Goal: Contribute content: Contribute content

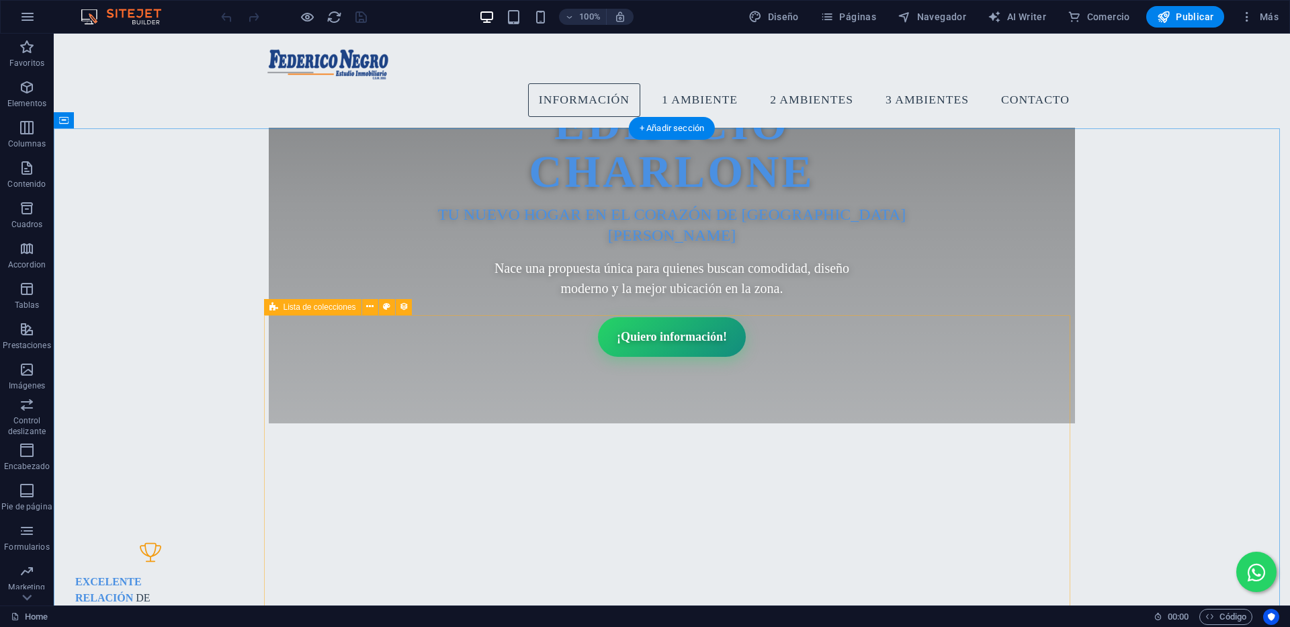
scroll to position [605, 0]
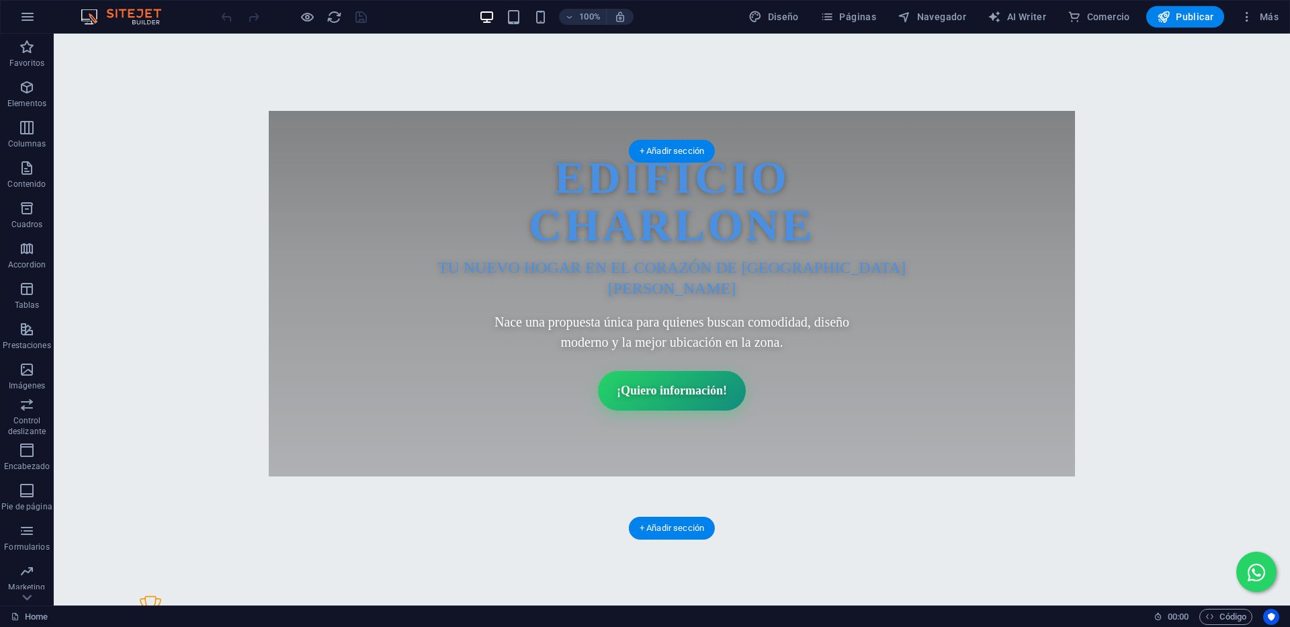
select select "%"
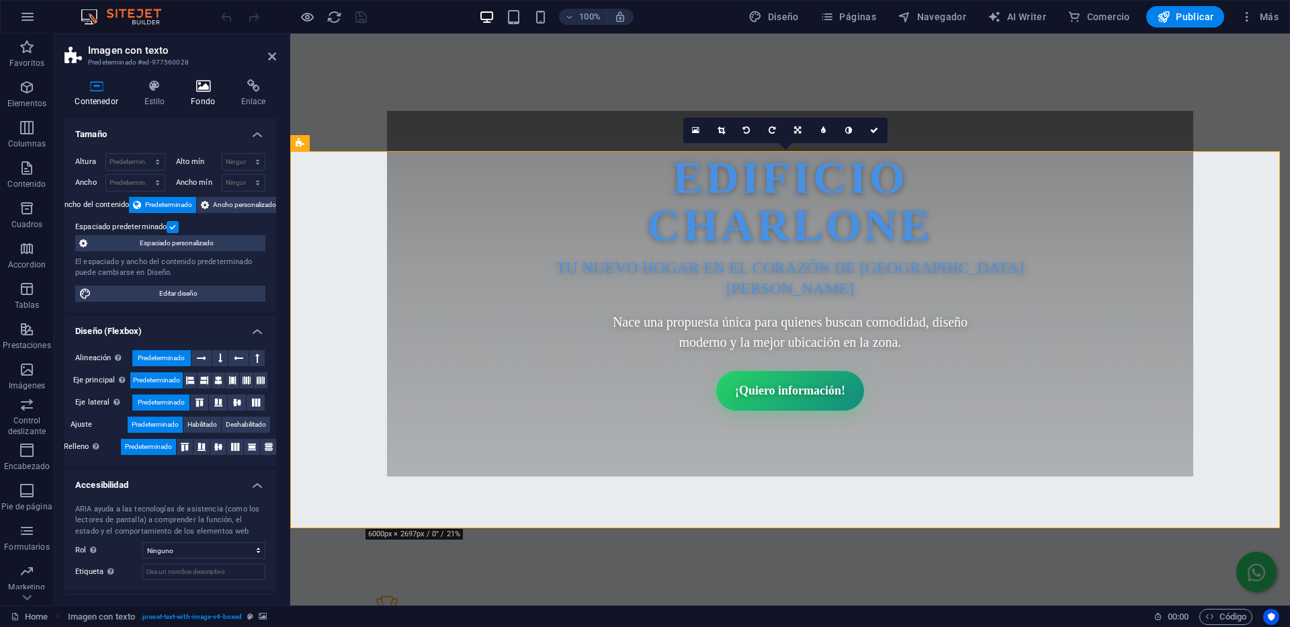
click at [206, 95] on h4 "Fondo" at bounding box center [206, 93] width 50 height 28
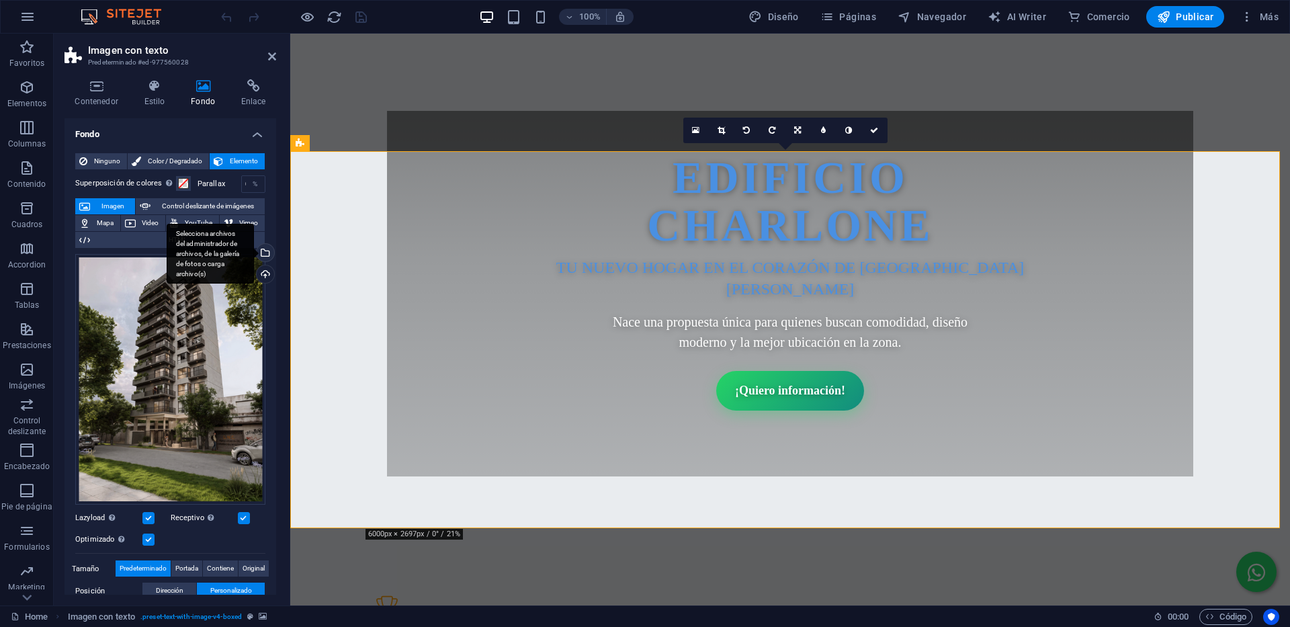
click at [262, 255] on div "Selecciona archivos del administrador de archivos, de la galería de fotos o car…" at bounding box center [264, 254] width 20 height 20
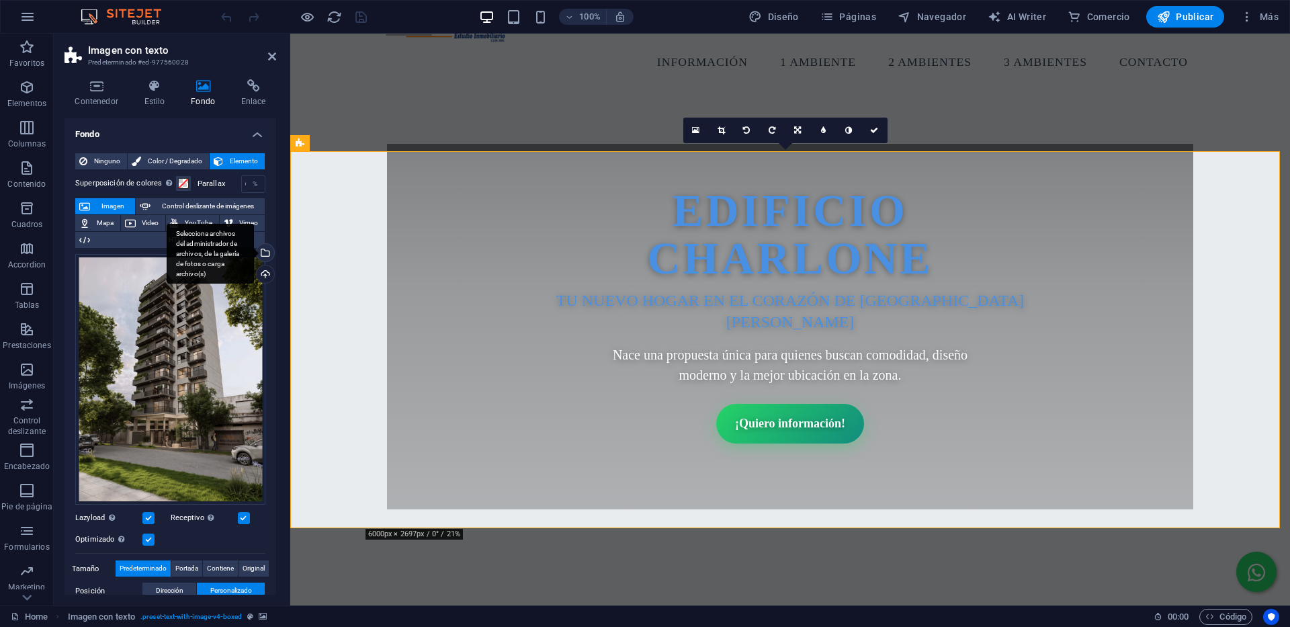
scroll to position [670, 0]
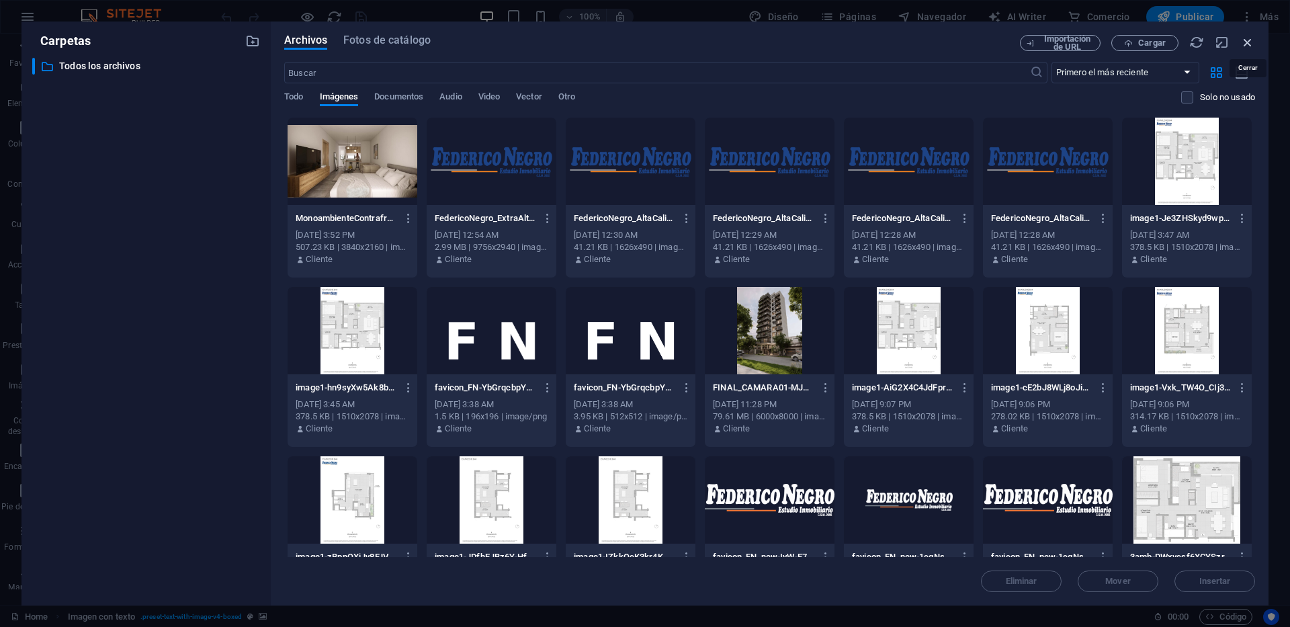
drag, startPoint x: 1251, startPoint y: 41, endPoint x: 208, endPoint y: 135, distance: 1047.5
click at [1251, 41] on icon "button" at bounding box center [1247, 42] width 15 height 15
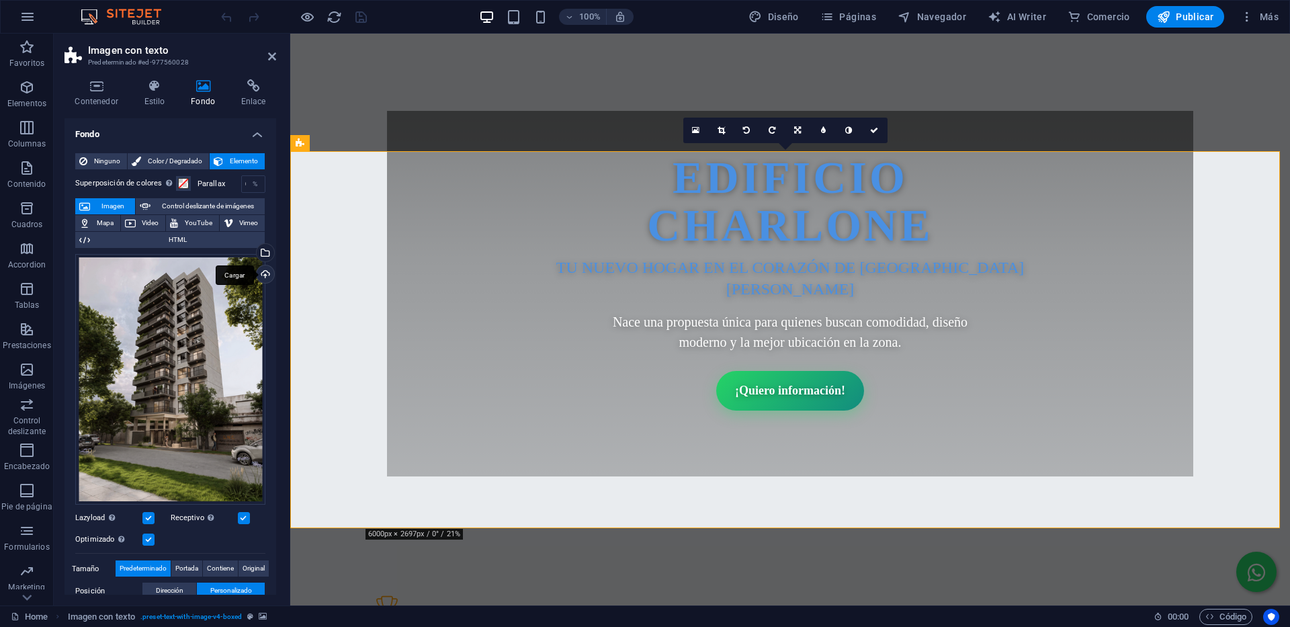
click at [263, 270] on div "Cargar" at bounding box center [264, 275] width 20 height 20
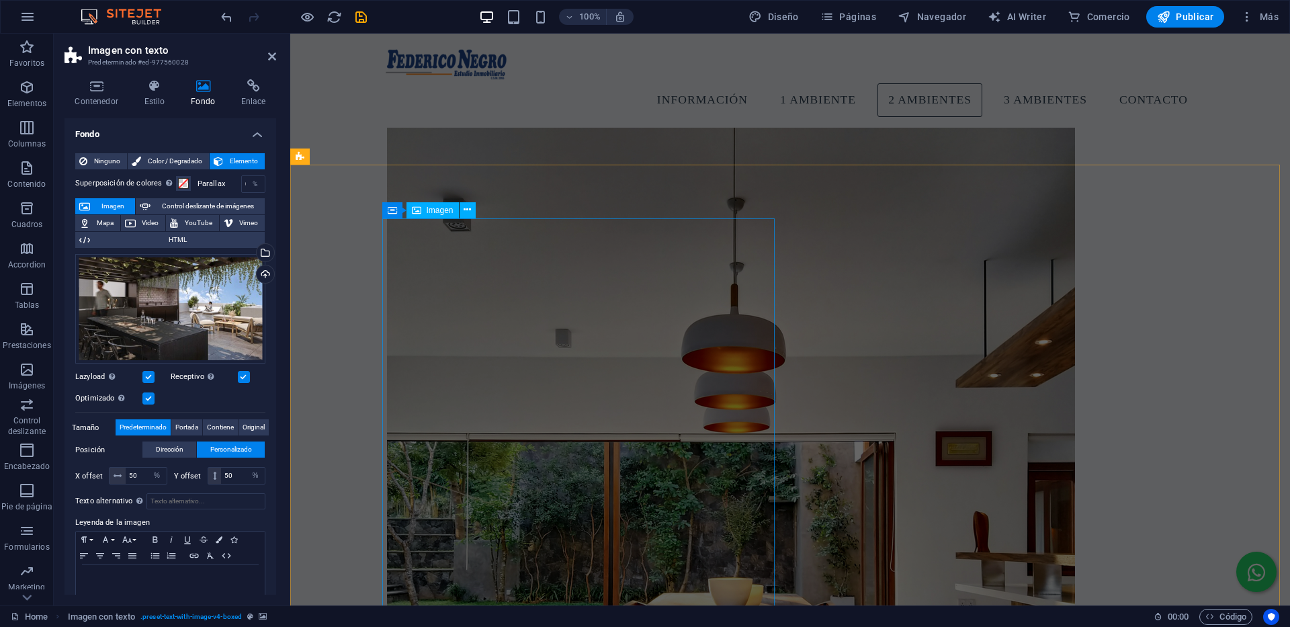
scroll to position [2553, 0]
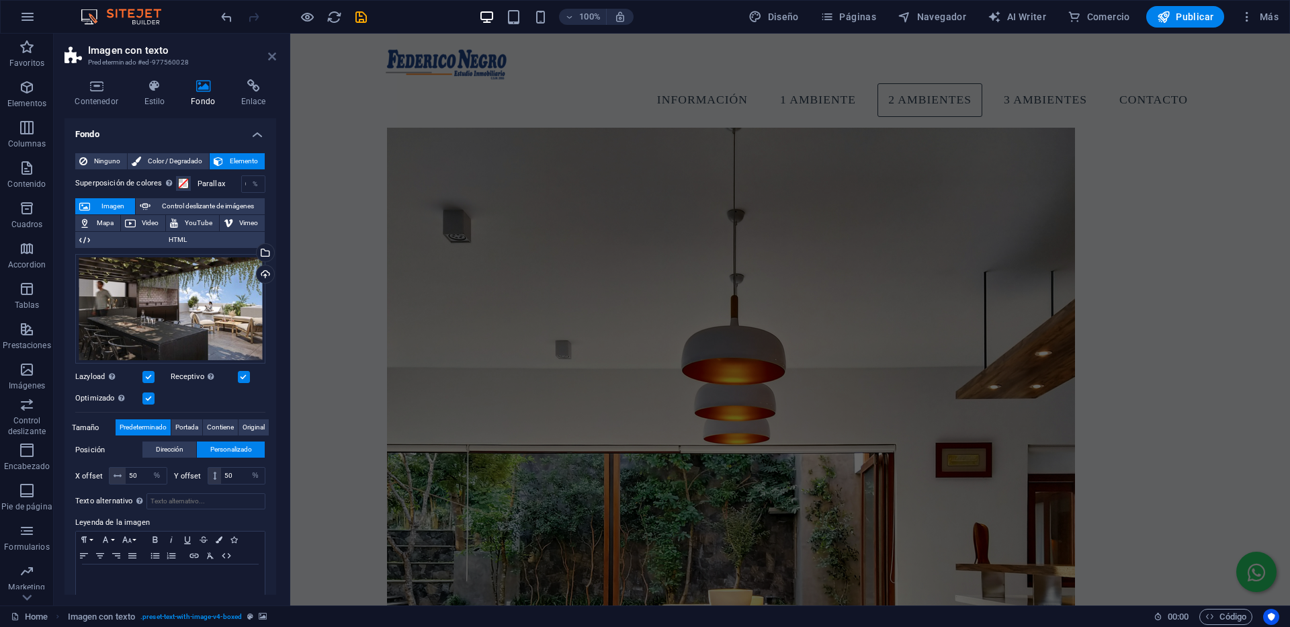
click at [270, 51] on icon at bounding box center [272, 56] width 8 height 11
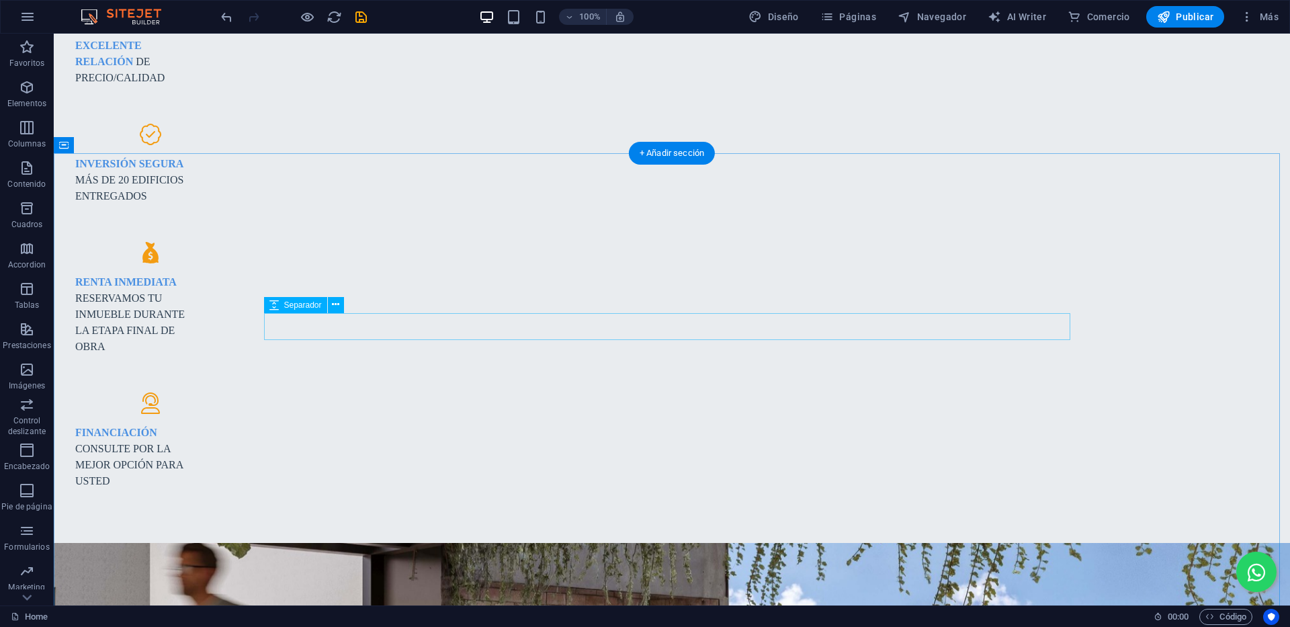
scroll to position [1209, 0]
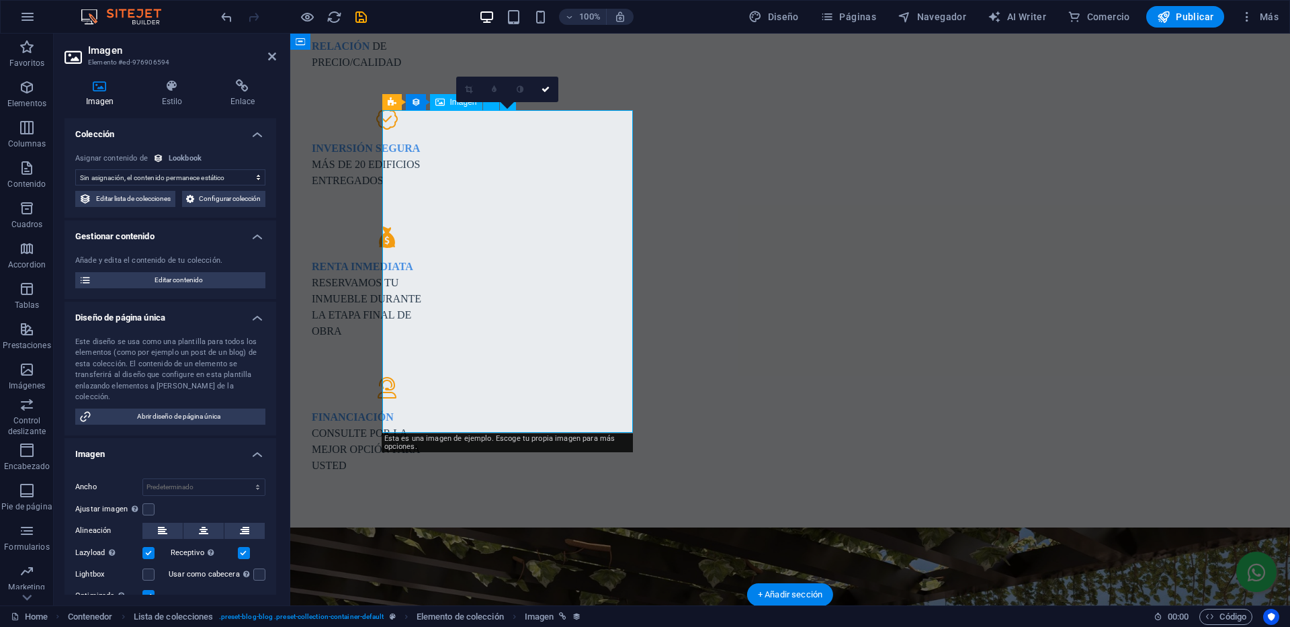
select select "style-small-image"
click at [416, 442] on div "H3" at bounding box center [400, 438] width 36 height 16
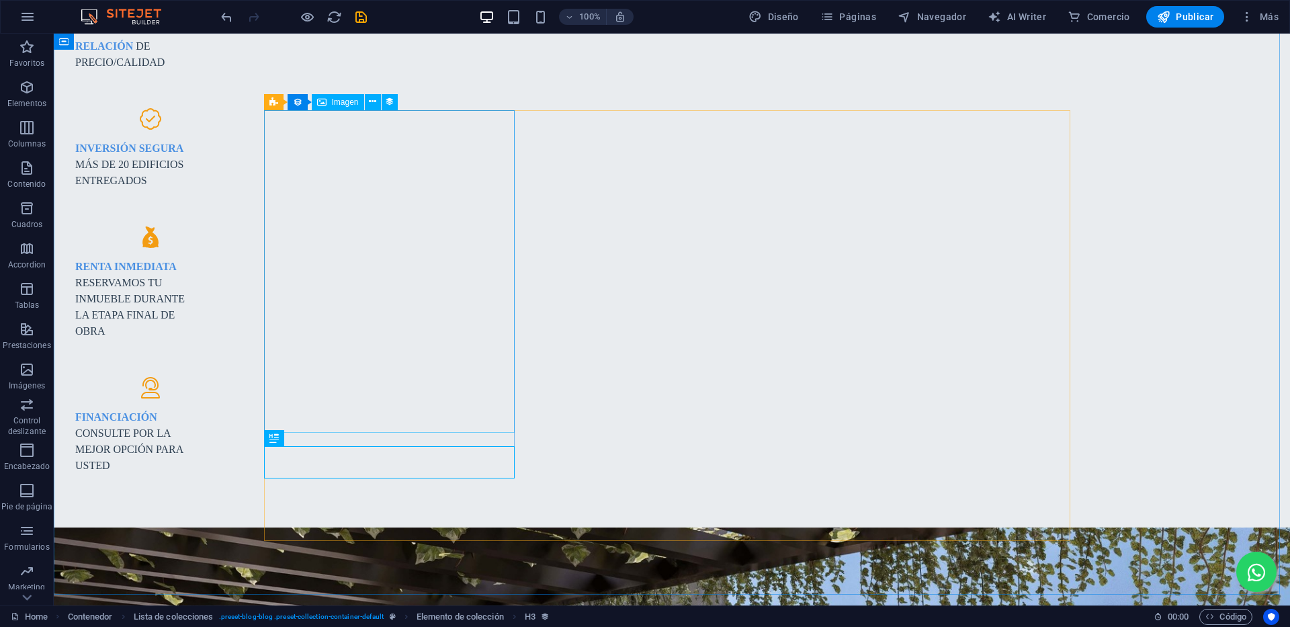
click at [348, 99] on span "Imagen" at bounding box center [345, 102] width 27 height 8
select select "style-small-image"
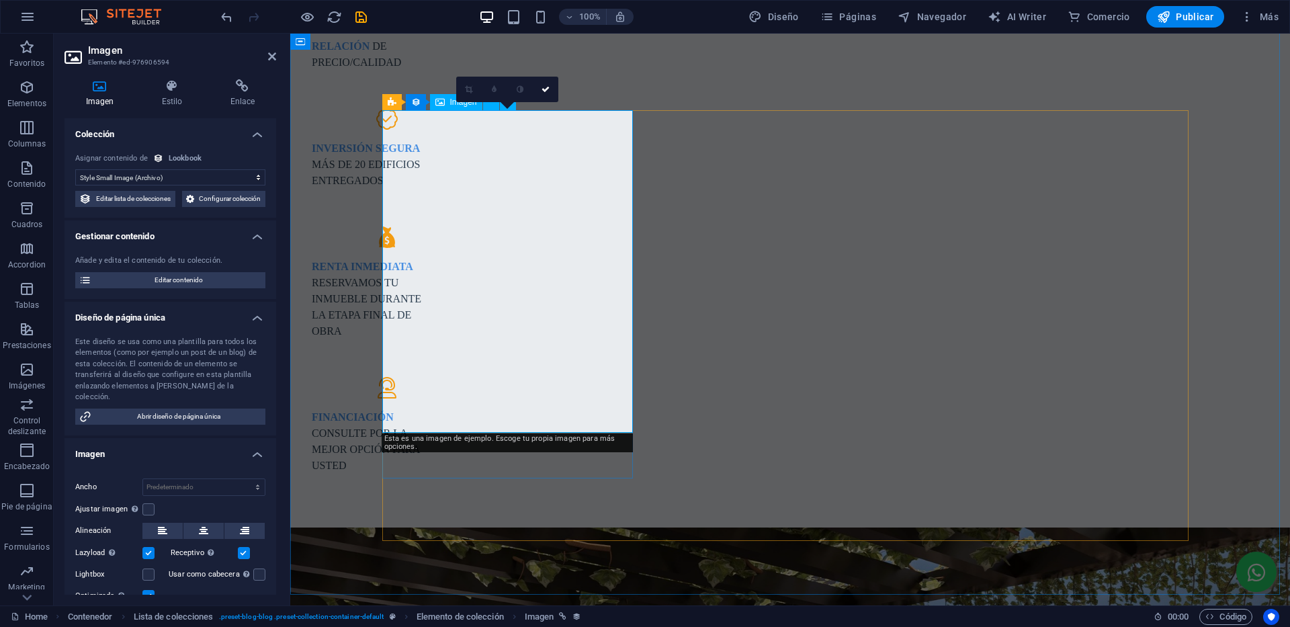
click at [174, 85] on icon at bounding box center [171, 85] width 63 height 13
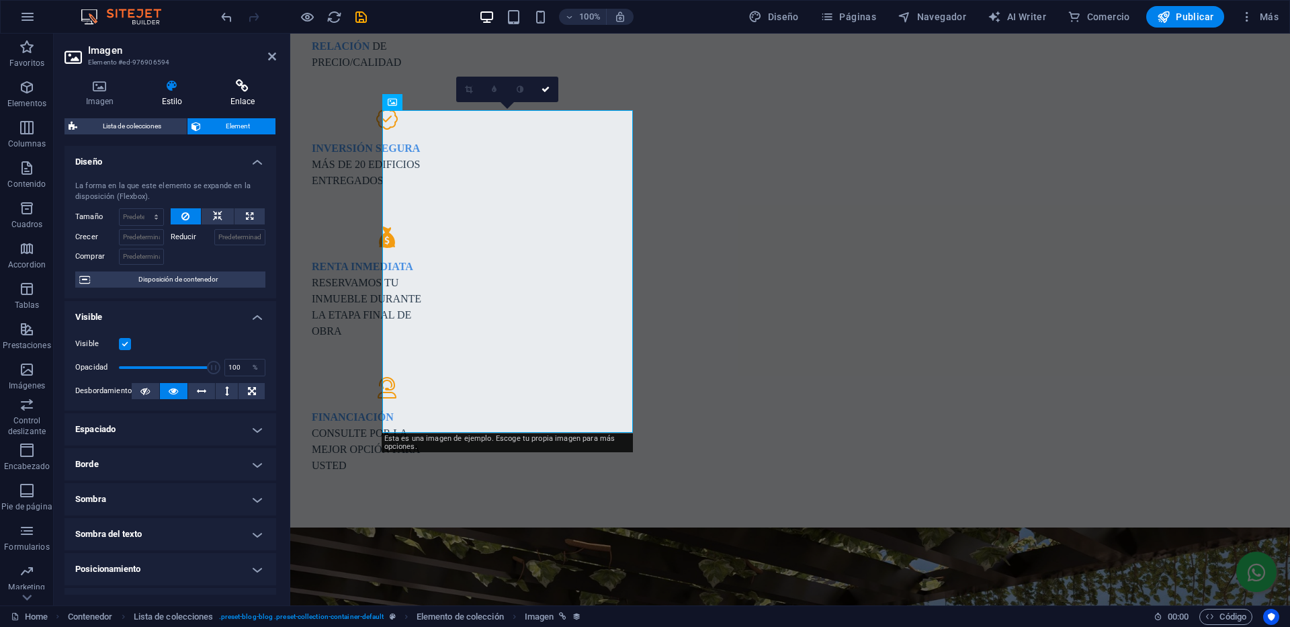
click at [245, 90] on icon at bounding box center [242, 85] width 67 height 13
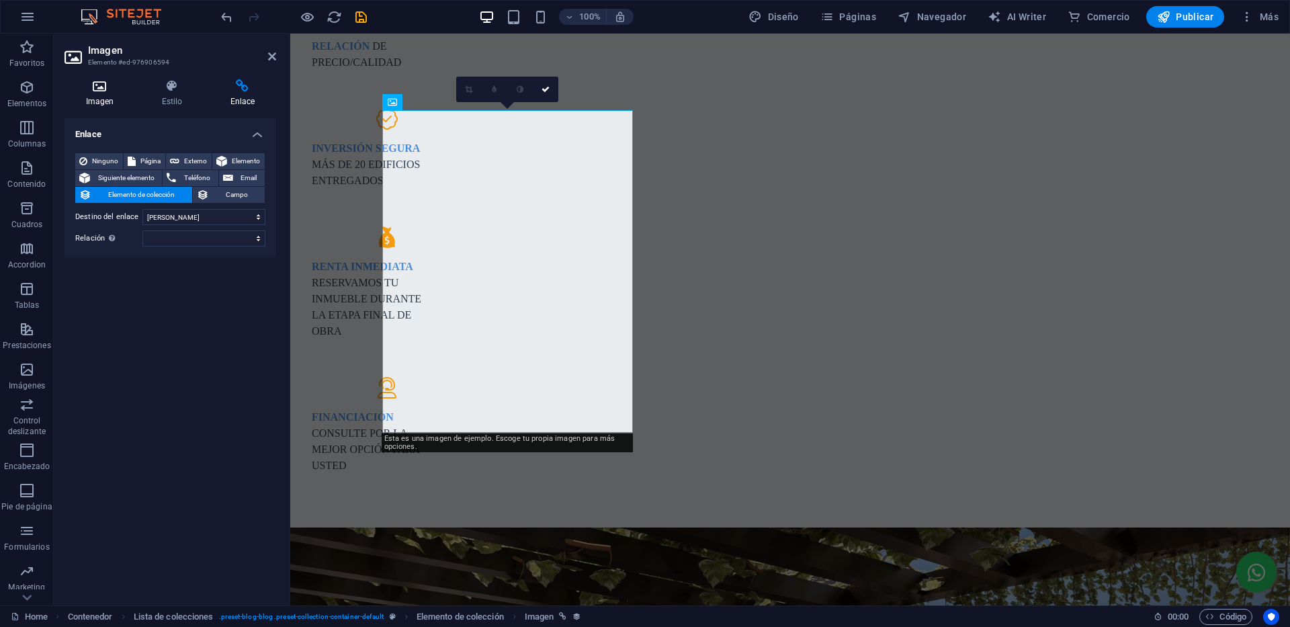
click at [107, 91] on icon at bounding box center [99, 85] width 71 height 13
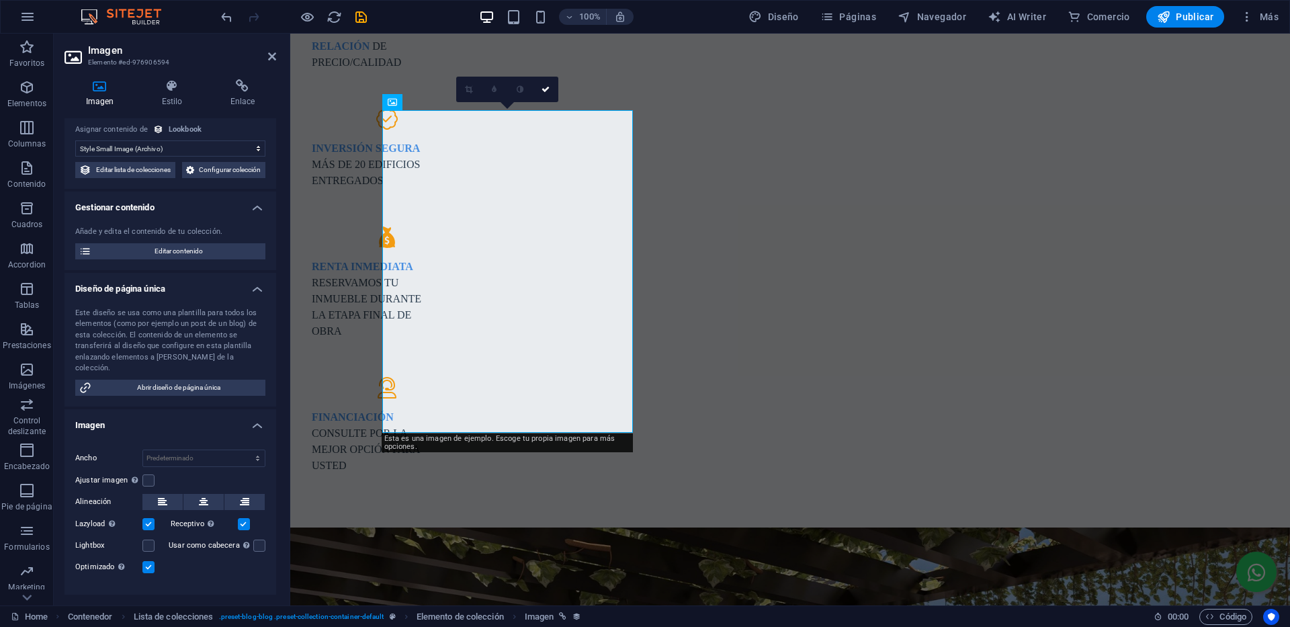
scroll to position [0, 0]
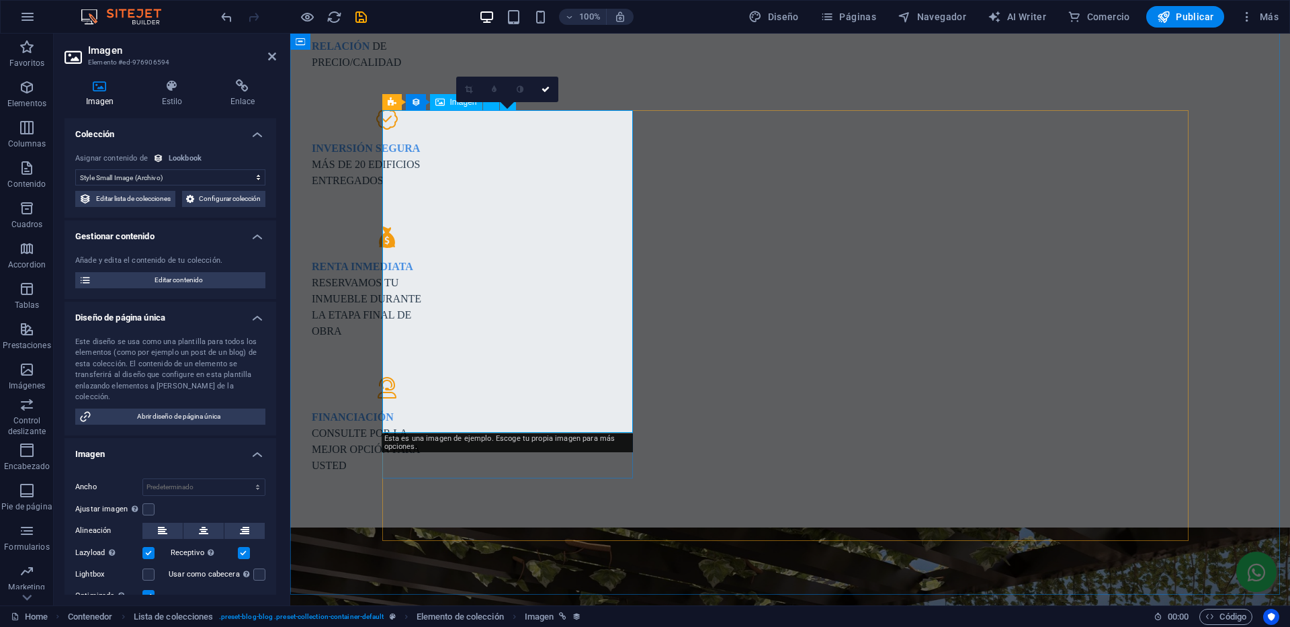
click at [170, 101] on h4 "Estilo" at bounding box center [174, 93] width 69 height 28
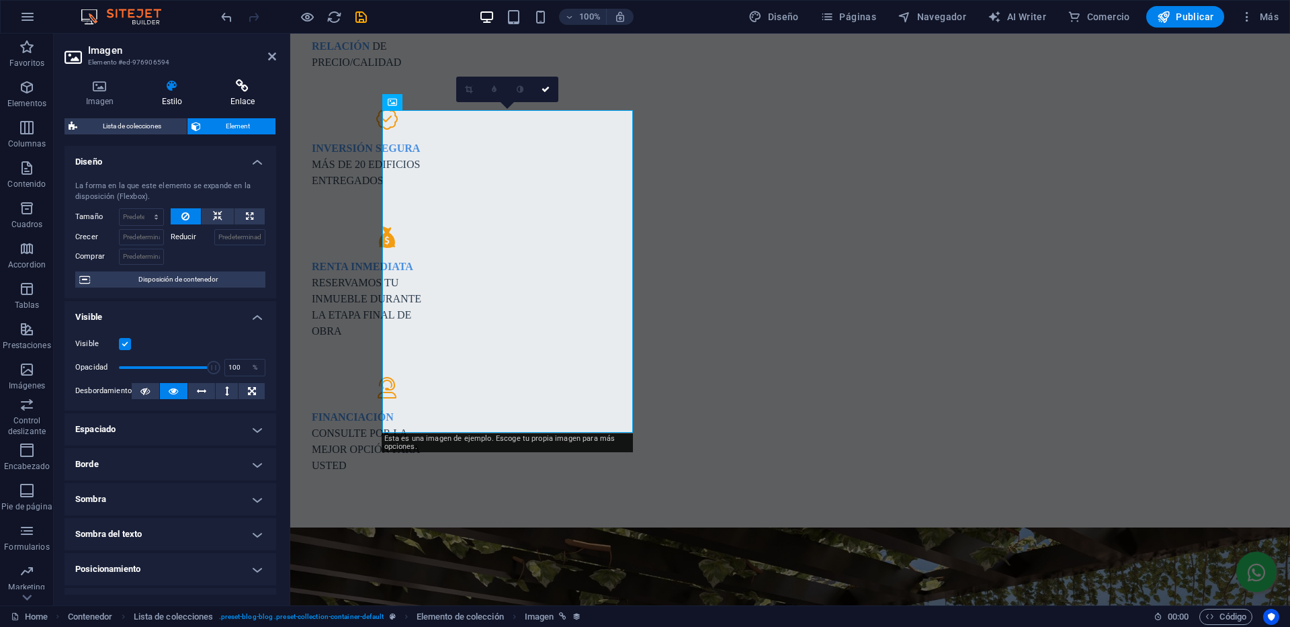
click at [245, 96] on h4 "Enlace" at bounding box center [242, 93] width 67 height 28
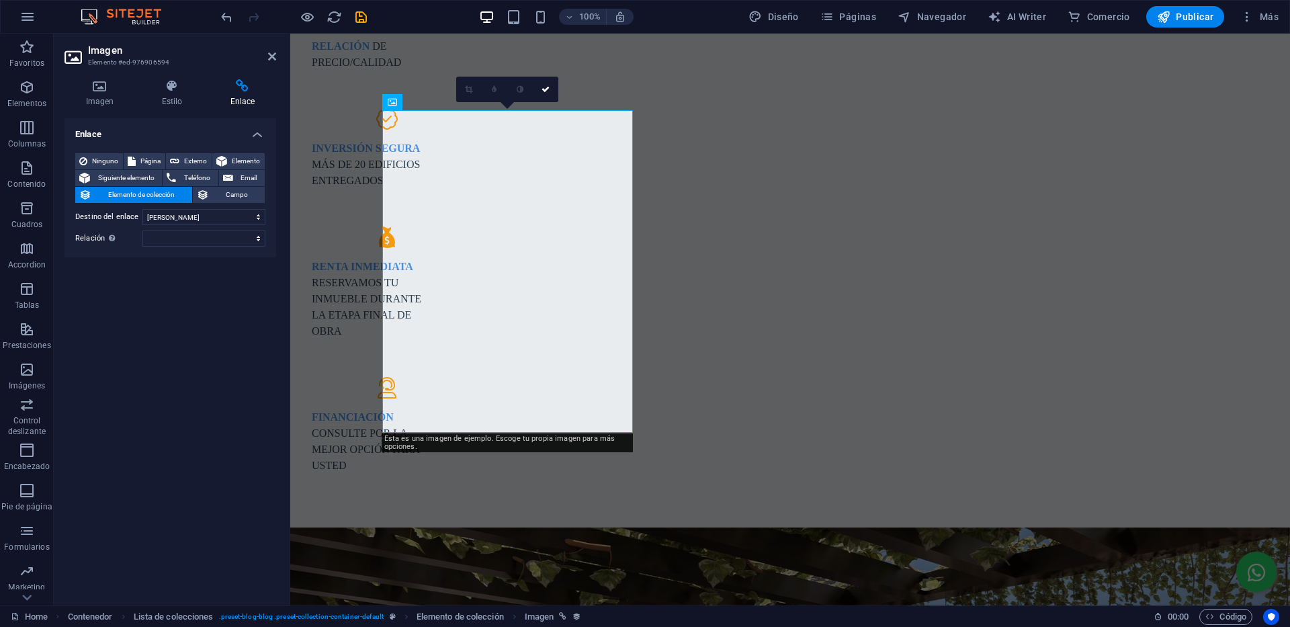
click at [72, 54] on icon at bounding box center [74, 56] width 20 height 21
click at [172, 88] on icon at bounding box center [171, 85] width 63 height 13
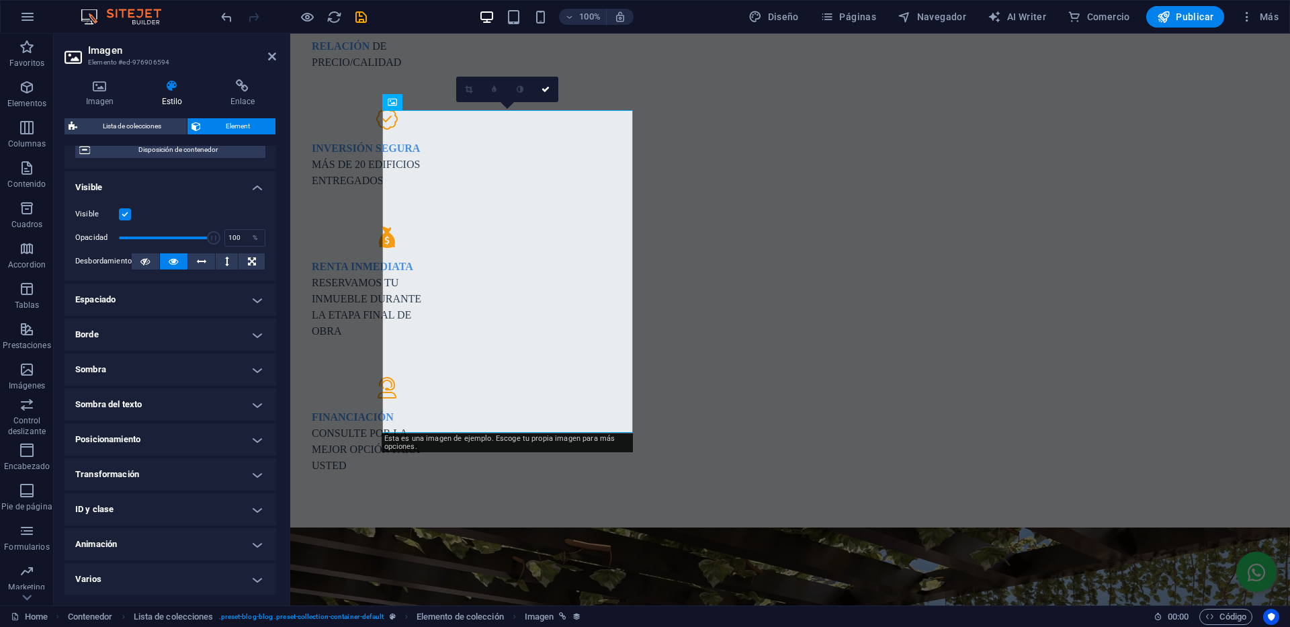
scroll to position [130, 0]
click at [390, 101] on icon at bounding box center [392, 102] width 9 height 16
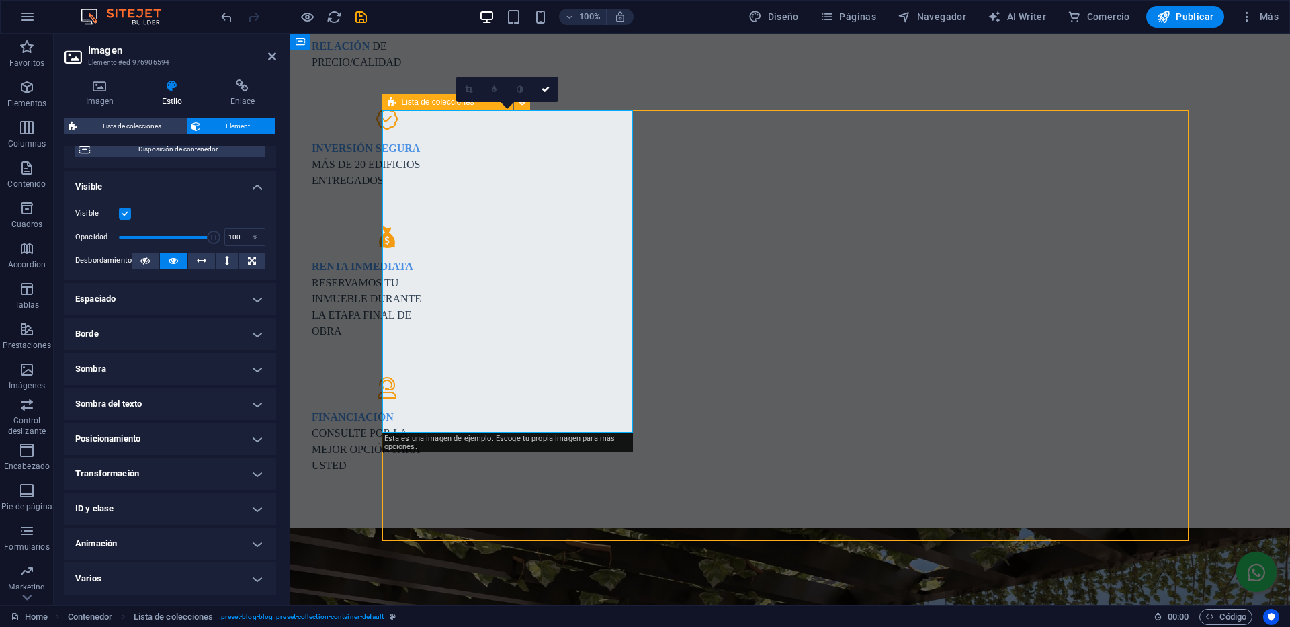
click at [390, 101] on icon at bounding box center [392, 102] width 9 height 16
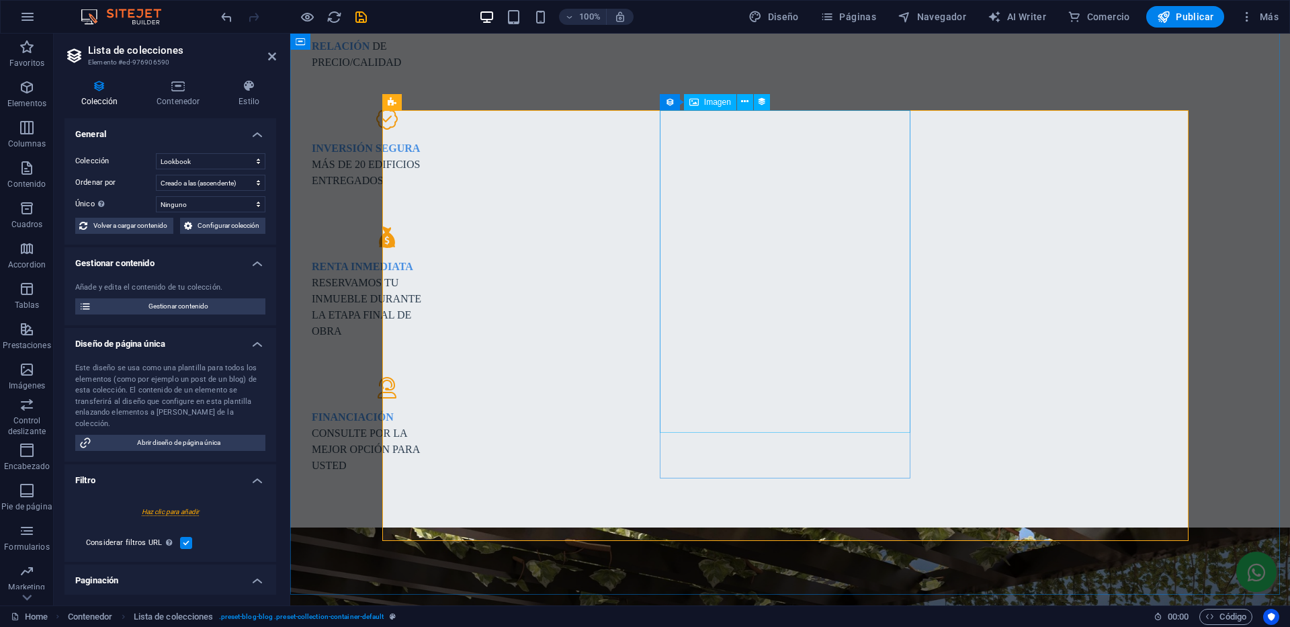
click at [719, 103] on span "Imagen" at bounding box center [717, 102] width 27 height 8
select select "style-small-image"
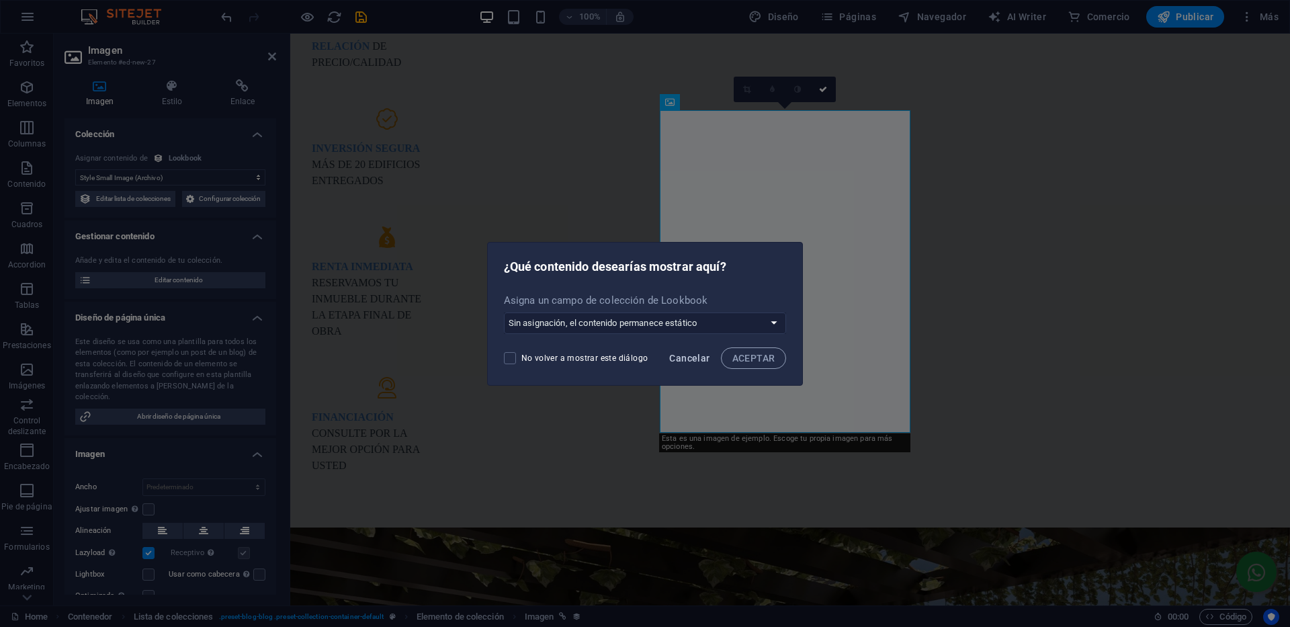
click at [701, 355] on span "Cancelar" at bounding box center [689, 358] width 40 height 11
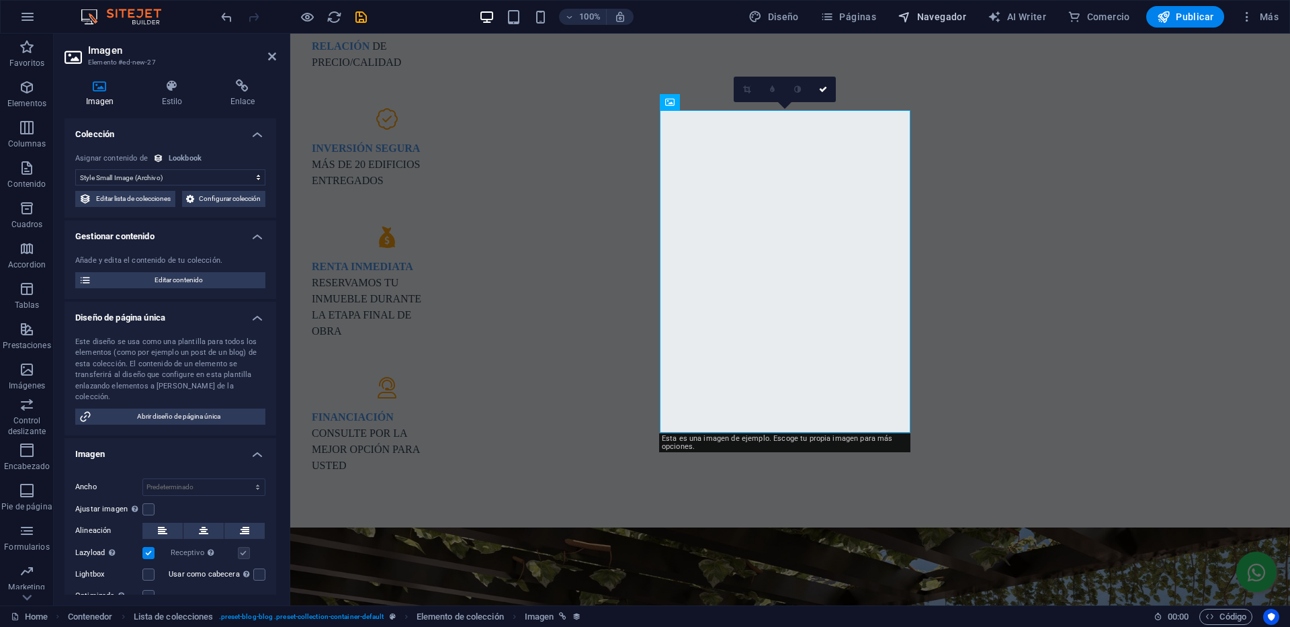
click at [920, 20] on span "Navegador" at bounding box center [931, 16] width 69 height 13
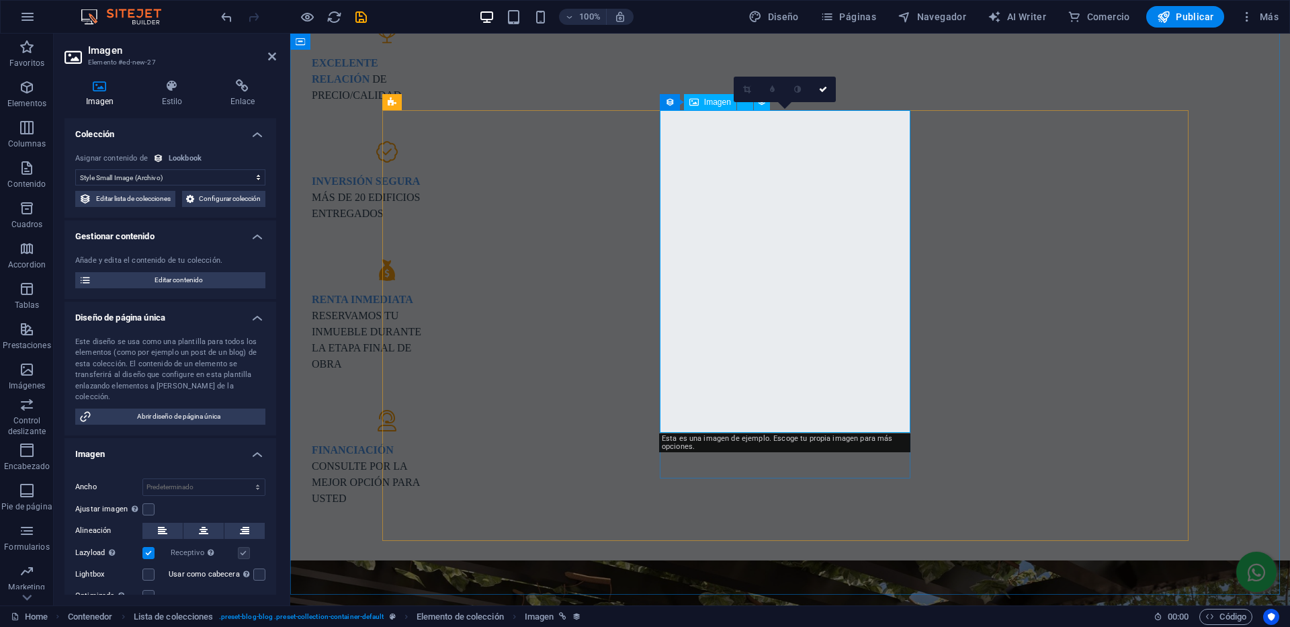
scroll to position [1290, 0]
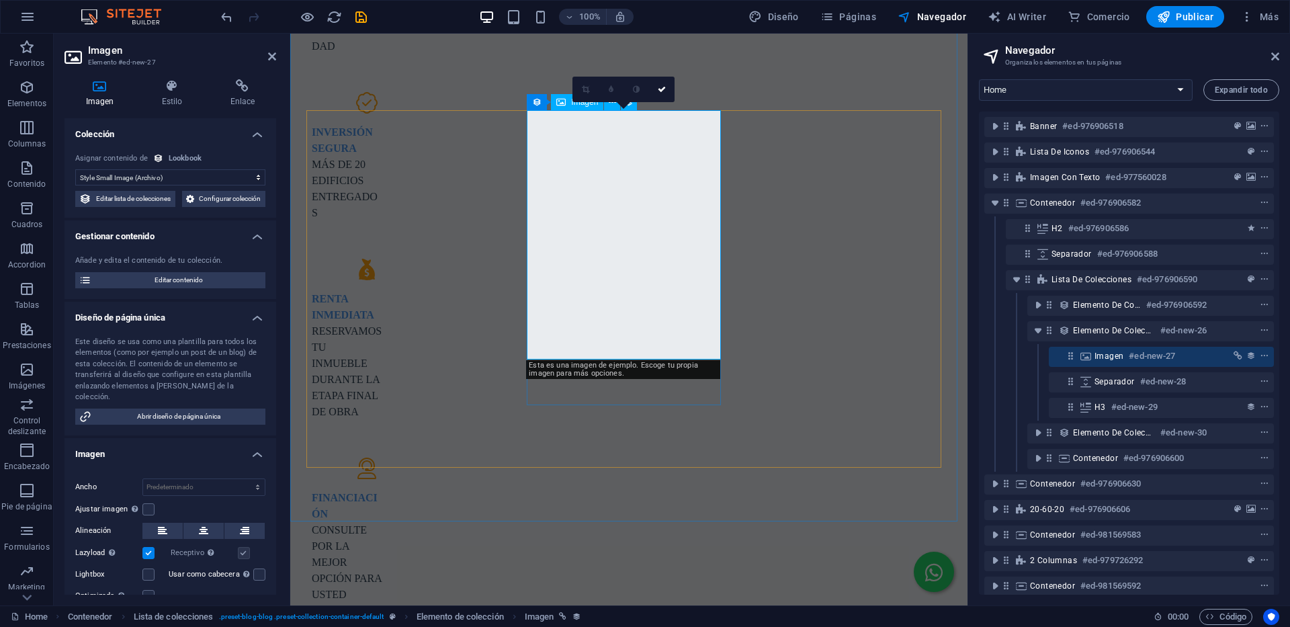
click at [1069, 355] on icon at bounding box center [1070, 355] width 11 height 11
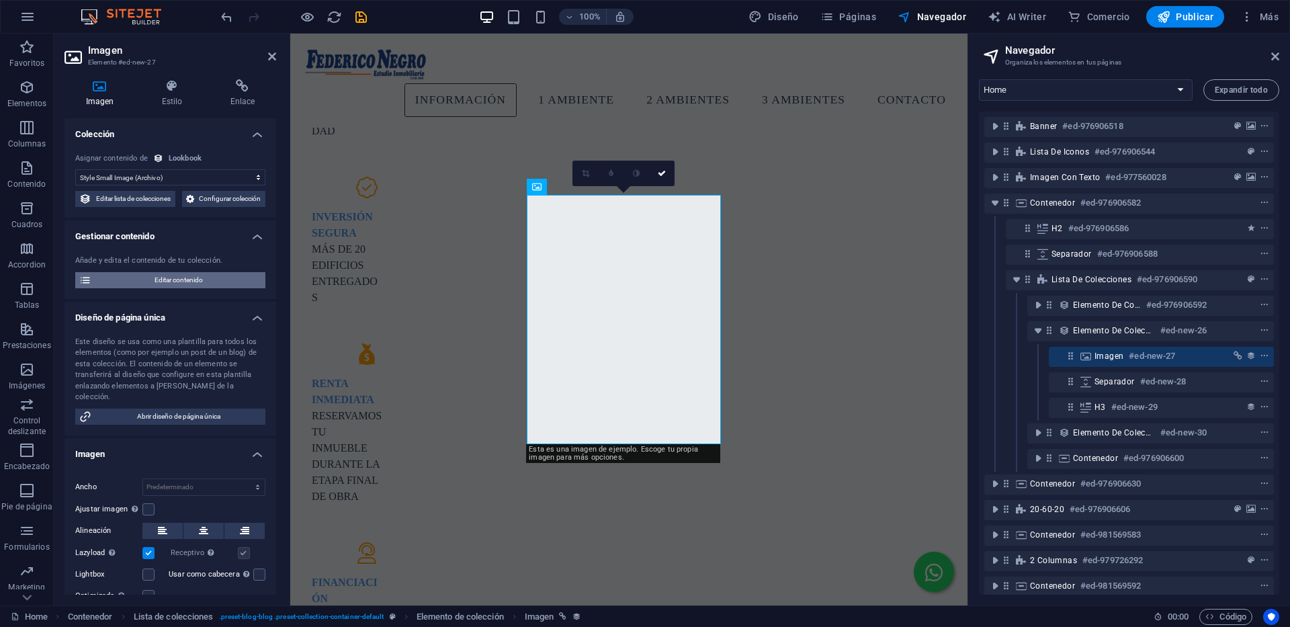
click at [197, 288] on span "Editar contenido" at bounding box center [178, 280] width 166 height 16
select select
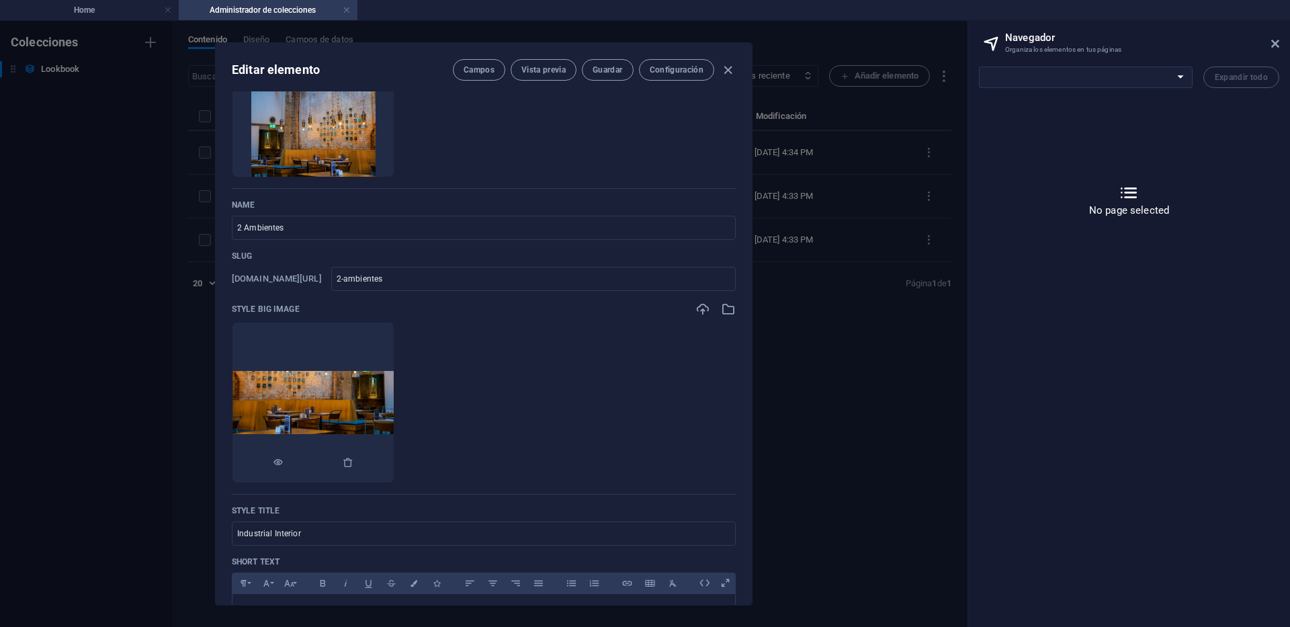
scroll to position [0, 0]
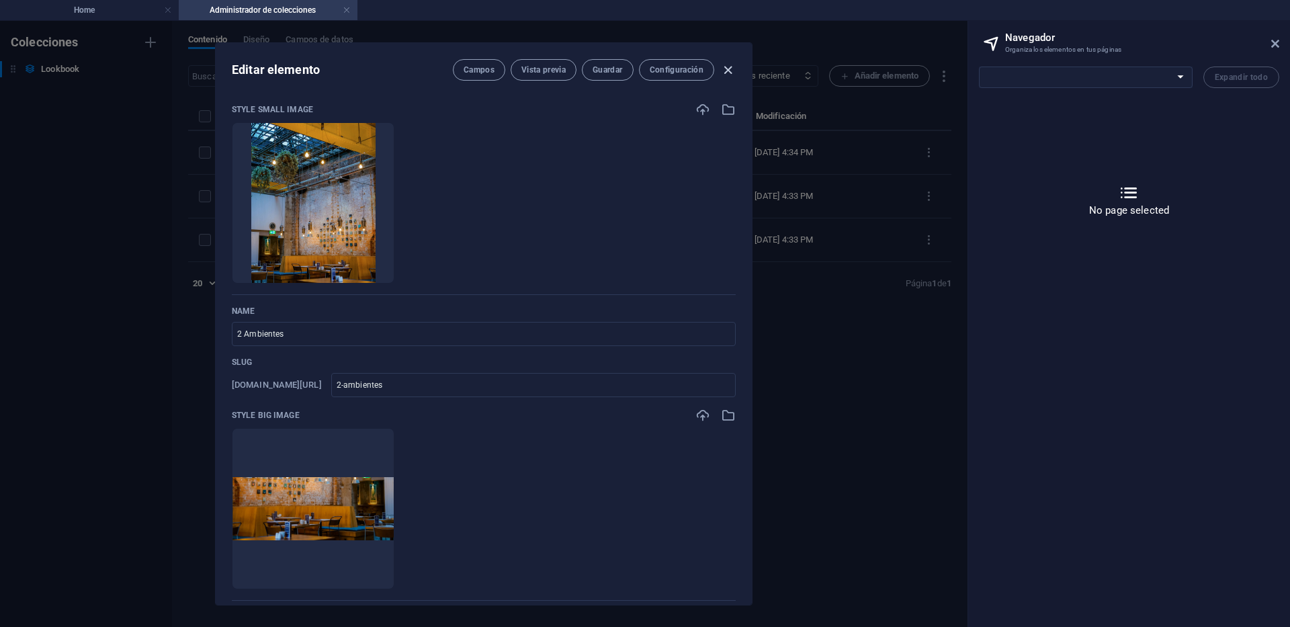
click at [725, 72] on icon "button" at bounding box center [727, 69] width 15 height 15
type input "2-ambientes"
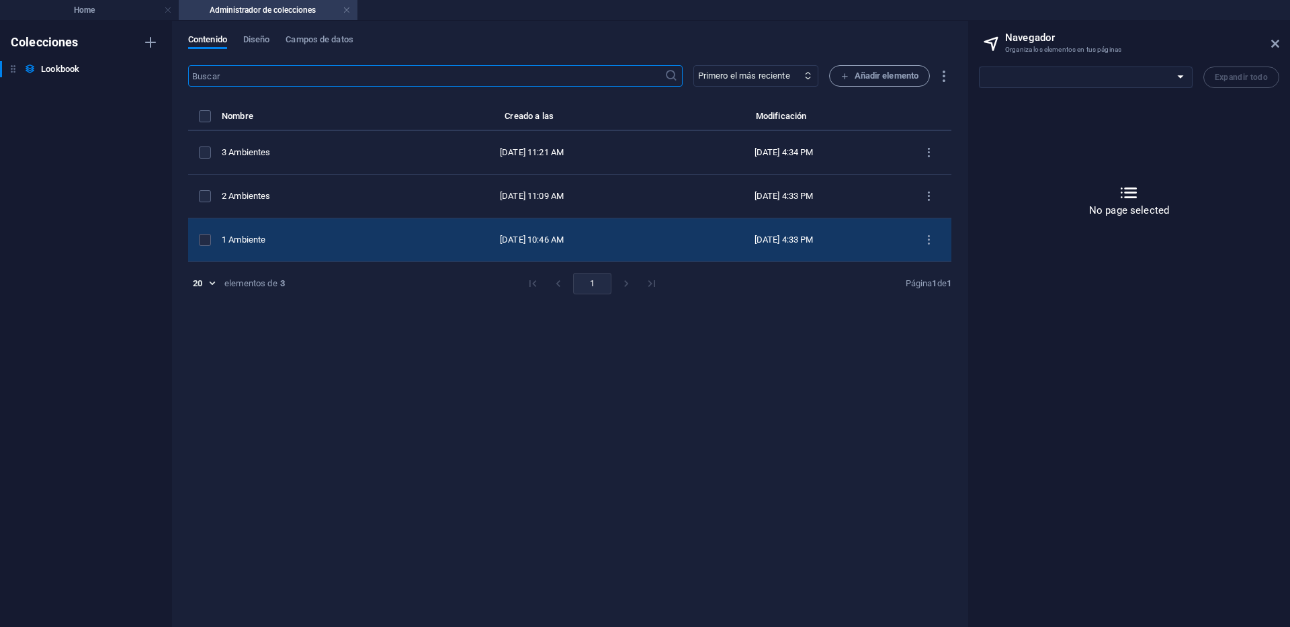
click at [299, 238] on div "1 Ambiente" at bounding box center [307, 240] width 170 height 12
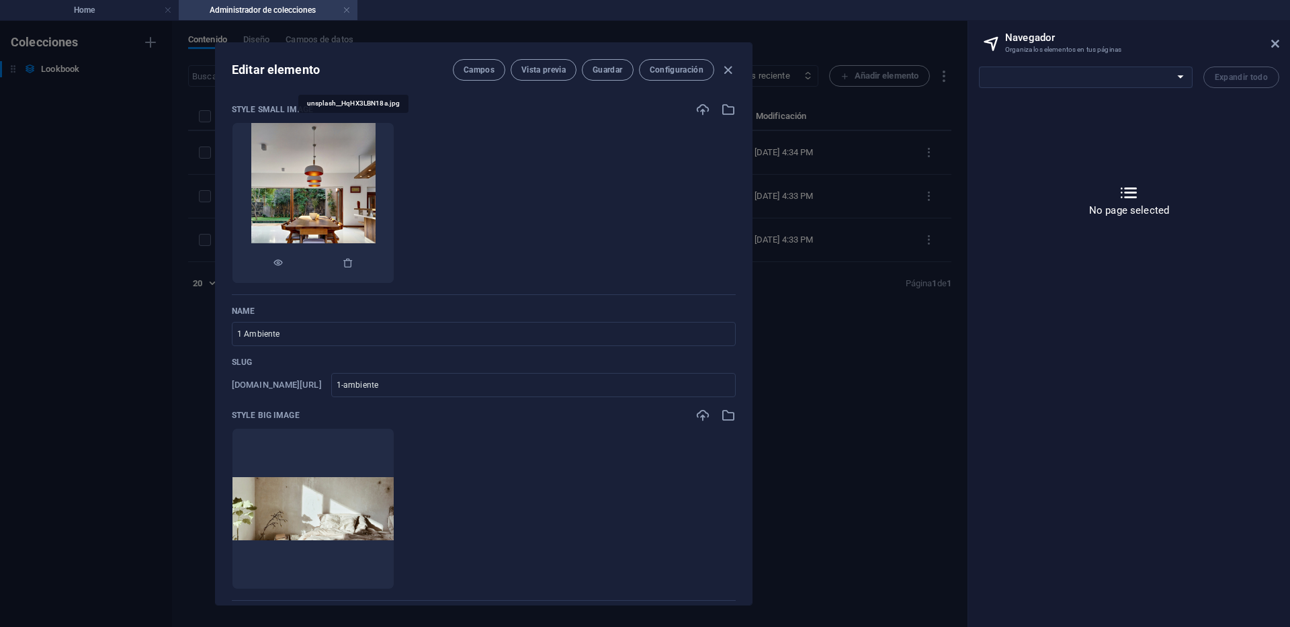
click at [371, 214] on img at bounding box center [313, 203] width 124 height 160
click at [699, 113] on icon "button" at bounding box center [702, 109] width 15 height 15
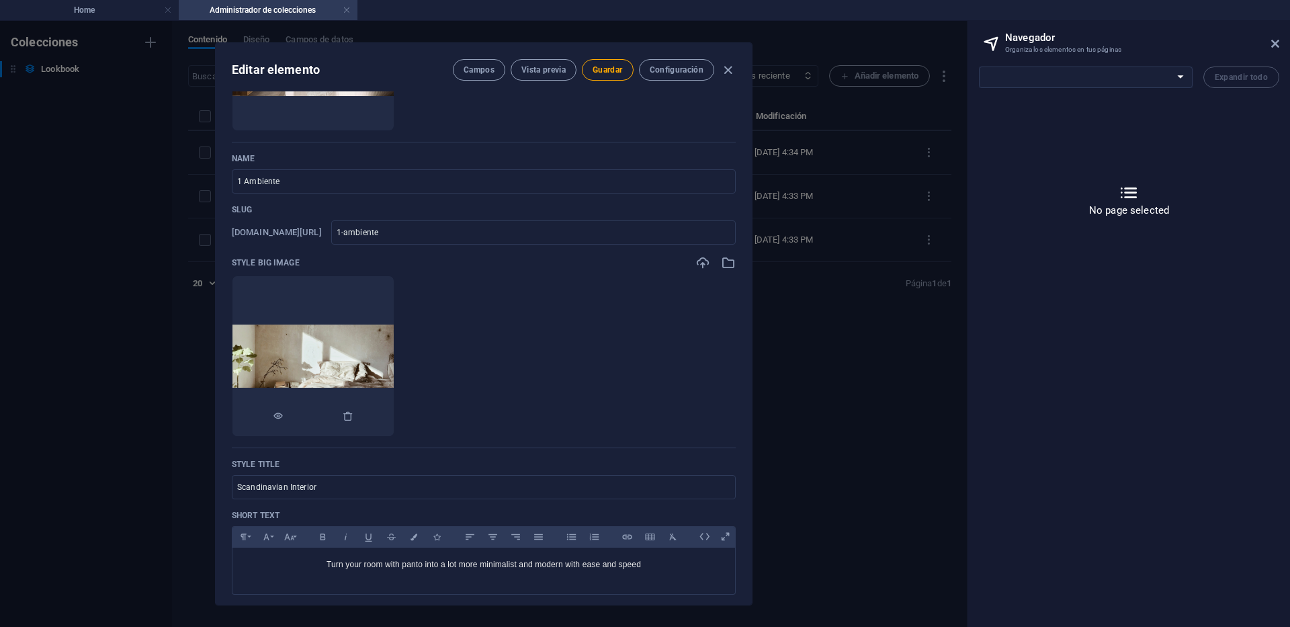
scroll to position [202, 0]
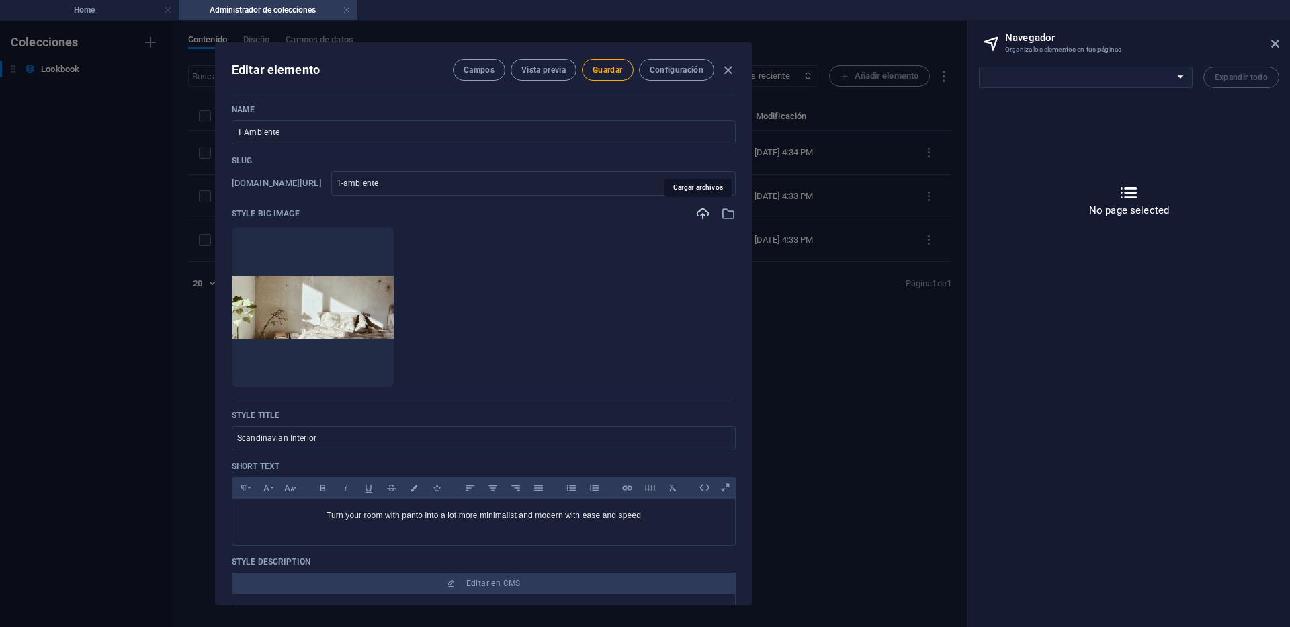
click at [699, 215] on icon "button" at bounding box center [702, 213] width 15 height 15
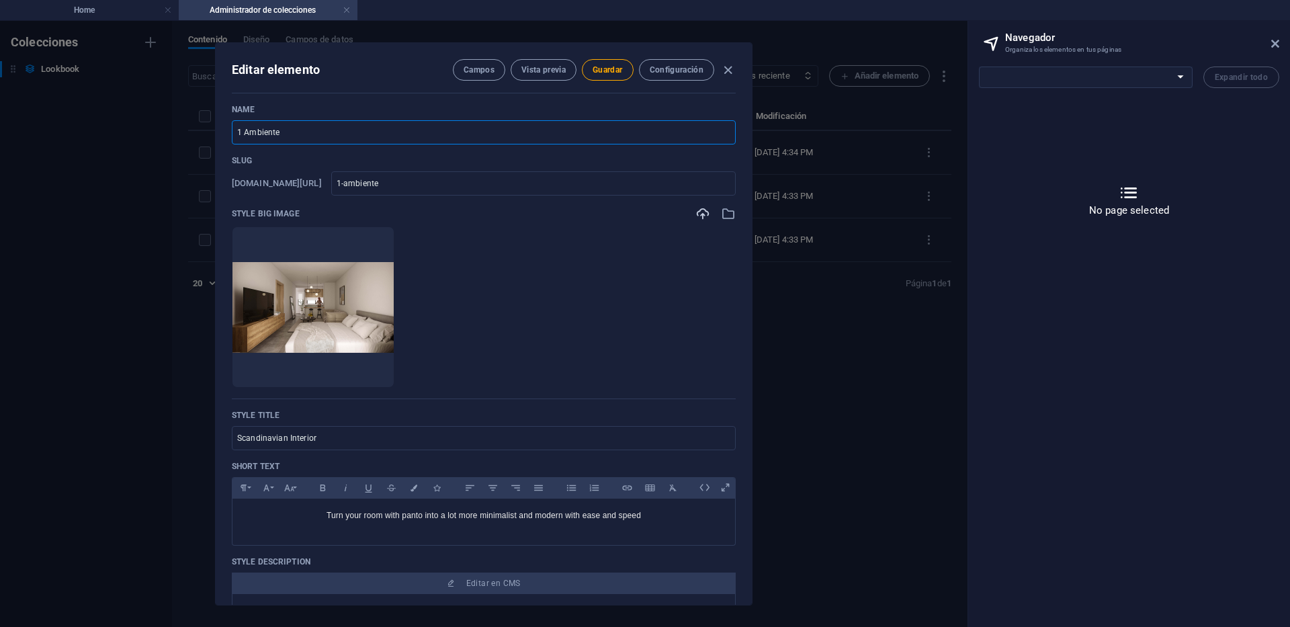
click at [300, 138] on input "1 Ambiente" at bounding box center [484, 132] width 504 height 24
click at [335, 435] on input "Scandinavian Interior" at bounding box center [484, 438] width 504 height 24
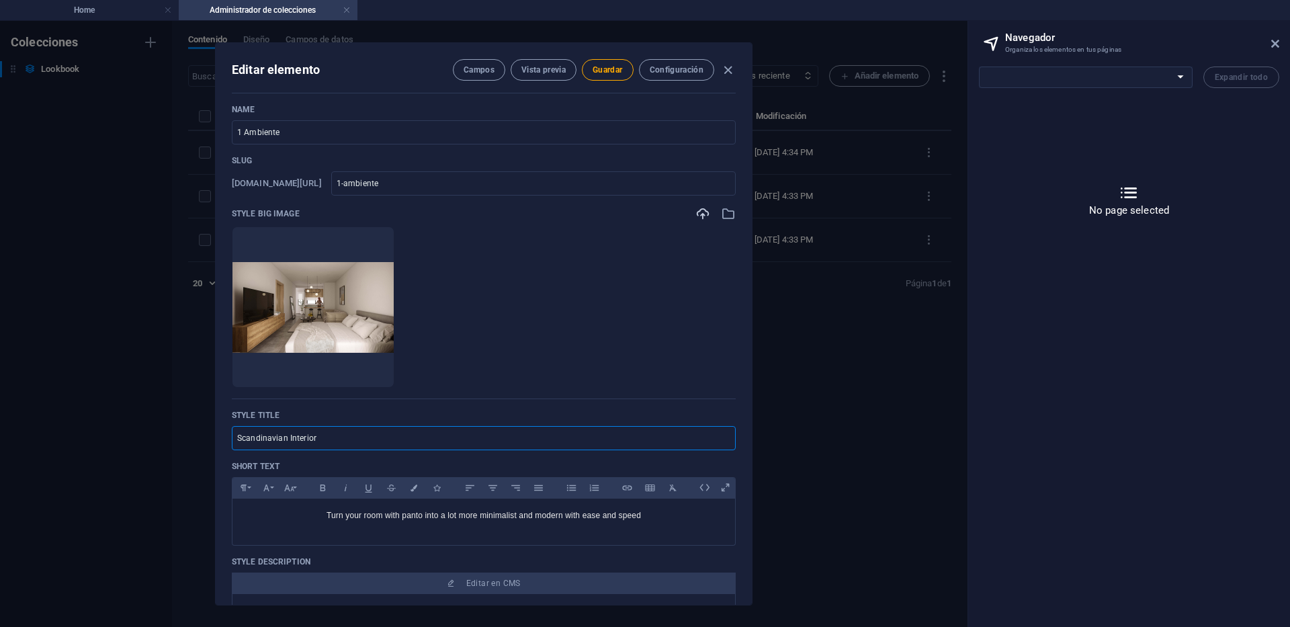
click at [335, 435] on input "Scandinavian Interior" at bounding box center [484, 438] width 504 height 24
paste input "1 Ambiente"
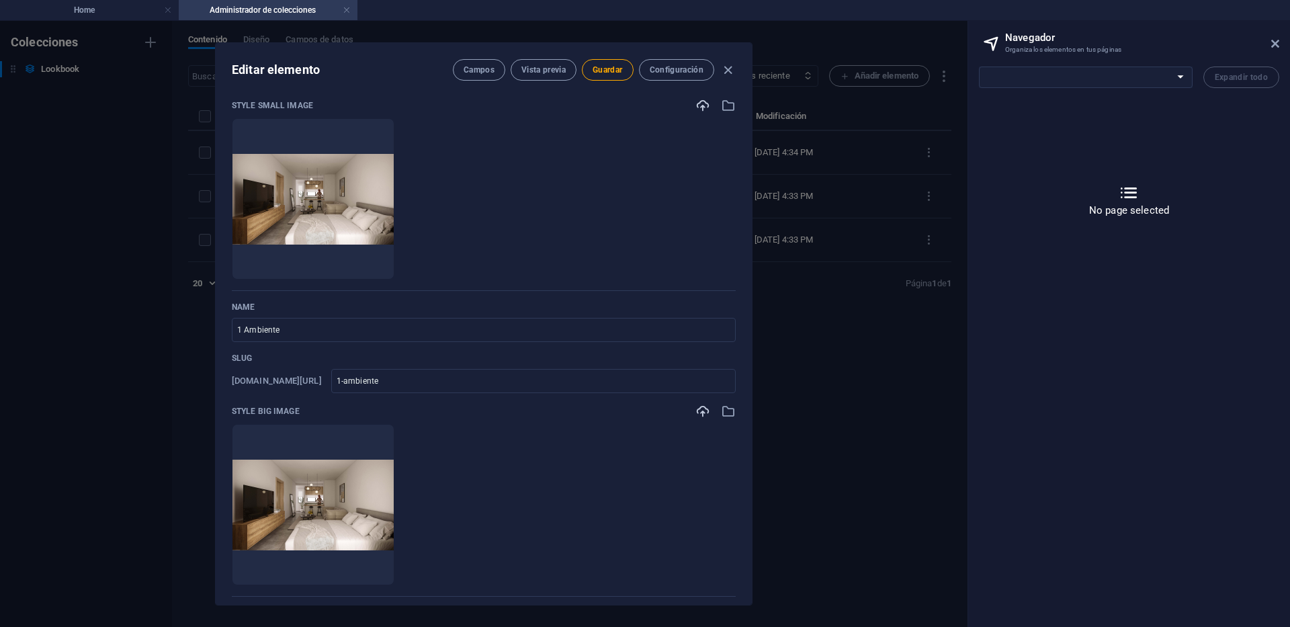
scroll to position [0, 0]
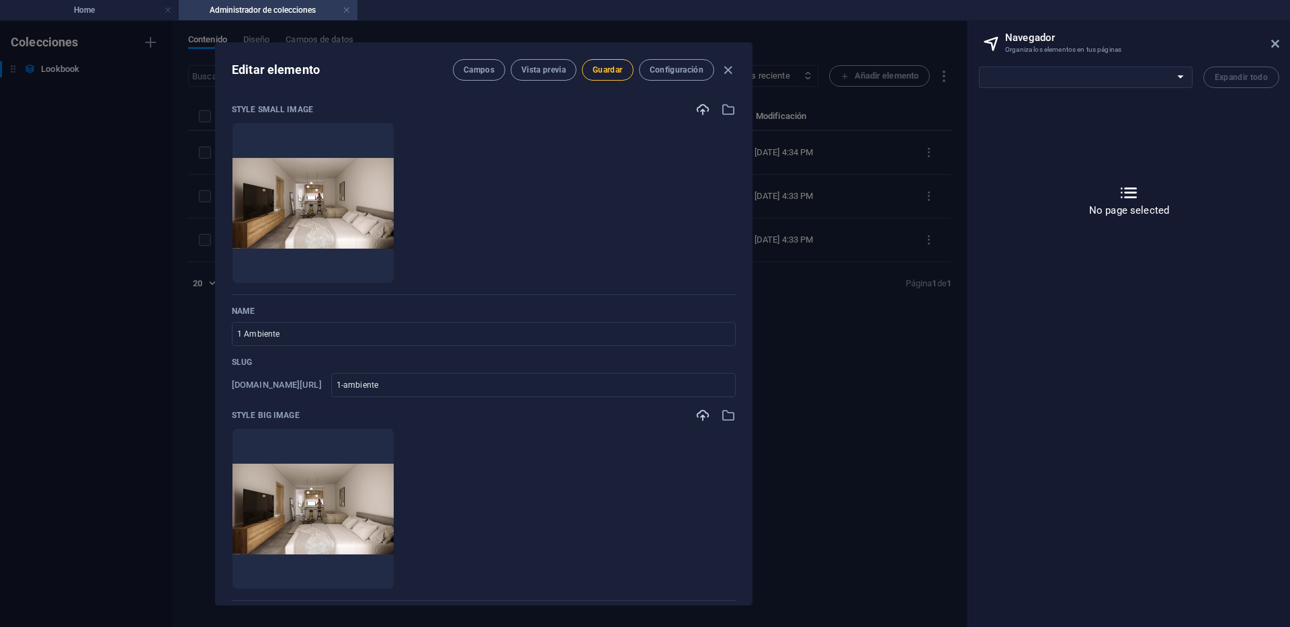
type input "1 Ambiente"
click at [605, 73] on span "Guardar" at bounding box center [607, 69] width 30 height 11
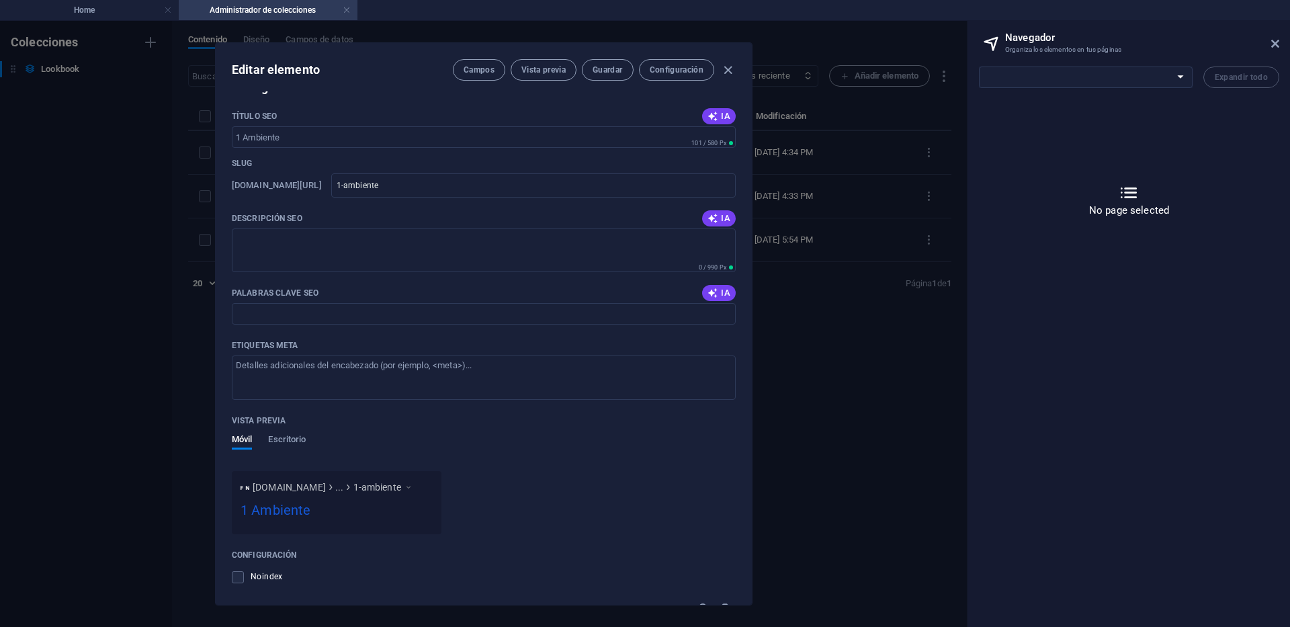
scroll to position [940, 0]
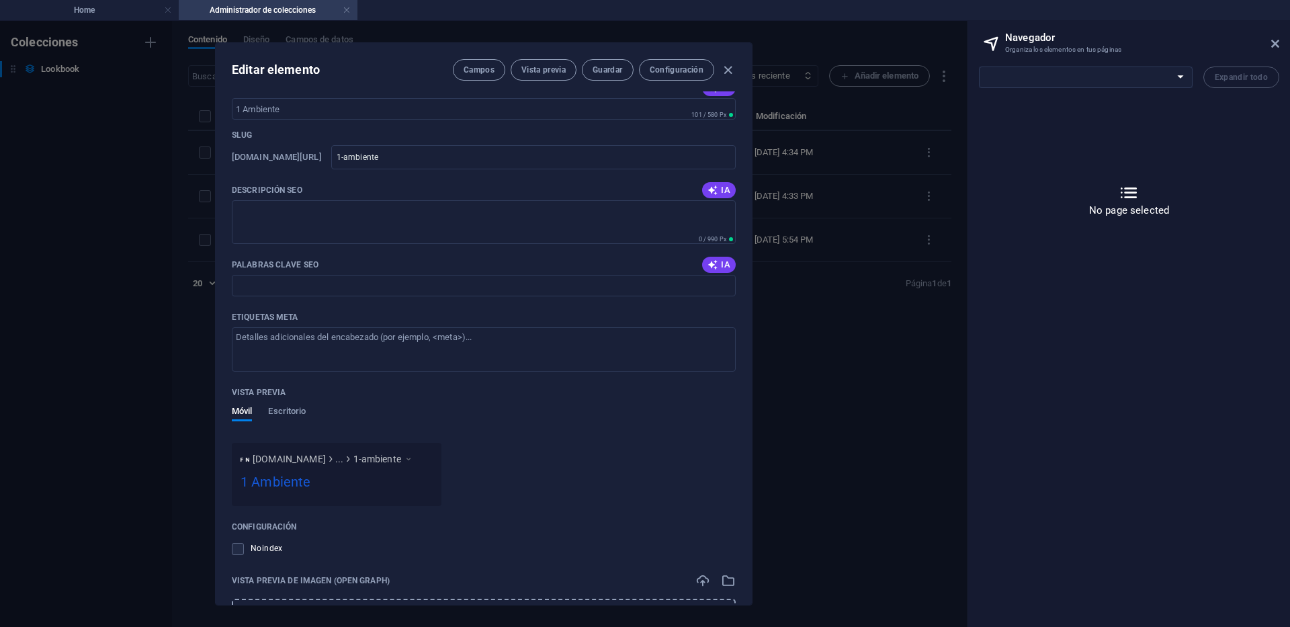
click at [708, 93] on icon "button" at bounding box center [712, 88] width 11 height 11
type input "Modern Minimalist Room Décor"
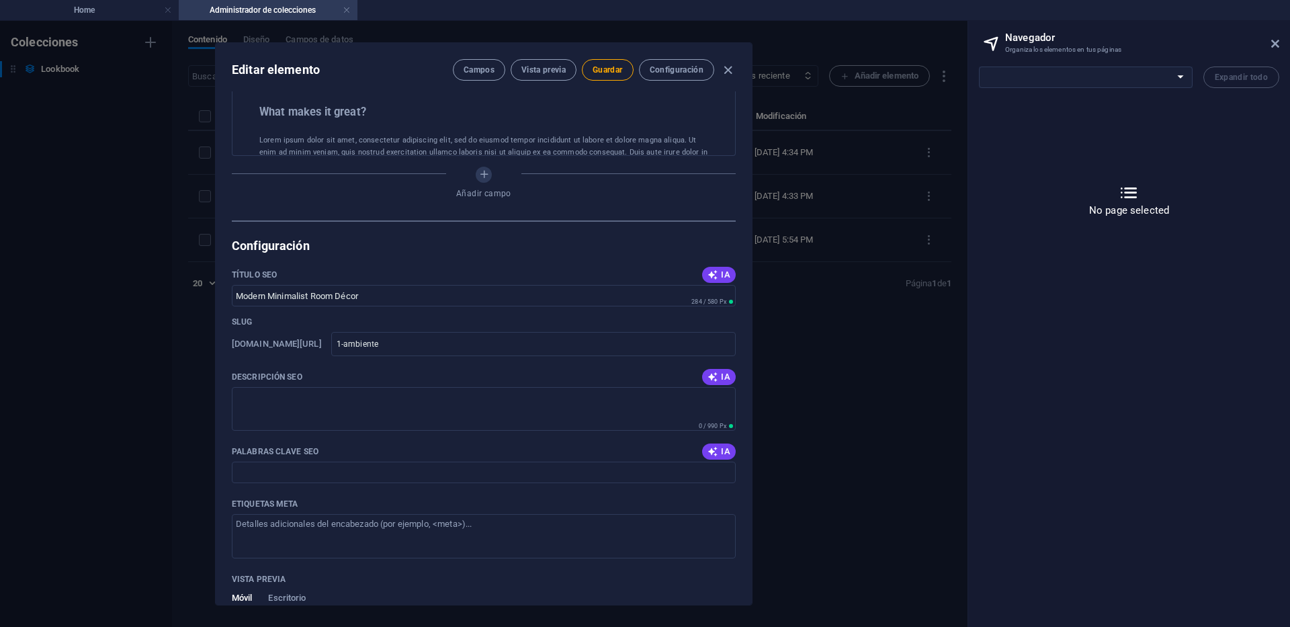
scroll to position [739, 0]
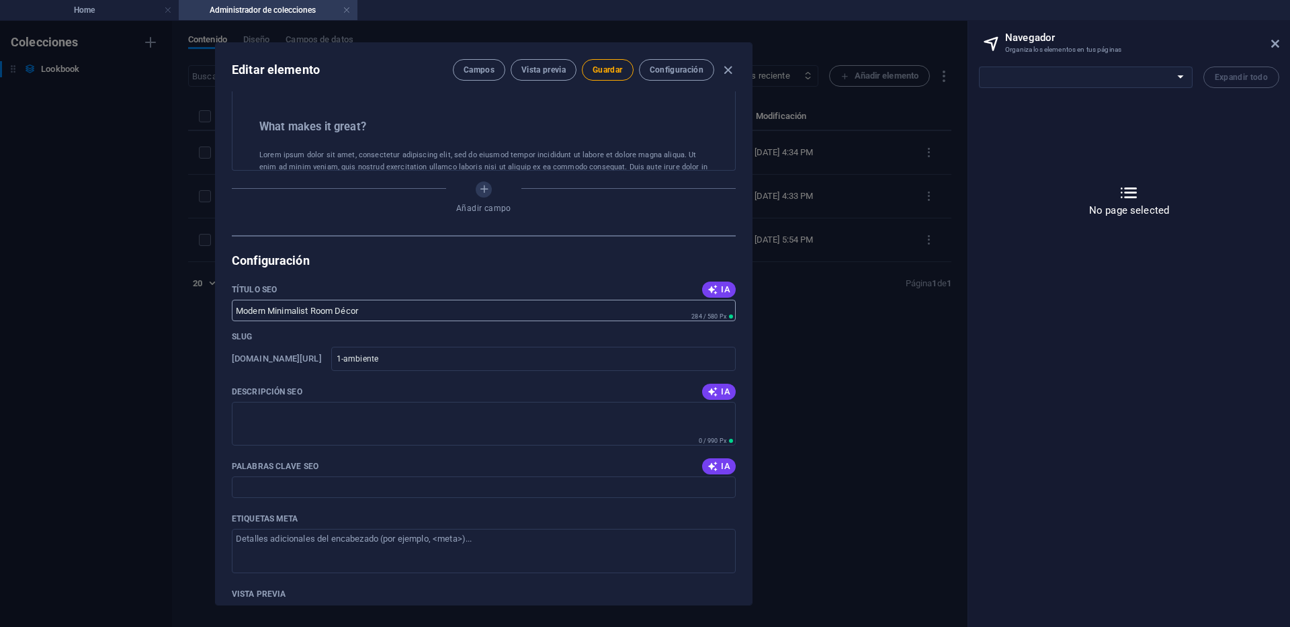
click at [339, 321] on input "Modern Minimalist Room Décor" at bounding box center [484, 310] width 504 height 21
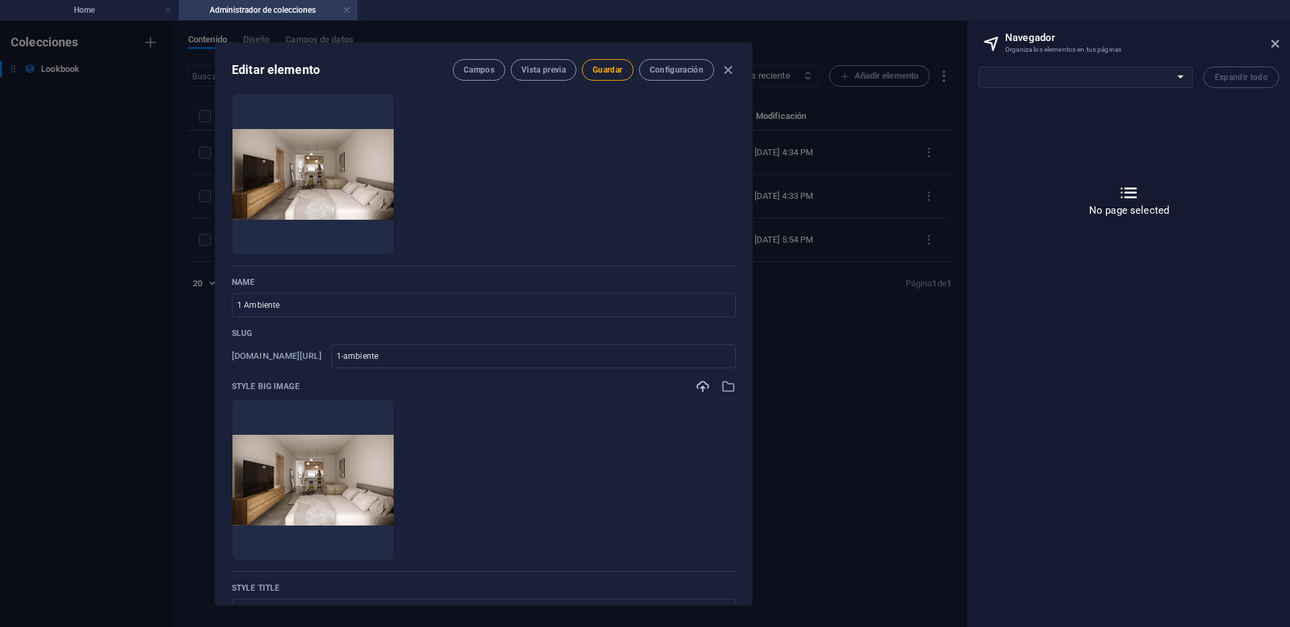
scroll to position [0, 0]
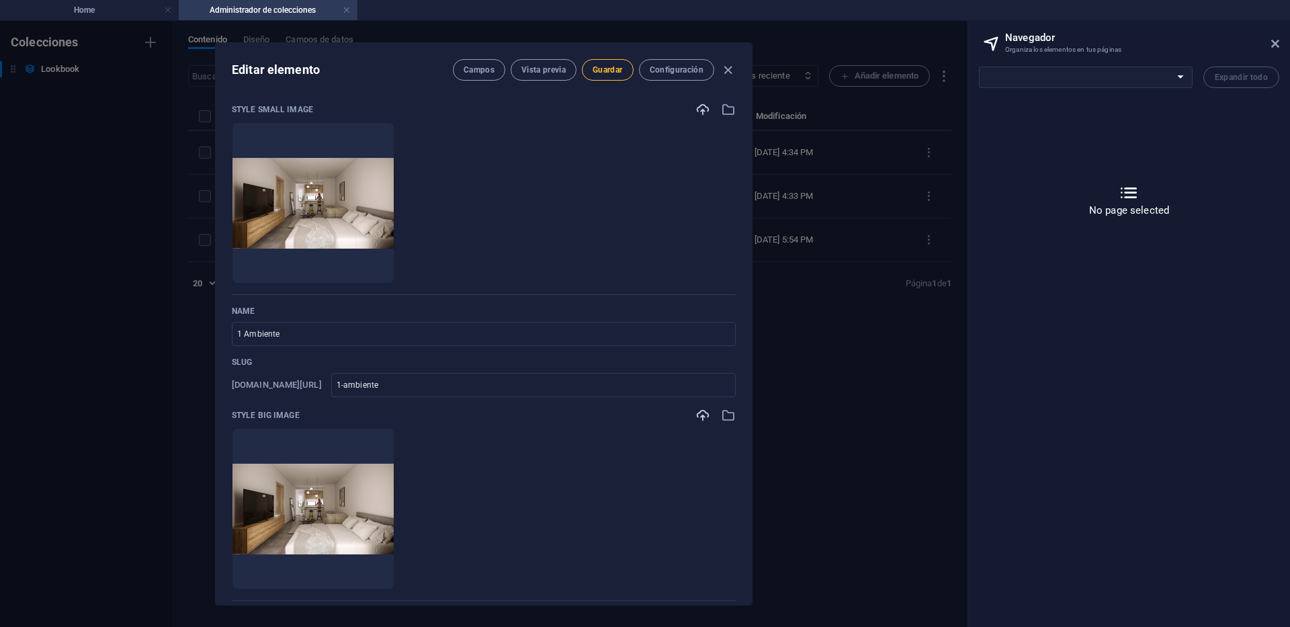
click at [609, 69] on span "Guardar" at bounding box center [607, 69] width 30 height 11
click at [481, 74] on span "Campos" at bounding box center [479, 69] width 31 height 11
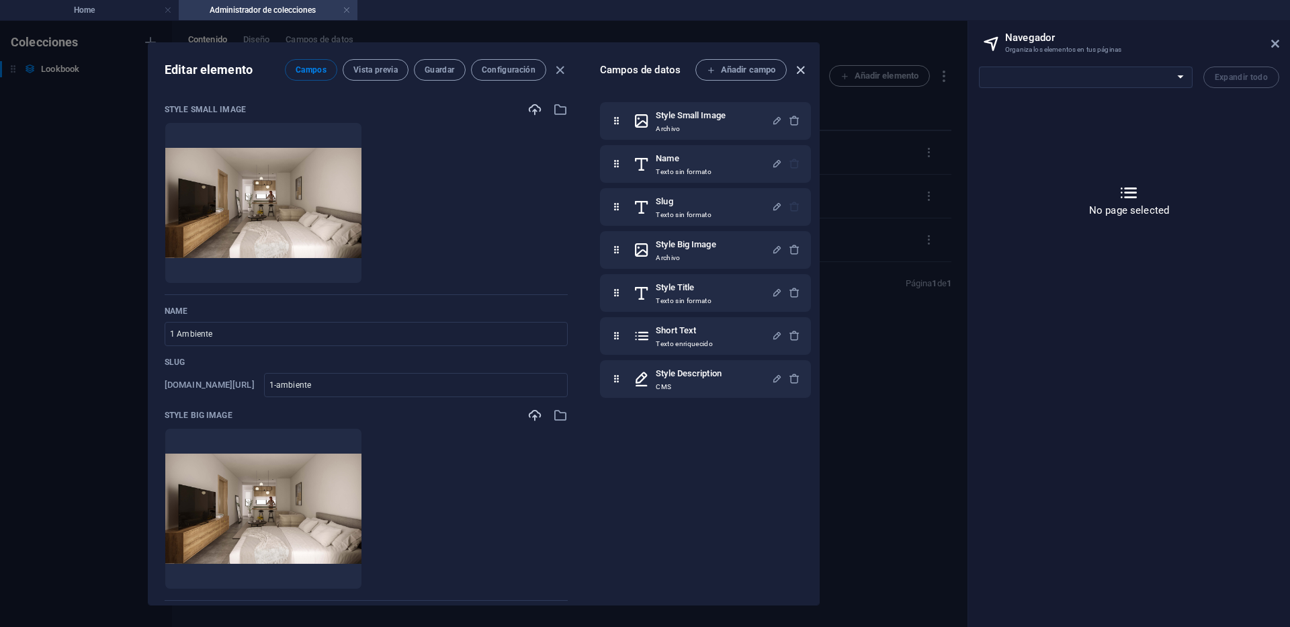
click at [793, 70] on icon "button" at bounding box center [800, 69] width 15 height 15
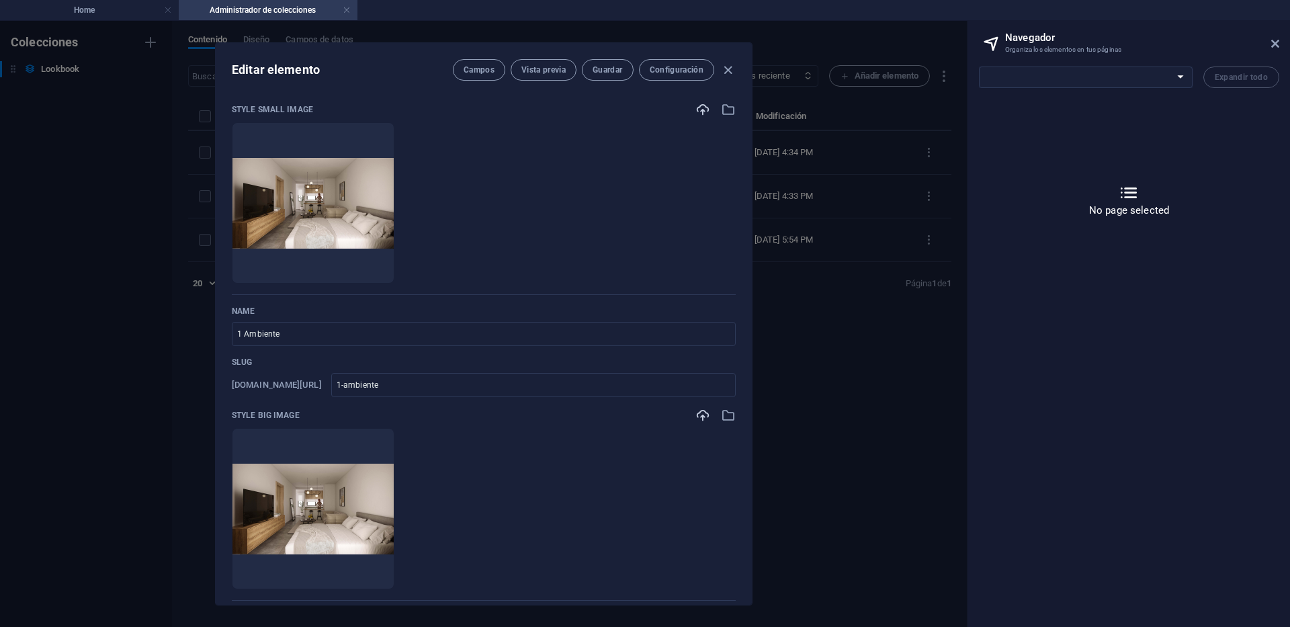
click at [733, 66] on div "Editar elemento [PERSON_NAME] Vista previa Guardar Configuración" at bounding box center [484, 67] width 536 height 48
click at [730, 67] on icon "button" at bounding box center [727, 69] width 15 height 15
type input "1-ambiente"
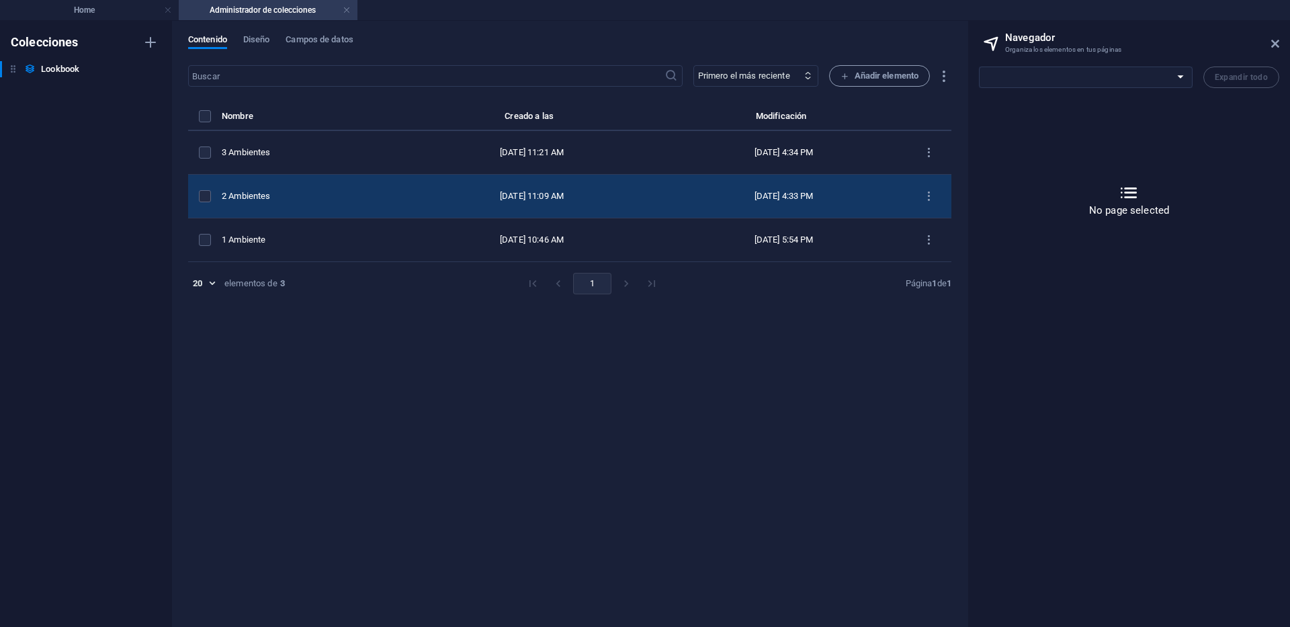
click at [310, 192] on div "2 Ambientes" at bounding box center [307, 196] width 170 height 12
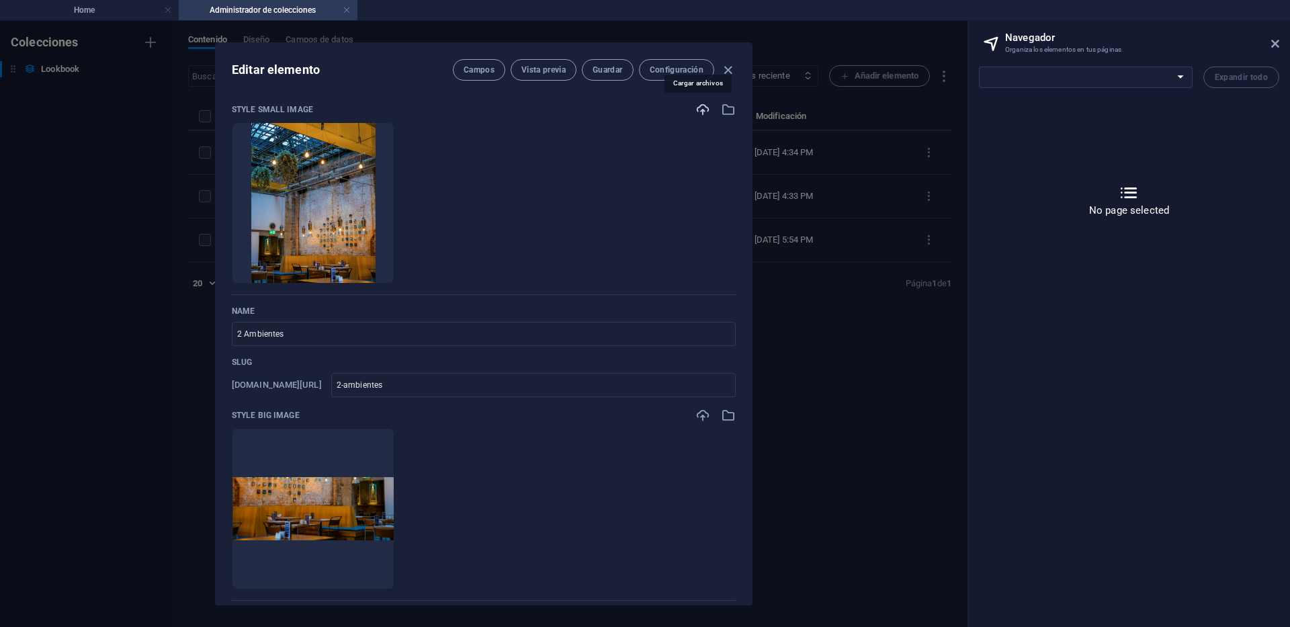
click at [703, 109] on icon "button" at bounding box center [702, 109] width 15 height 15
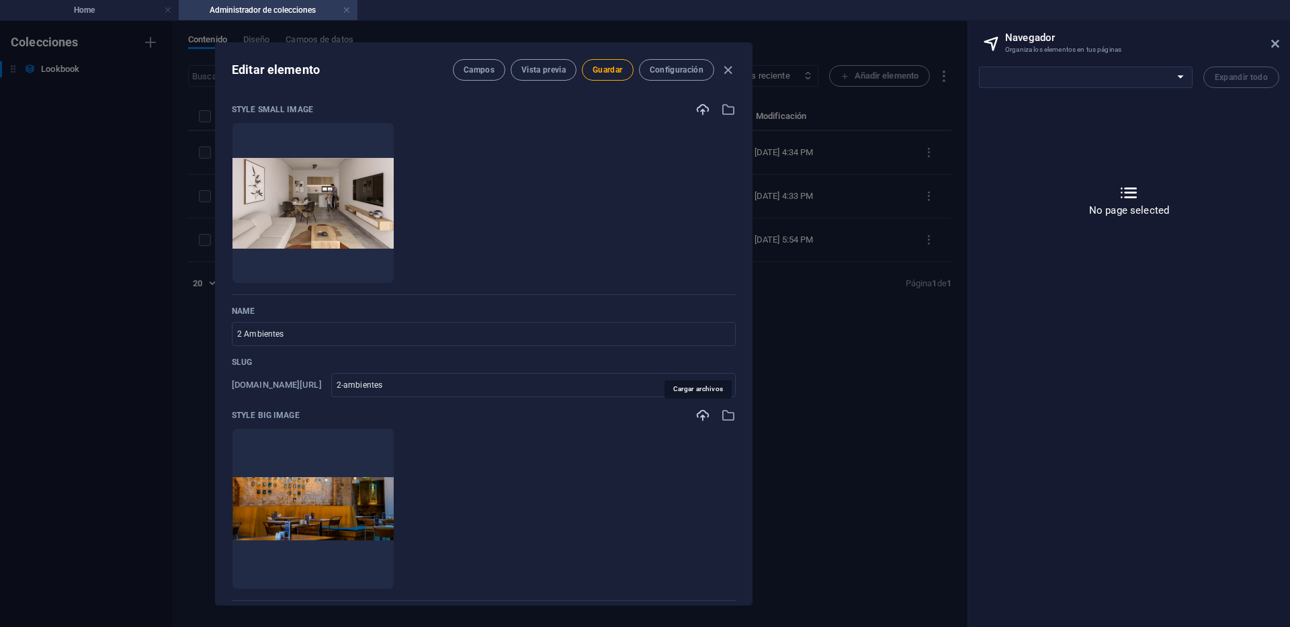
click at [702, 418] on icon "button" at bounding box center [702, 415] width 15 height 15
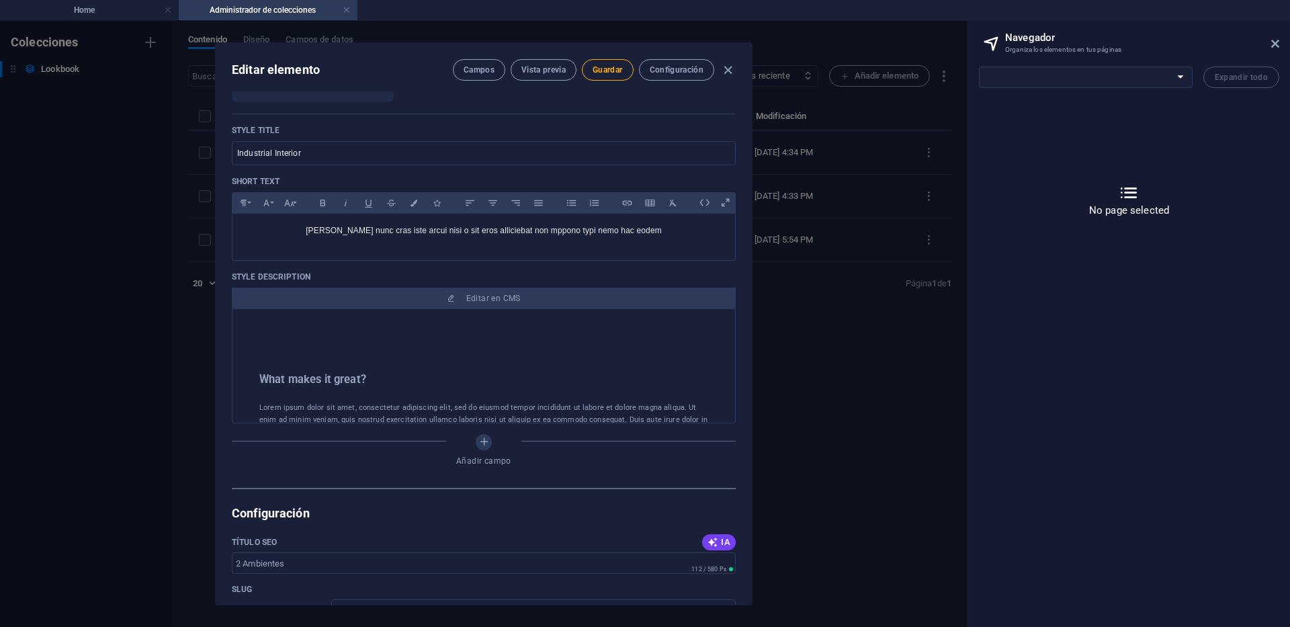
scroll to position [806, 0]
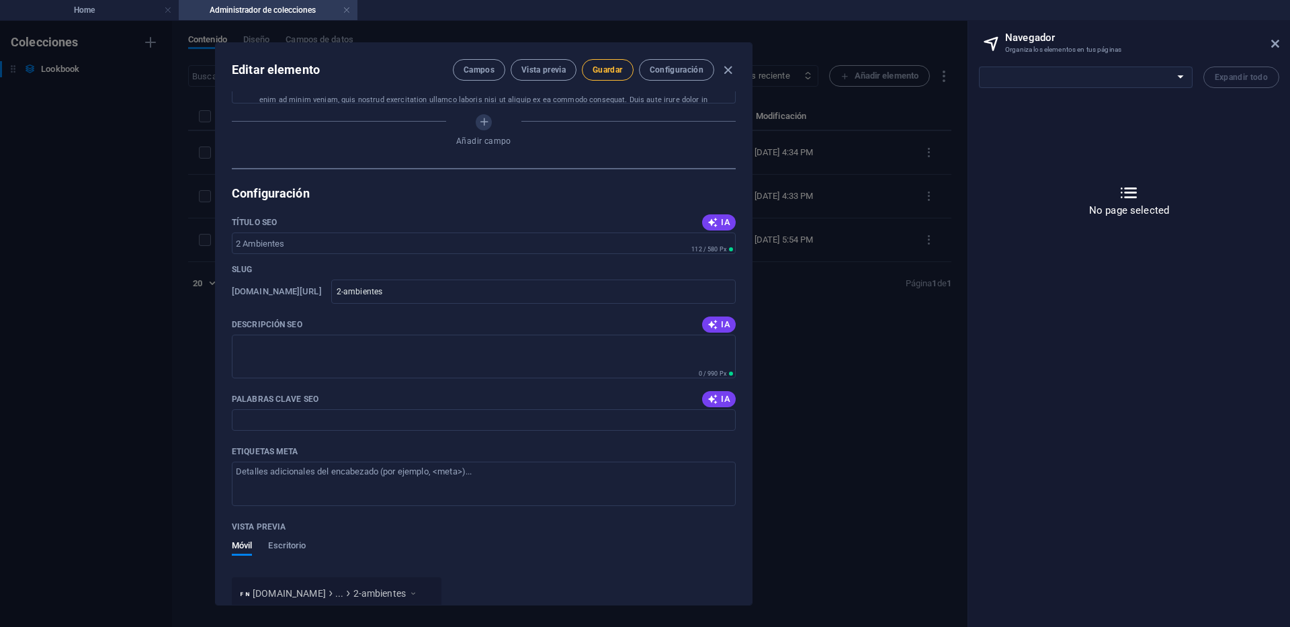
click at [611, 73] on span "Guardar" at bounding box center [607, 69] width 30 height 11
click at [722, 66] on icon "button" at bounding box center [727, 69] width 15 height 15
type input "2-ambientes"
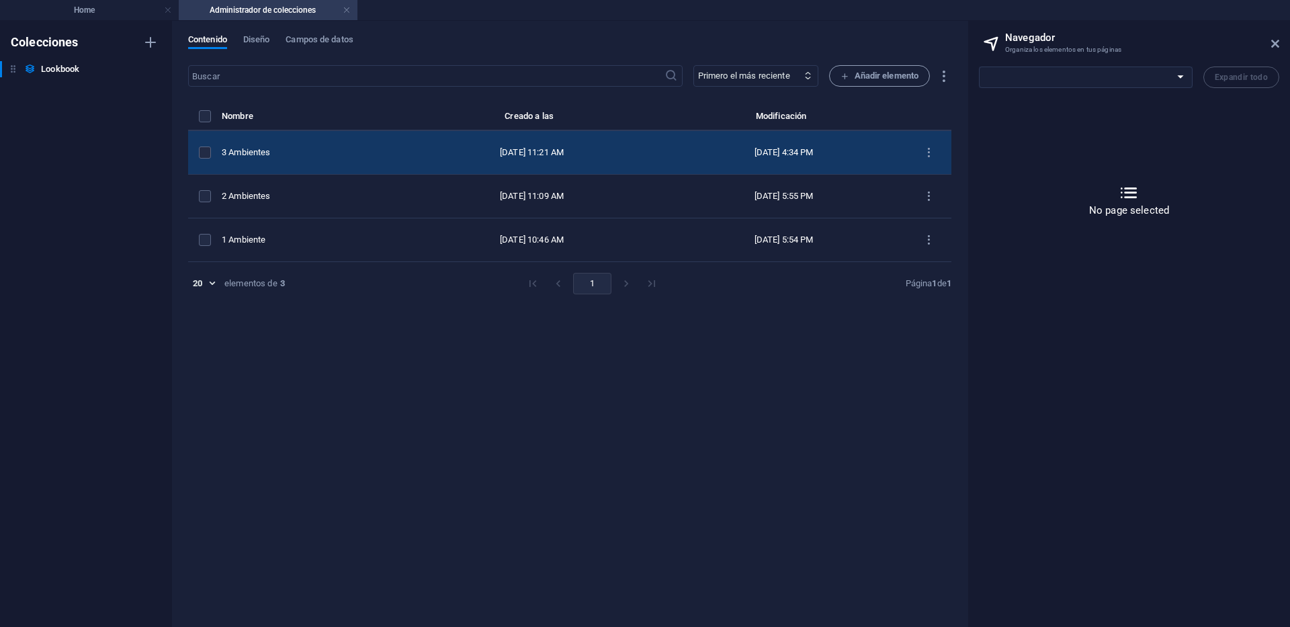
click at [296, 154] on div "3 Ambientes" at bounding box center [307, 152] width 170 height 12
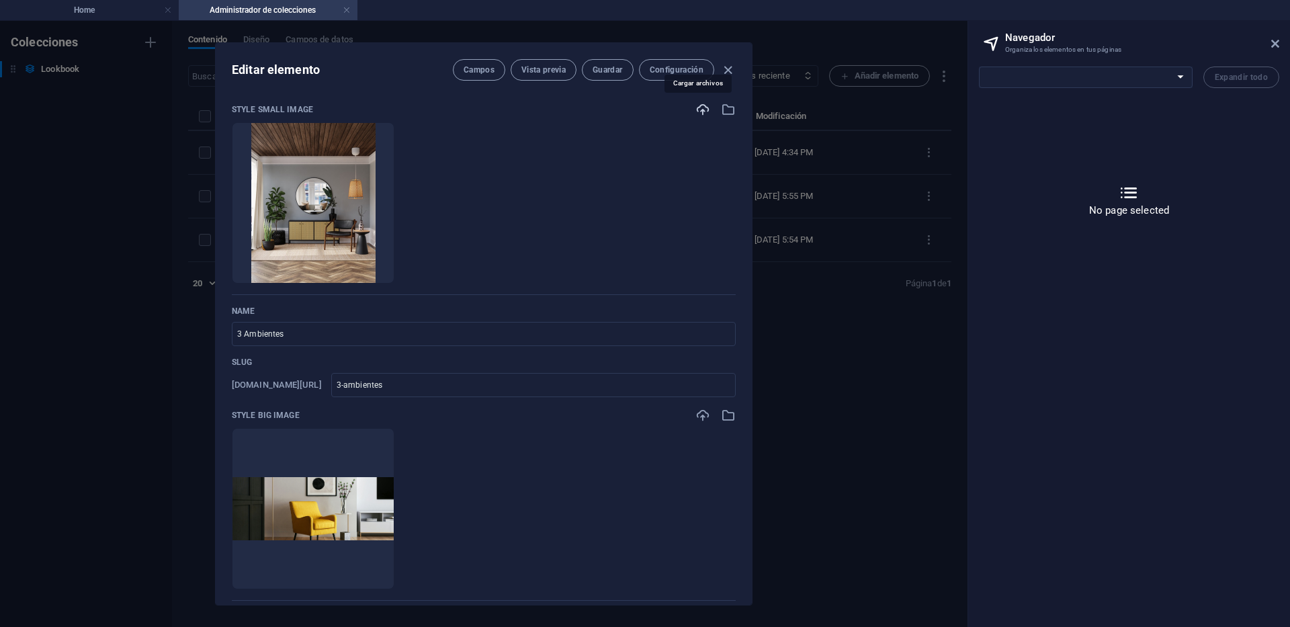
click at [700, 112] on icon "button" at bounding box center [702, 109] width 15 height 15
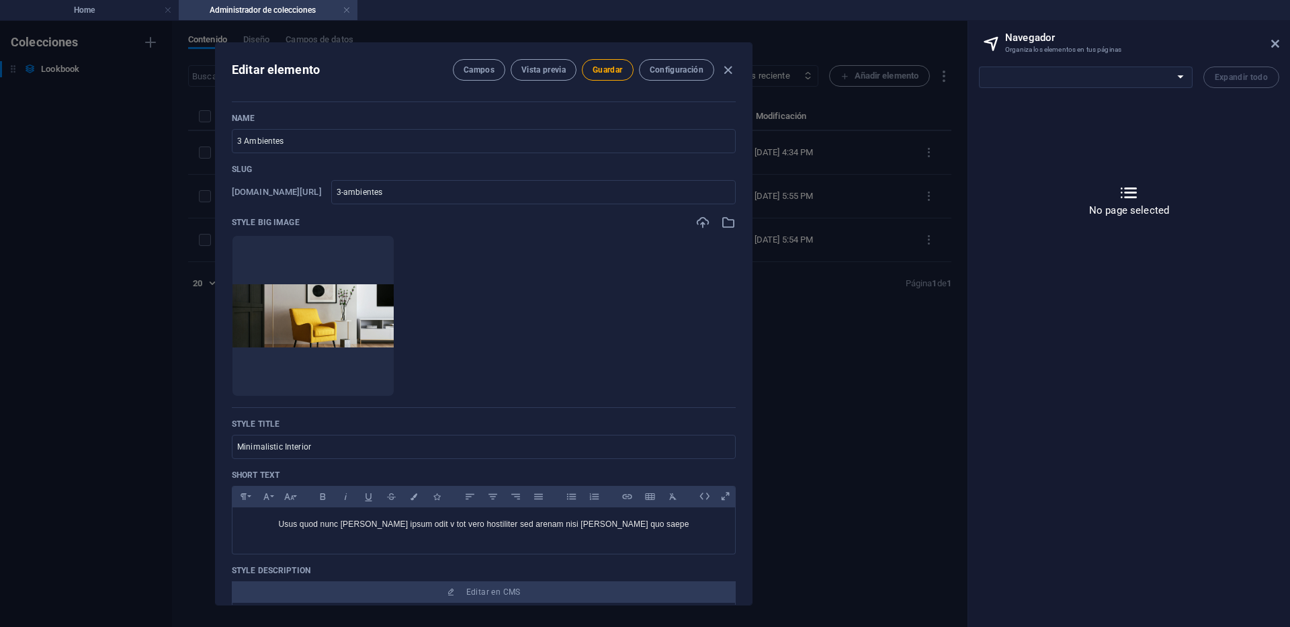
scroll to position [202, 0]
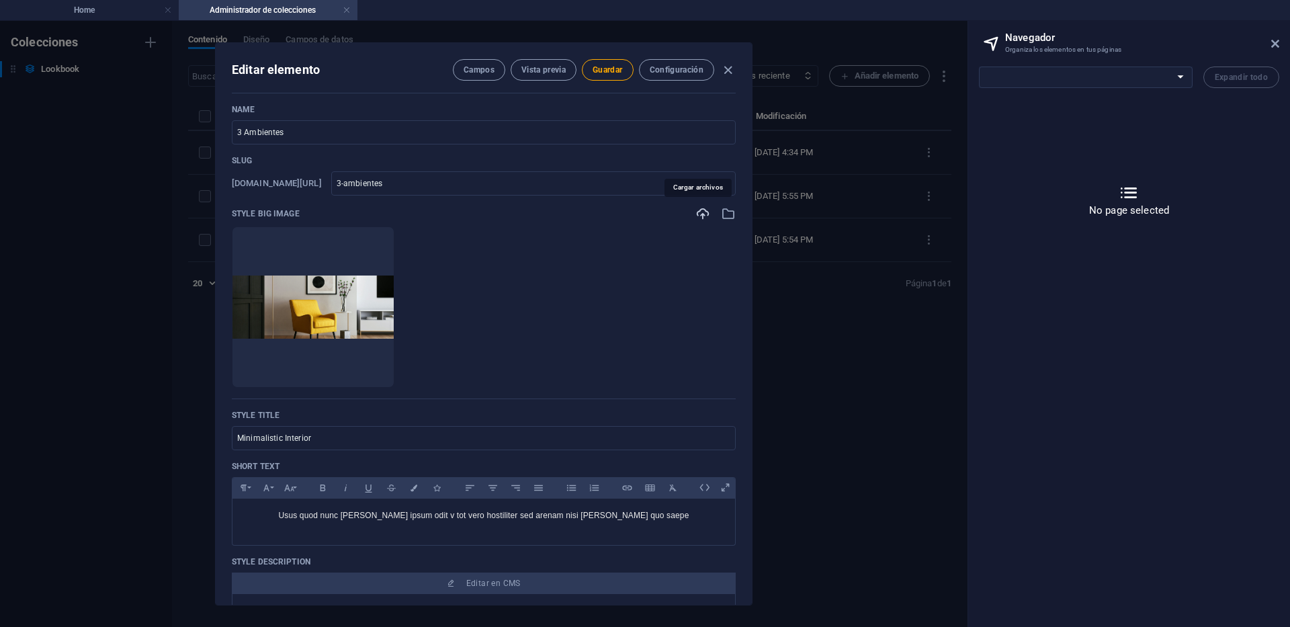
click at [698, 212] on icon "button" at bounding box center [702, 213] width 15 height 15
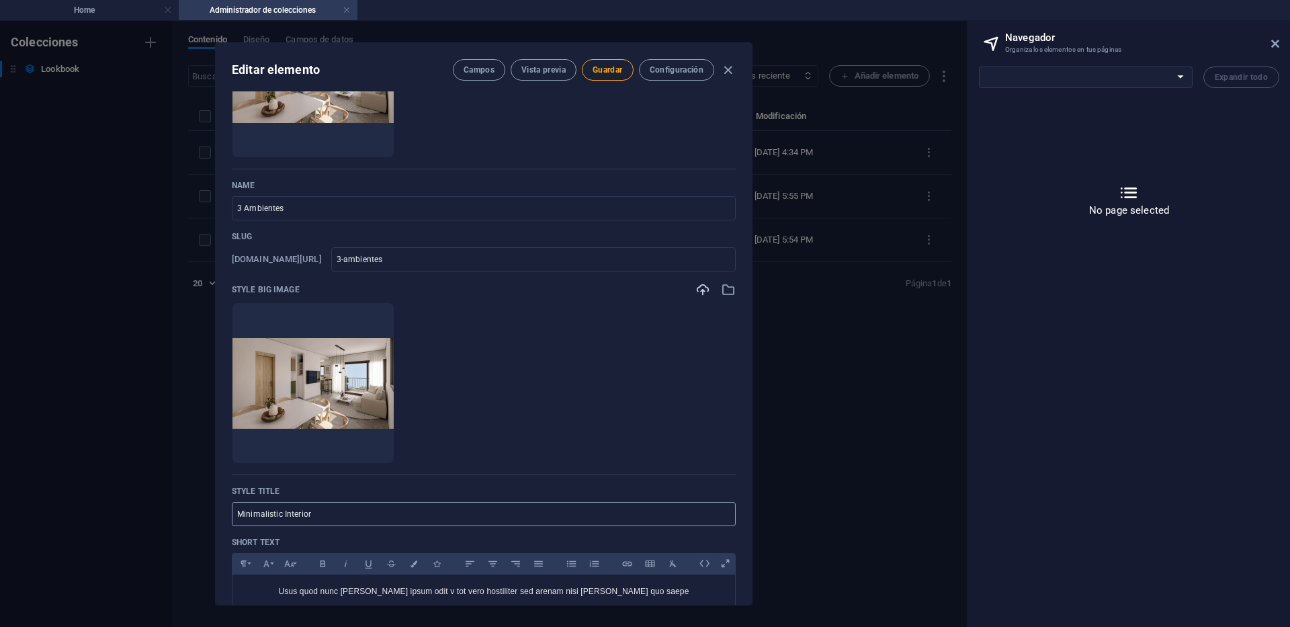
scroll to position [134, 0]
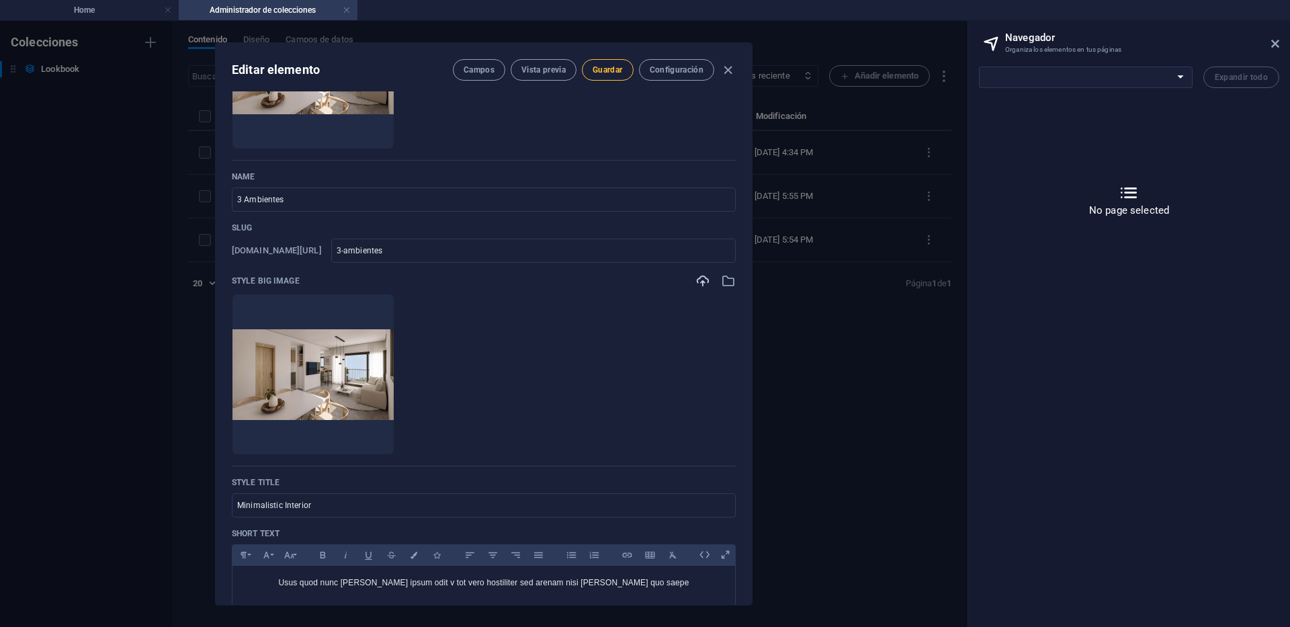
click at [603, 62] on button "Guardar" at bounding box center [607, 69] width 51 height 21
click at [725, 64] on icon "button" at bounding box center [727, 69] width 15 height 15
type input "3-ambientes"
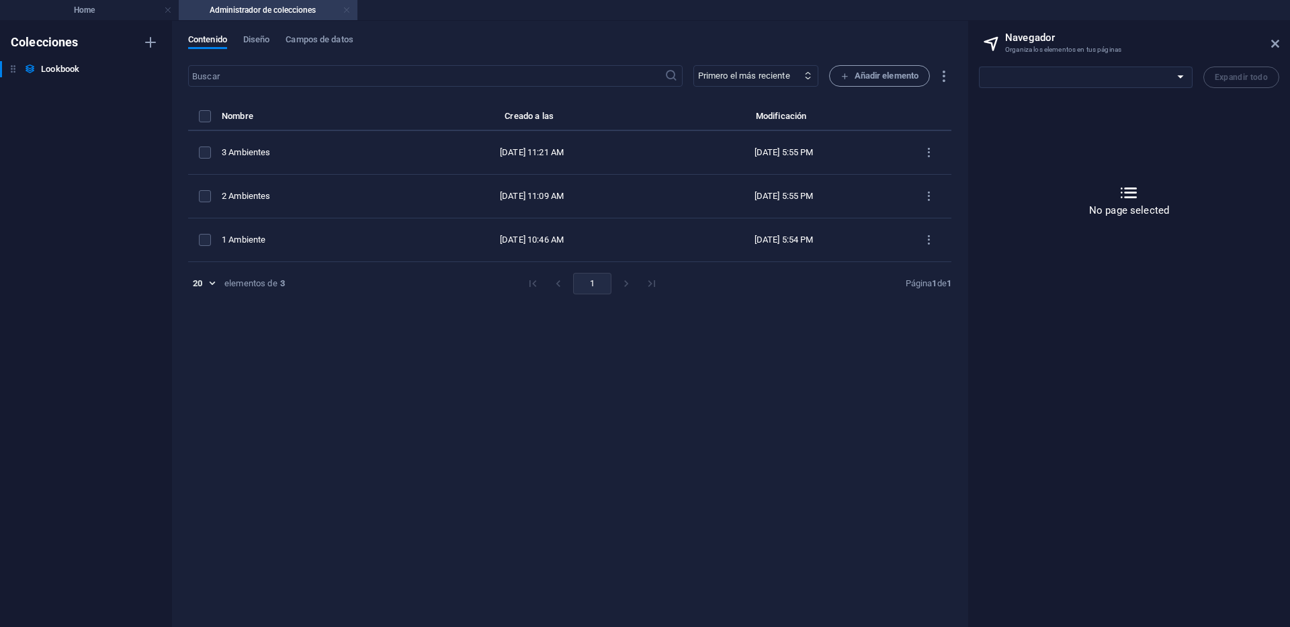
click at [348, 9] on link at bounding box center [347, 10] width 8 height 13
select select "17819668-es"
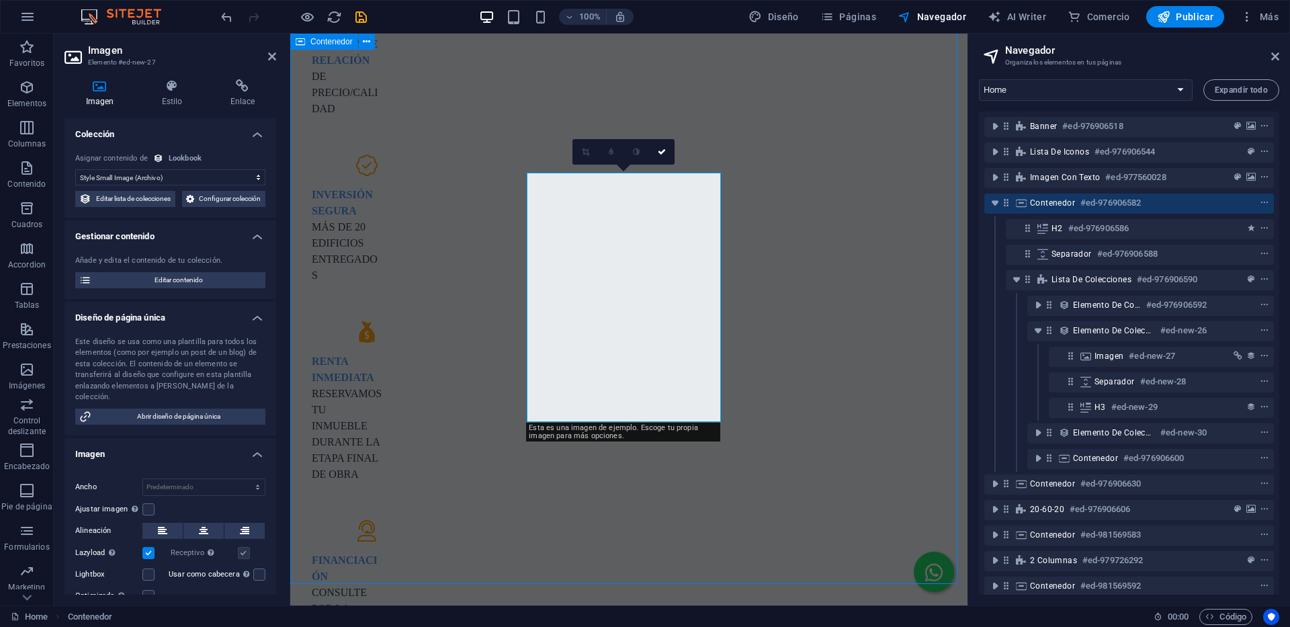
scroll to position [1147, 0]
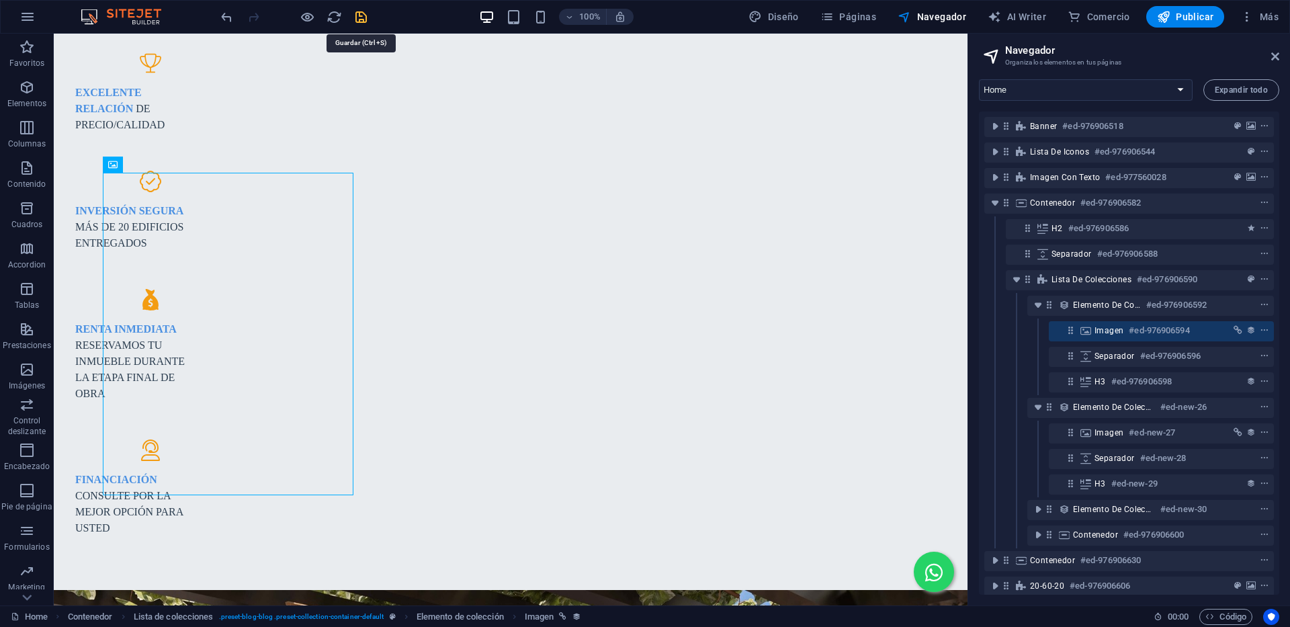
click at [358, 22] on icon "save" at bounding box center [360, 16] width 15 height 15
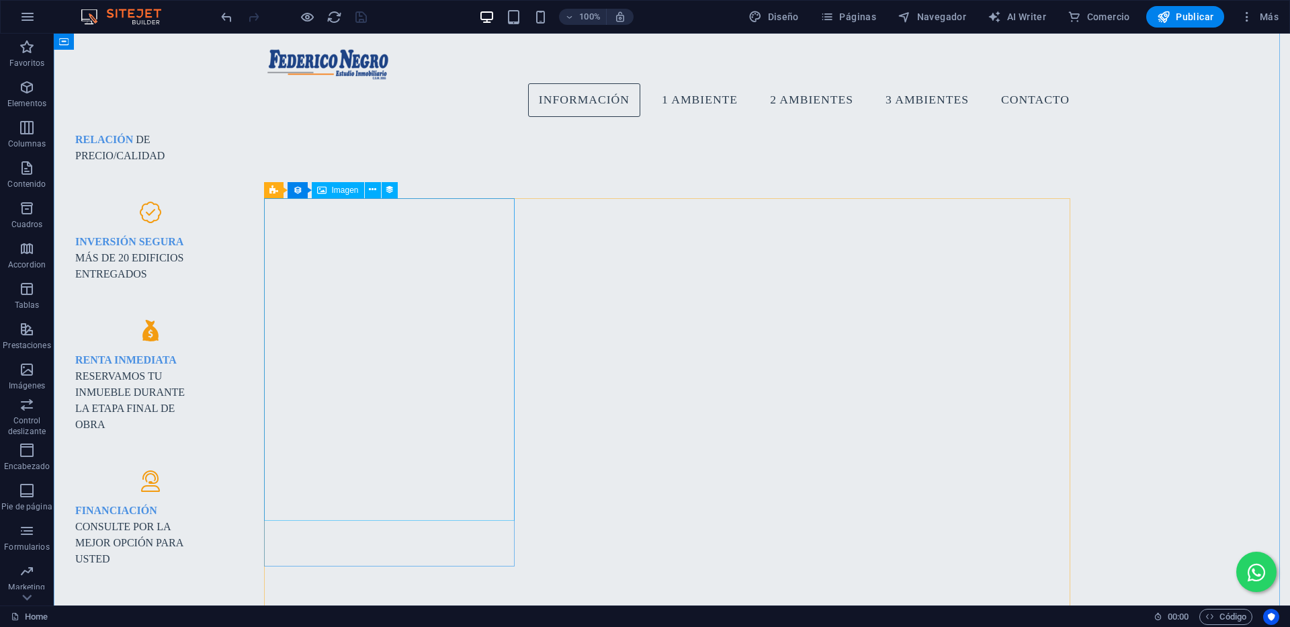
scroll to position [945, 0]
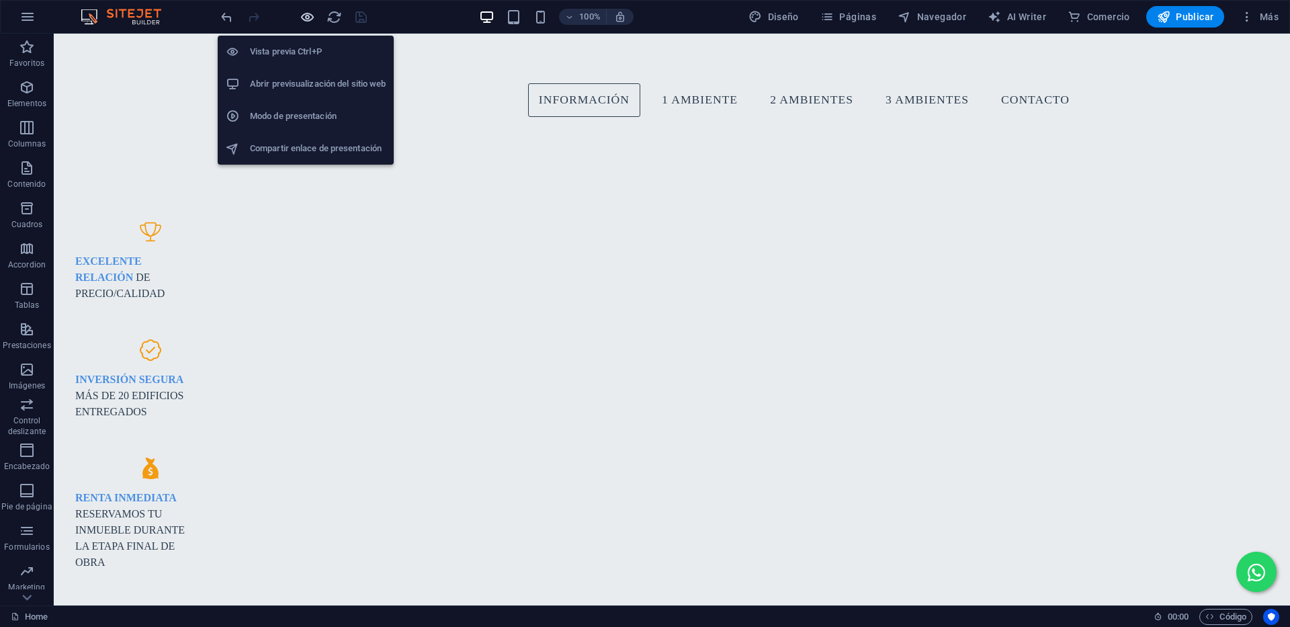
click at [307, 13] on icon "button" at bounding box center [307, 16] width 15 height 15
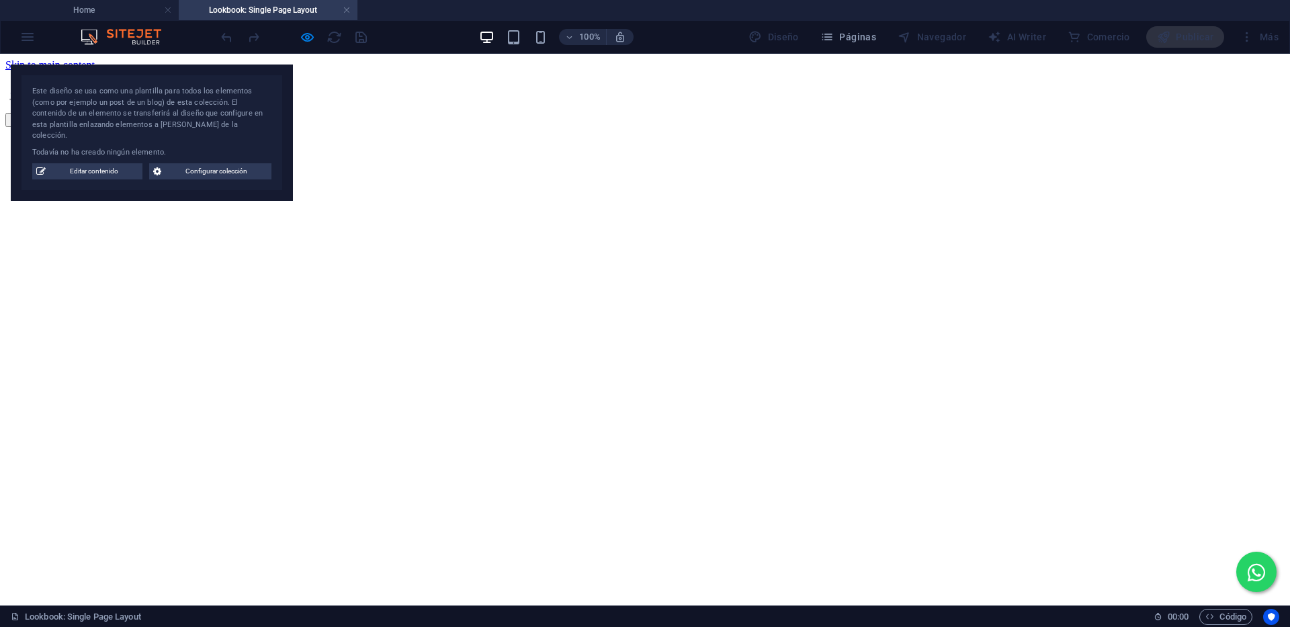
scroll to position [0, 0]
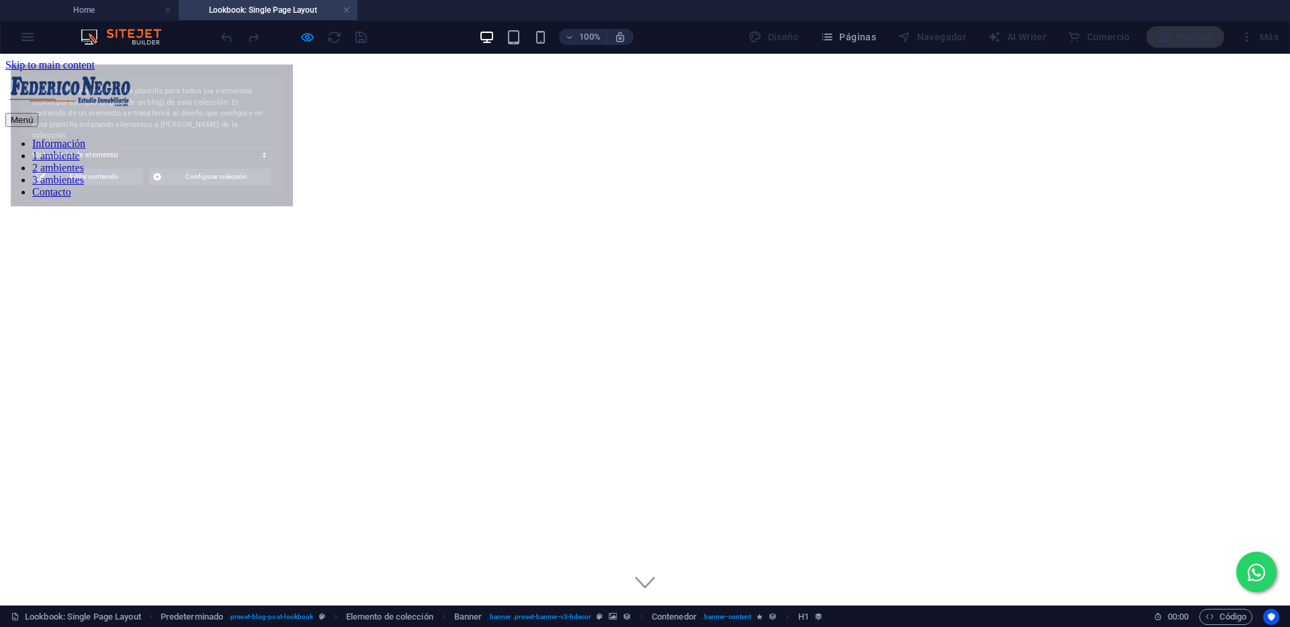
select select "68d563ef32eabafed50dd4e8"
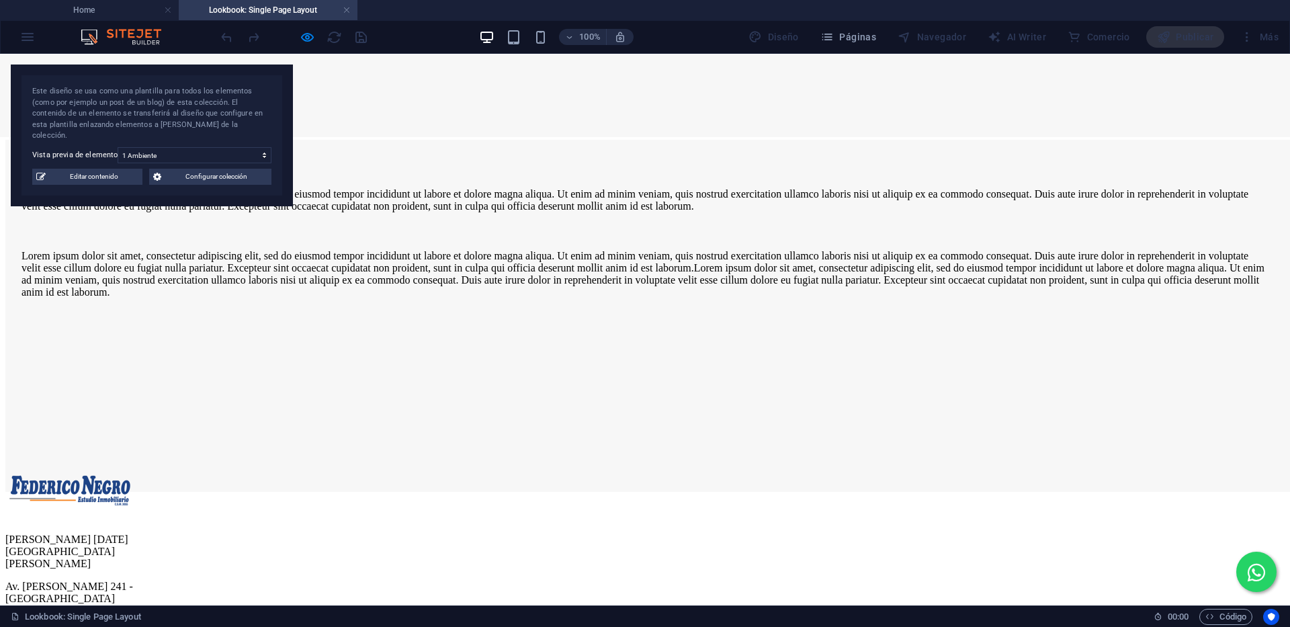
scroll to position [1689, 0]
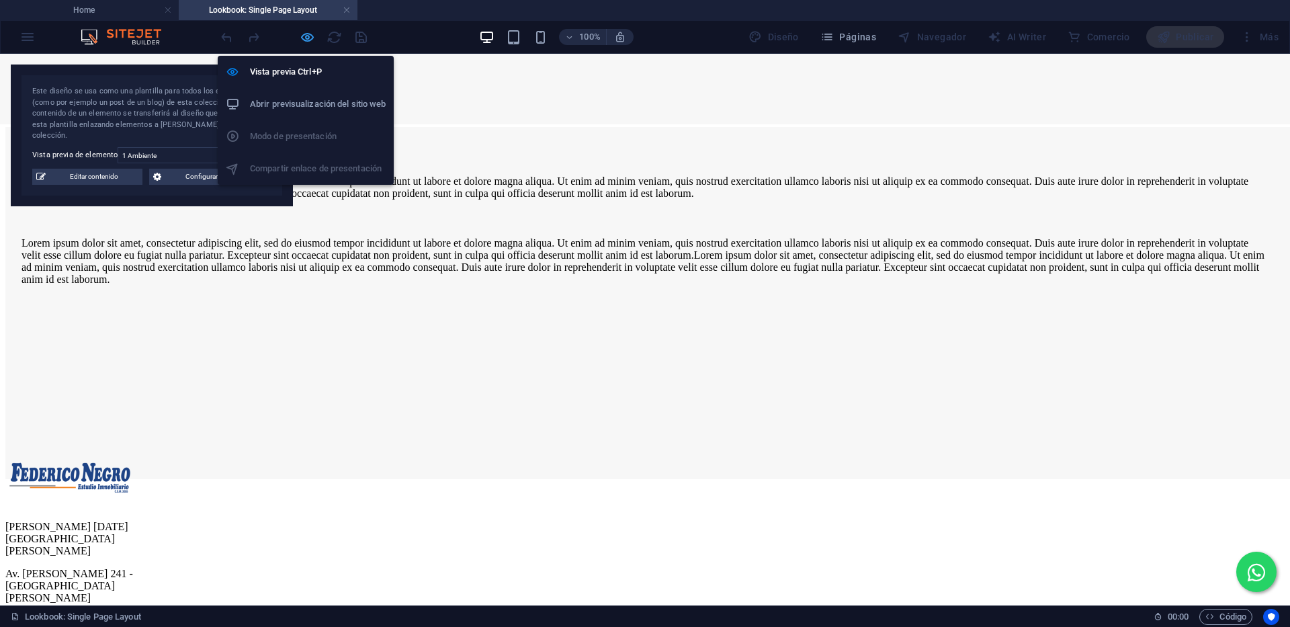
click at [310, 39] on icon "button" at bounding box center [307, 37] width 15 height 15
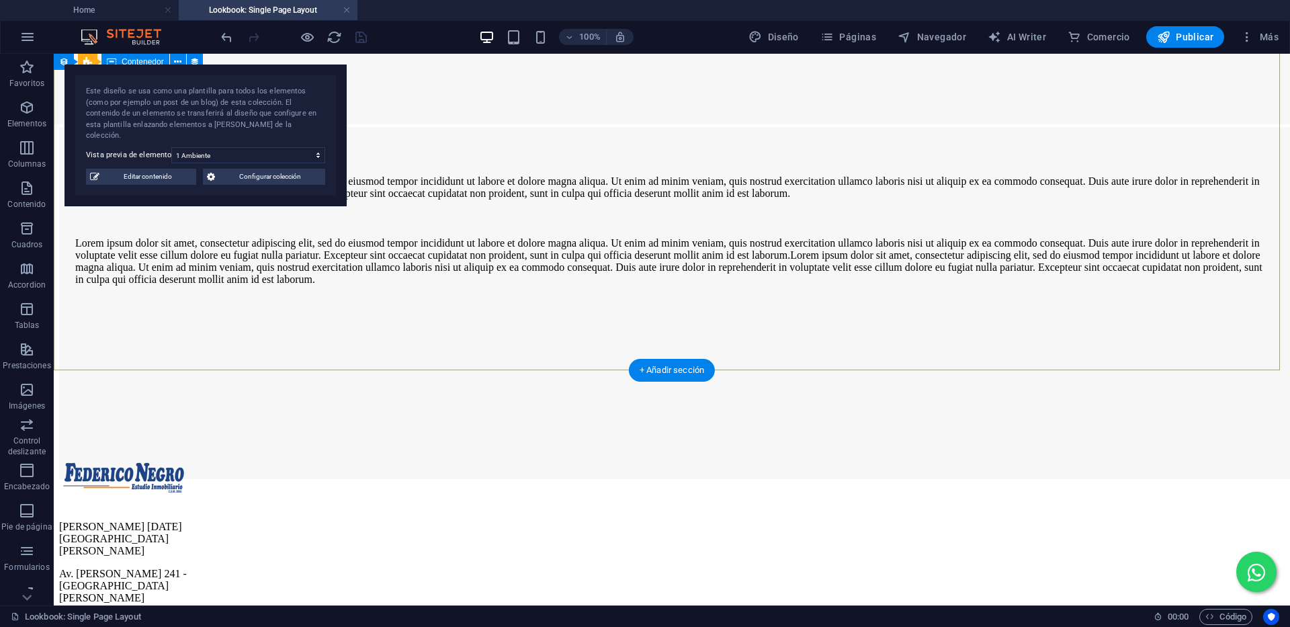
click at [439, 237] on div "Lorem ipsum dolor sit amet, consectetur adipiscing elit, sed do eiusmod tempor …" at bounding box center [671, 261] width 1193 height 48
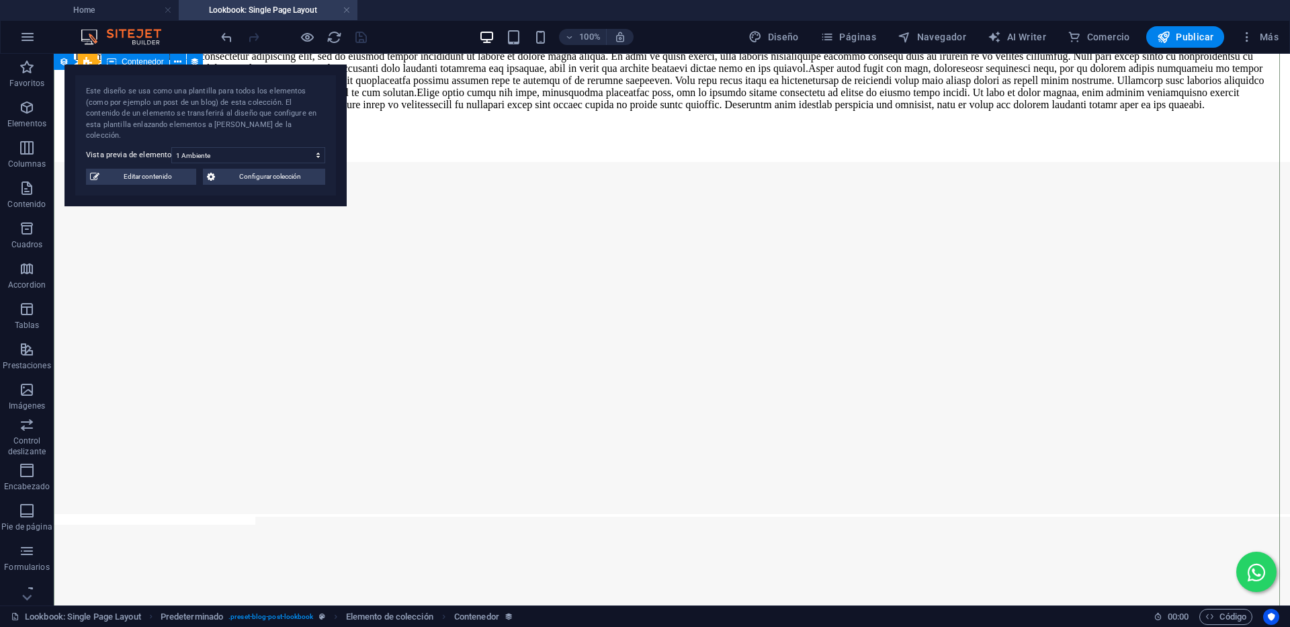
scroll to position [883, 0]
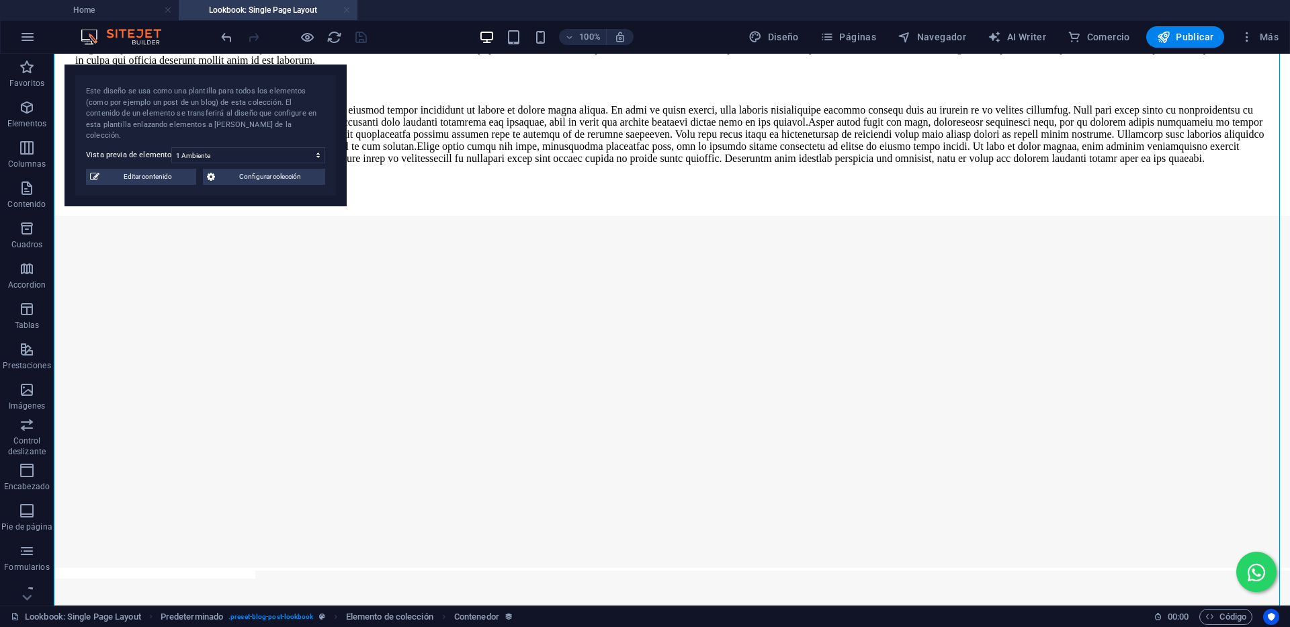
click at [349, 7] on link at bounding box center [347, 10] width 8 height 13
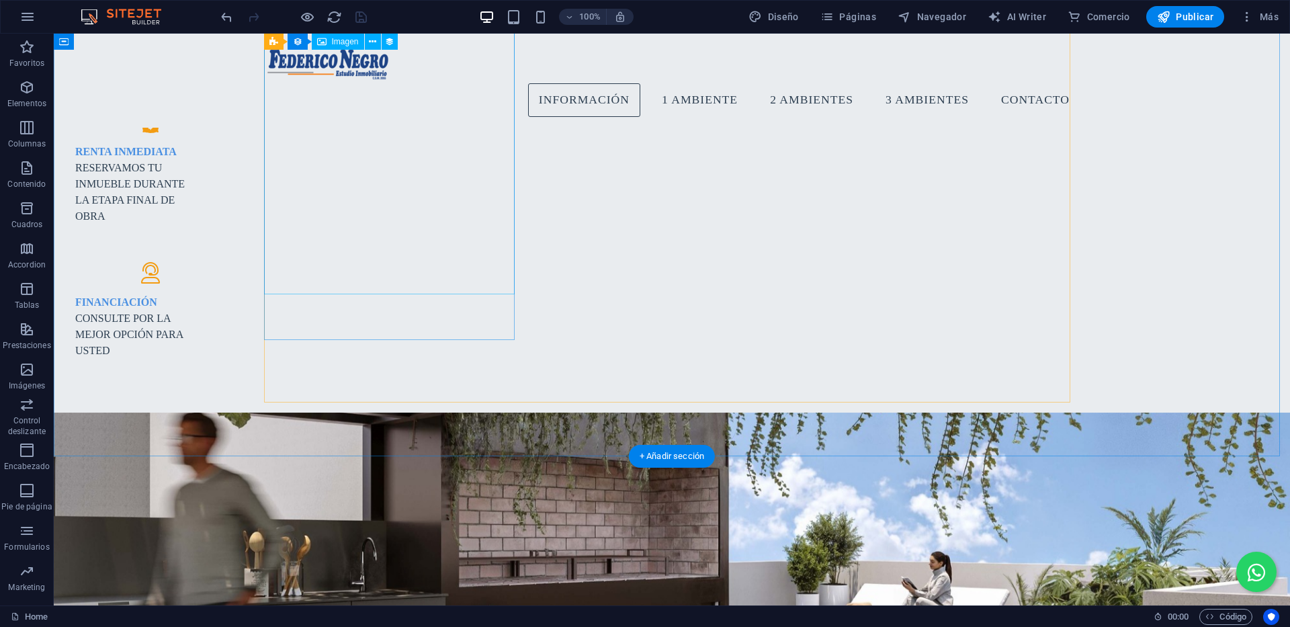
scroll to position [1281, 0]
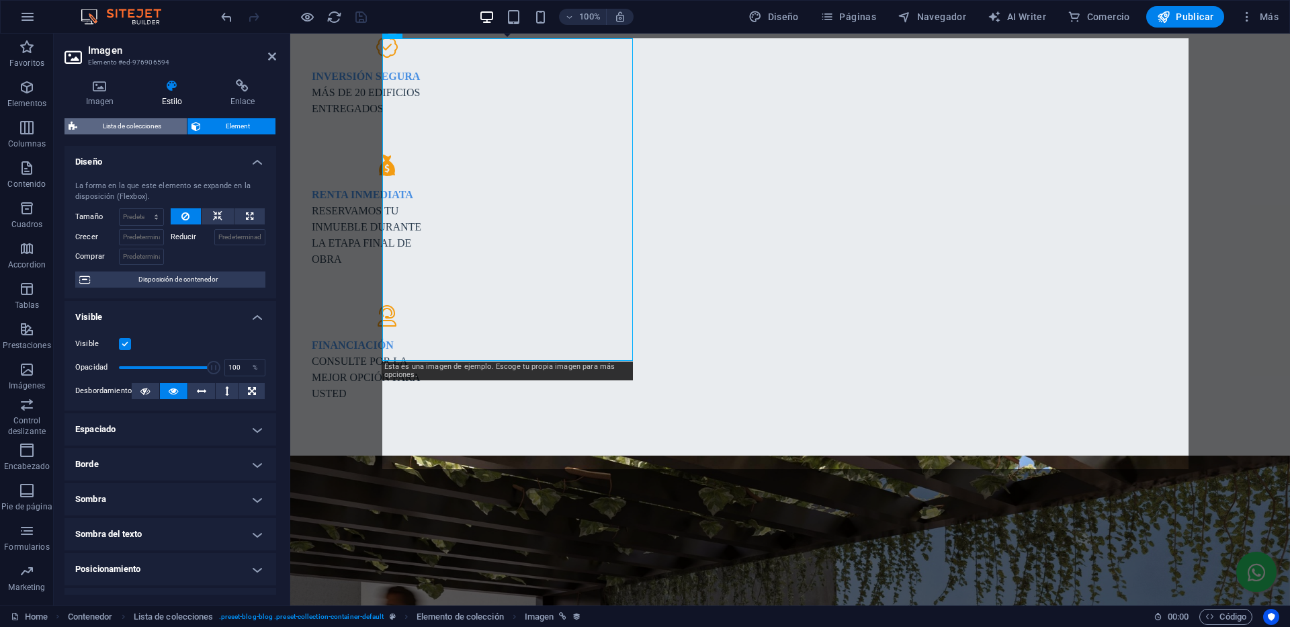
click at [138, 128] on span "Lista de colecciones" at bounding box center [131, 126] width 101 height 16
select select "rem"
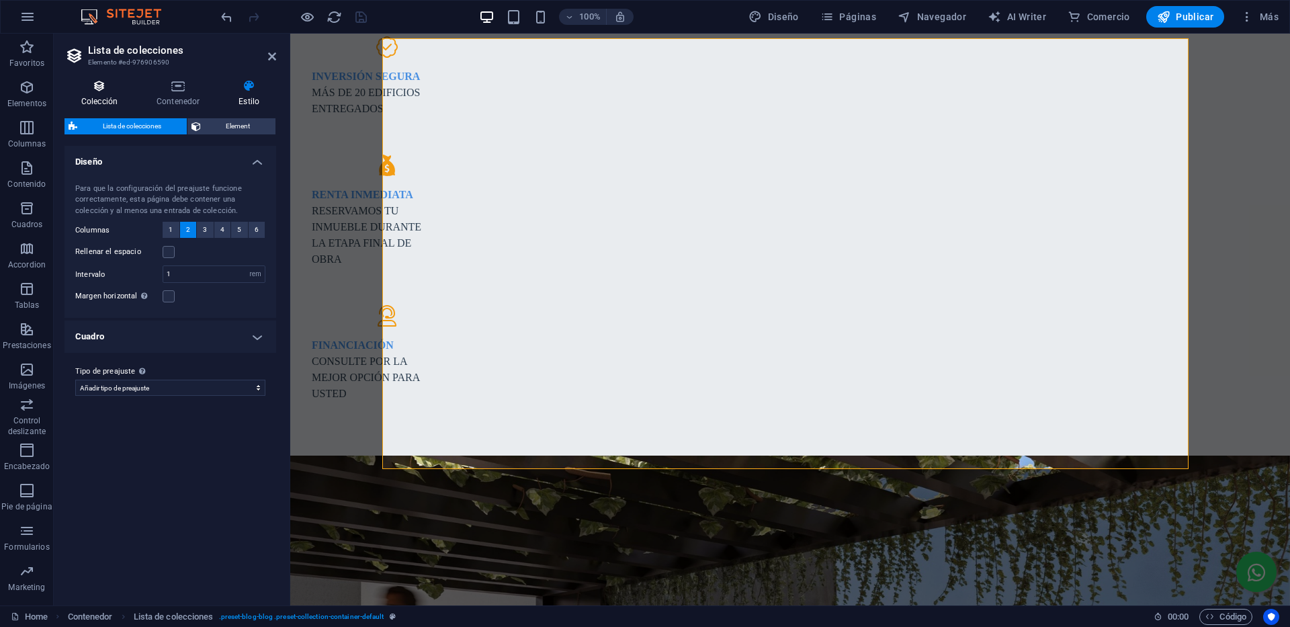
click at [99, 95] on h4 "Colección" at bounding box center [101, 93] width 75 height 28
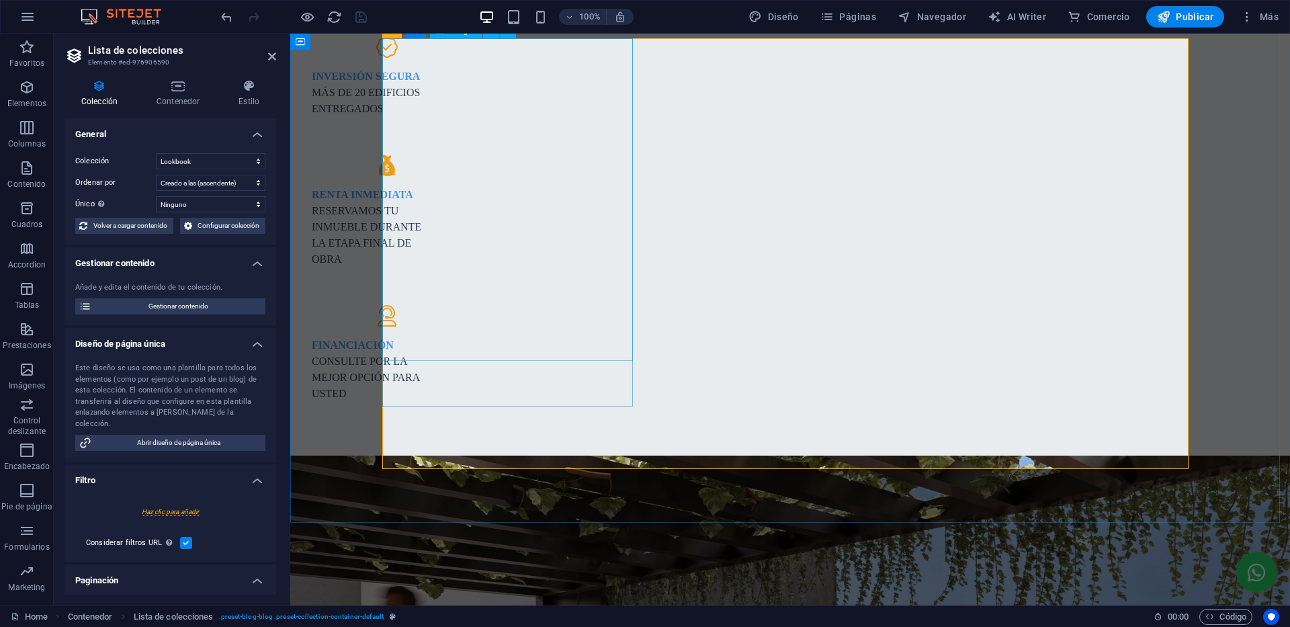
drag, startPoint x: 271, startPoint y: 55, endPoint x: 325, endPoint y: 30, distance: 59.8
click at [271, 55] on icon at bounding box center [272, 56] width 8 height 11
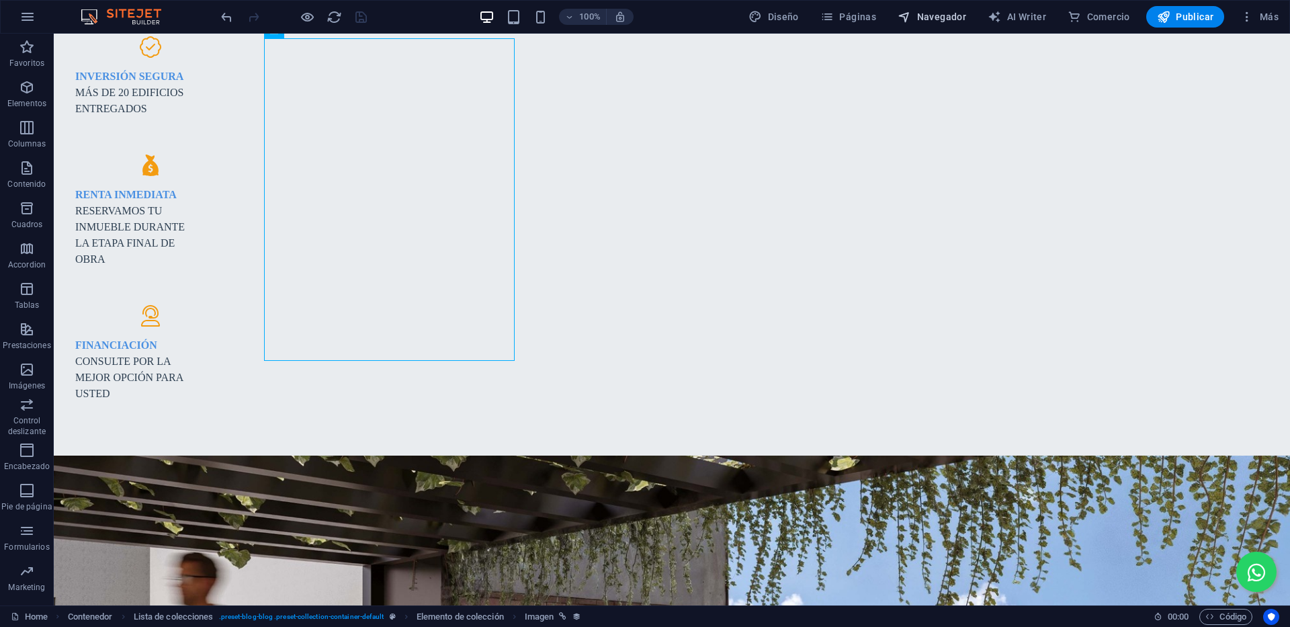
click at [941, 10] on span "Navegador" at bounding box center [931, 16] width 69 height 13
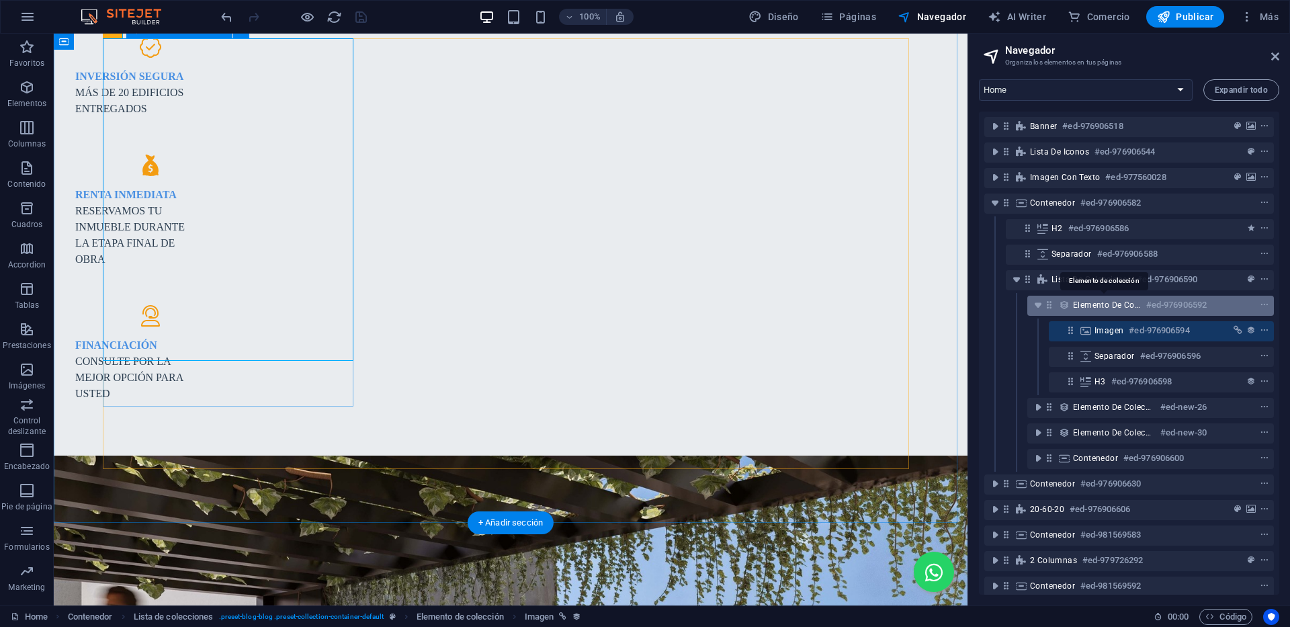
click at [1113, 306] on span "Elemento de colección" at bounding box center [1107, 305] width 68 height 11
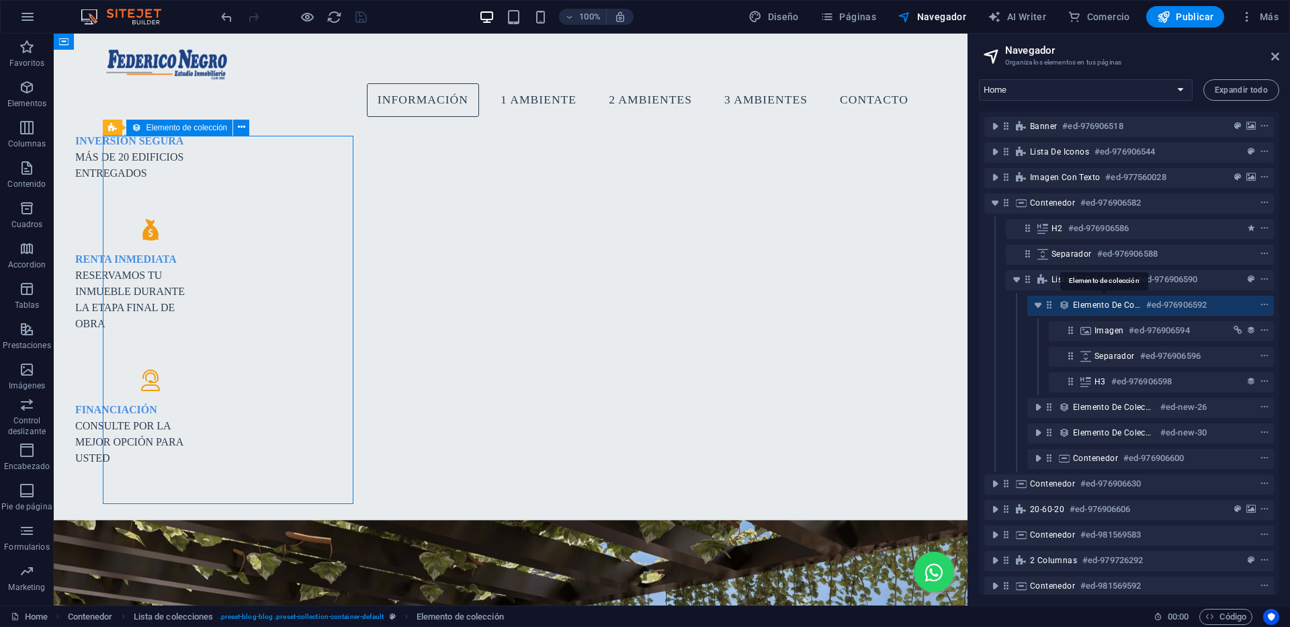
click at [1113, 306] on span "Elemento de colección" at bounding box center [1107, 305] width 68 height 11
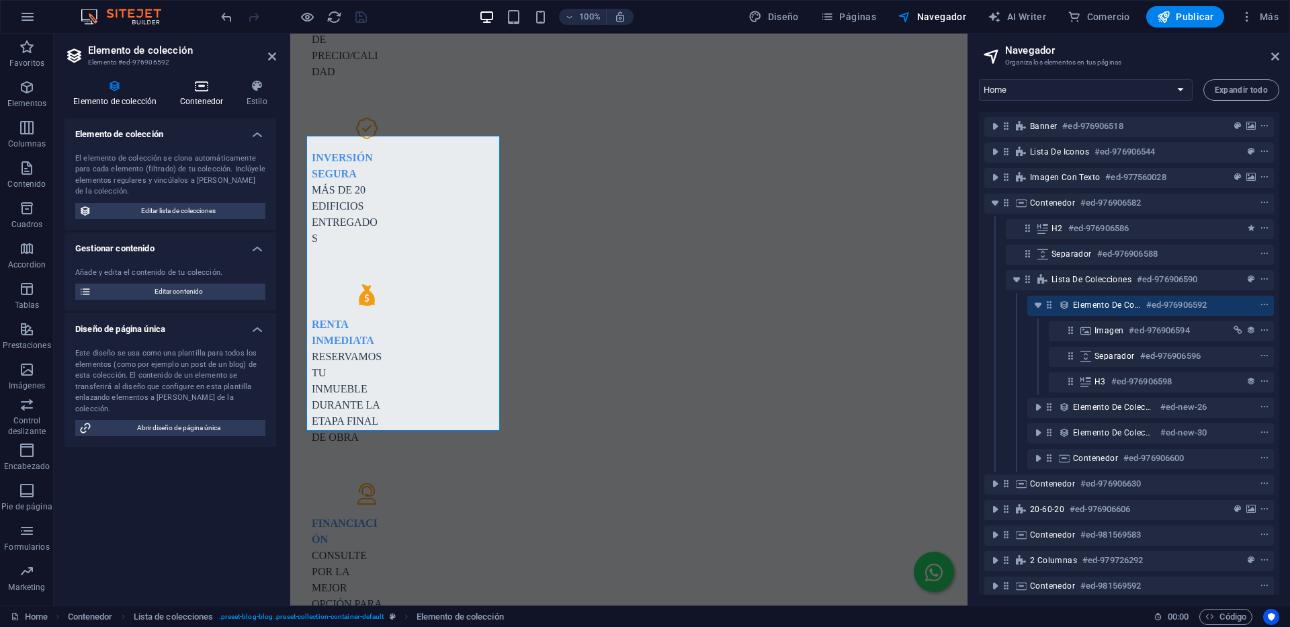
click at [219, 95] on h4 "Contenedor" at bounding box center [204, 93] width 67 height 28
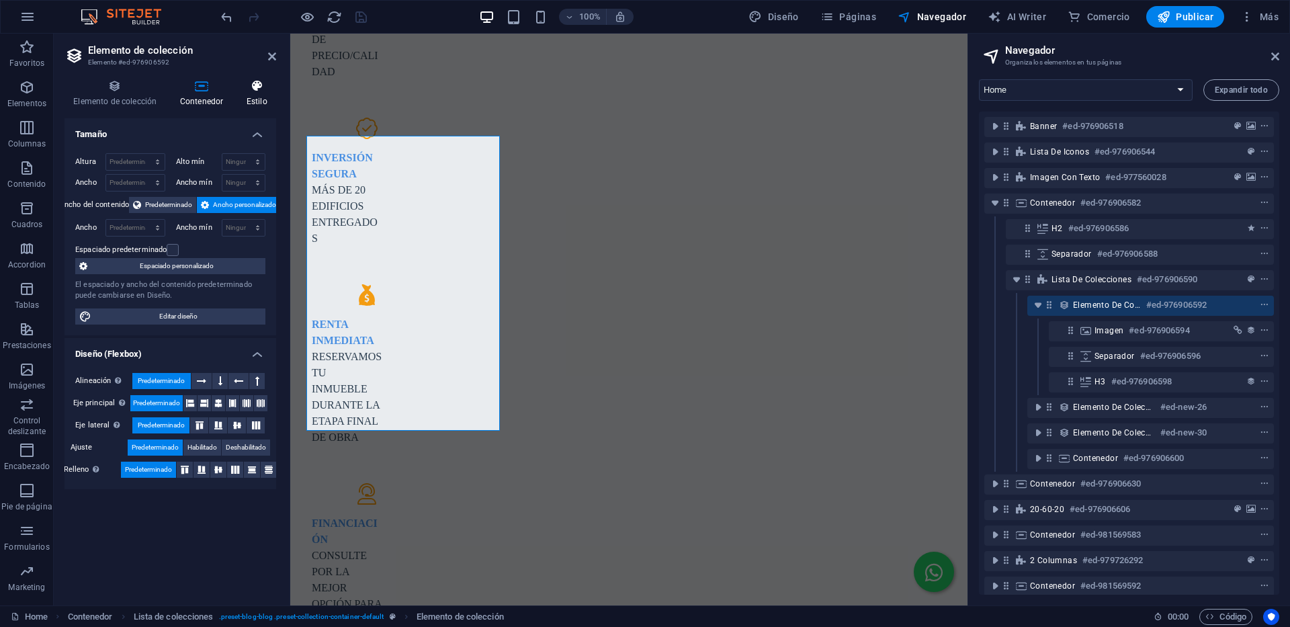
click at [256, 93] on h4 "Estilo" at bounding box center [257, 93] width 38 height 28
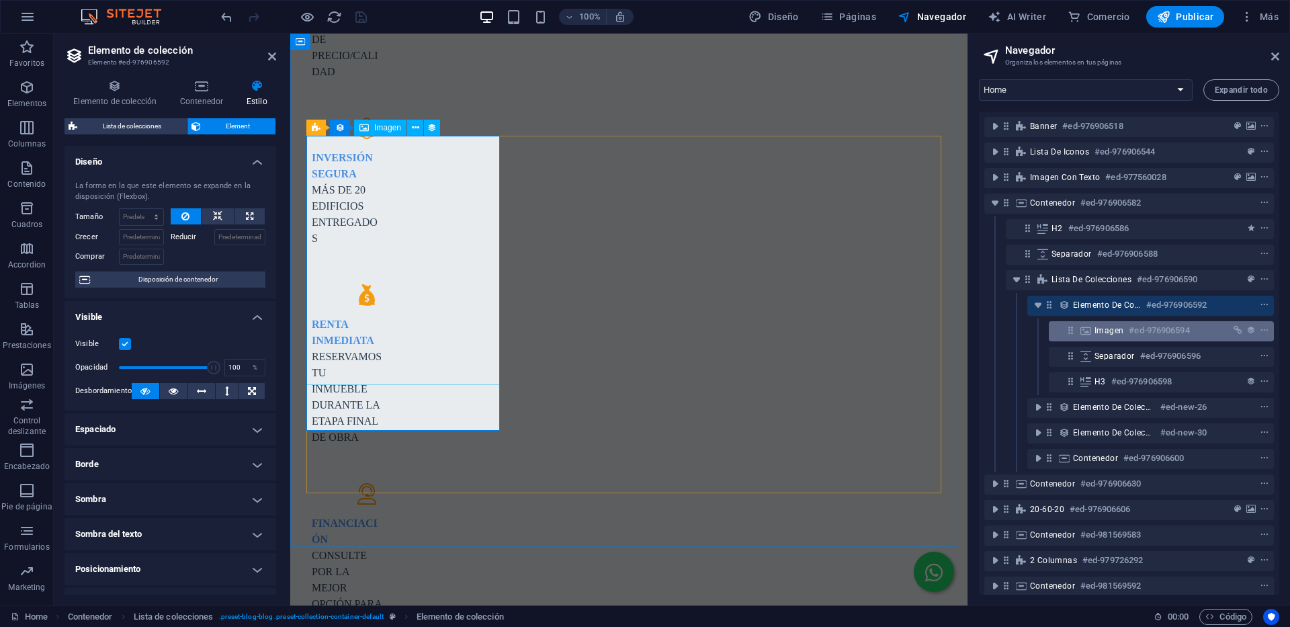
click at [1138, 333] on h6 "#ed-976906594" at bounding box center [1159, 330] width 60 height 16
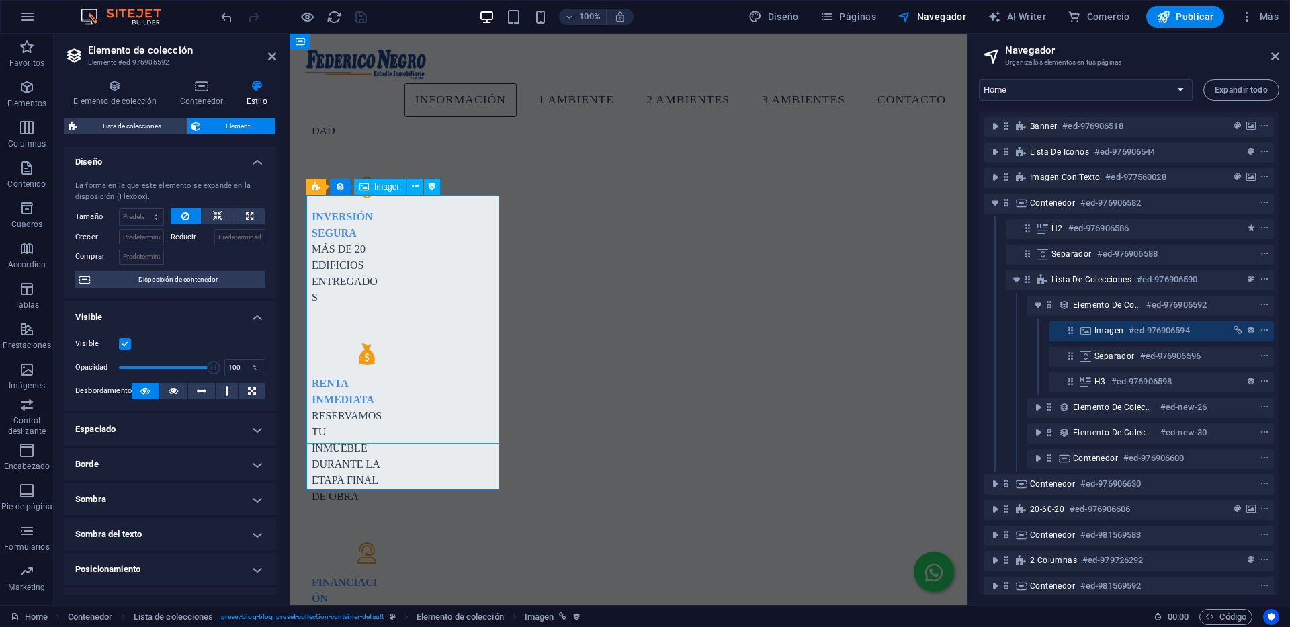
click at [1138, 333] on h6 "#ed-976906594" at bounding box center [1159, 330] width 60 height 16
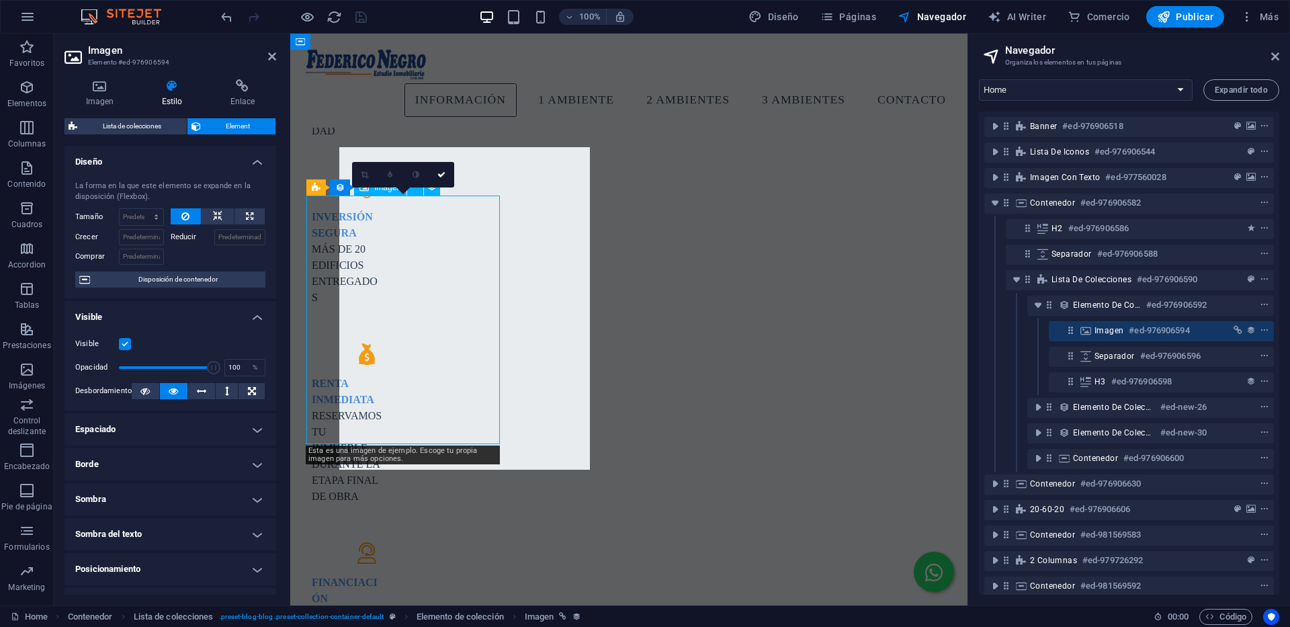
scroll to position [1206, 0]
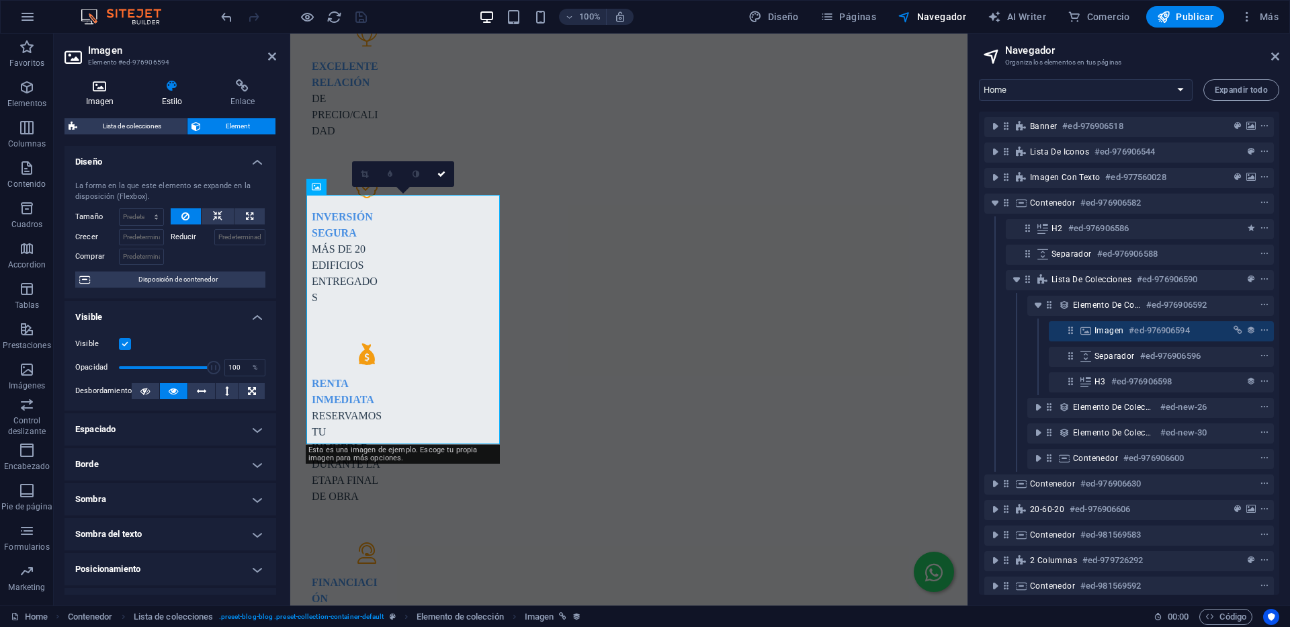
click at [88, 99] on h4 "Imagen" at bounding box center [102, 93] width 76 height 28
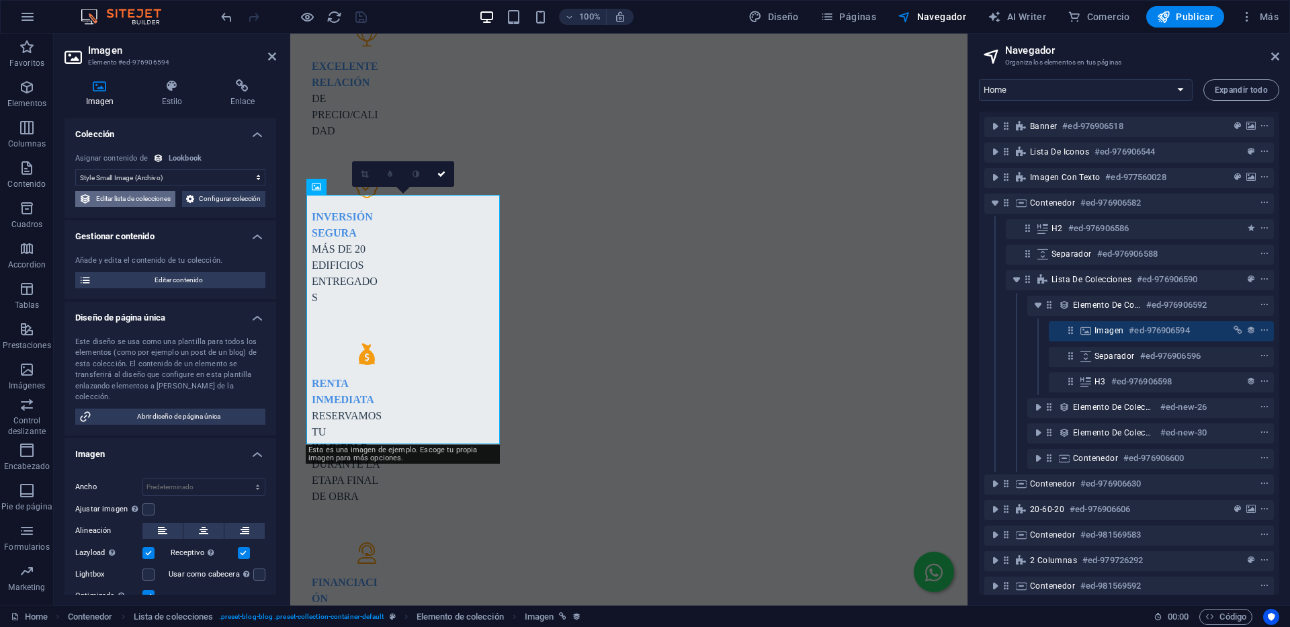
click at [171, 197] on span "Editar lista de colecciones" at bounding box center [133, 199] width 76 height 16
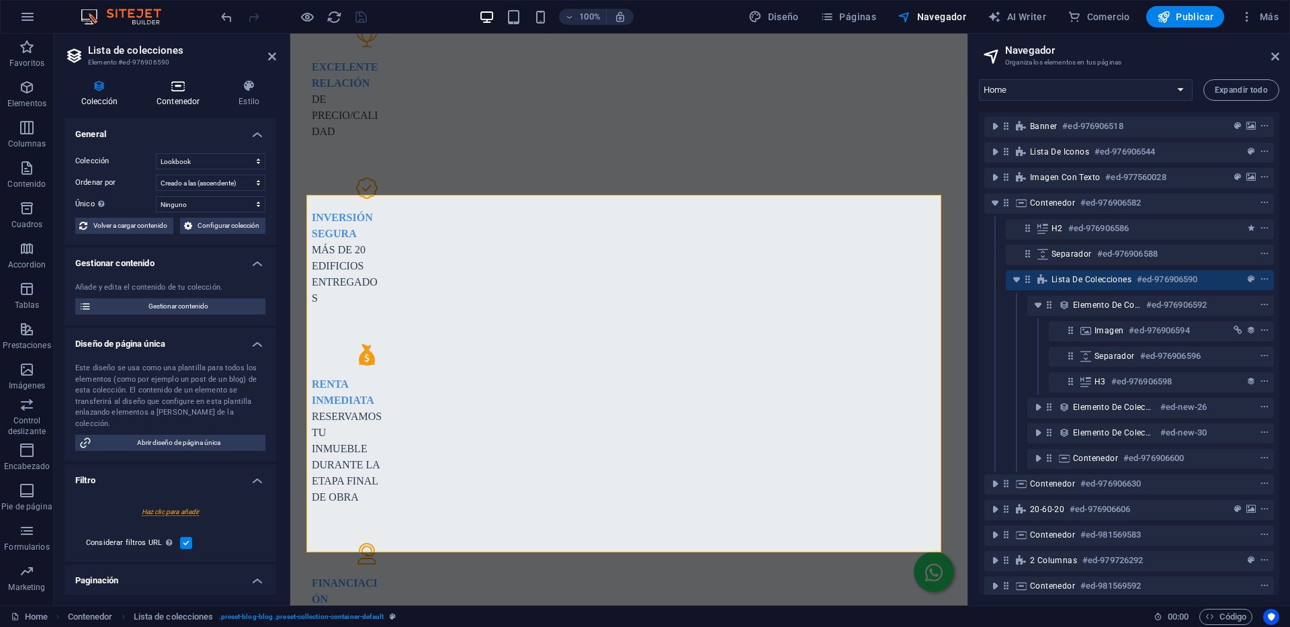
click at [181, 97] on h4 "Contenedor" at bounding box center [181, 93] width 82 height 28
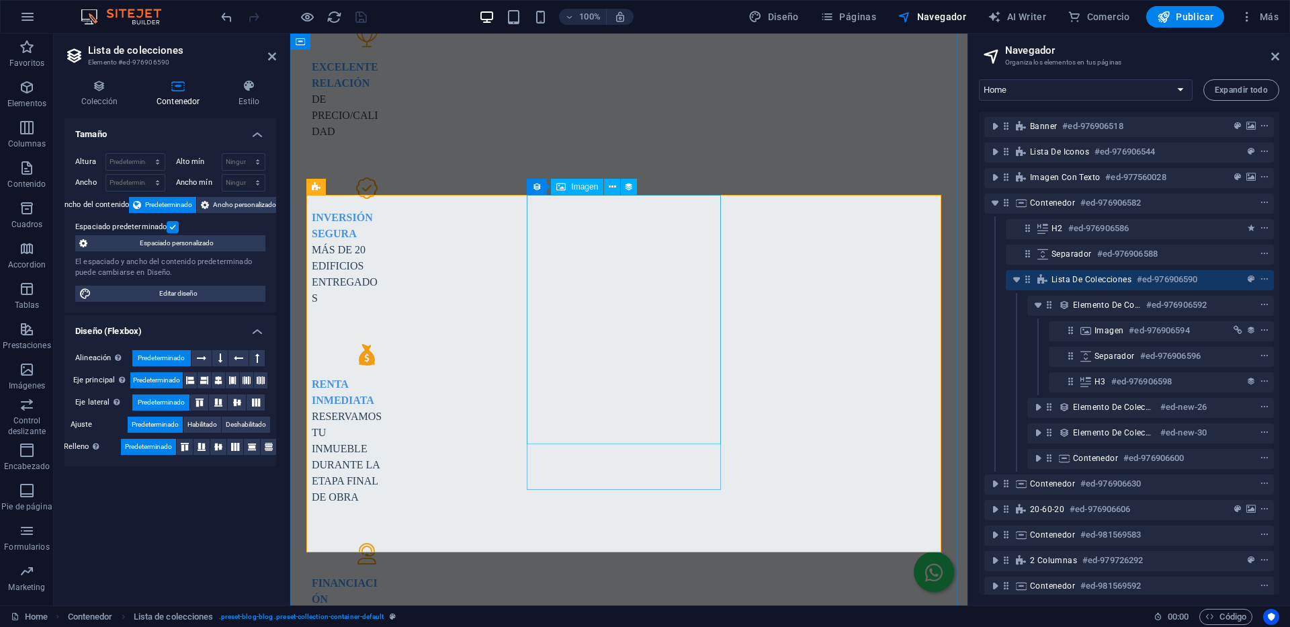
click at [587, 184] on span "Imagen" at bounding box center [584, 187] width 27 height 8
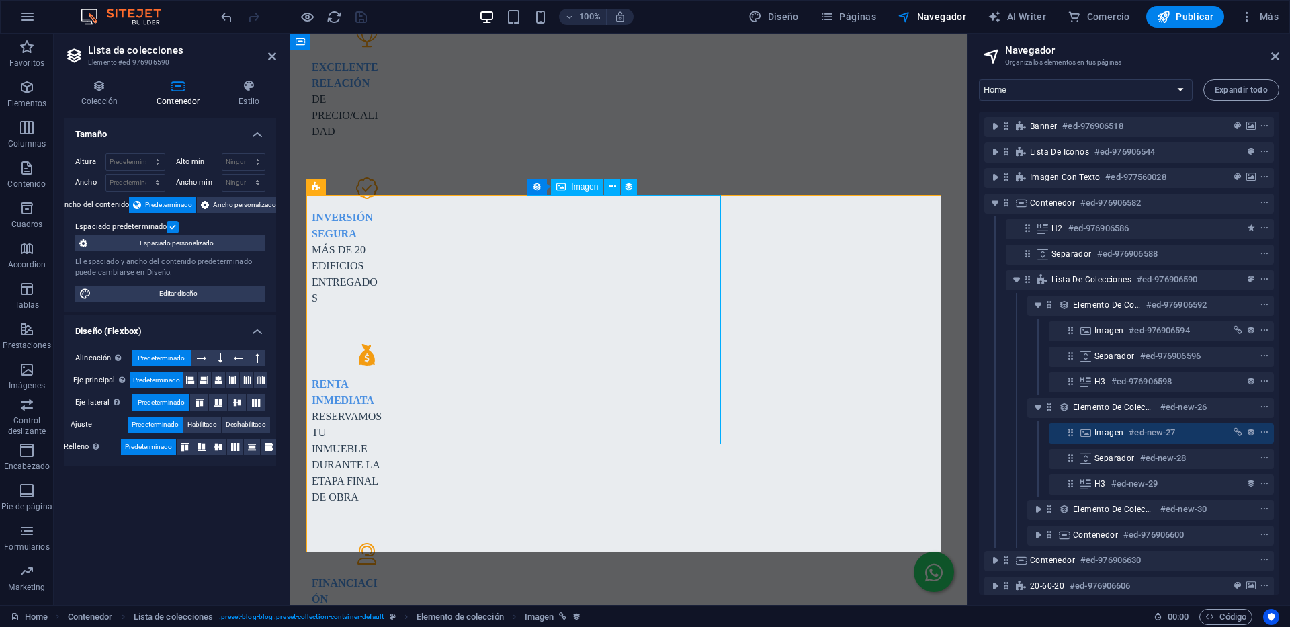
click at [587, 184] on span "Imagen" at bounding box center [584, 187] width 27 height 8
select select "style-small-image"
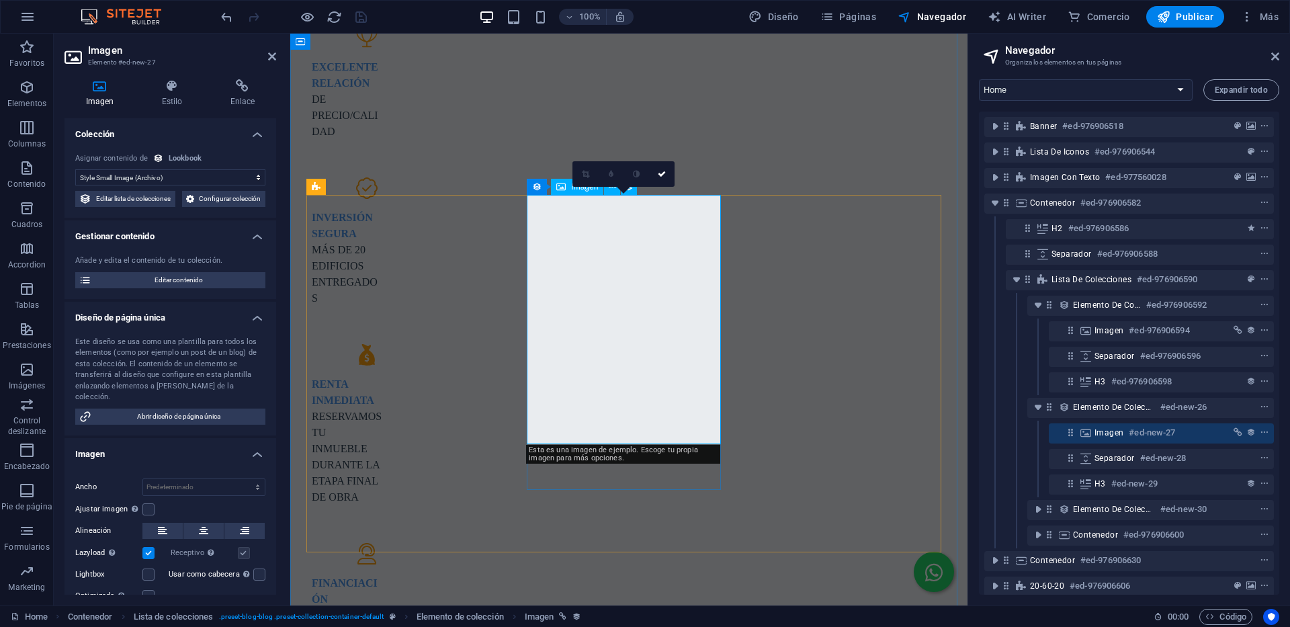
click at [167, 177] on select "Sin asignación, el contenido permanece estático Creado a las (Fecha) Actualizad…" at bounding box center [170, 177] width 190 height 16
click at [167, 176] on select "Sin asignación, el contenido permanece estático Creado a las (Fecha) Actualizad…" at bounding box center [170, 177] width 190 height 16
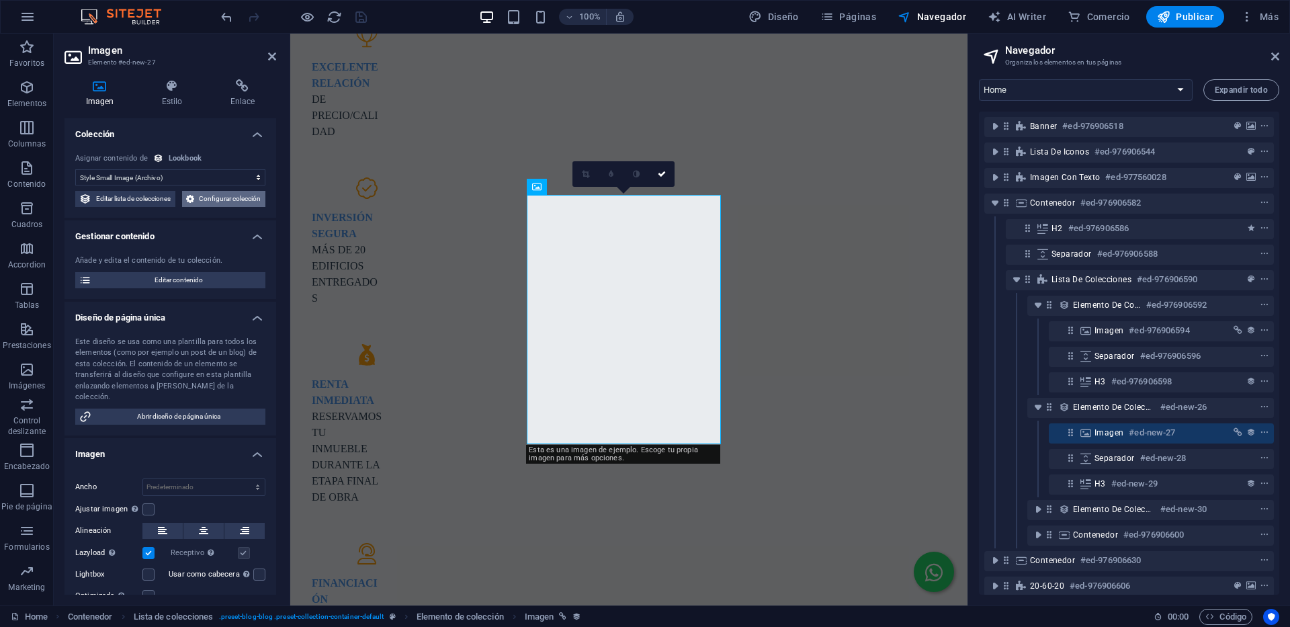
click at [198, 207] on span "Configurar colección" at bounding box center [229, 199] width 63 height 16
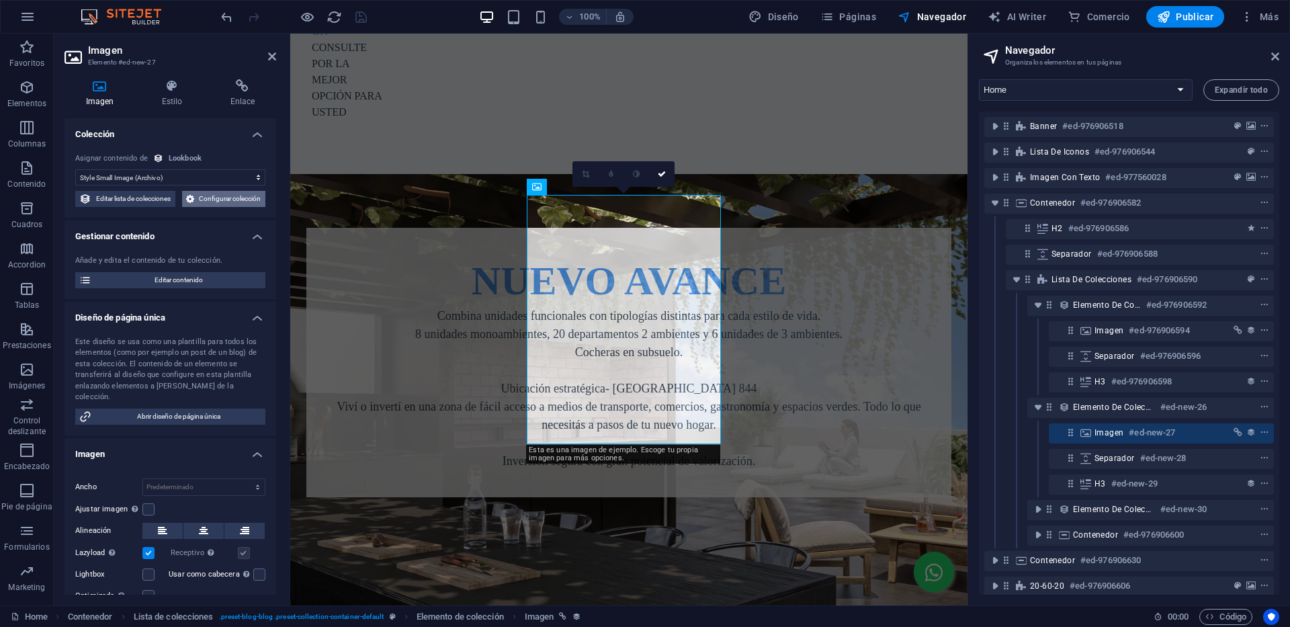
scroll to position [0, 0]
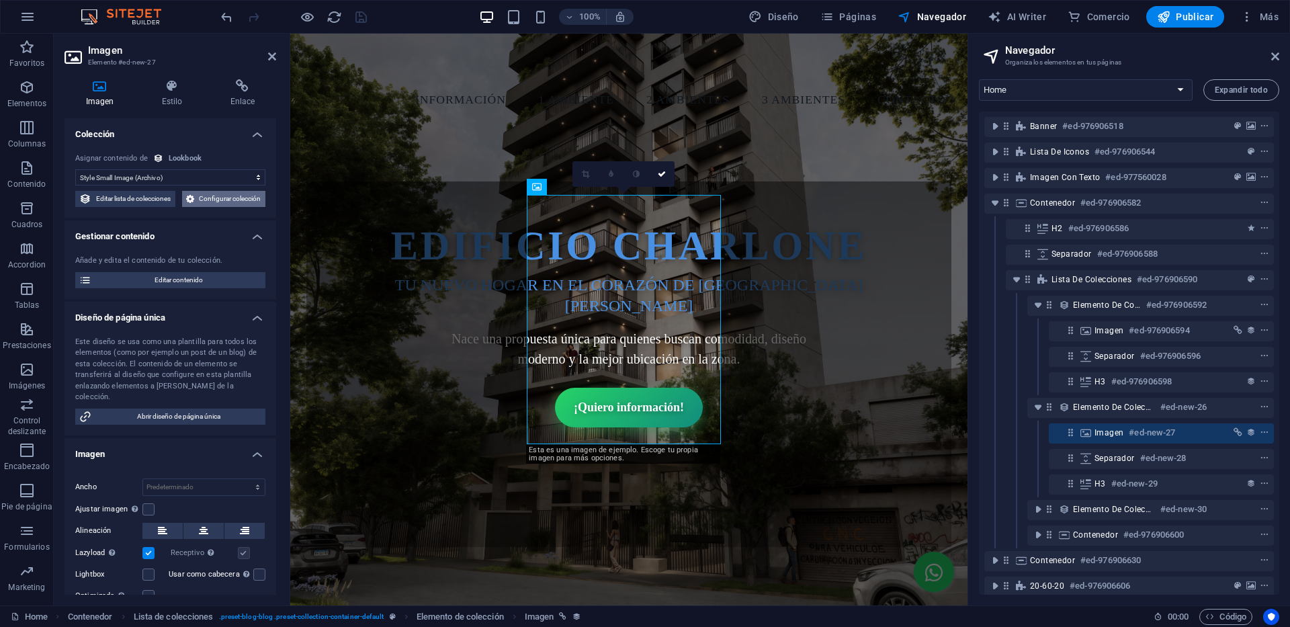
select select
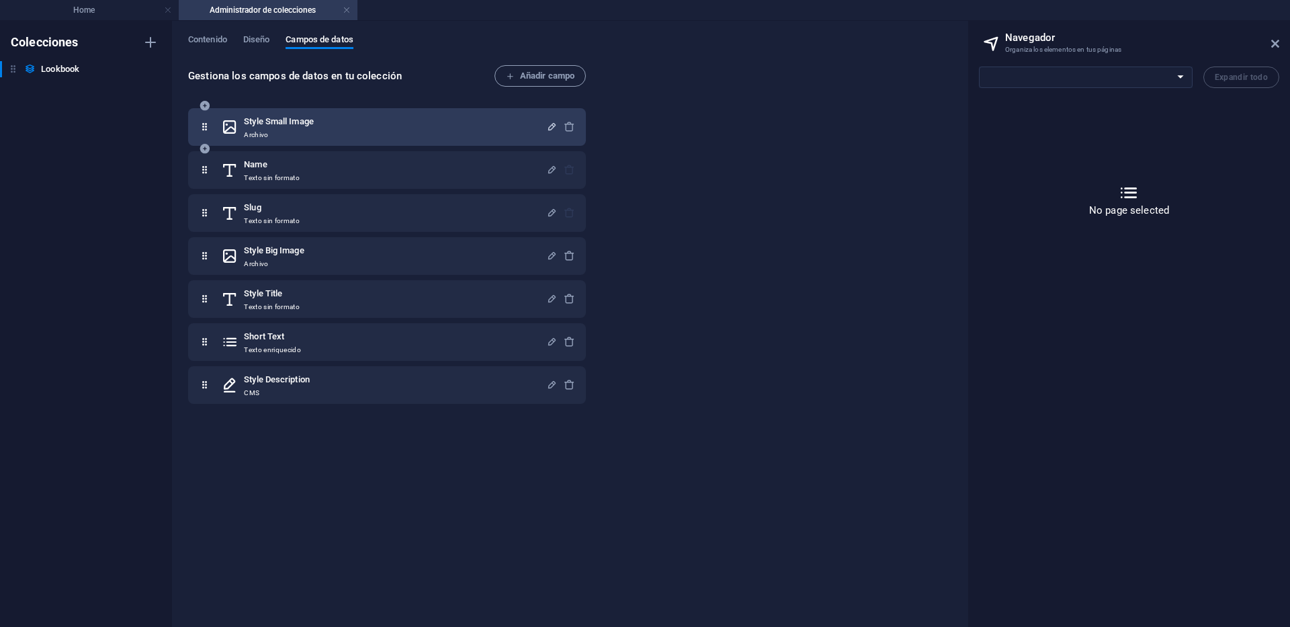
click at [552, 124] on icon "button" at bounding box center [551, 126] width 11 height 11
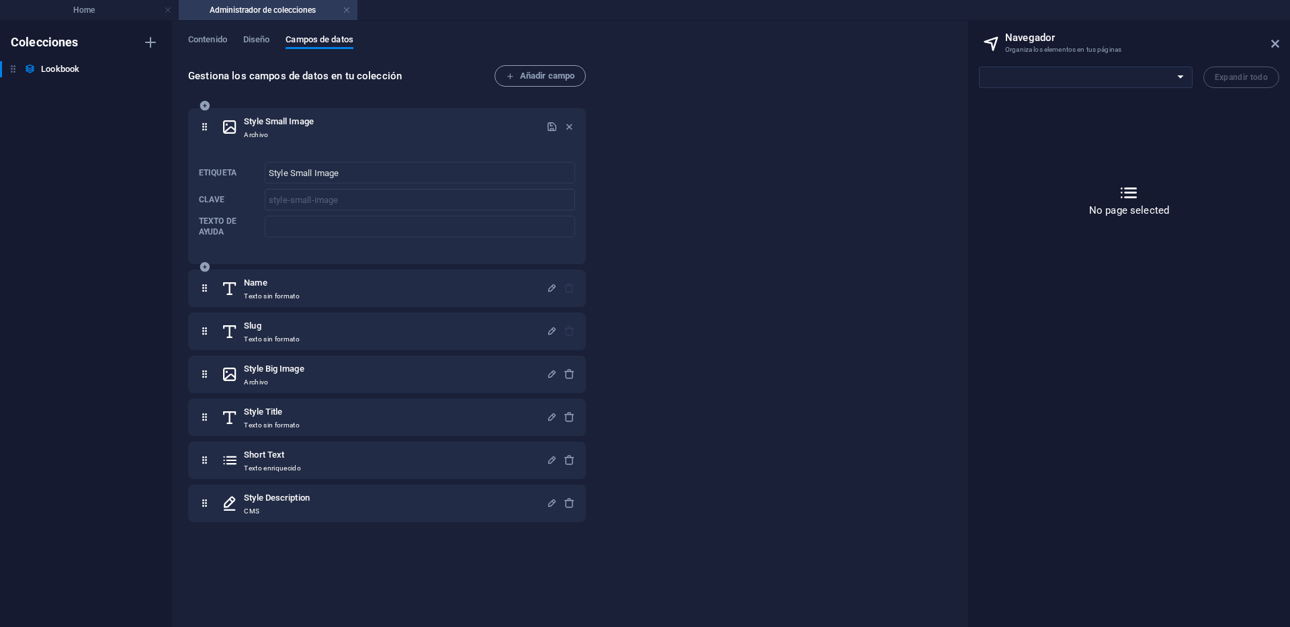
click at [575, 122] on div "Style Small Image Archivo Etiqueta Style Small Image ​ Clave style-small-image …" at bounding box center [387, 186] width 398 height 156
click at [568, 124] on icon "button" at bounding box center [569, 126] width 11 height 11
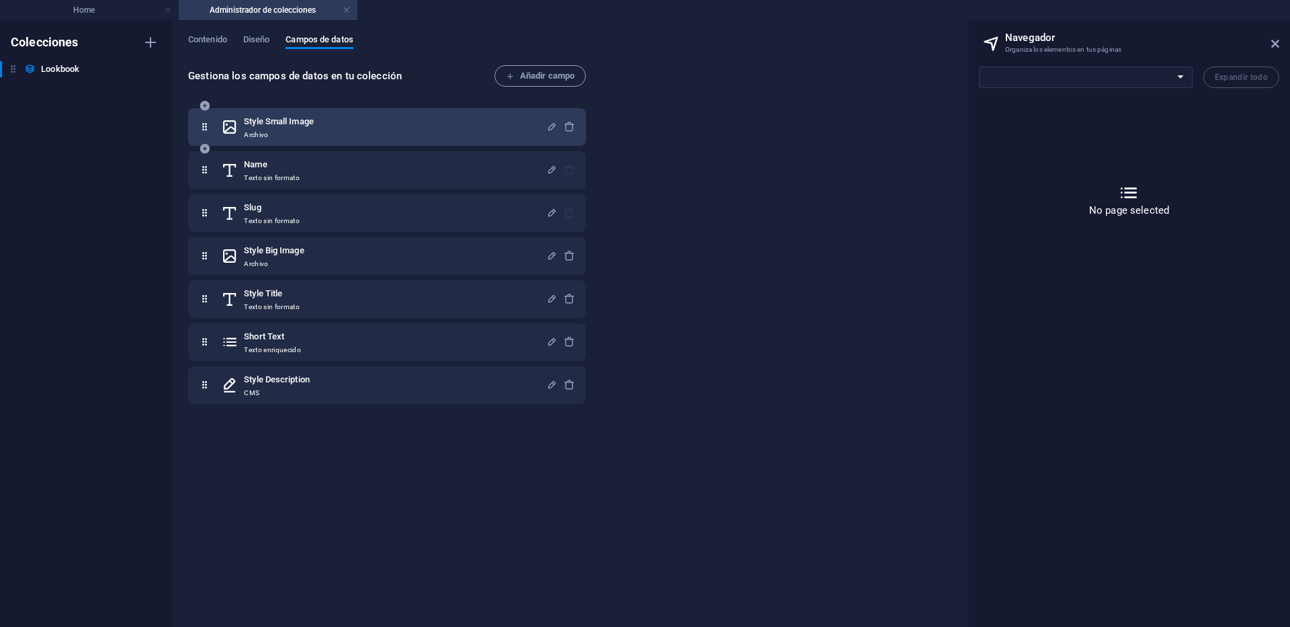
click at [270, 132] on p "Archivo" at bounding box center [279, 135] width 70 height 11
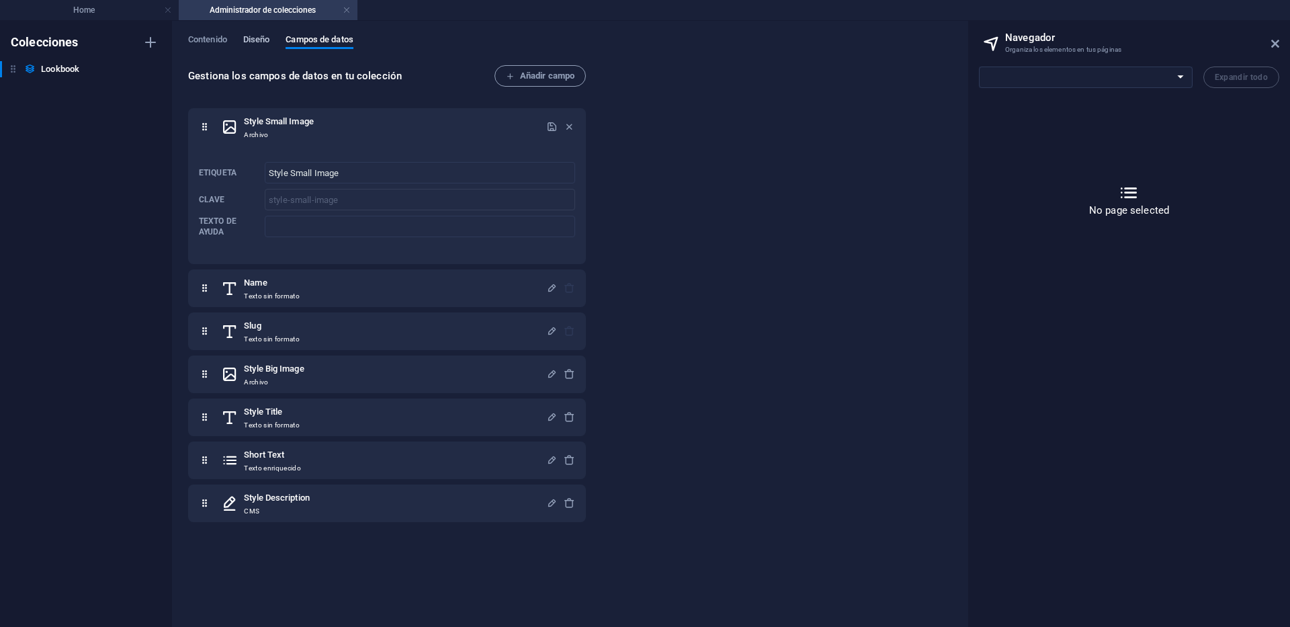
click at [261, 37] on span "Diseño" at bounding box center [256, 41] width 27 height 19
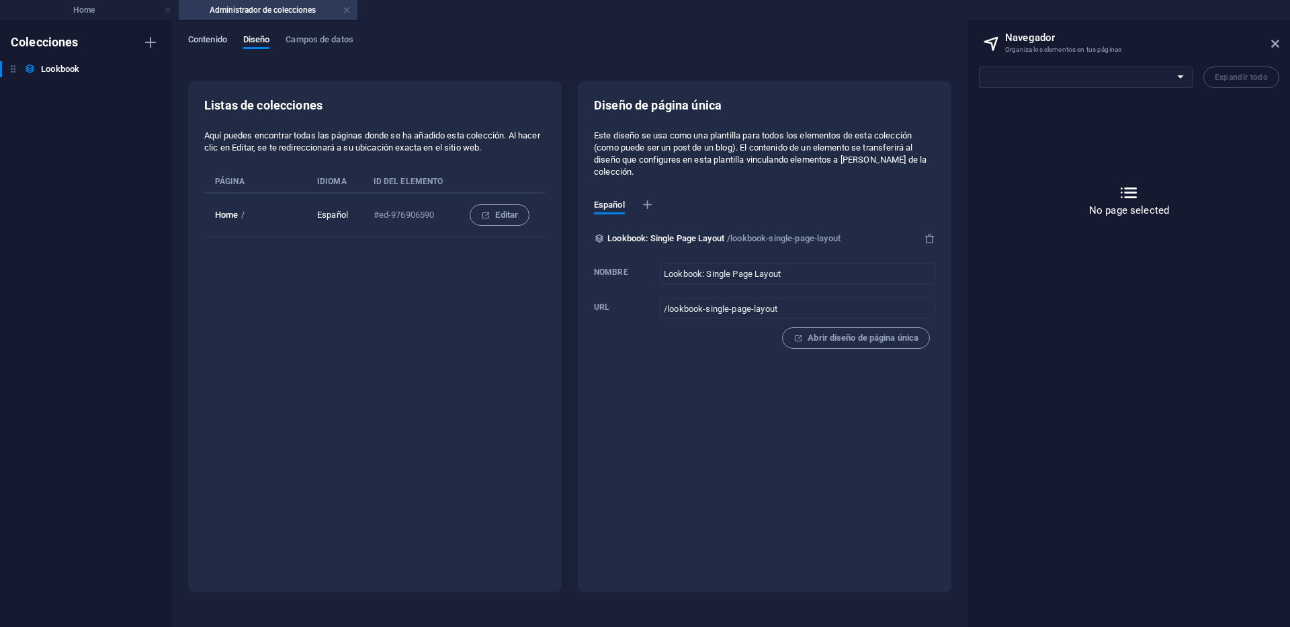
click at [216, 43] on span "Contenido" at bounding box center [207, 41] width 39 height 19
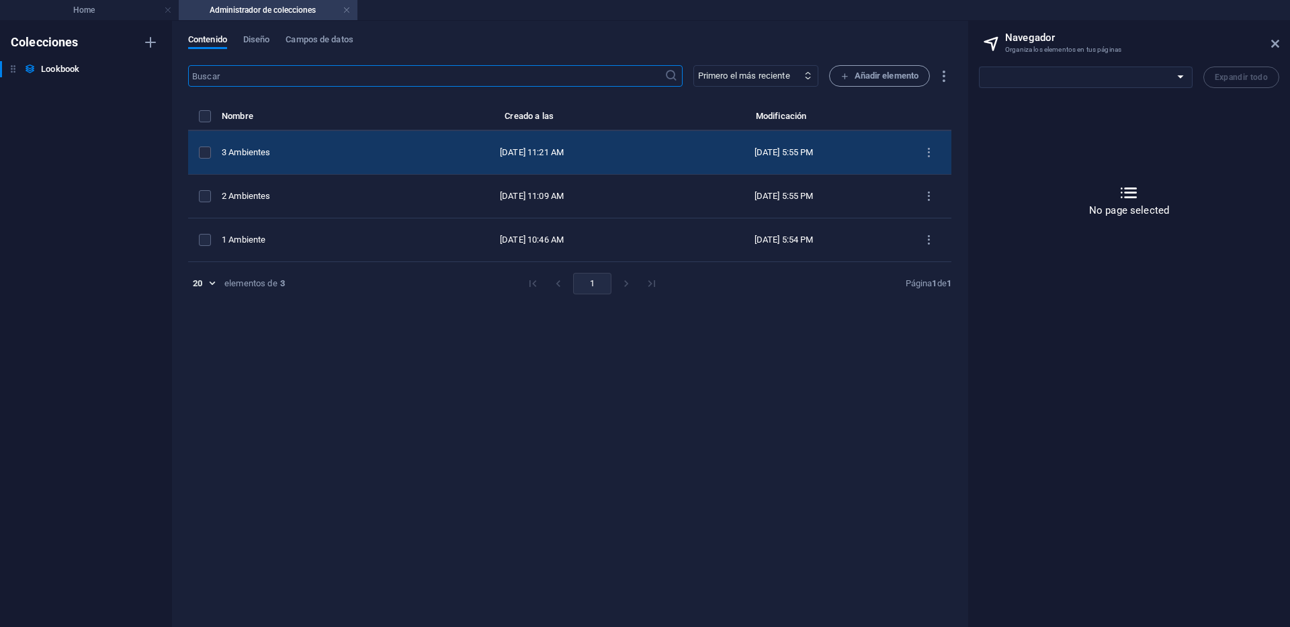
click at [294, 152] on div "3 Ambientes" at bounding box center [307, 152] width 170 height 12
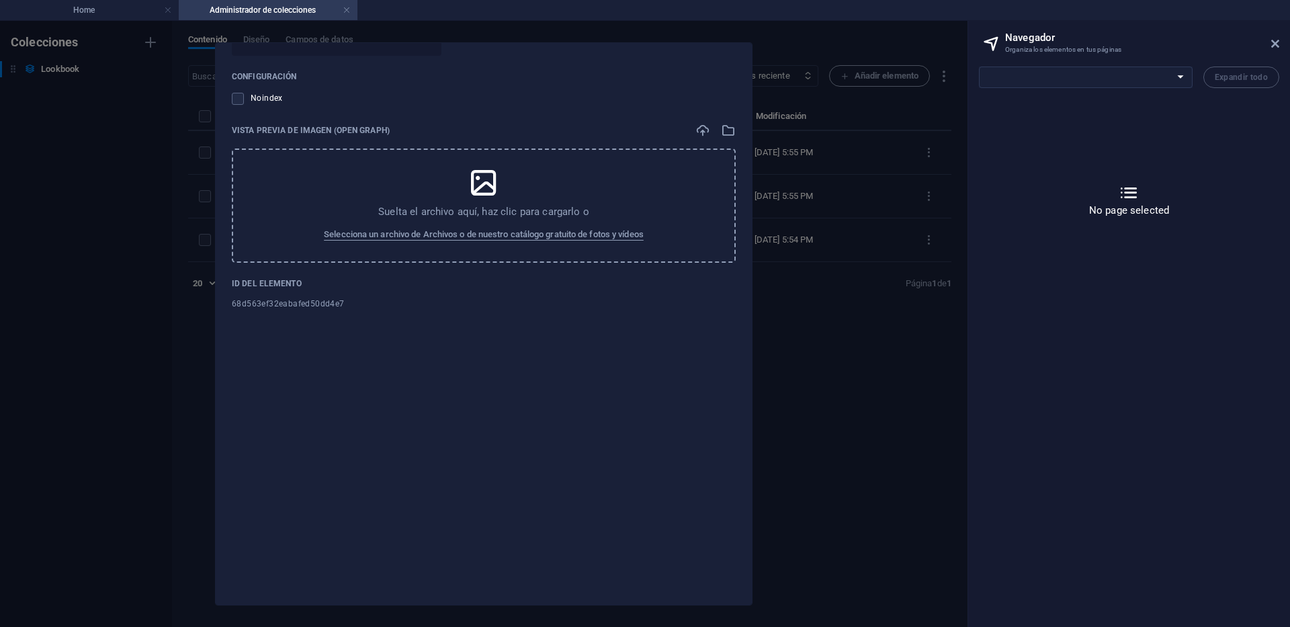
scroll to position [269, 0]
click at [1267, 40] on h2 "Navegador" at bounding box center [1142, 38] width 274 height 12
click at [1272, 42] on icon at bounding box center [1275, 43] width 8 height 11
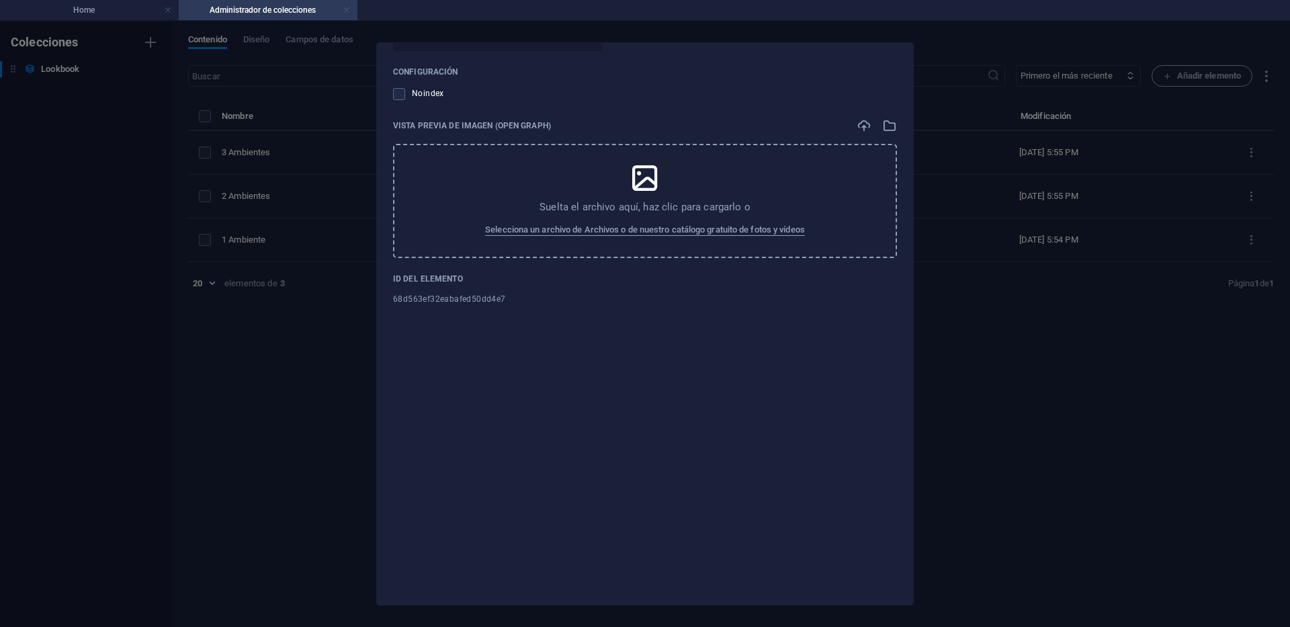
click at [347, 7] on link at bounding box center [347, 10] width 8 height 13
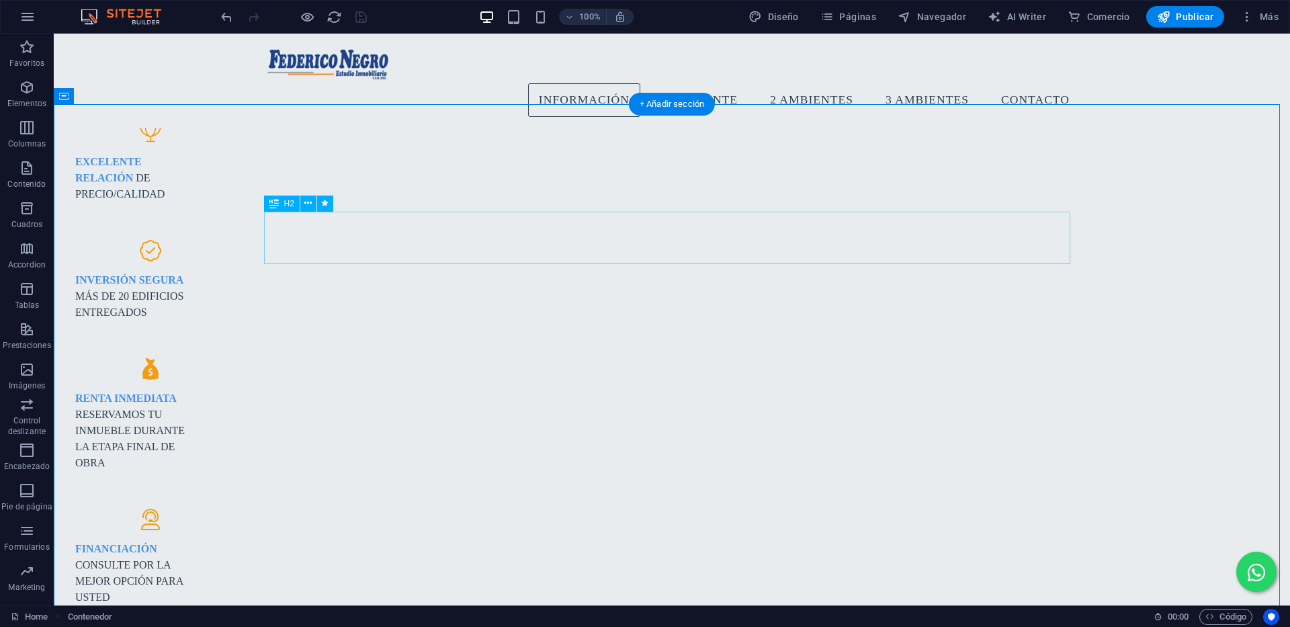
scroll to position [1026, 0]
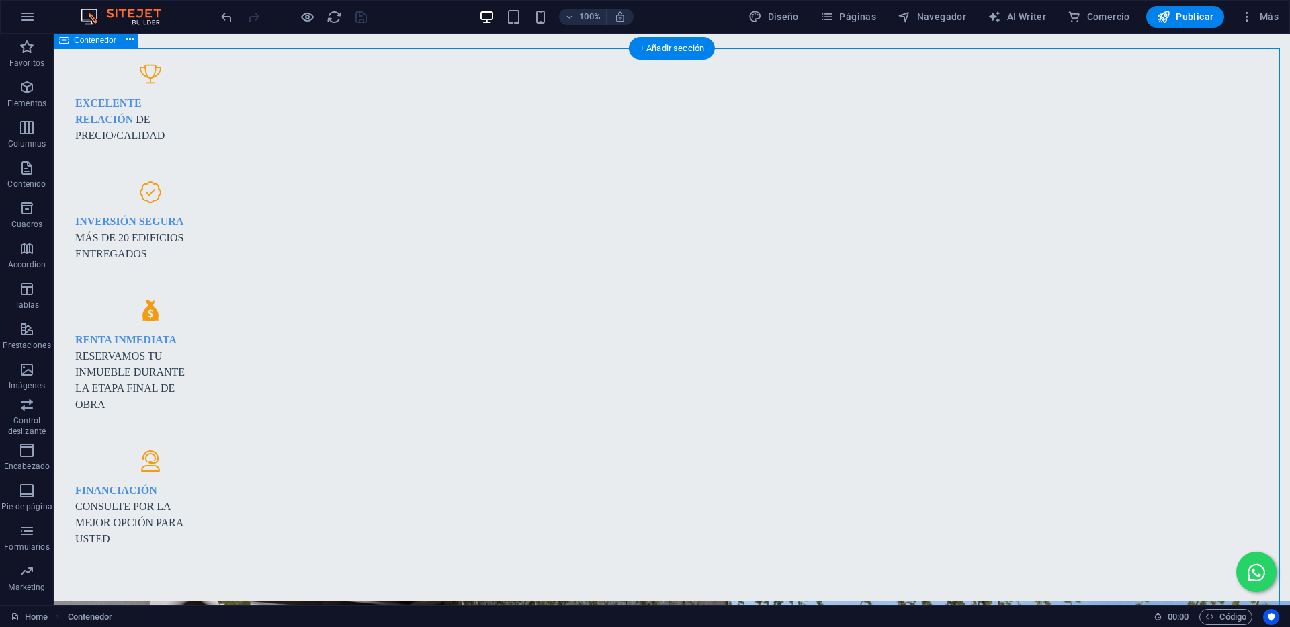
scroll to position [1228, 0]
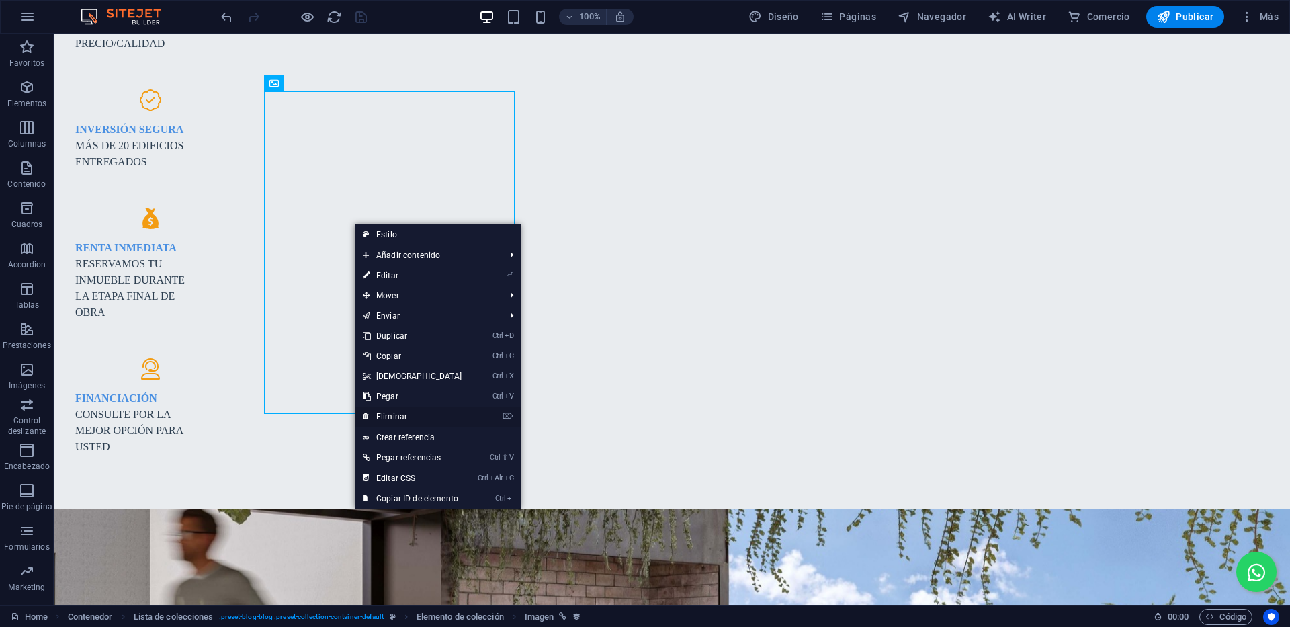
click at [445, 417] on link "⌦ Eliminar" at bounding box center [413, 416] width 116 height 20
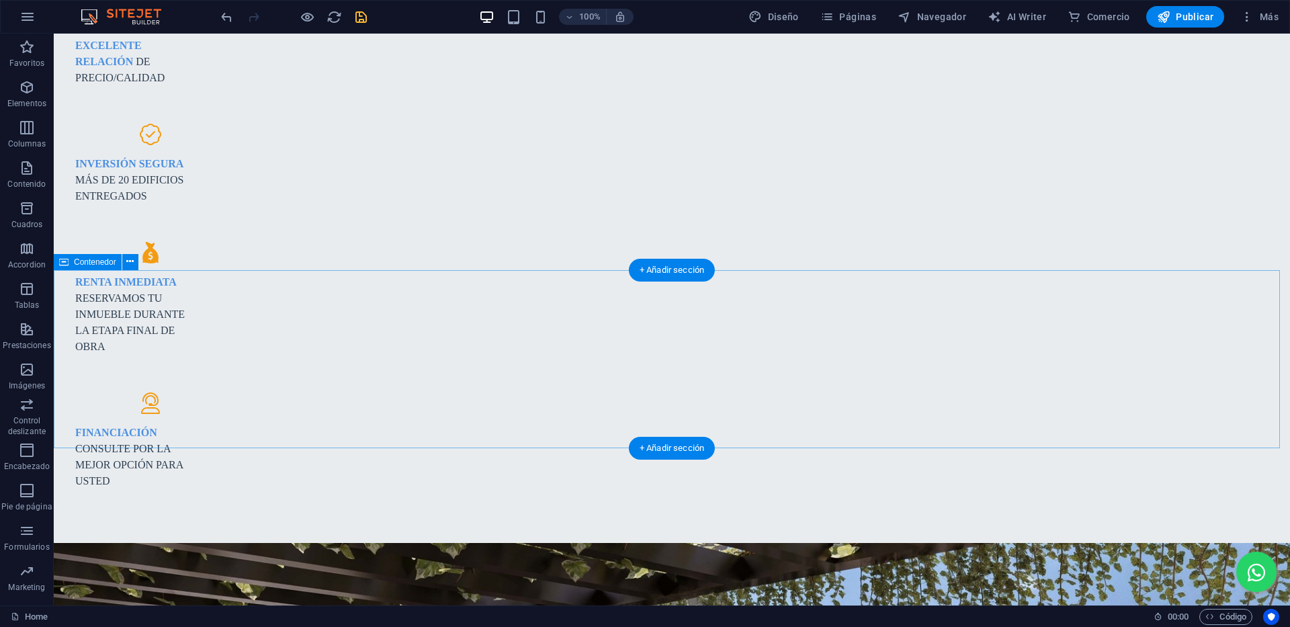
scroll to position [959, 0]
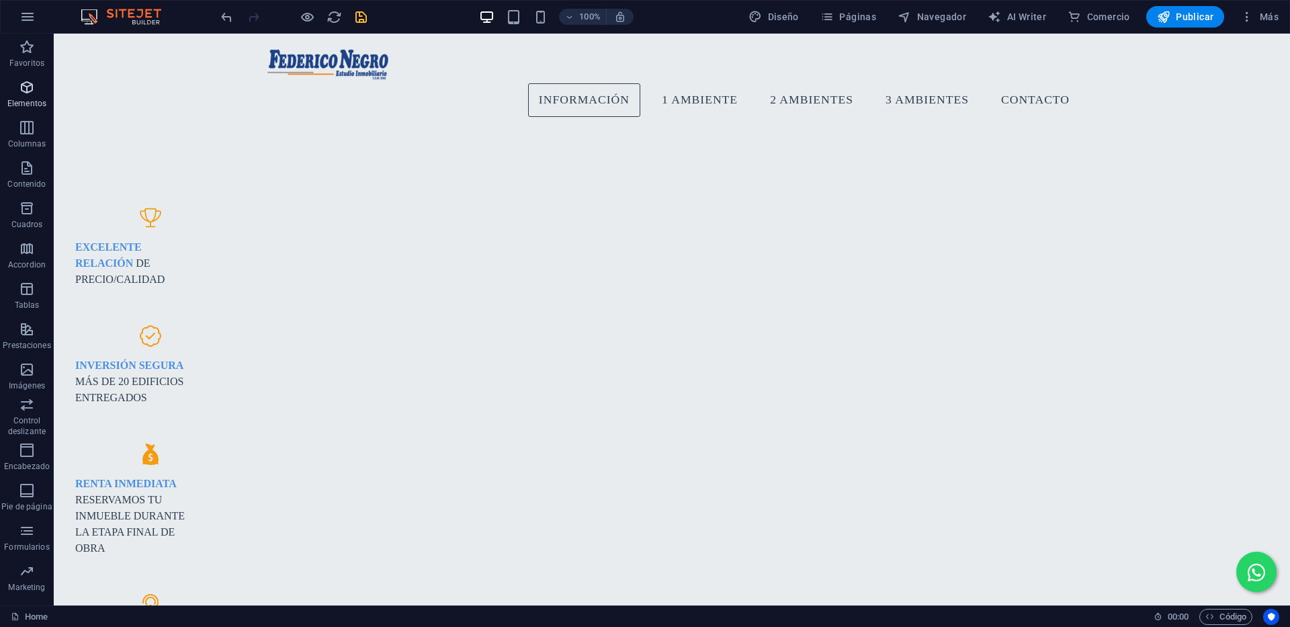
click at [31, 102] on p "Elementos" at bounding box center [26, 103] width 39 height 11
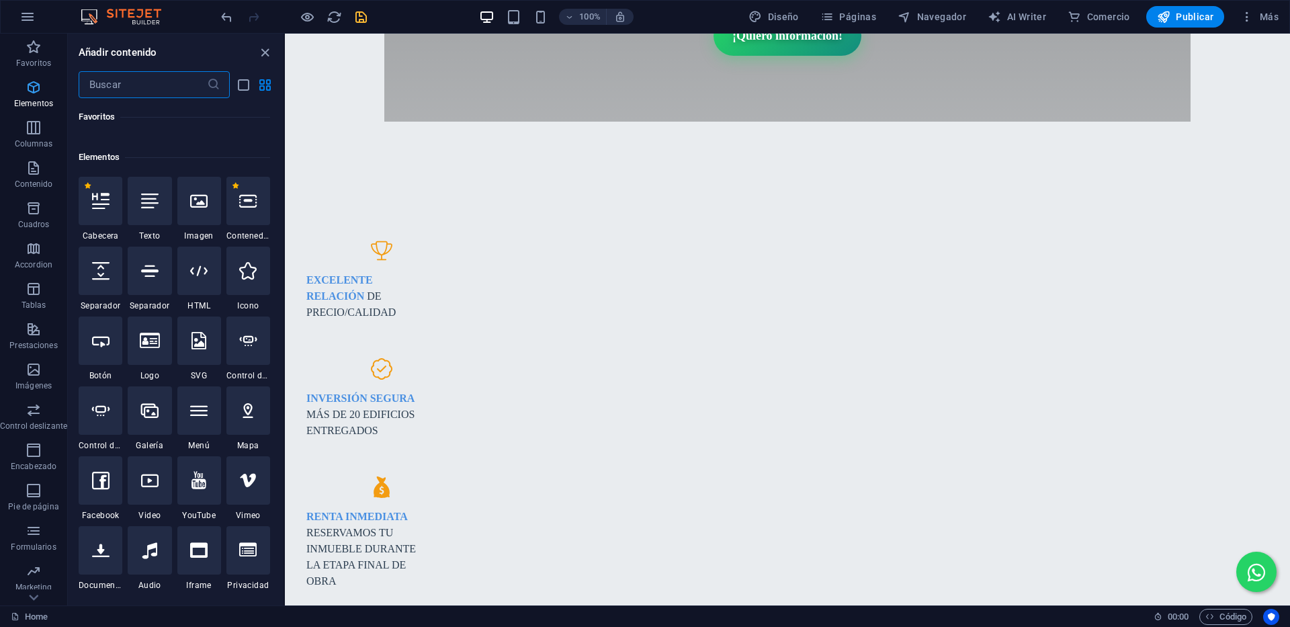
scroll to position [253, 0]
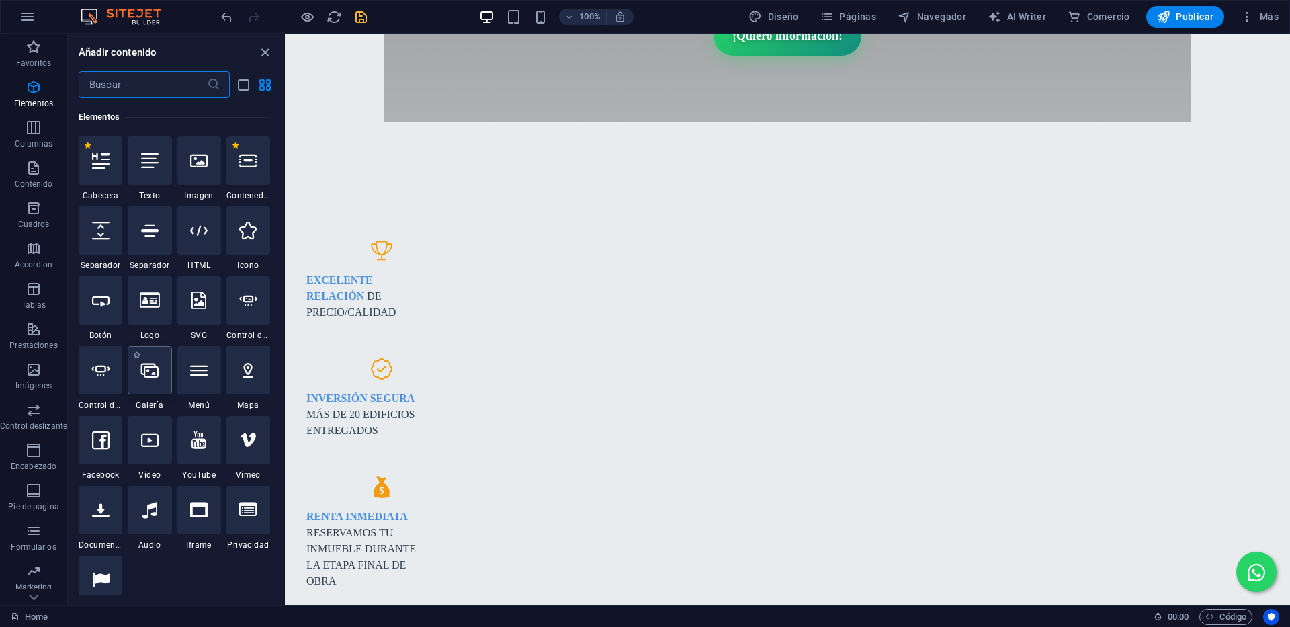
click at [150, 377] on icon at bounding box center [149, 369] width 17 height 17
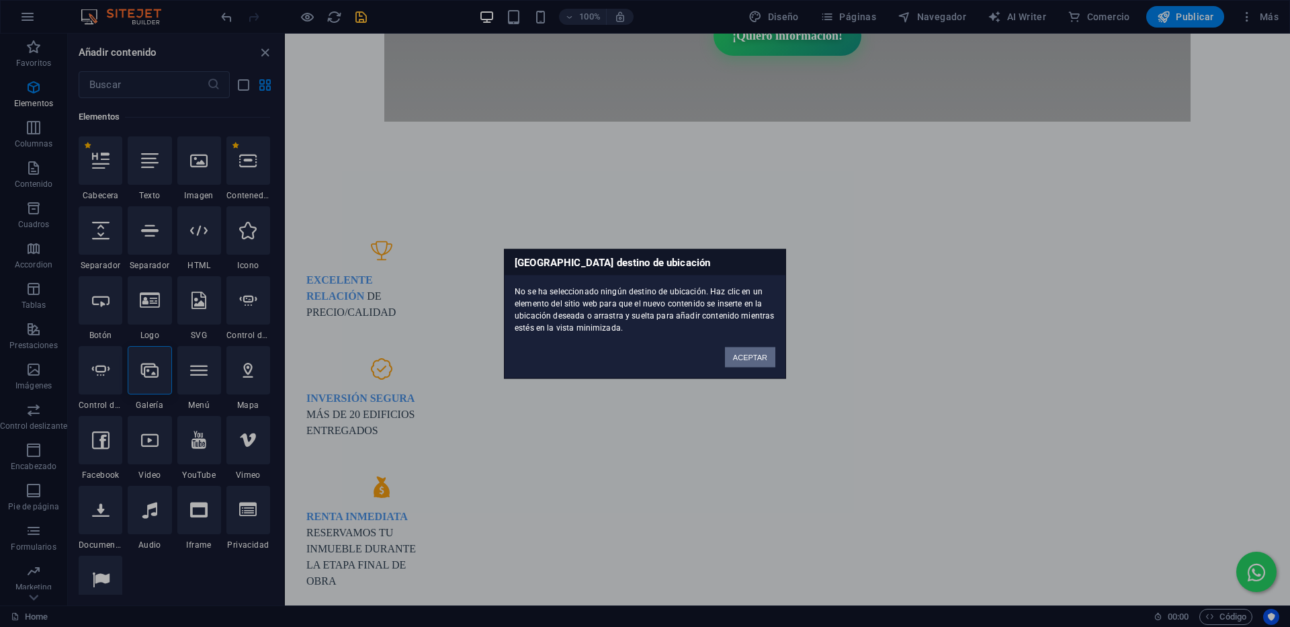
click at [757, 360] on button "ACEPTAR" at bounding box center [750, 357] width 50 height 20
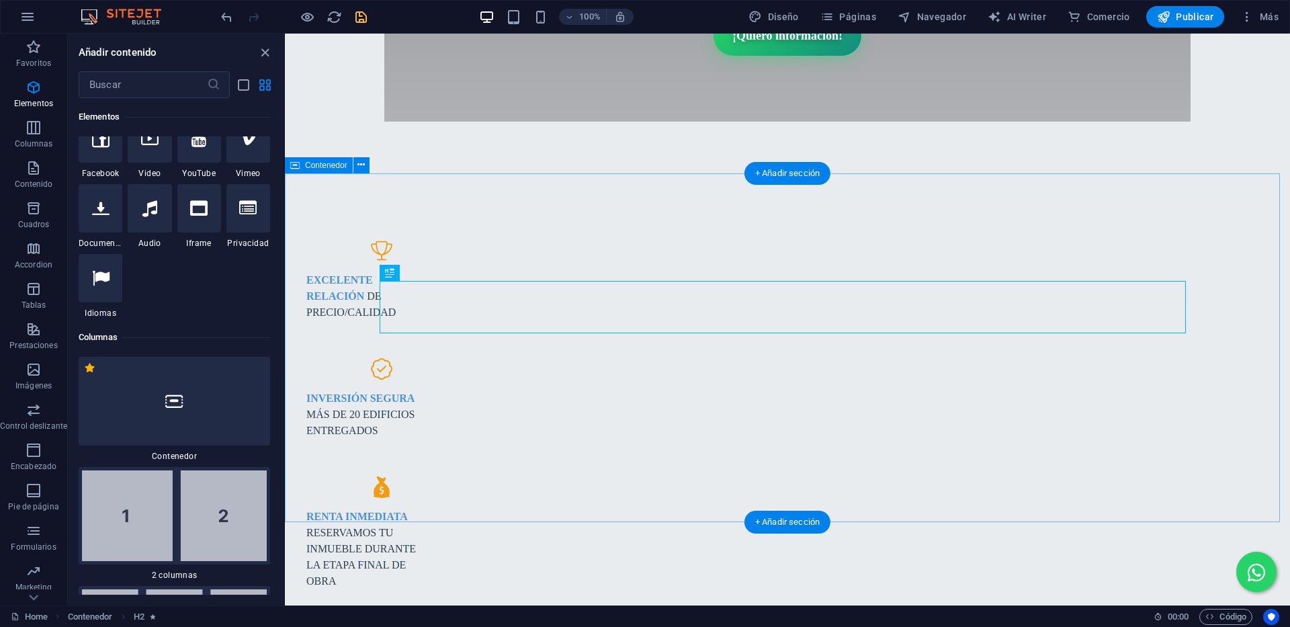
scroll to position [688, 0]
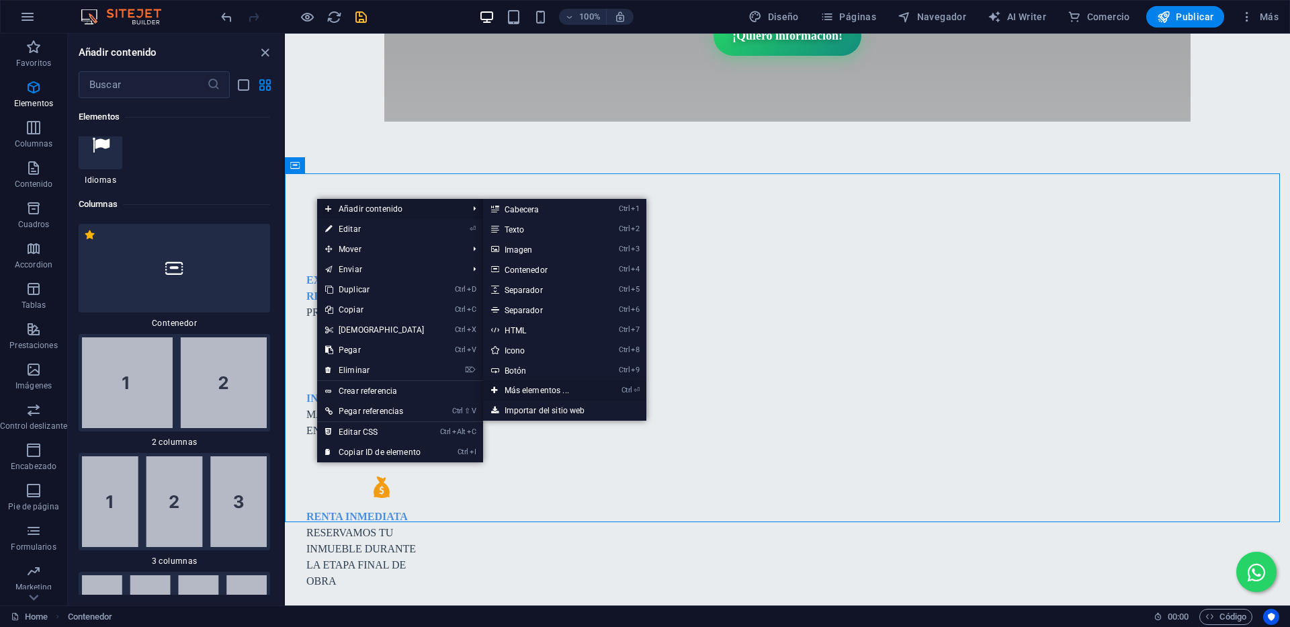
click at [558, 390] on link "Ctrl ⏎ Más elementos ..." at bounding box center [539, 390] width 113 height 20
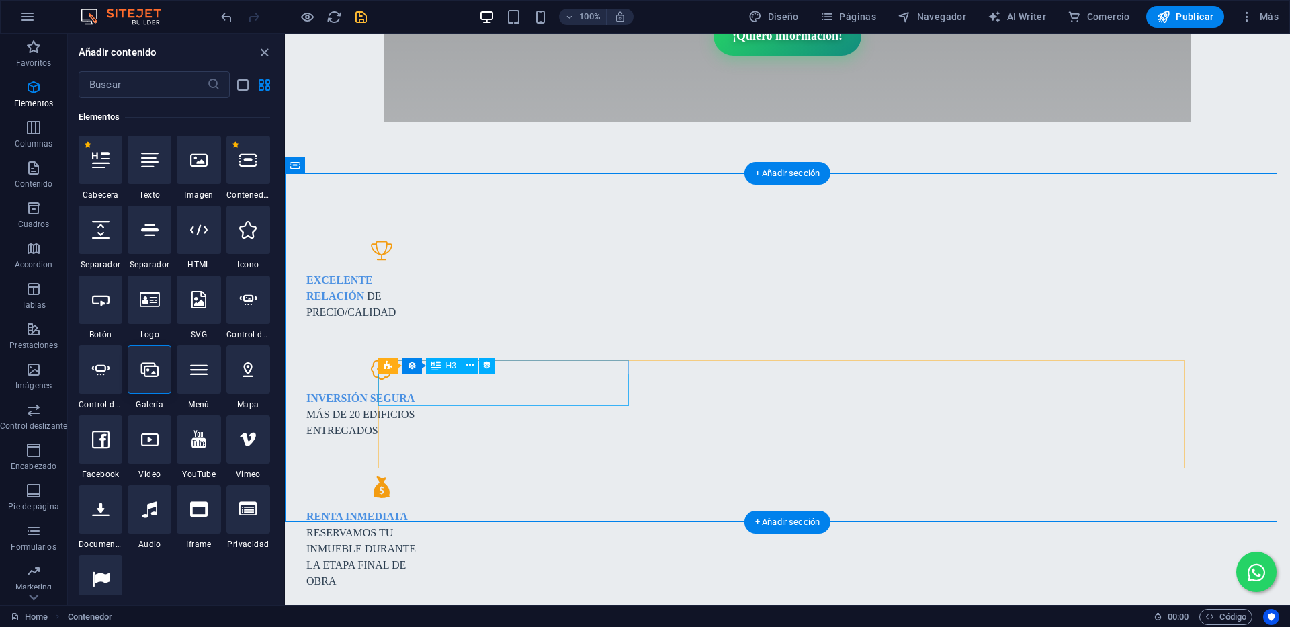
scroll to position [253, 0]
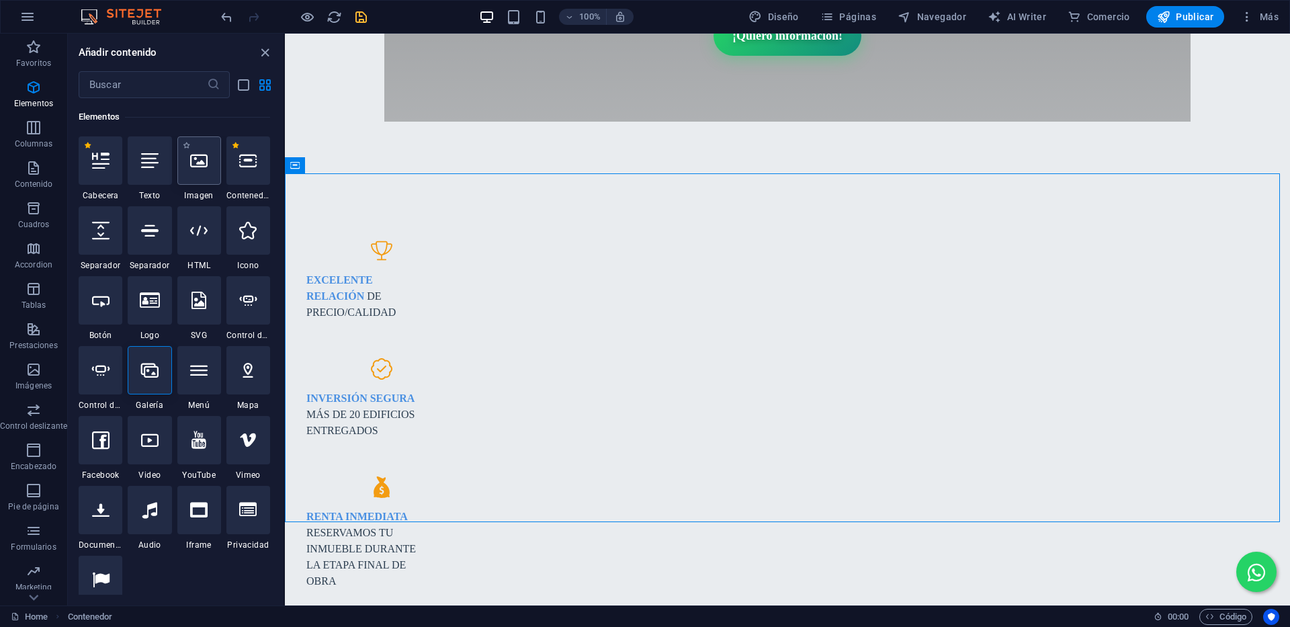
click at [204, 163] on icon at bounding box center [198, 160] width 17 height 17
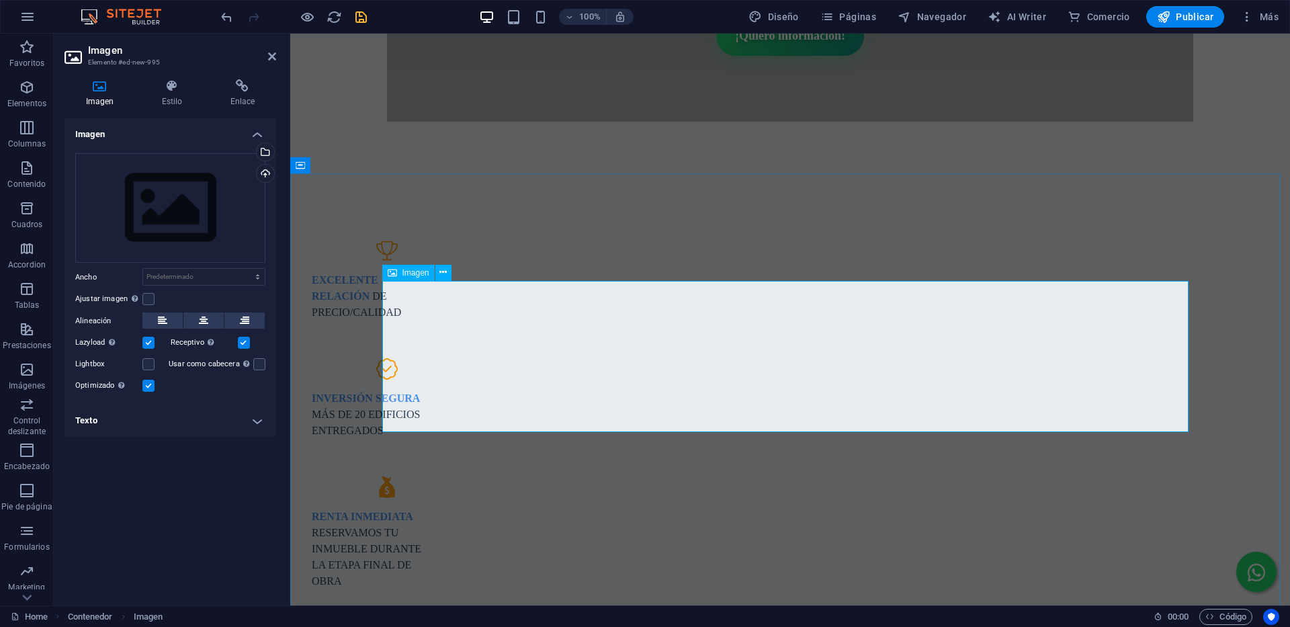
click at [402, 271] on span "Imagen" at bounding box center [415, 273] width 27 height 8
click at [260, 172] on div "Cargar" at bounding box center [264, 175] width 20 height 20
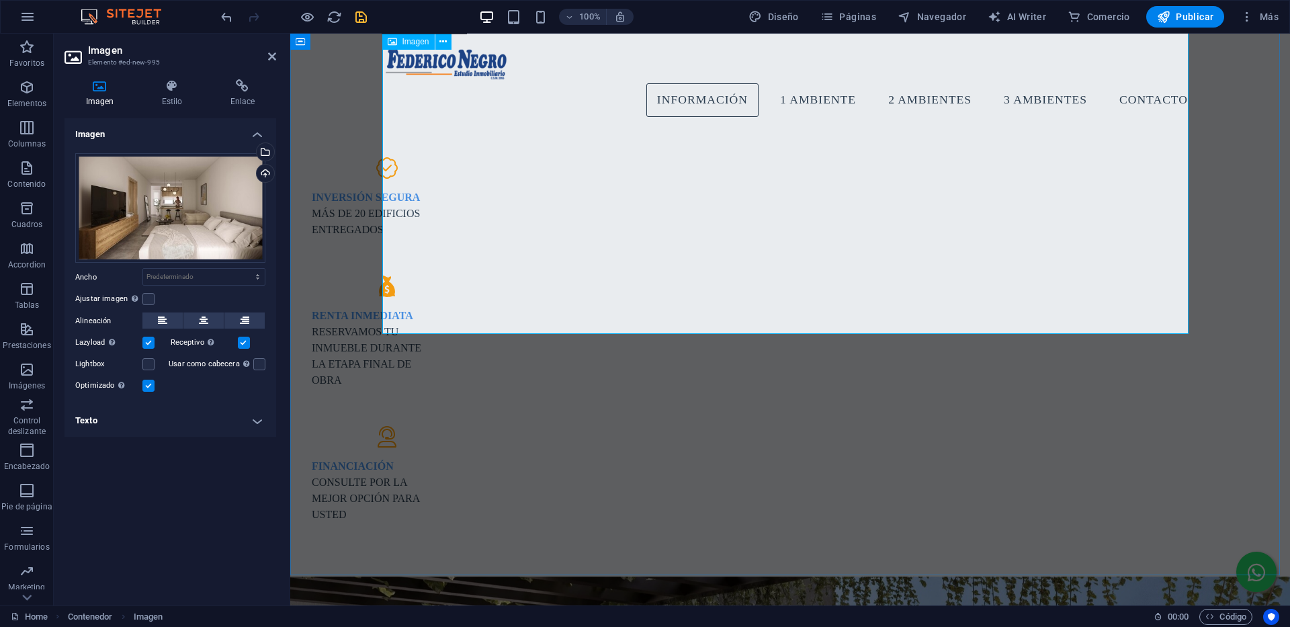
scroll to position [1094, 0]
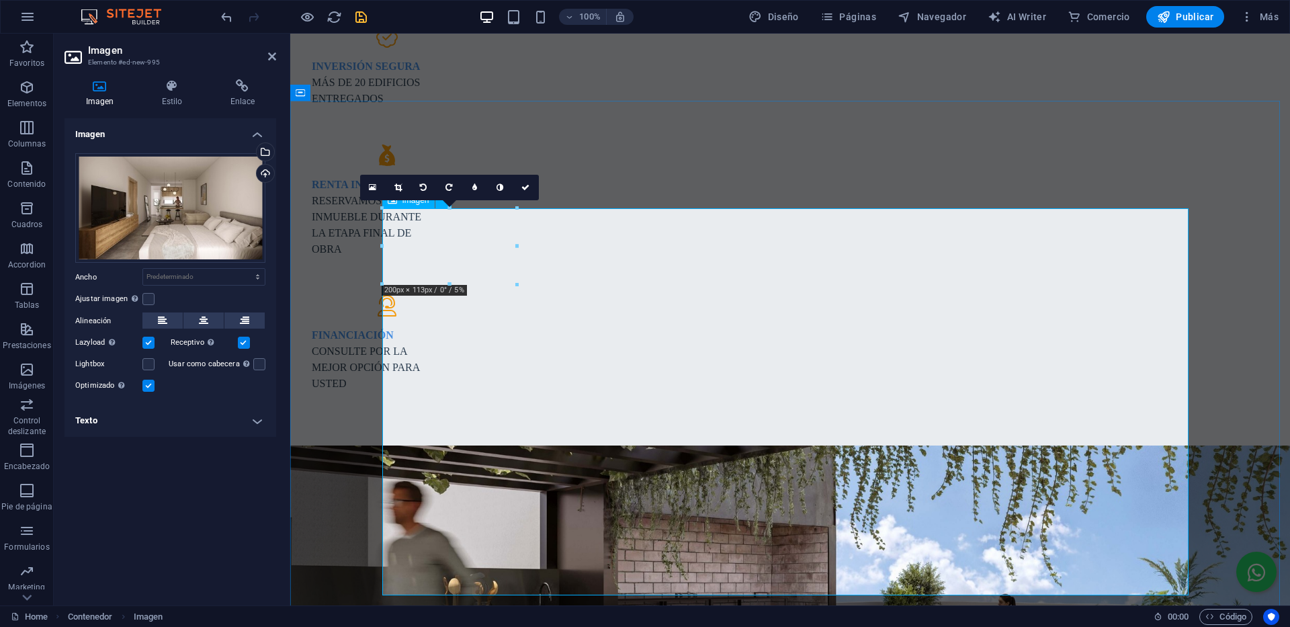
scroll to position [1295, 0]
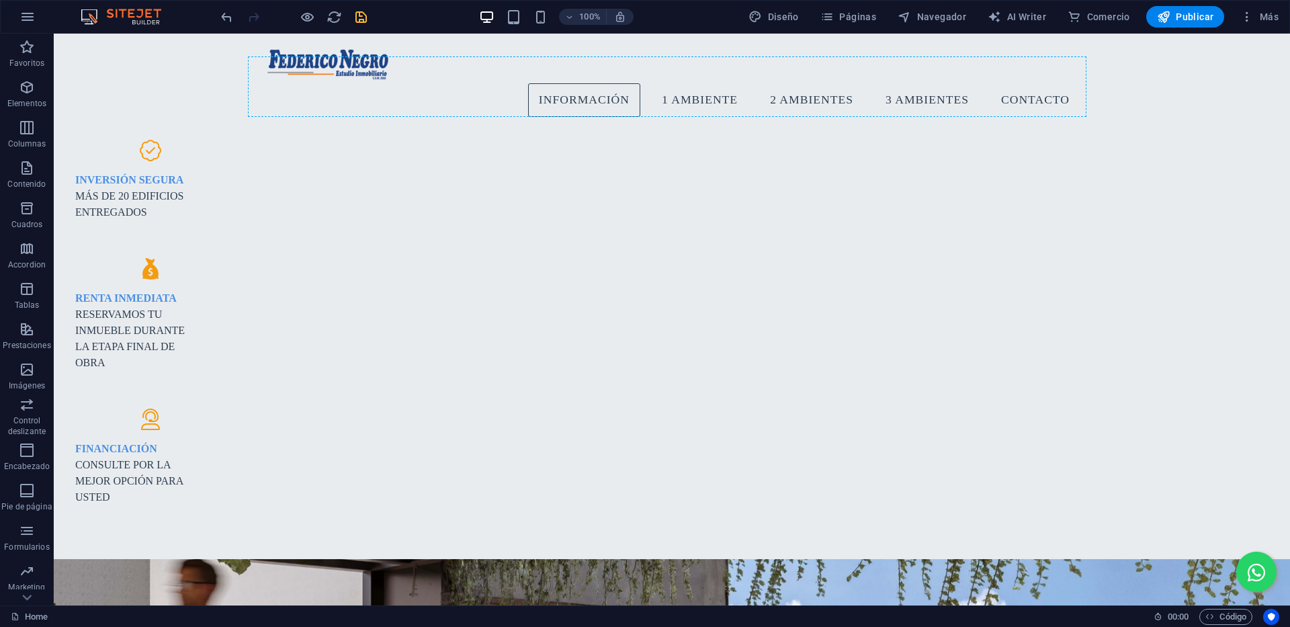
scroll to position [1049, 0]
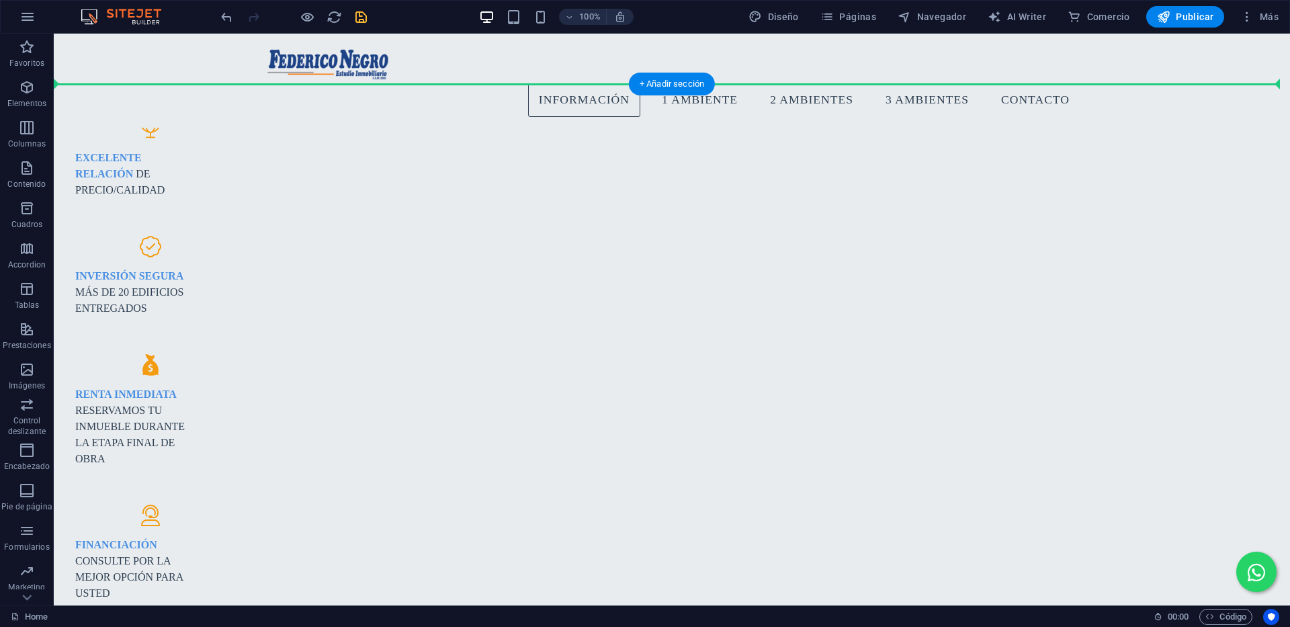
drag, startPoint x: 663, startPoint y: 365, endPoint x: 688, endPoint y: 179, distance: 188.4
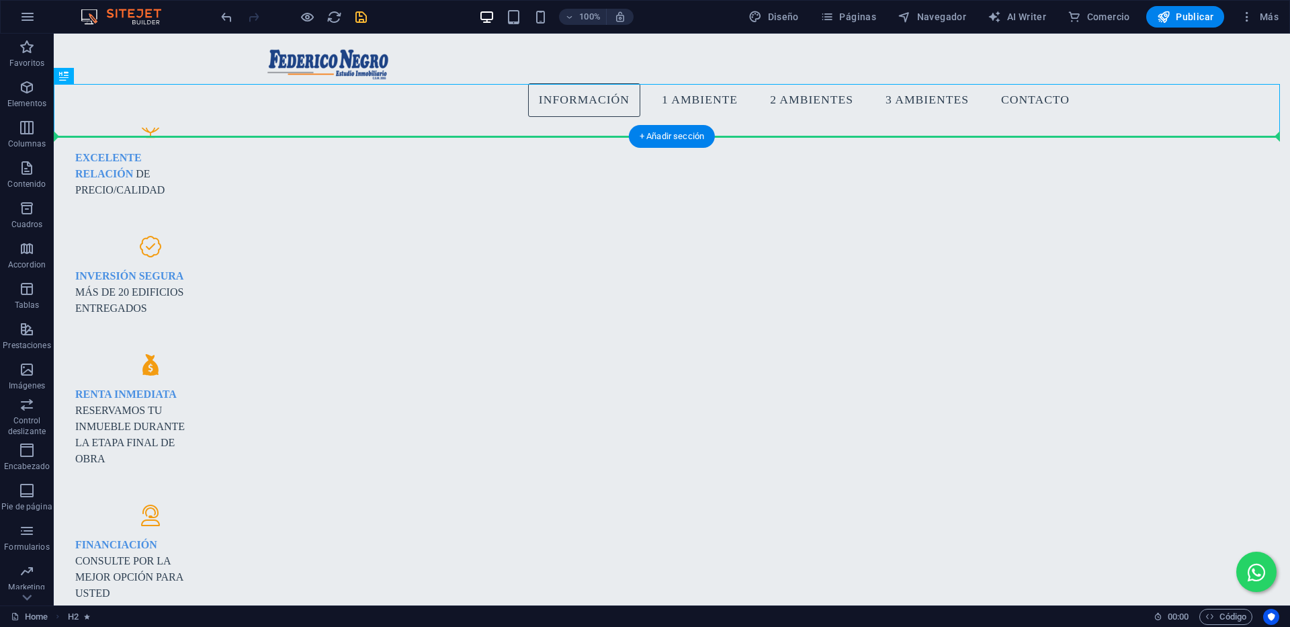
drag, startPoint x: 603, startPoint y: 111, endPoint x: 601, endPoint y: 181, distance: 69.9
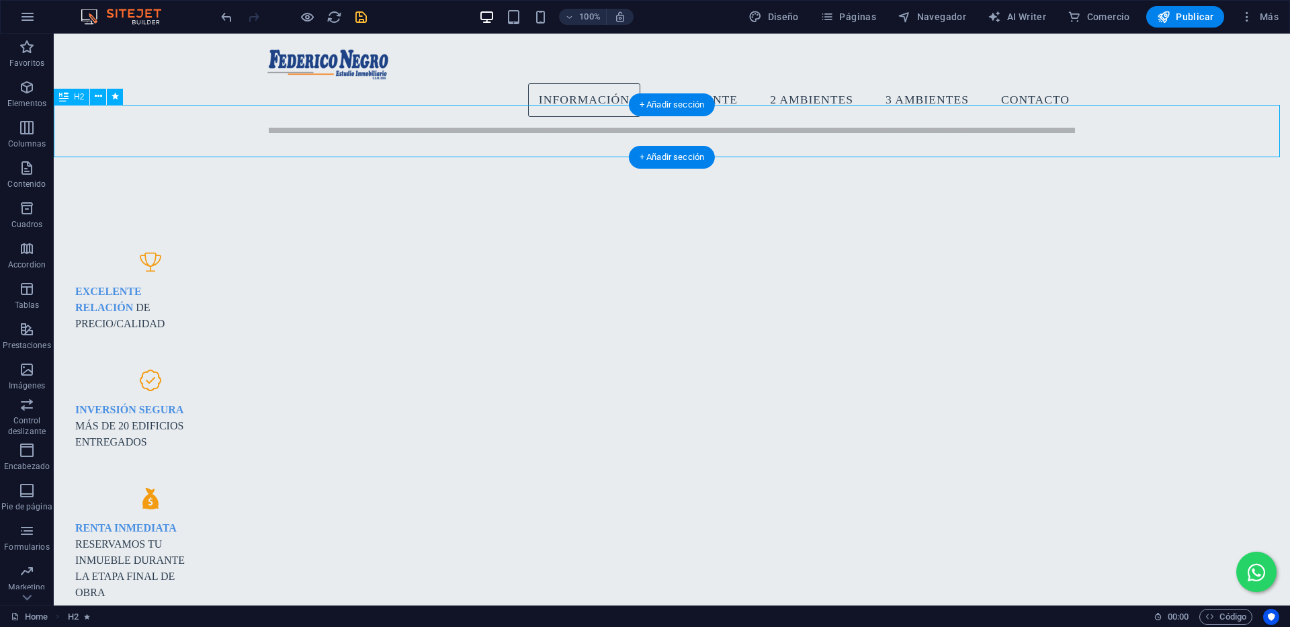
scroll to position [914, 0]
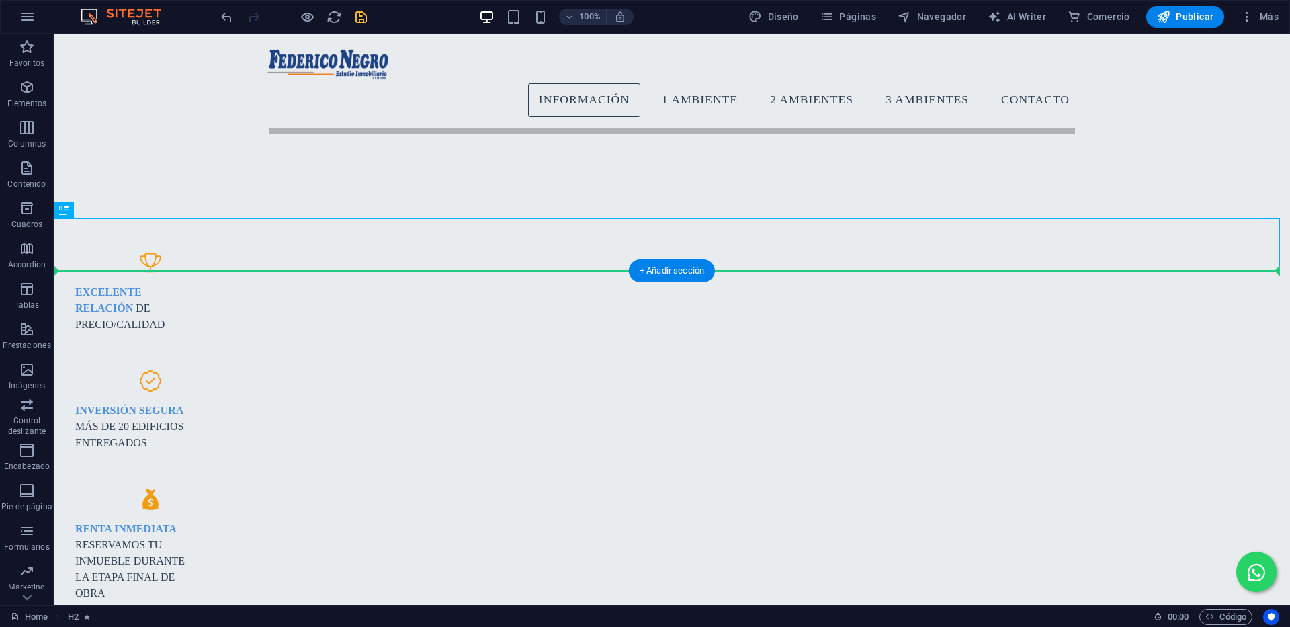
drag, startPoint x: 585, startPoint y: 243, endPoint x: 576, endPoint y: 354, distance: 111.9
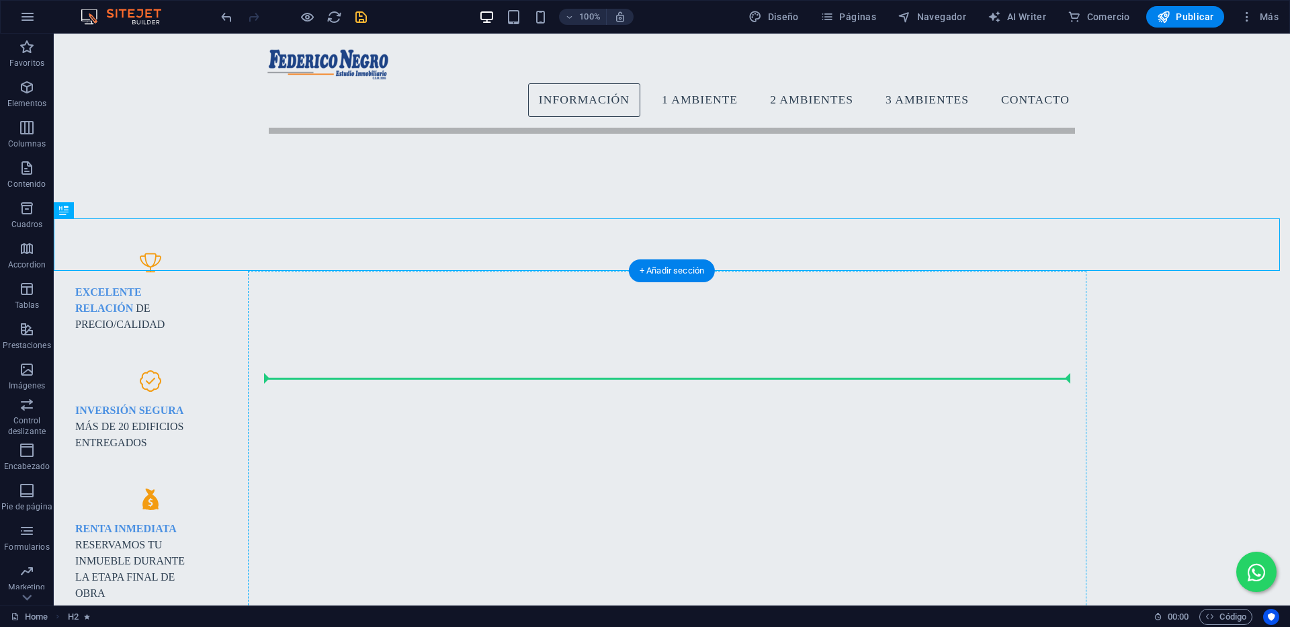
drag, startPoint x: 584, startPoint y: 255, endPoint x: 591, endPoint y: 396, distance: 140.6
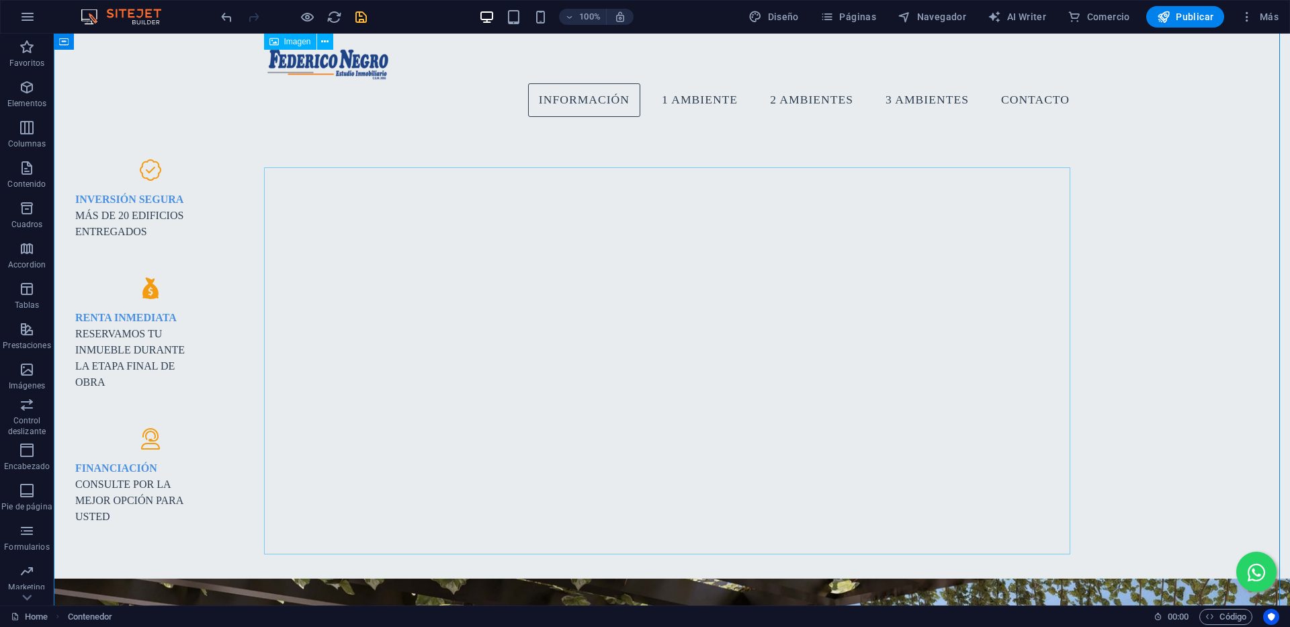
scroll to position [1116, 0]
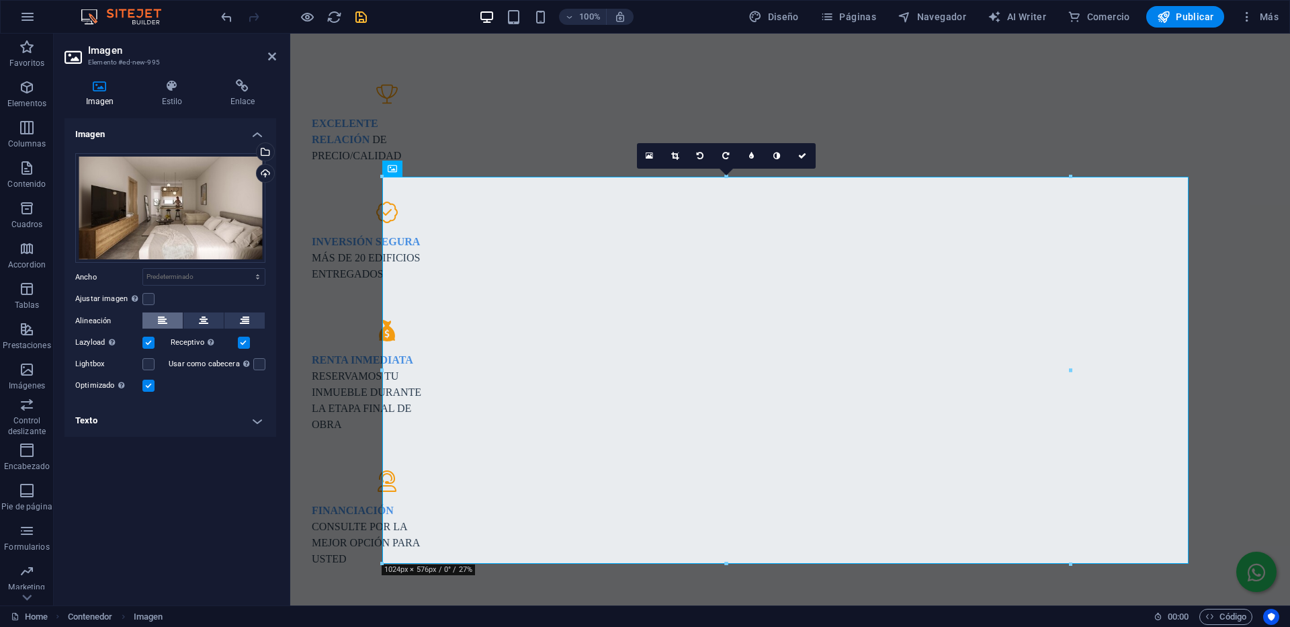
click at [166, 318] on icon at bounding box center [162, 320] width 9 height 16
click at [196, 317] on button at bounding box center [203, 320] width 40 height 16
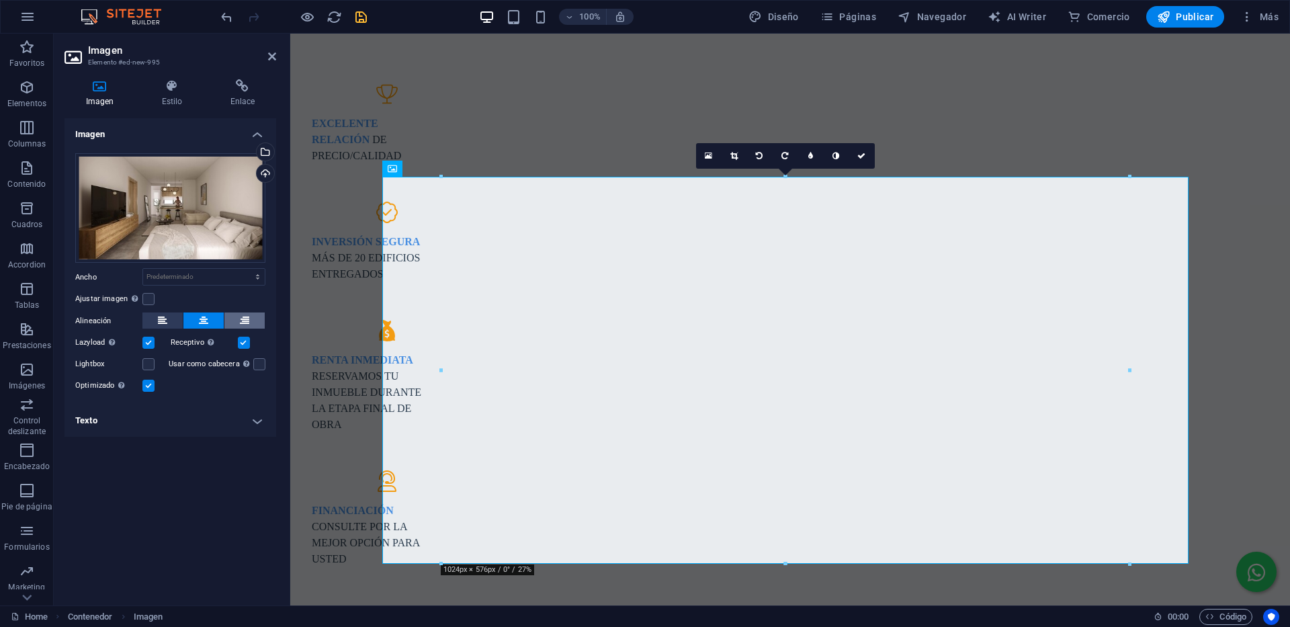
click at [242, 319] on icon at bounding box center [244, 320] width 9 height 16
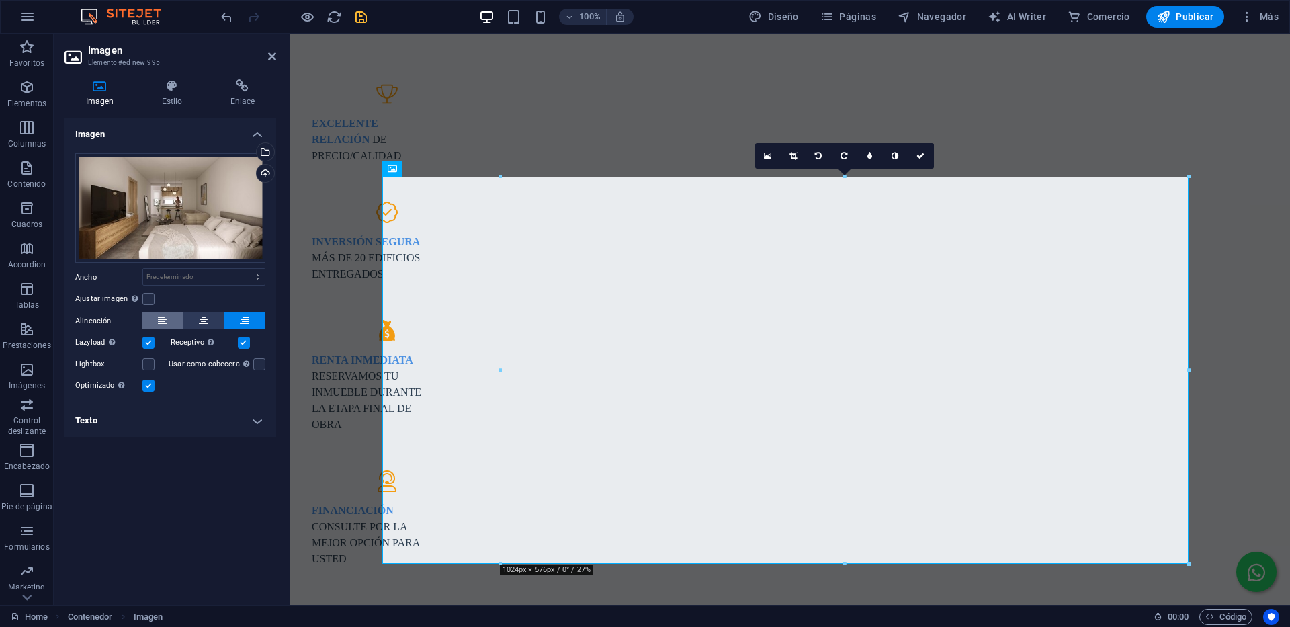
click at [148, 320] on button at bounding box center [162, 320] width 40 height 16
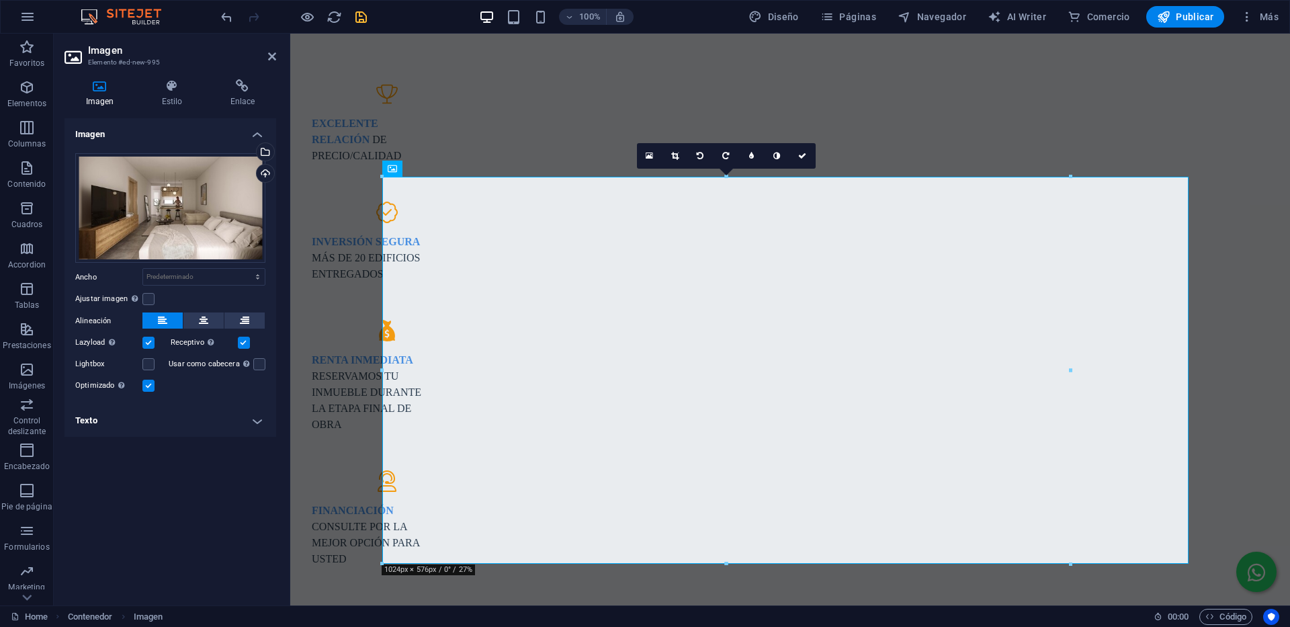
click at [171, 79] on div "Imagen Estilo Enlace Imagen Arrastra archivos aquí, haz clic para escoger archi…" at bounding box center [170, 337] width 233 height 537
click at [172, 87] on icon at bounding box center [171, 85] width 63 height 13
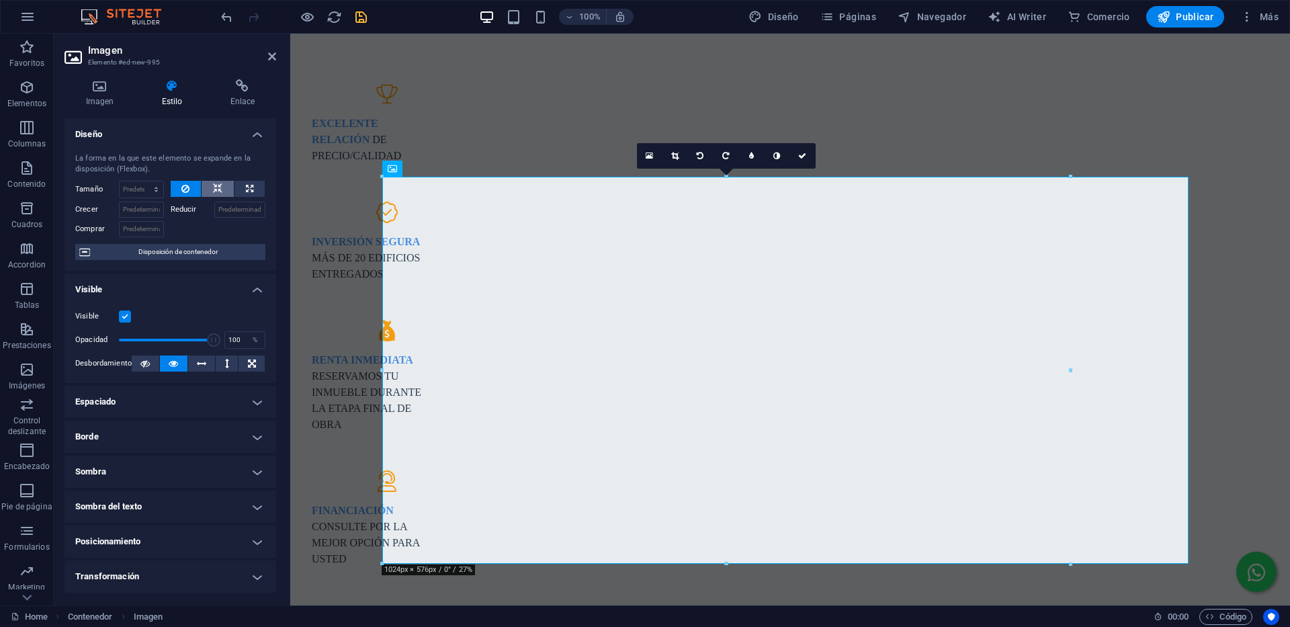
click at [219, 191] on icon at bounding box center [217, 189] width 9 height 16
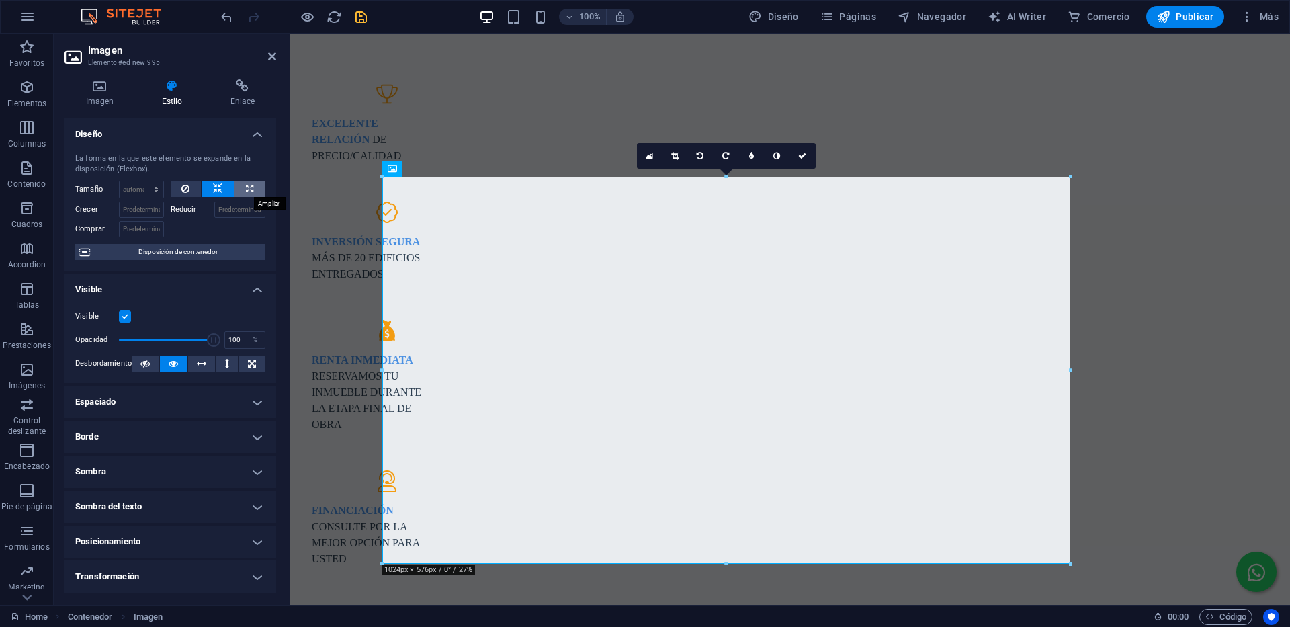
click at [255, 187] on button at bounding box center [249, 189] width 30 height 16
type input "100"
select select "%"
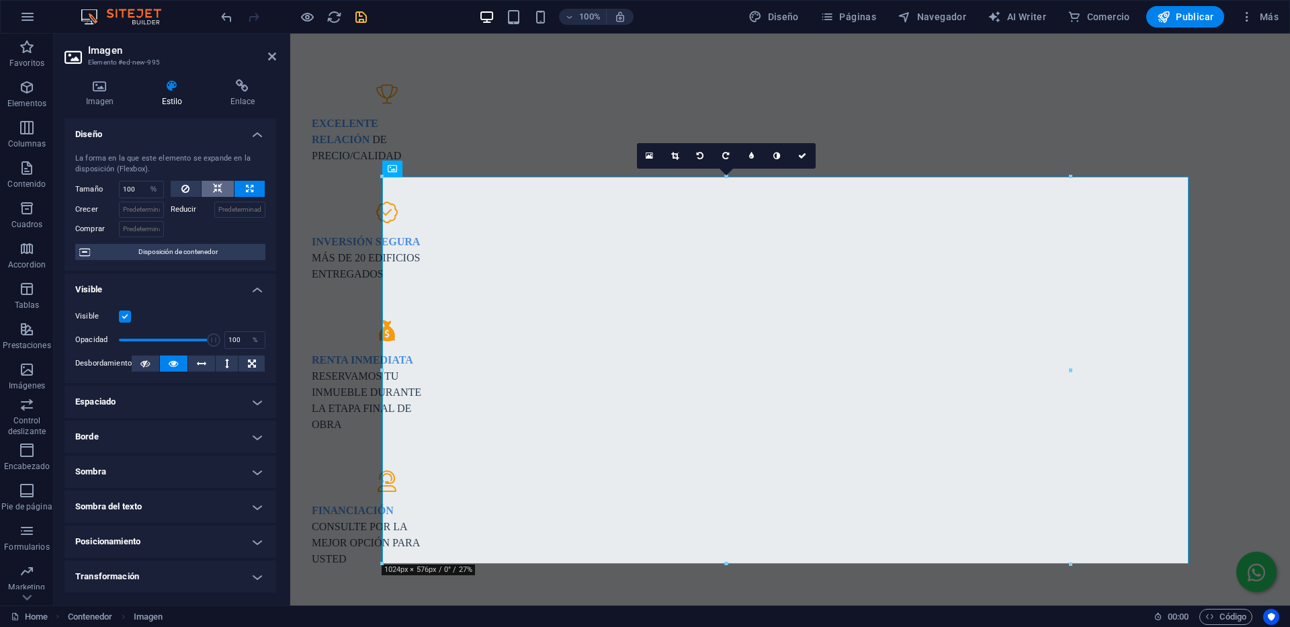
click at [218, 187] on icon at bounding box center [217, 189] width 9 height 16
select select "DISABLED_OPTION_VALUE"
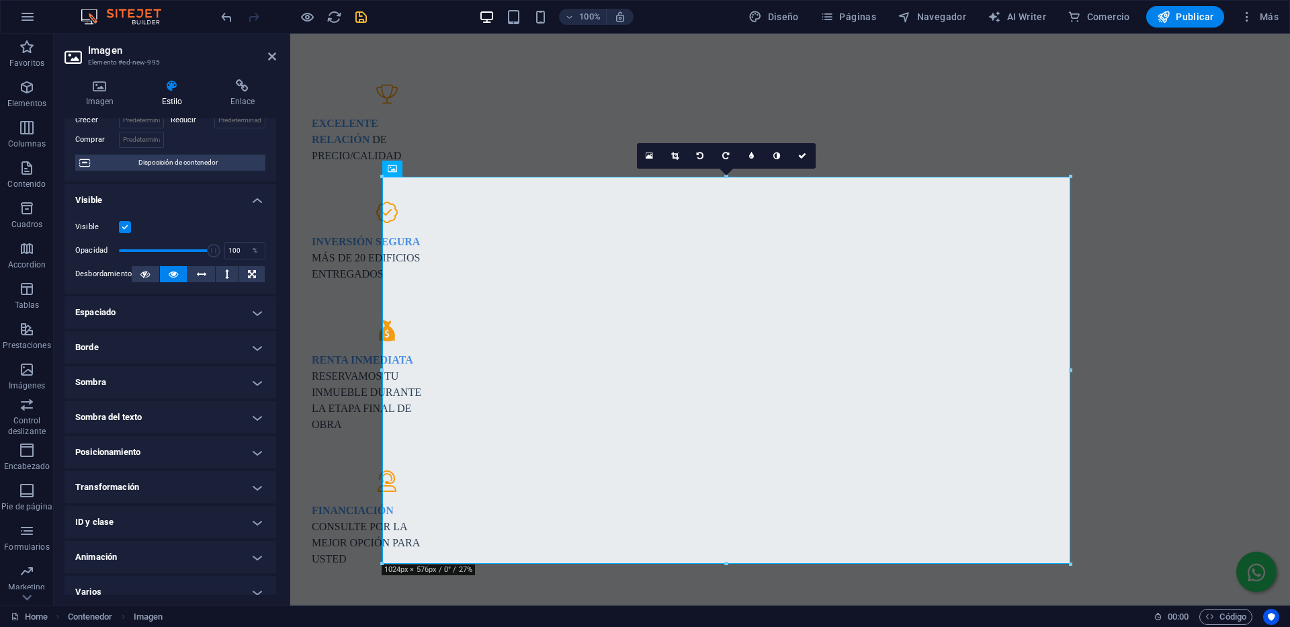
scroll to position [103, 0]
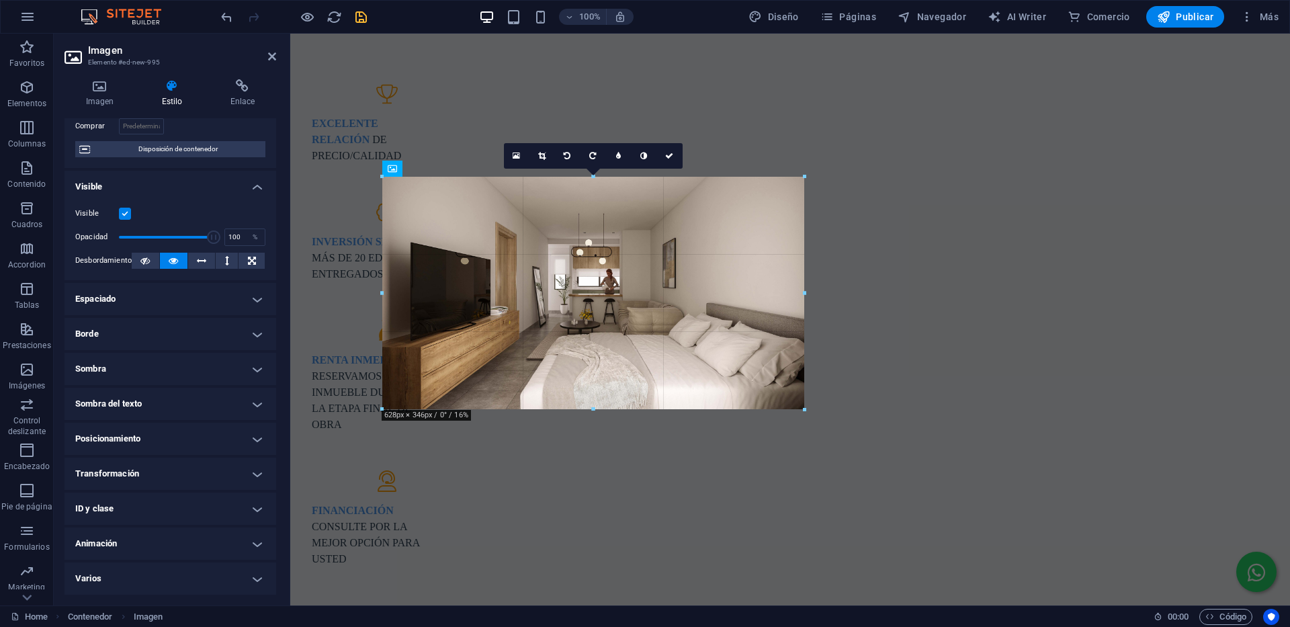
drag, startPoint x: 382, startPoint y: 563, endPoint x: 689, endPoint y: 408, distance: 343.7
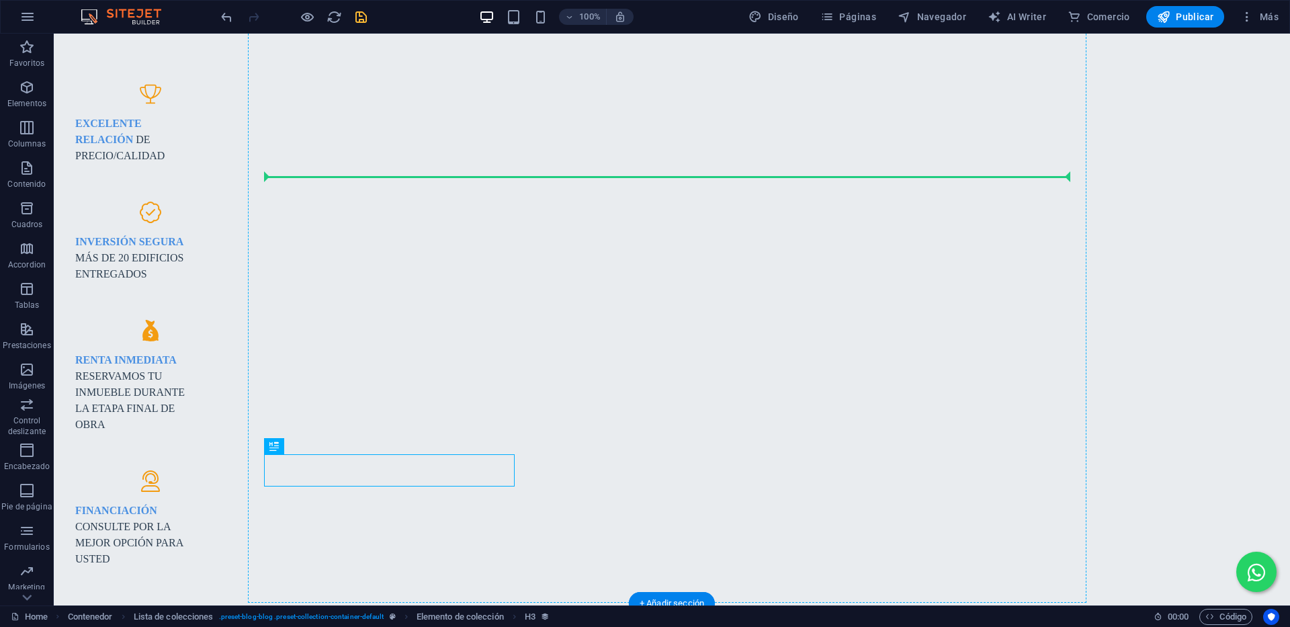
drag, startPoint x: 391, startPoint y: 476, endPoint x: 467, endPoint y: 166, distance: 318.8
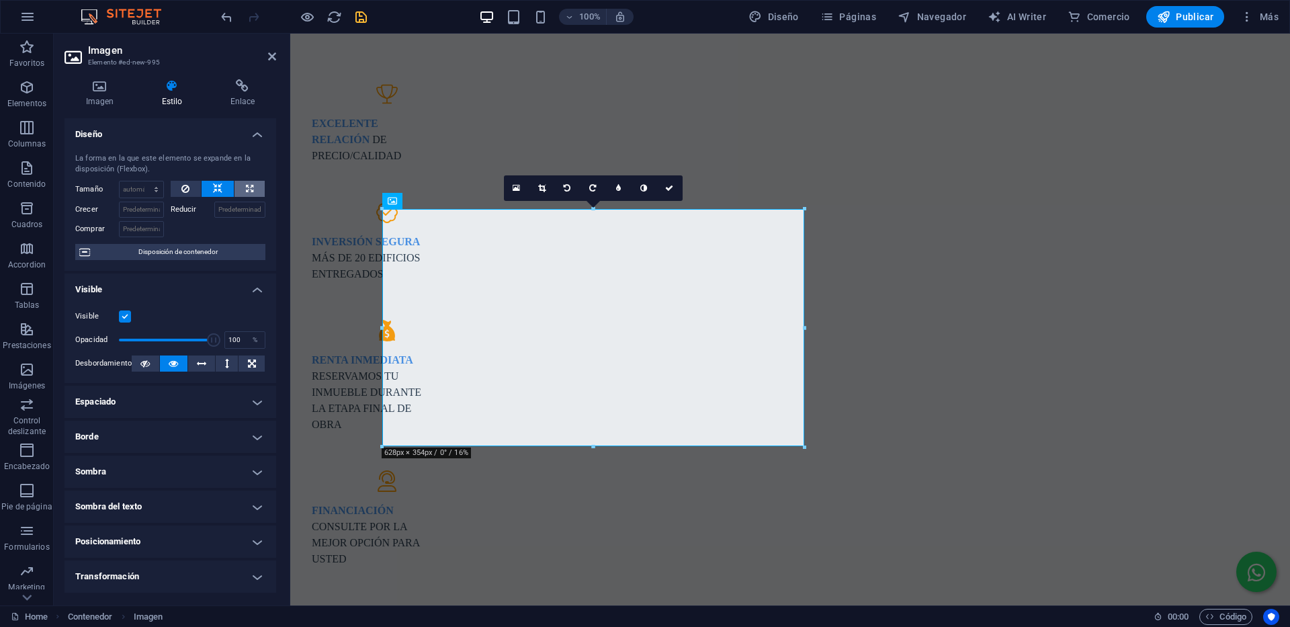
click at [243, 188] on button at bounding box center [249, 189] width 30 height 16
type input "100"
select select "%"
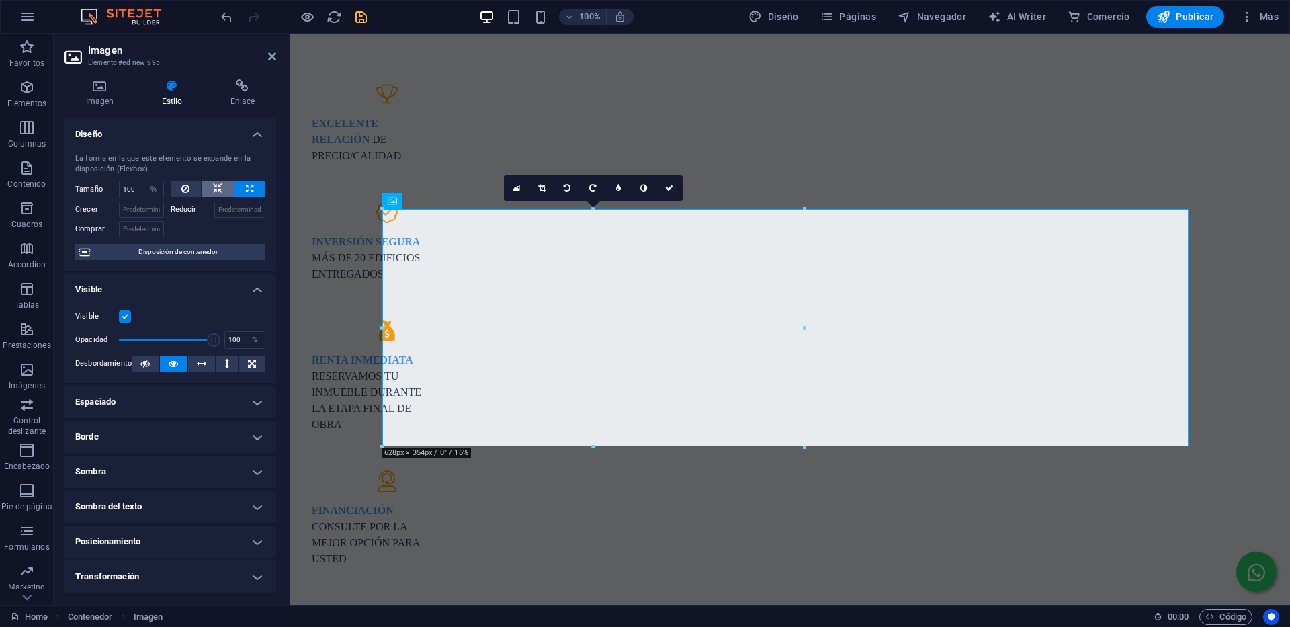
click at [220, 188] on button at bounding box center [218, 189] width 32 height 16
select select "DISABLED_OPTION_VALUE"
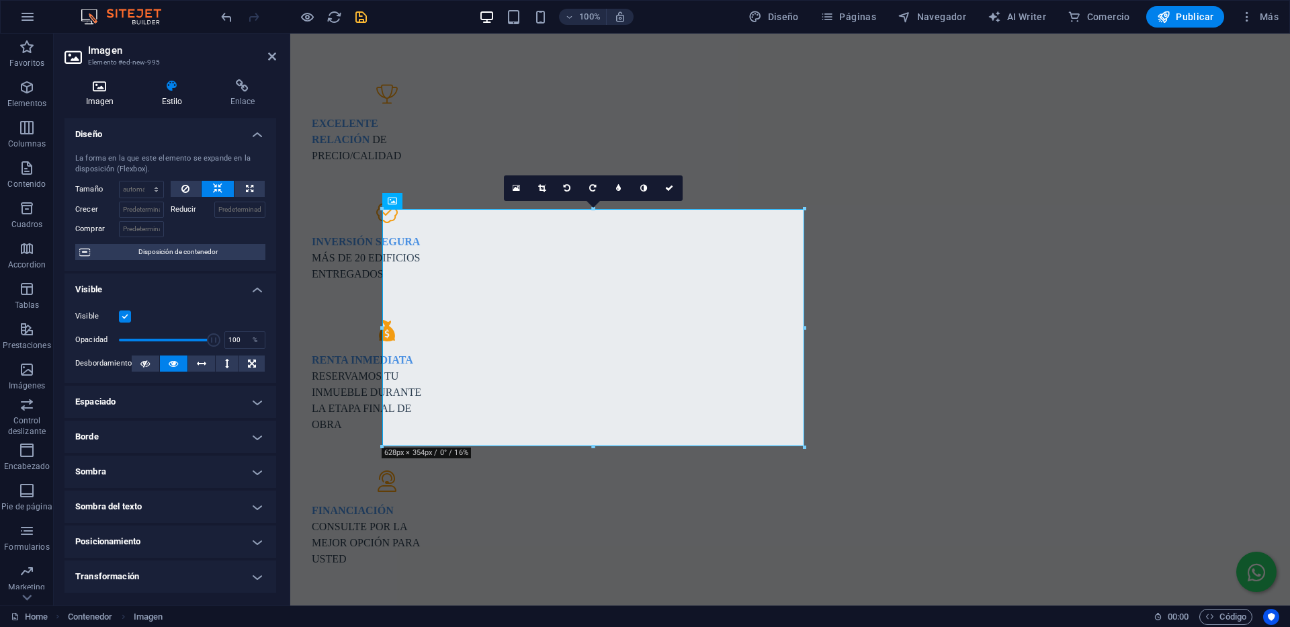
click at [93, 84] on icon at bounding box center [99, 85] width 71 height 13
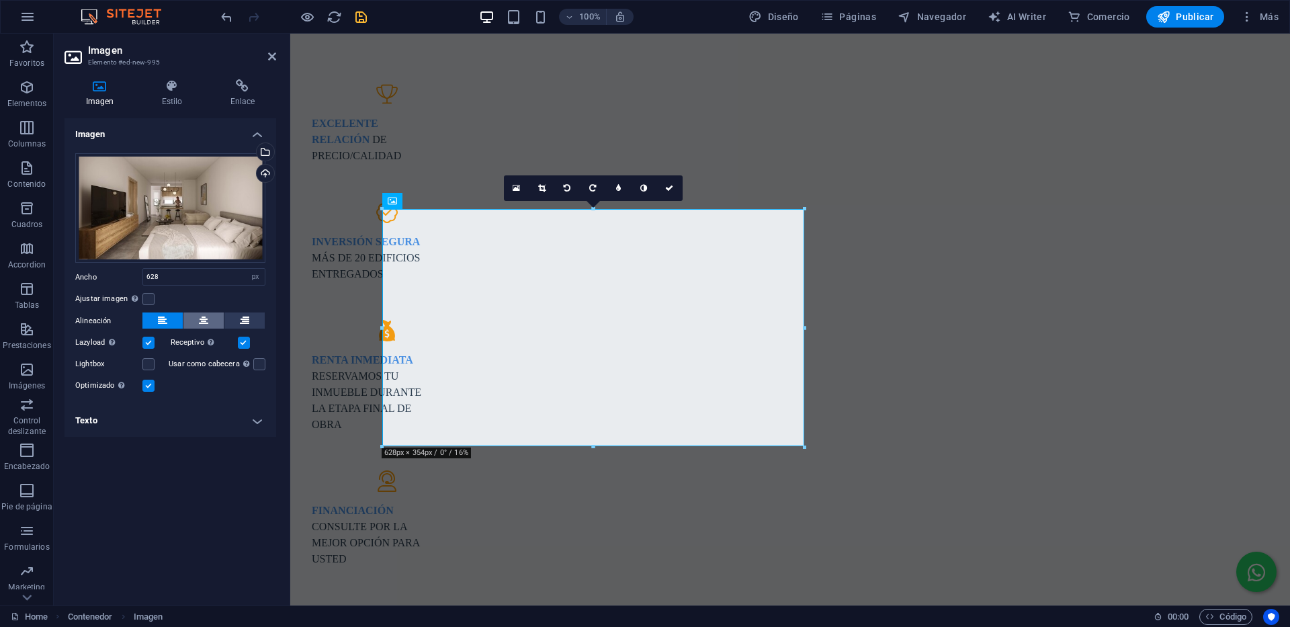
click at [202, 320] on icon at bounding box center [203, 320] width 9 height 16
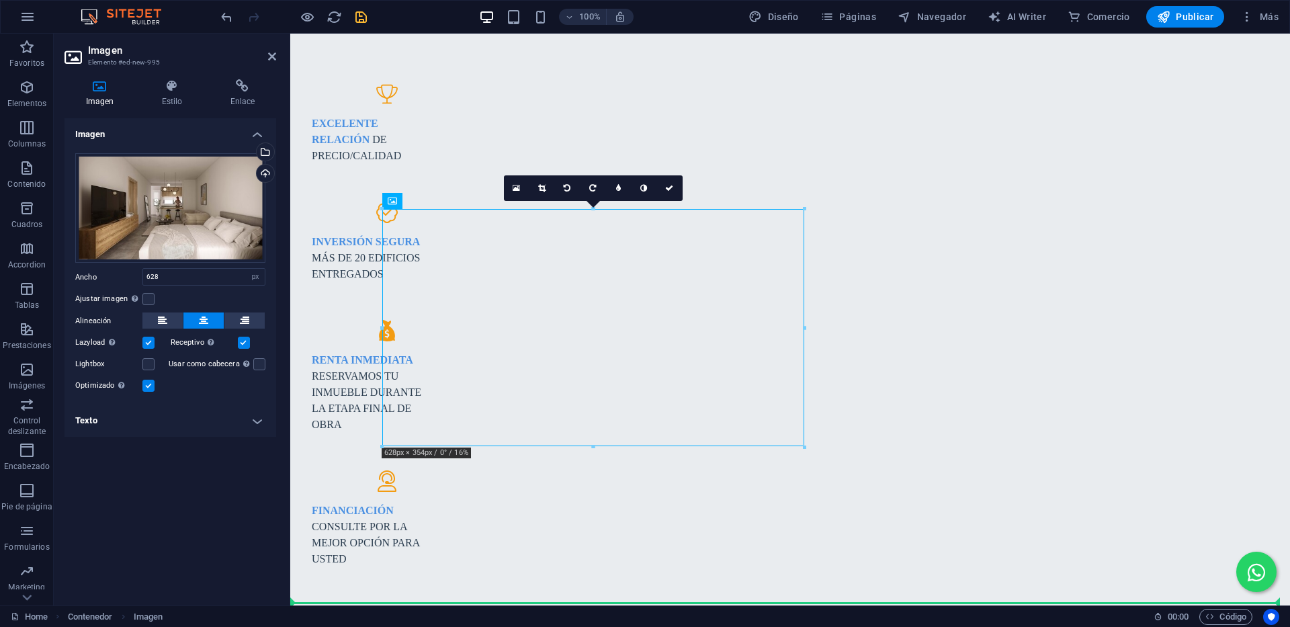
drag, startPoint x: 469, startPoint y: 320, endPoint x: 977, endPoint y: 328, distance: 508.6
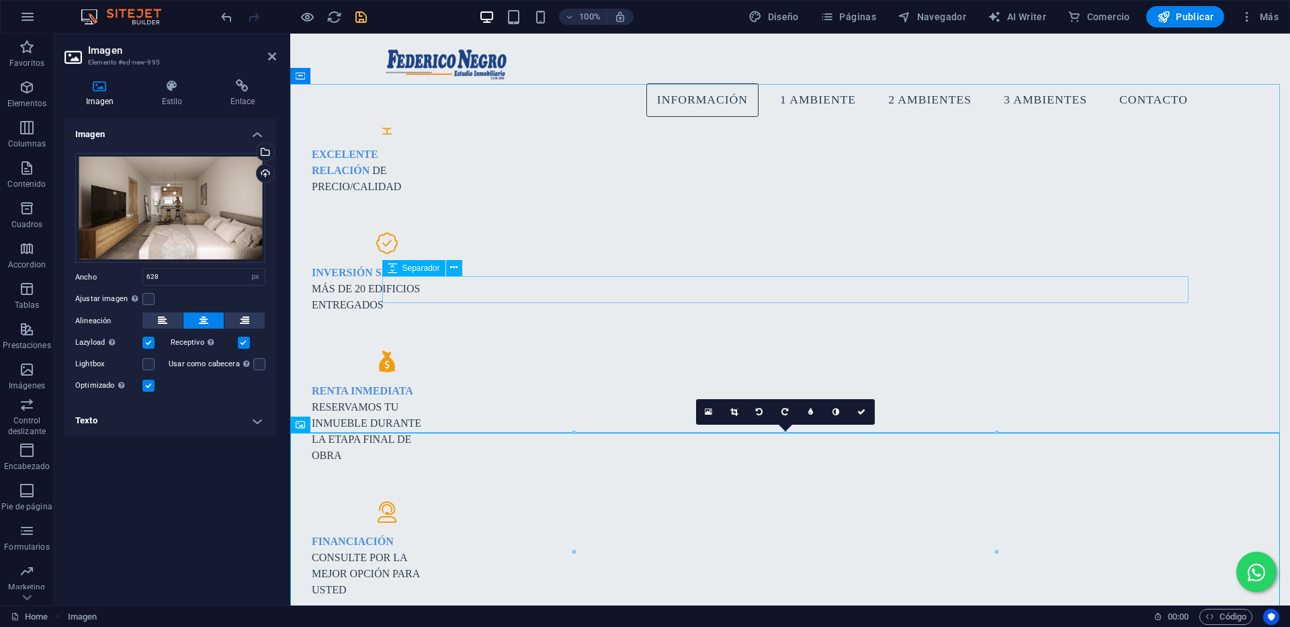
scroll to position [1049, 0]
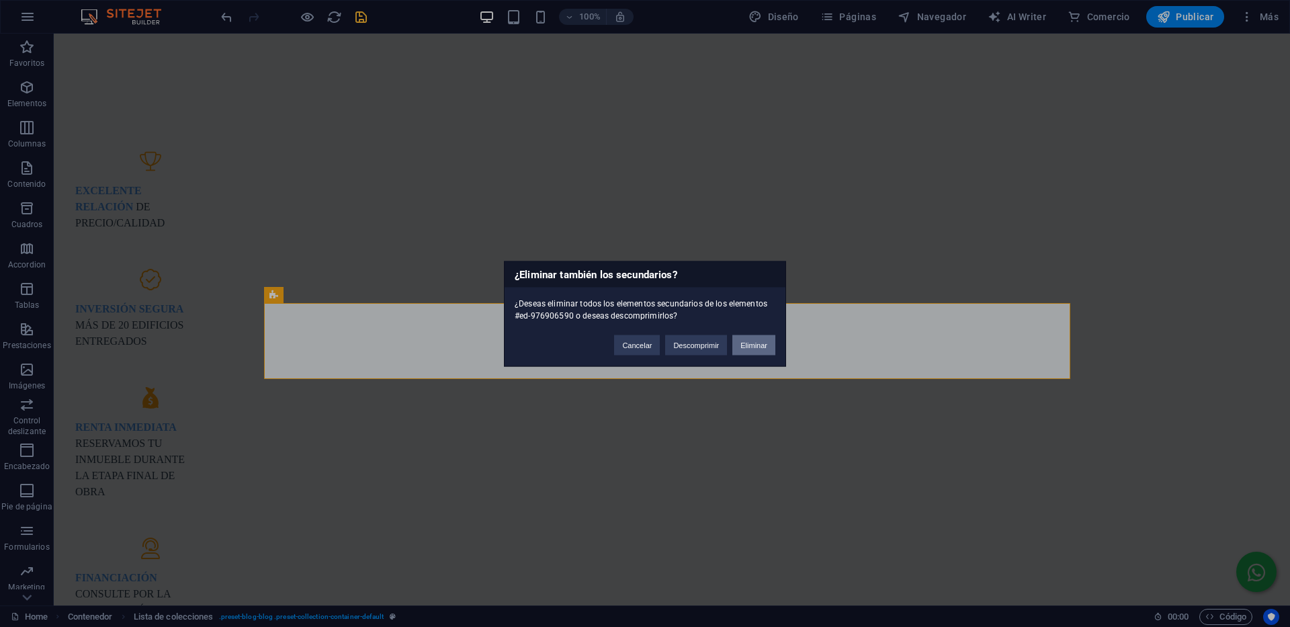
click at [749, 344] on button "Eliminar" at bounding box center [753, 345] width 43 height 20
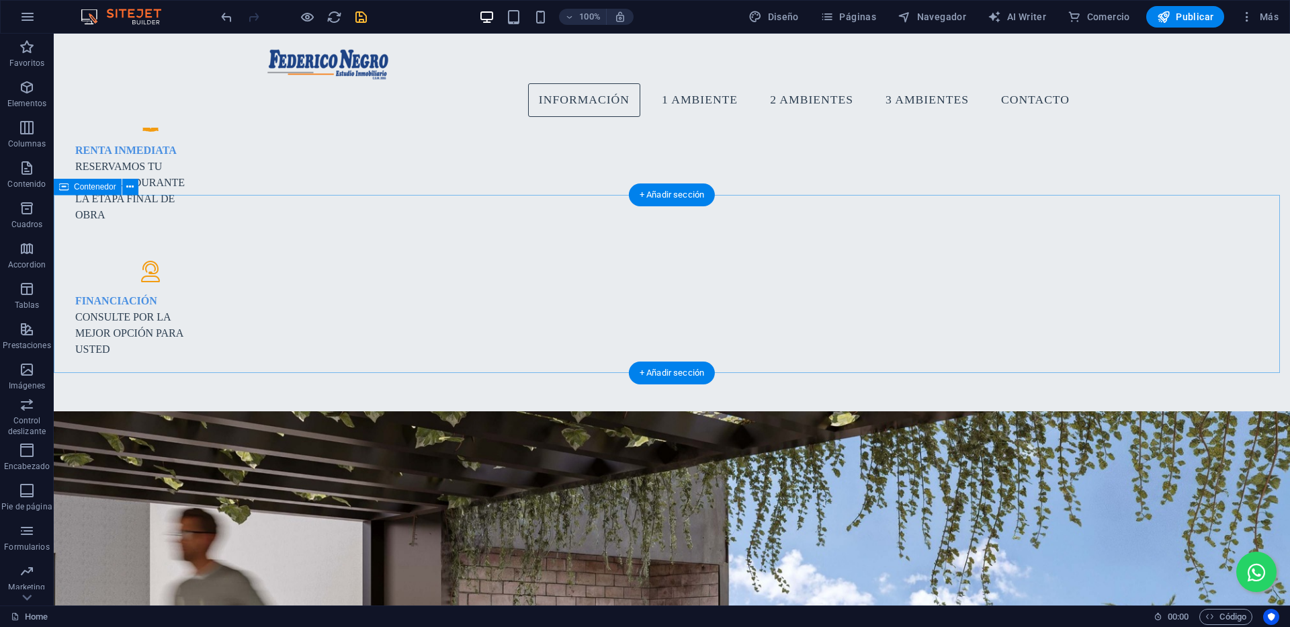
scroll to position [1116, 0]
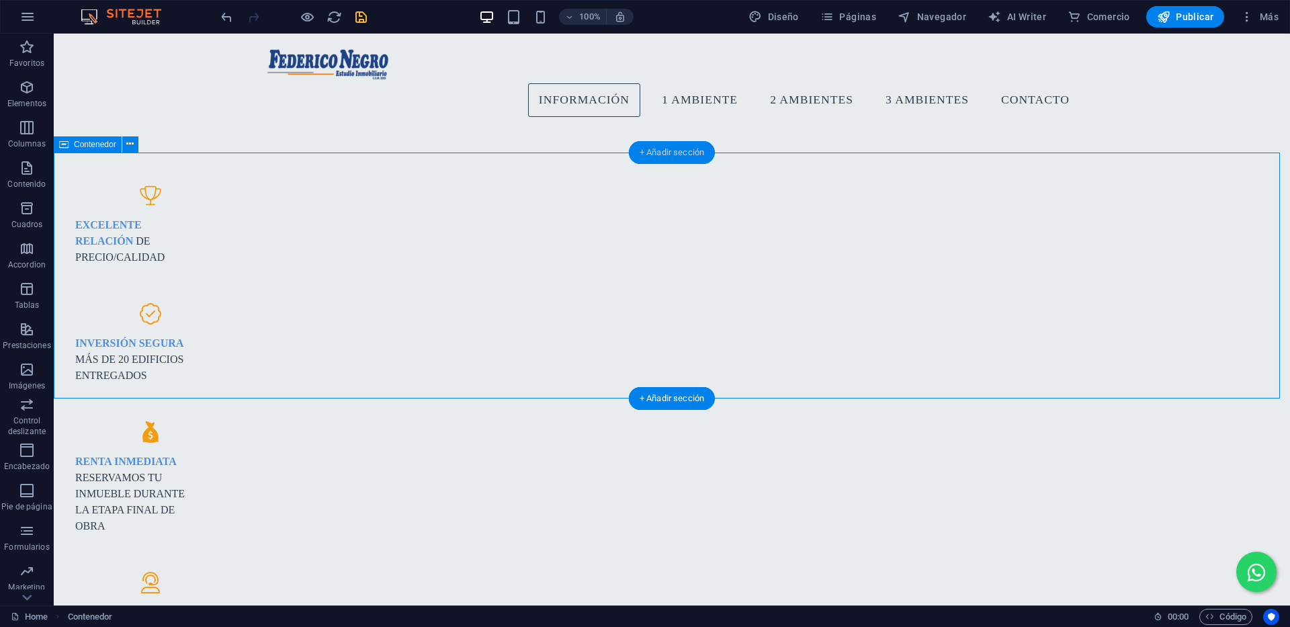
scroll to position [914, 0]
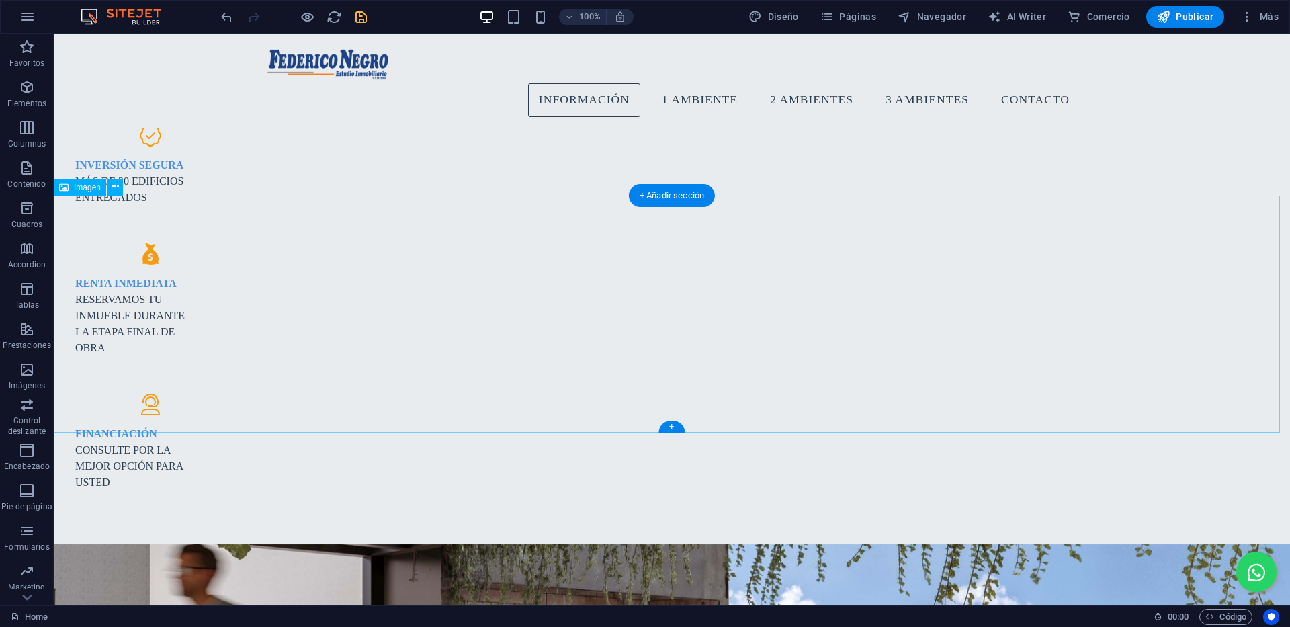
scroll to position [1116, 0]
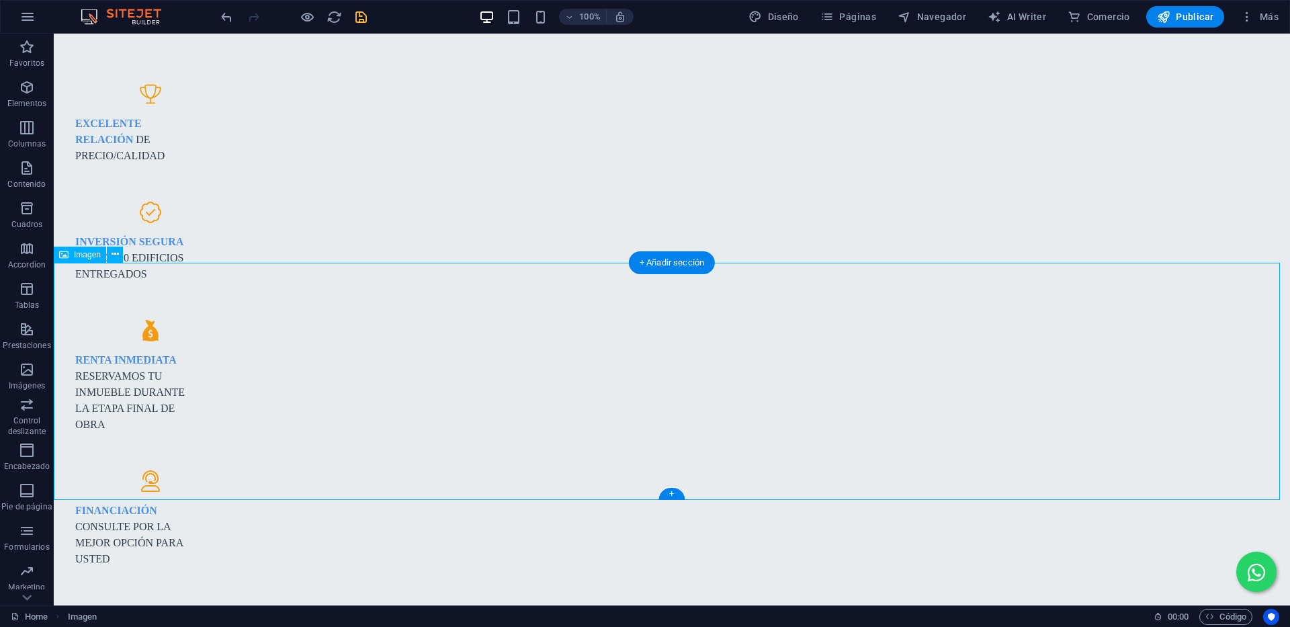
select select "px"
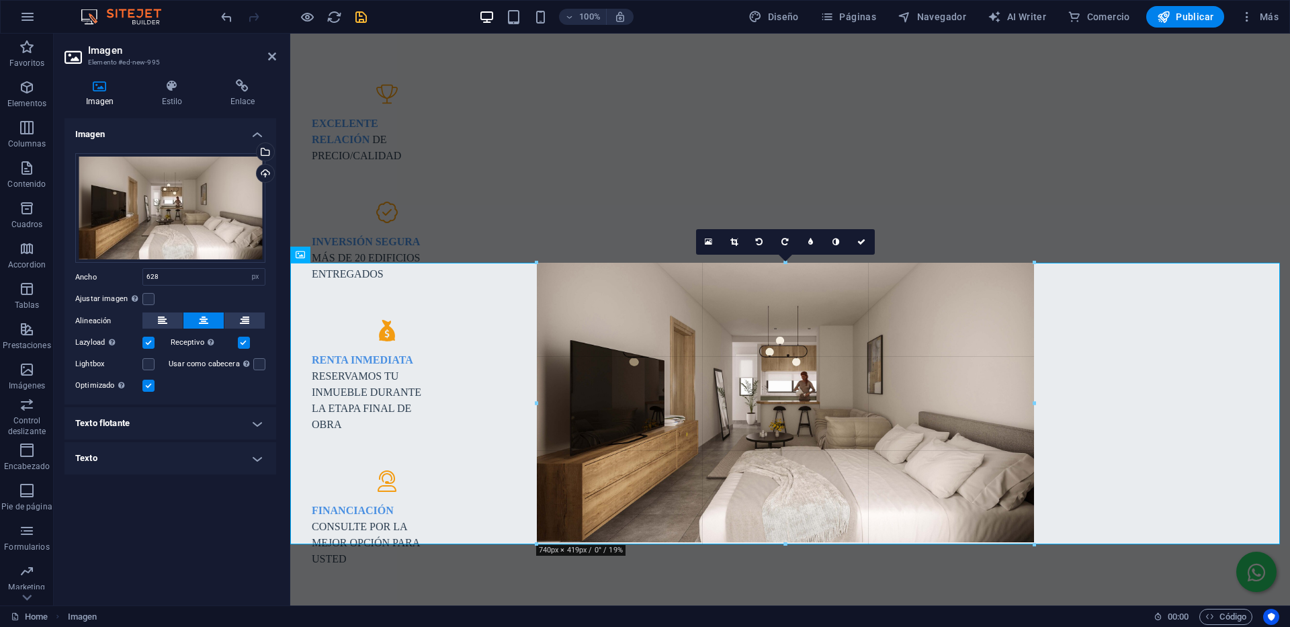
drag, startPoint x: 573, startPoint y: 500, endPoint x: 308, endPoint y: 443, distance: 270.8
type input "740"
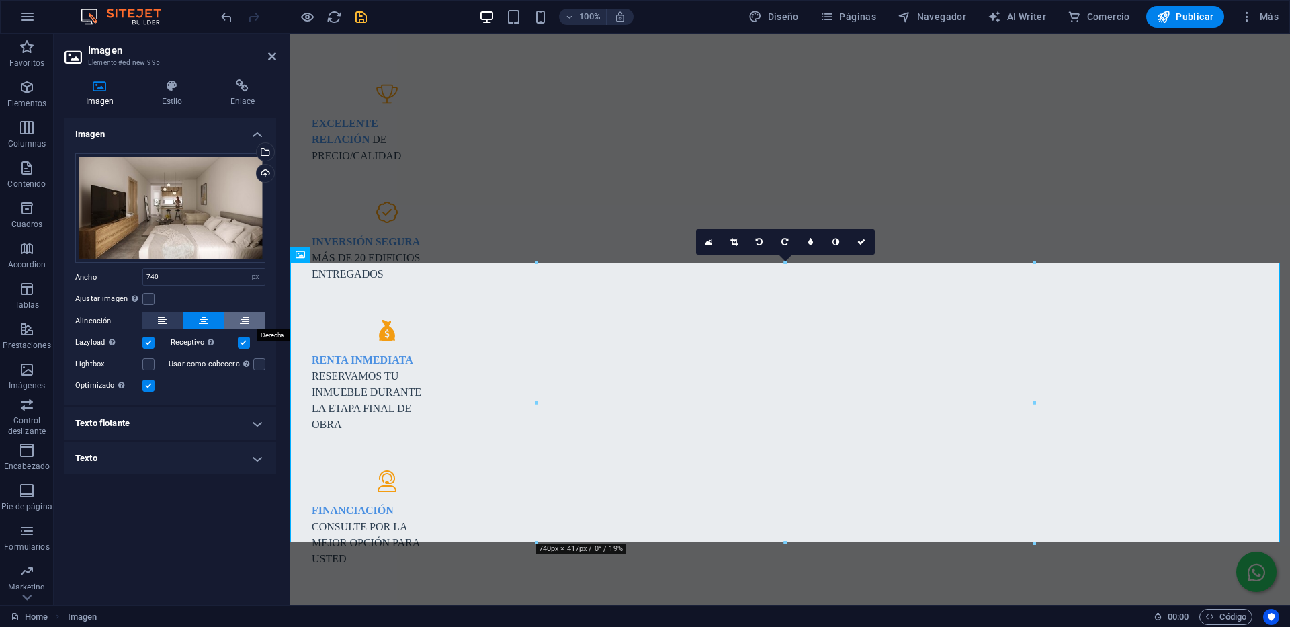
click at [250, 320] on button at bounding box center [244, 320] width 40 height 16
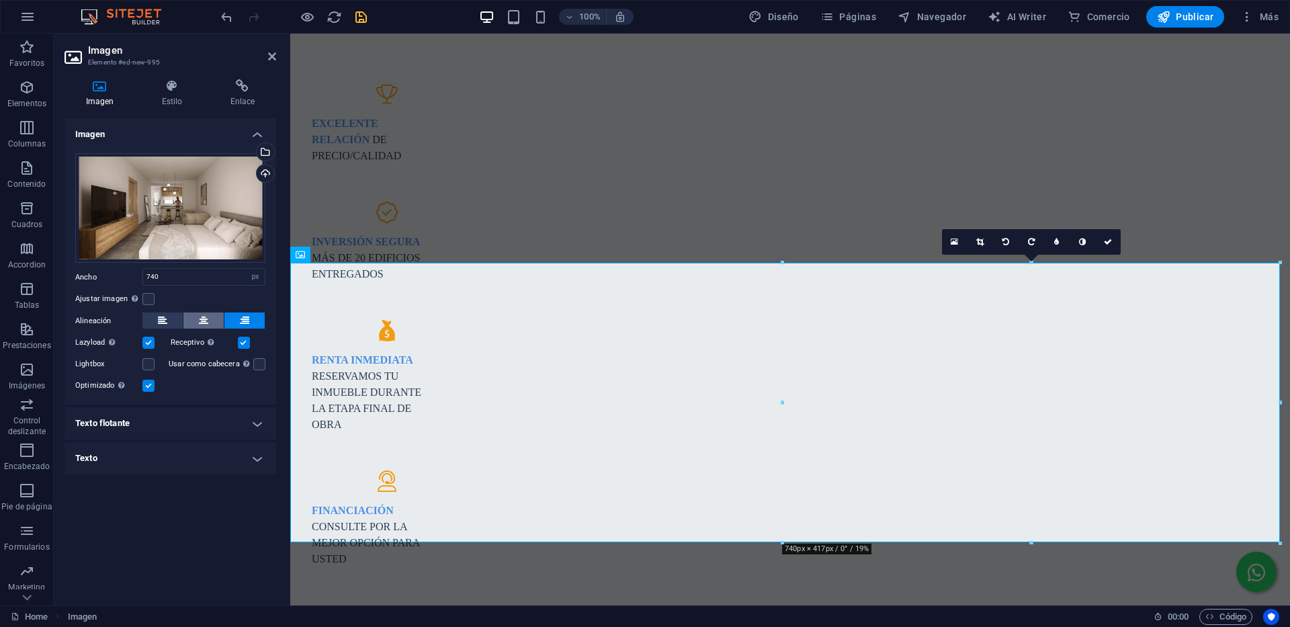
click at [197, 319] on button at bounding box center [203, 320] width 40 height 16
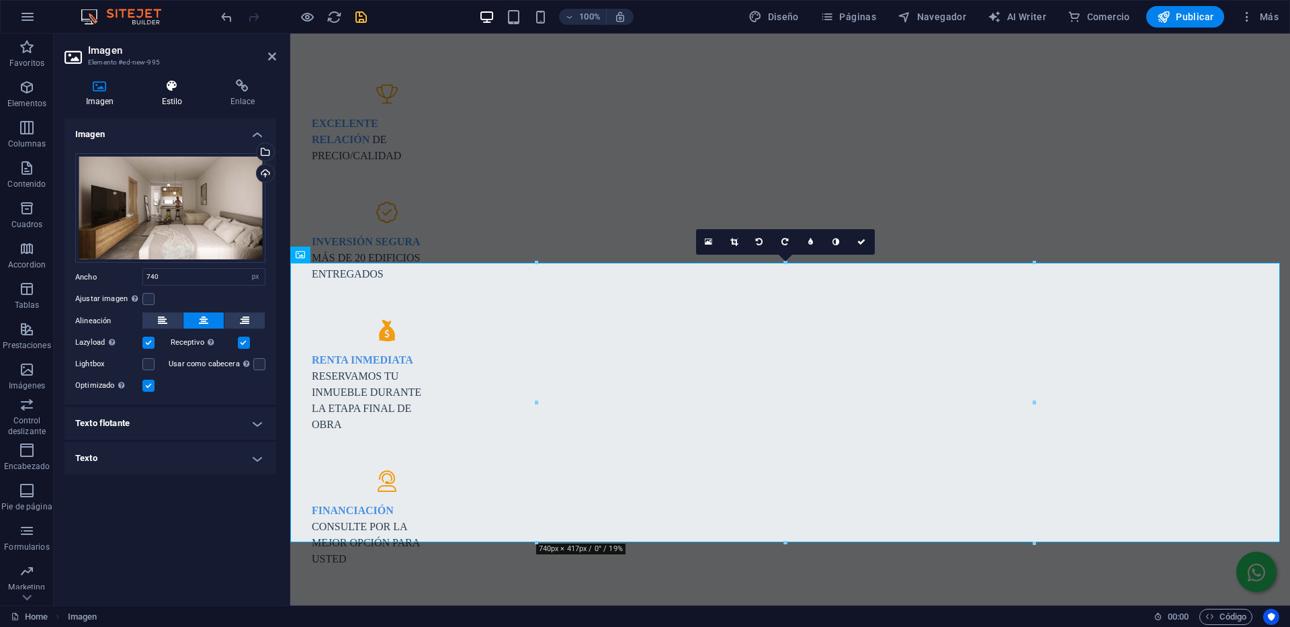
click at [177, 87] on icon at bounding box center [171, 85] width 63 height 13
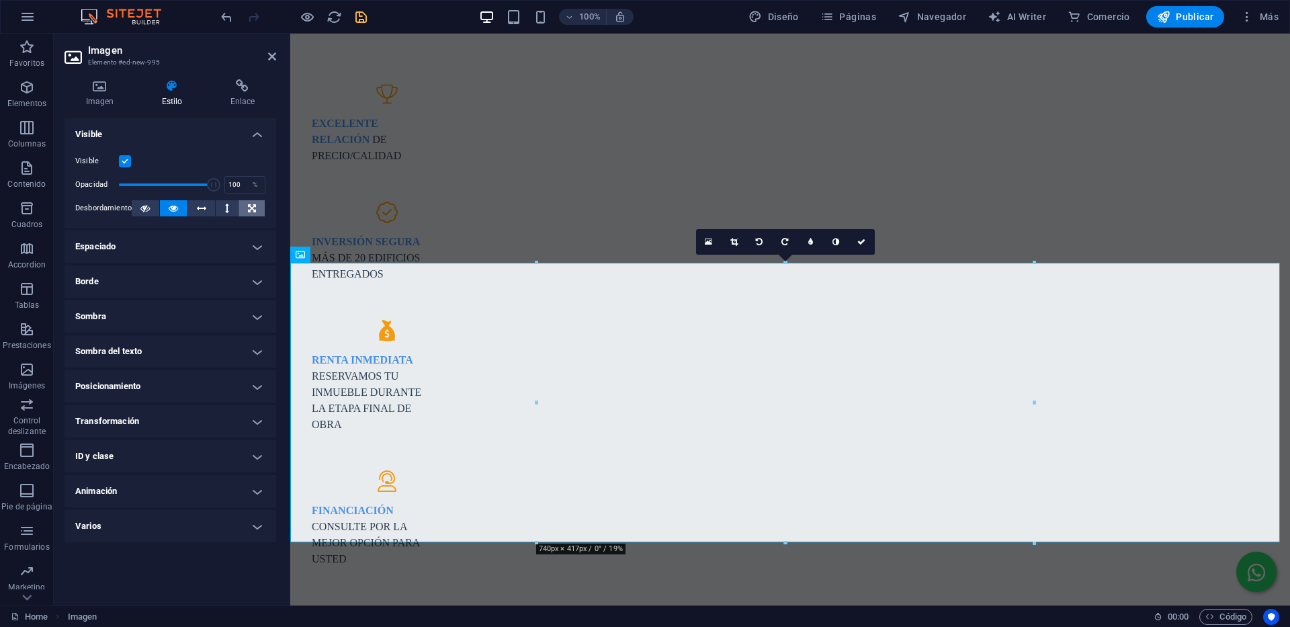
click at [255, 207] on icon at bounding box center [252, 208] width 8 height 16
click at [226, 207] on icon at bounding box center [227, 208] width 4 height 16
click at [206, 208] on icon at bounding box center [201, 208] width 9 height 16
click at [181, 209] on button at bounding box center [174, 208] width 28 height 16
click at [146, 209] on icon at bounding box center [144, 208] width 9 height 16
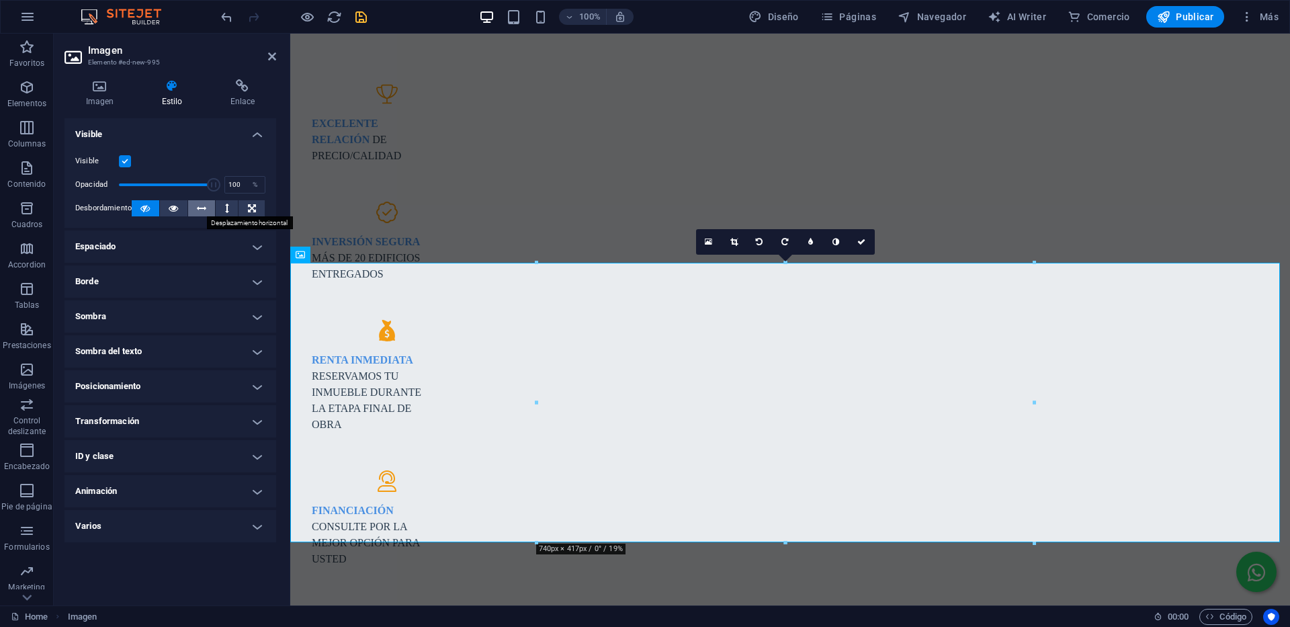
click at [197, 208] on icon at bounding box center [201, 208] width 9 height 16
click at [272, 58] on icon at bounding box center [272, 56] width 8 height 11
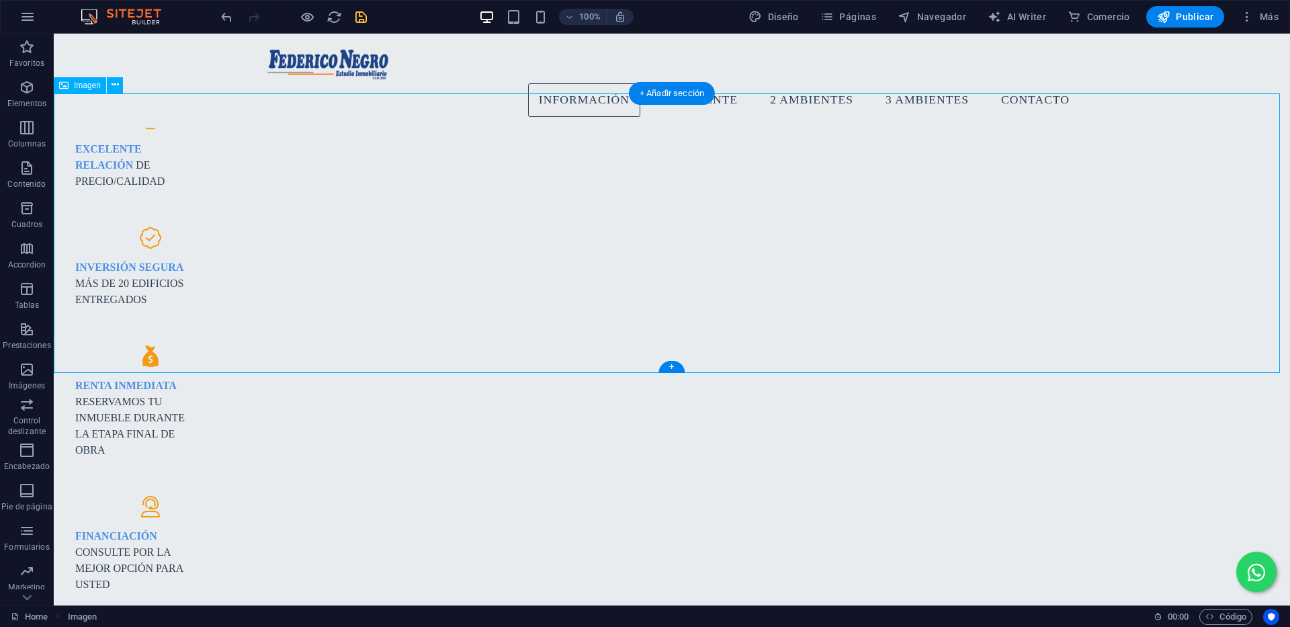
scroll to position [1049, 0]
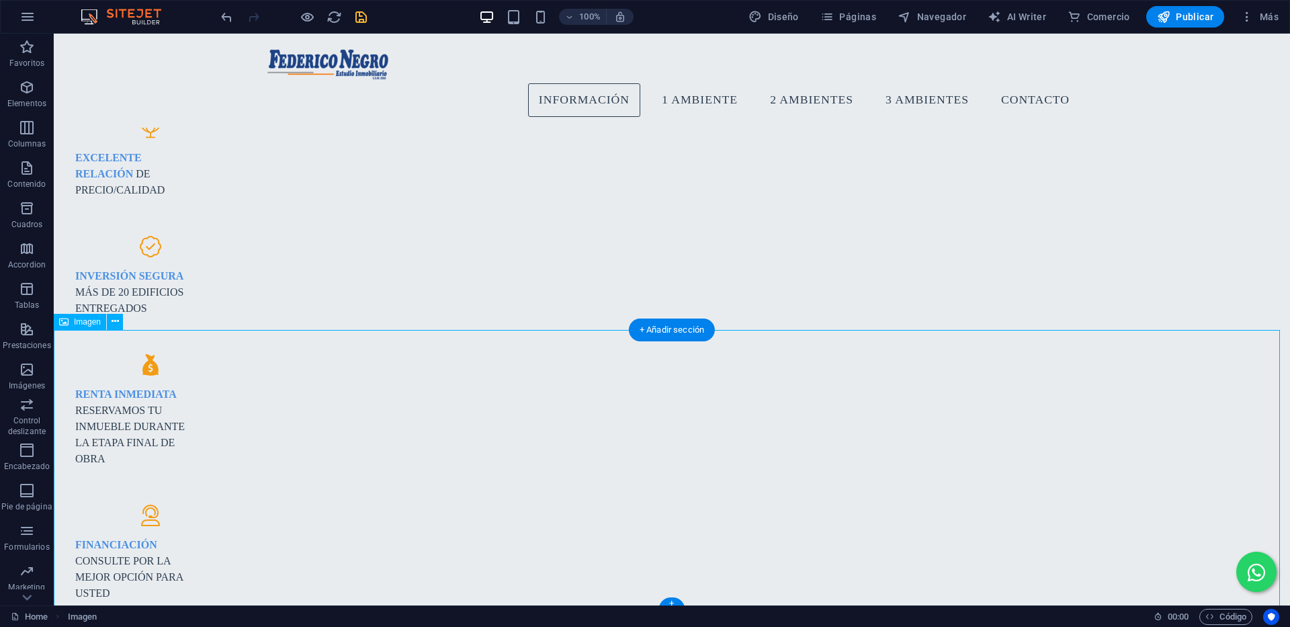
drag, startPoint x: 705, startPoint y: 449, endPoint x: 89, endPoint y: 459, distance: 616.1
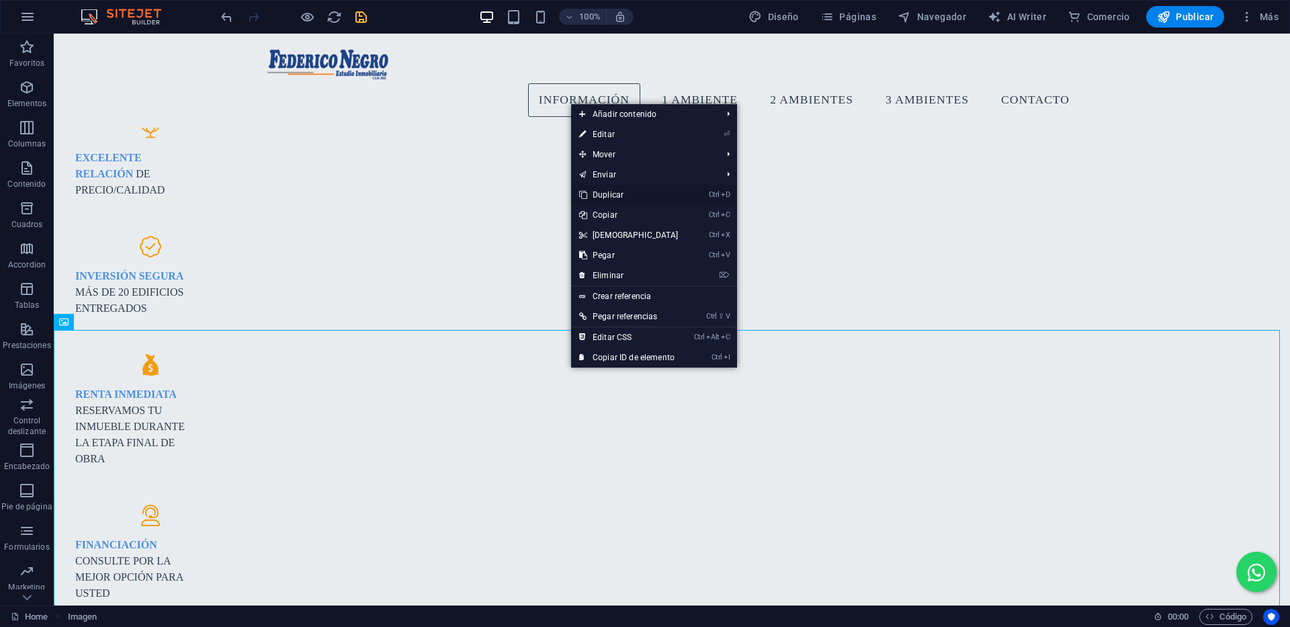
click at [632, 193] on link "Ctrl D Duplicar" at bounding box center [629, 195] width 116 height 20
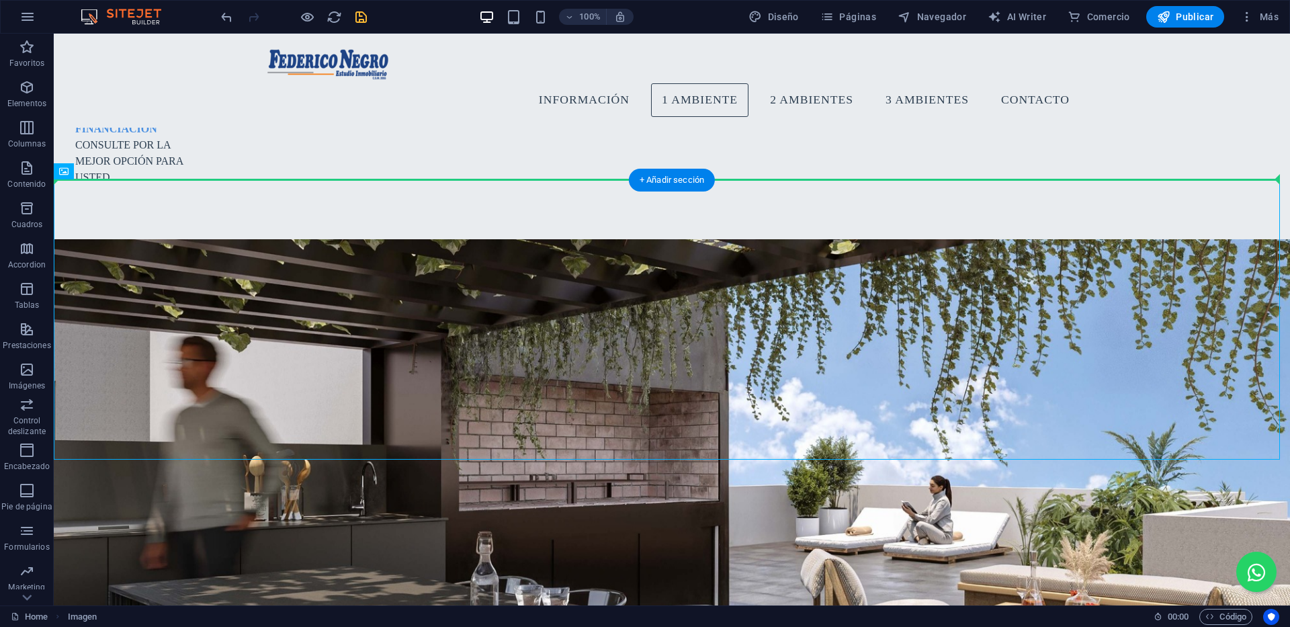
scroll to position [1456, 0]
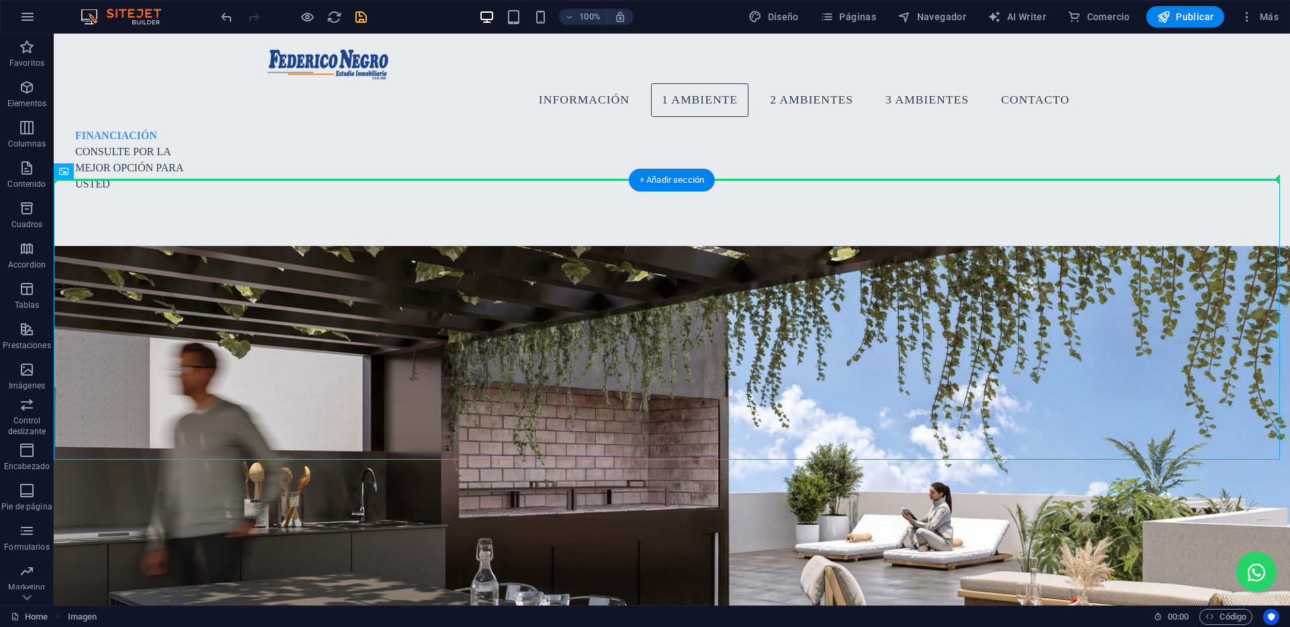
drag, startPoint x: 676, startPoint y: 341, endPoint x: 1102, endPoint y: 103, distance: 488.1
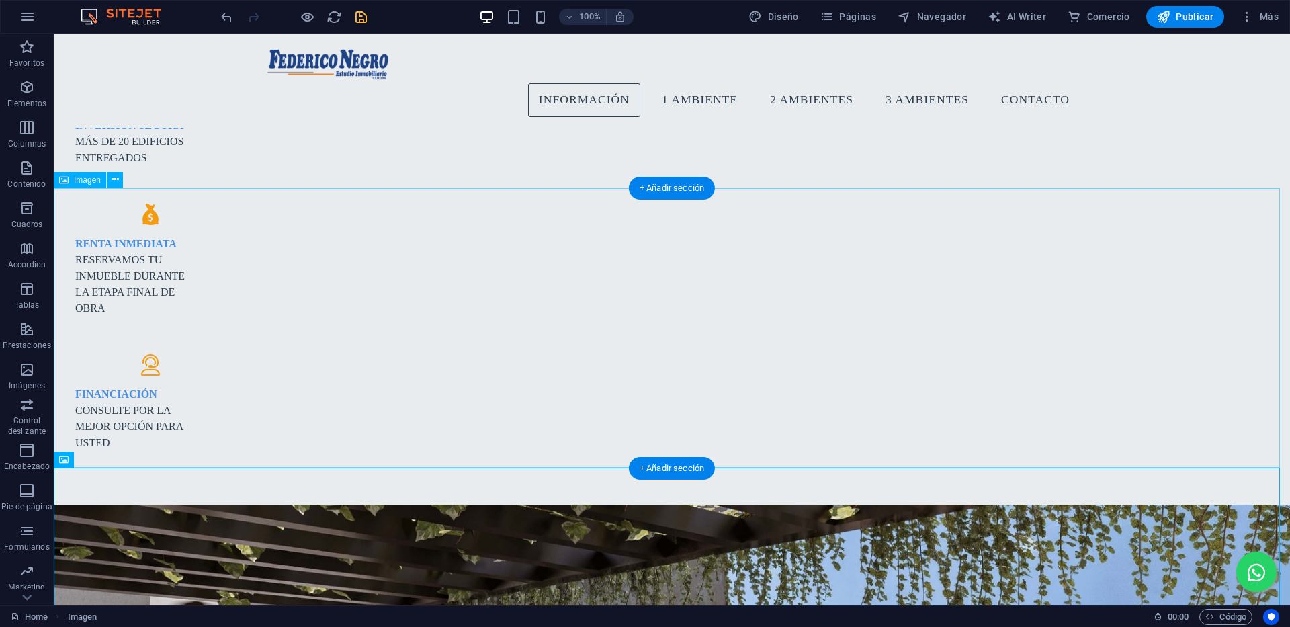
scroll to position [1188, 0]
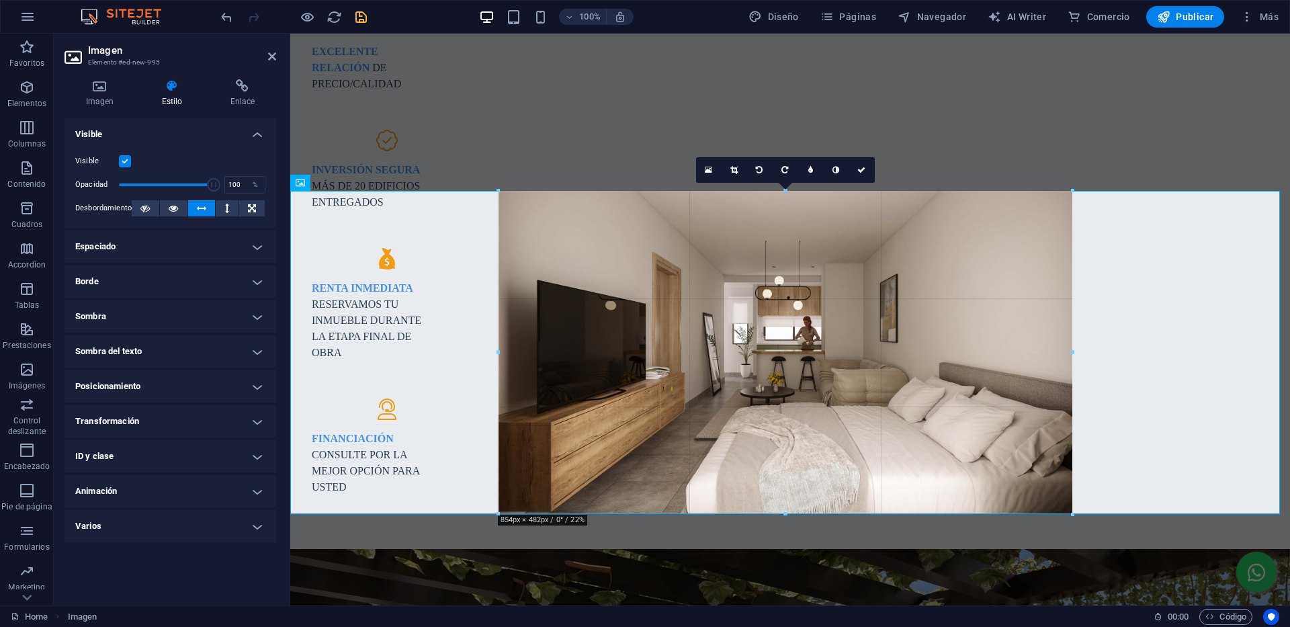
drag, startPoint x: 537, startPoint y: 472, endPoint x: 317, endPoint y: 423, distance: 224.9
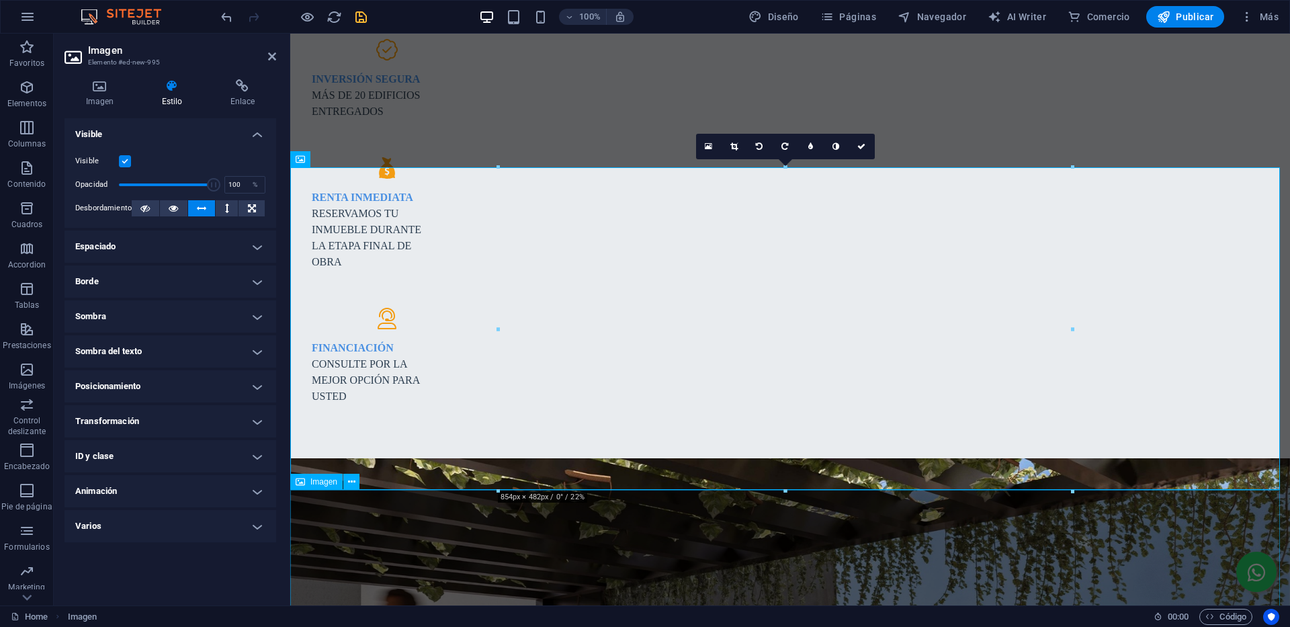
scroll to position [1322, 0]
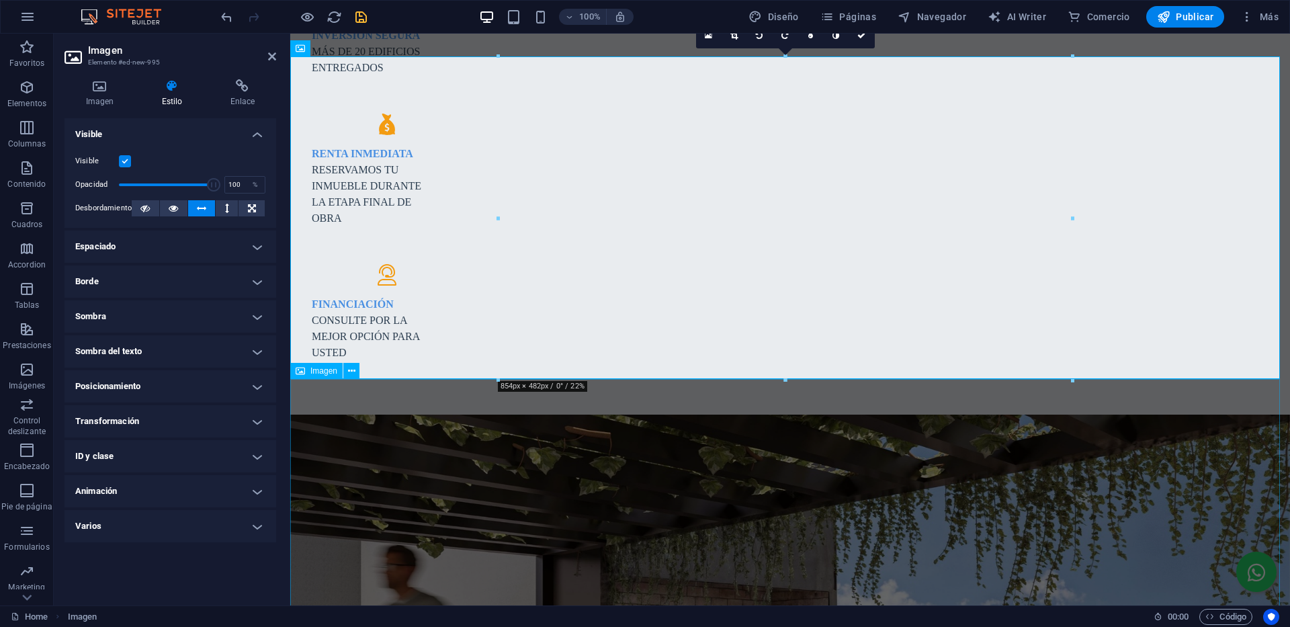
select select "px"
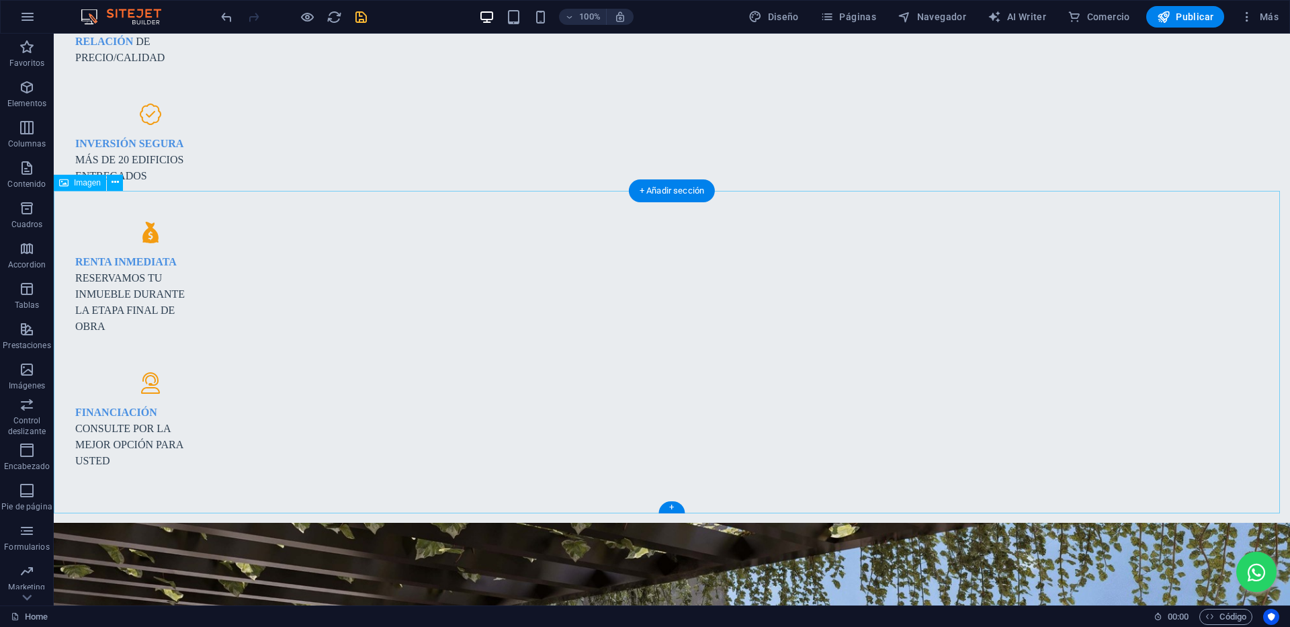
scroll to position [1255, 0]
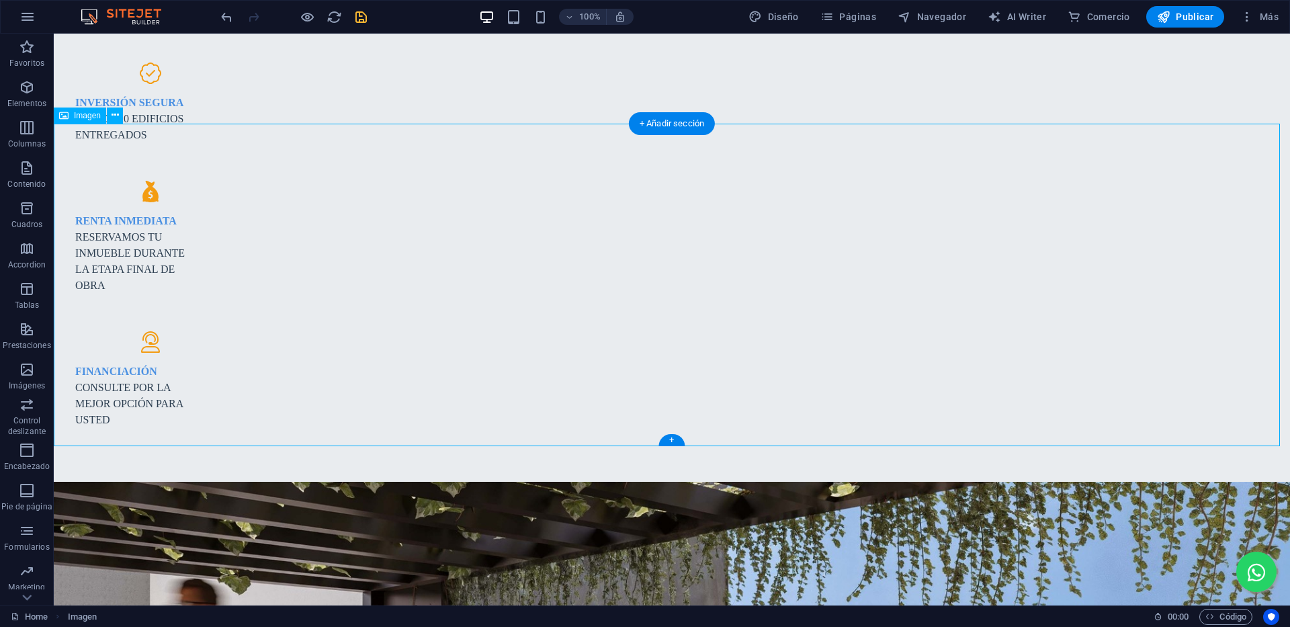
drag, startPoint x: 679, startPoint y: 360, endPoint x: 340, endPoint y: 341, distance: 339.8
click at [93, 112] on span "Imagen" at bounding box center [87, 116] width 27 height 8
click at [88, 114] on span "Imagen" at bounding box center [87, 116] width 27 height 8
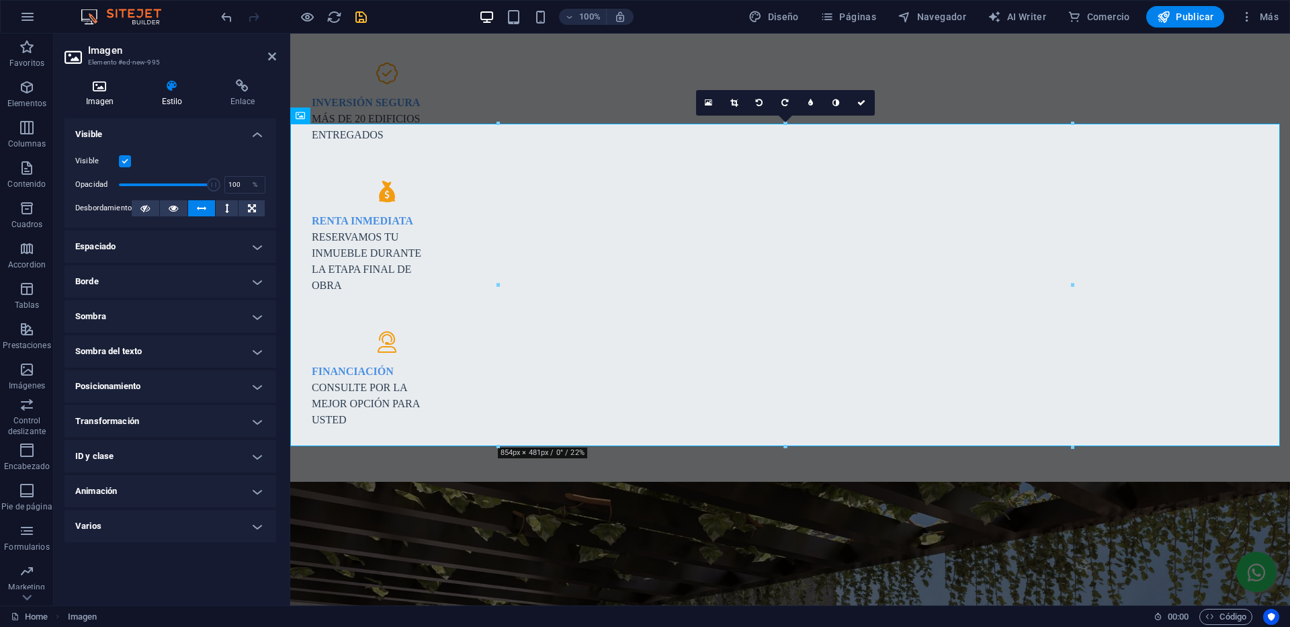
click at [116, 101] on h4 "Imagen" at bounding box center [102, 93] width 76 height 28
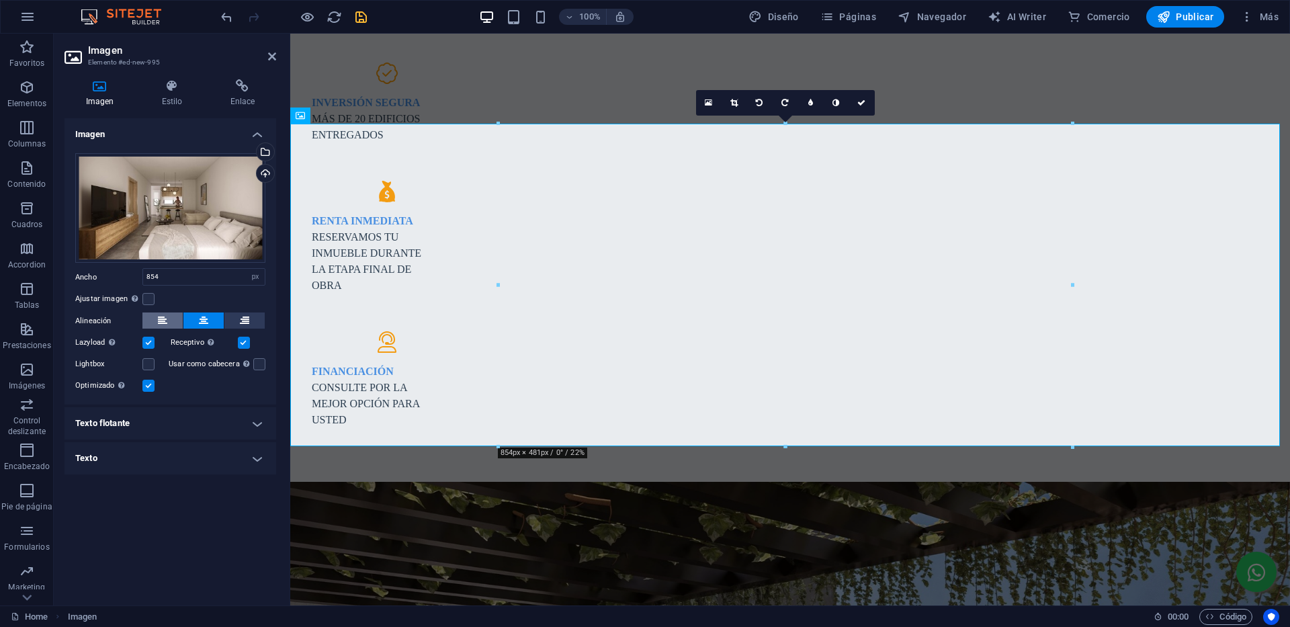
click at [169, 322] on button at bounding box center [162, 320] width 40 height 16
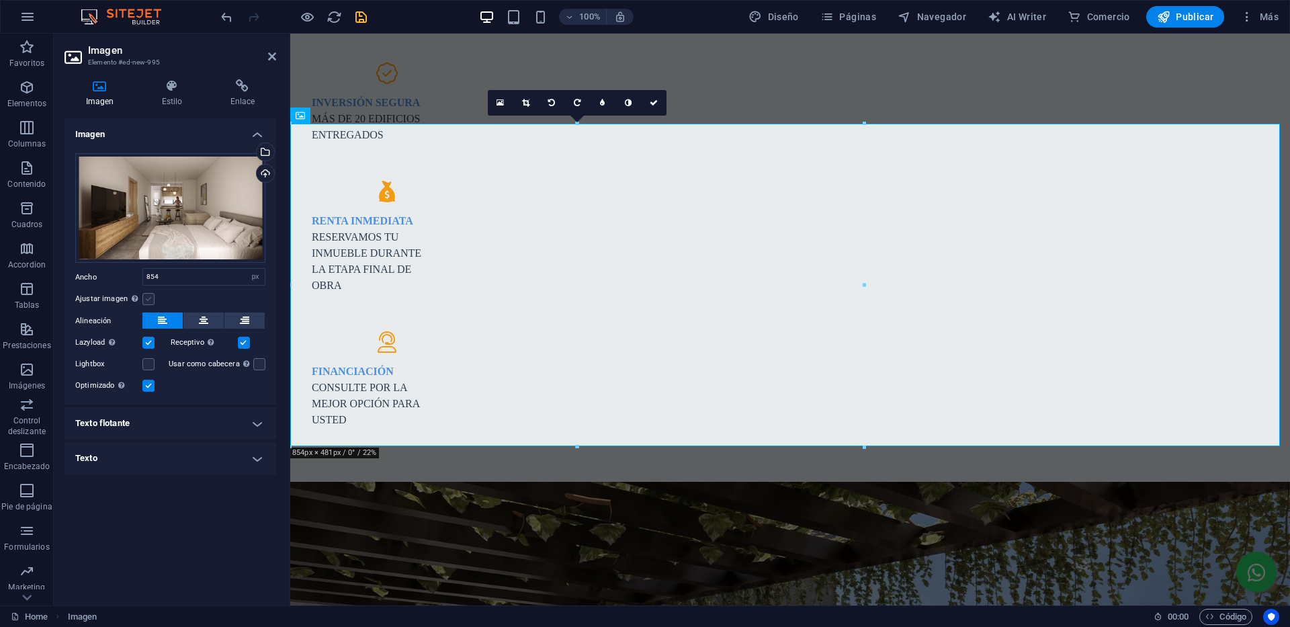
click at [150, 296] on label at bounding box center [148, 299] width 12 height 12
click at [0, 0] on input "Ajustar imagen Ajustar imagen automáticamente a un ancho y alto fijo" at bounding box center [0, 0] width 0 height 0
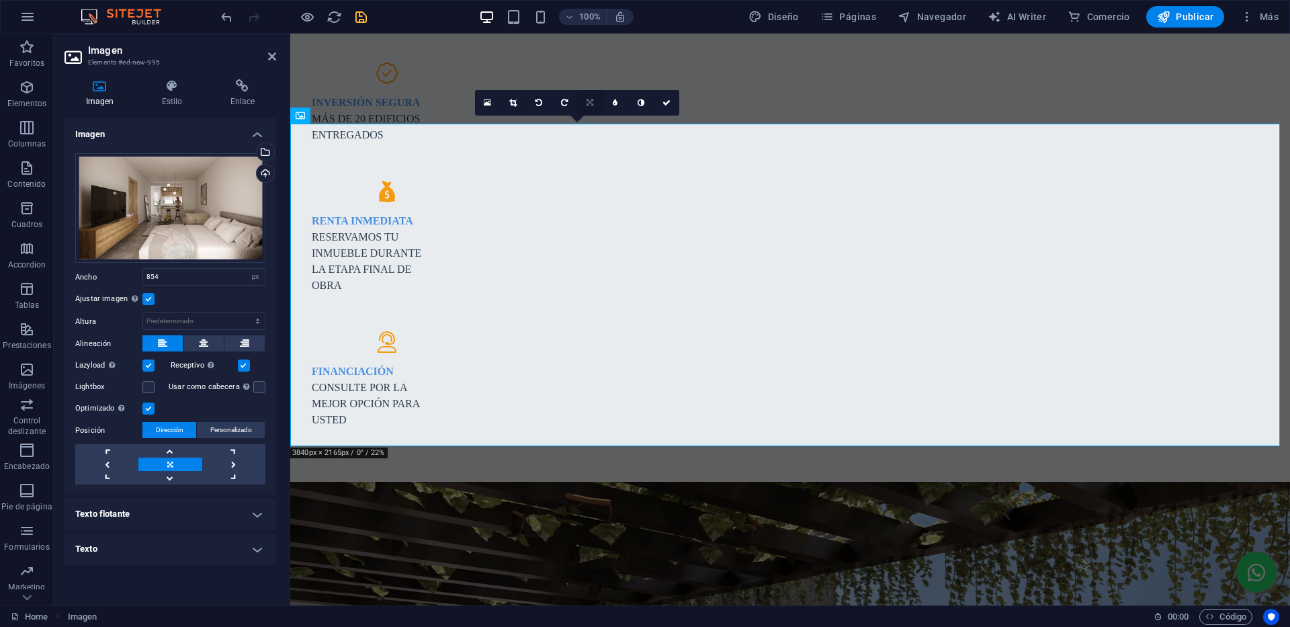
click at [585, 99] on link at bounding box center [590, 103] width 26 height 26
click at [213, 341] on button at bounding box center [203, 343] width 40 height 16
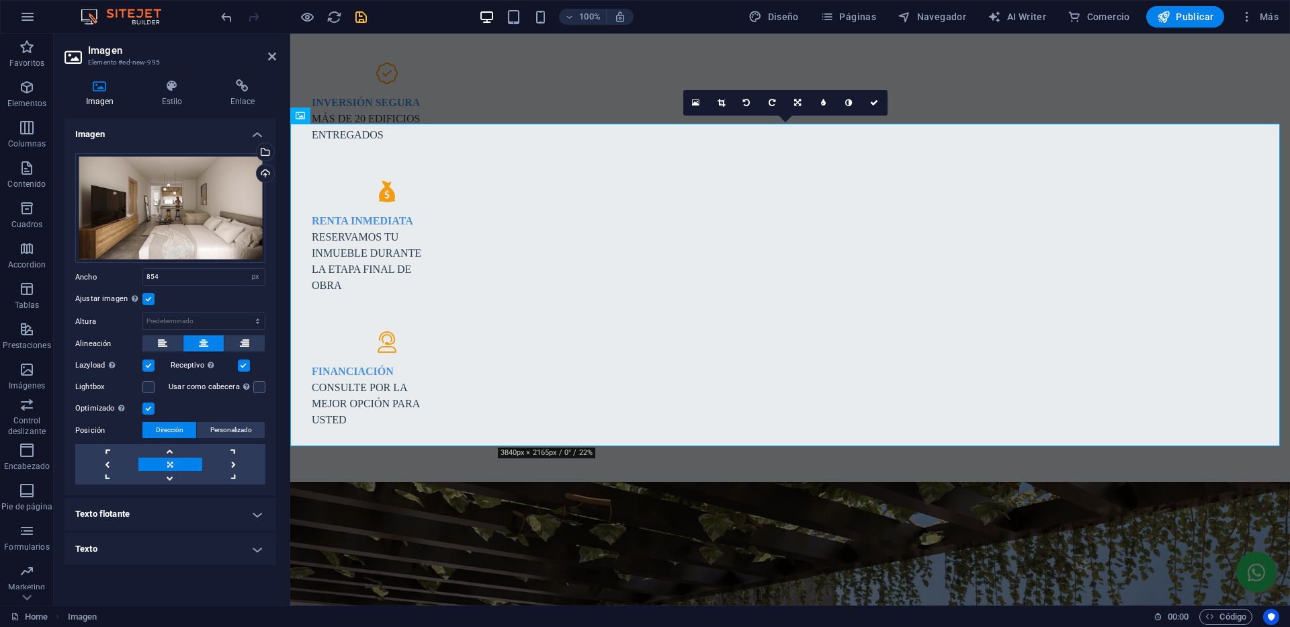
click at [146, 298] on label at bounding box center [148, 299] width 12 height 12
click at [0, 0] on input "Ajustar imagen Ajustar imagen automáticamente a un ancho y alto fijo" at bounding box center [0, 0] width 0 height 0
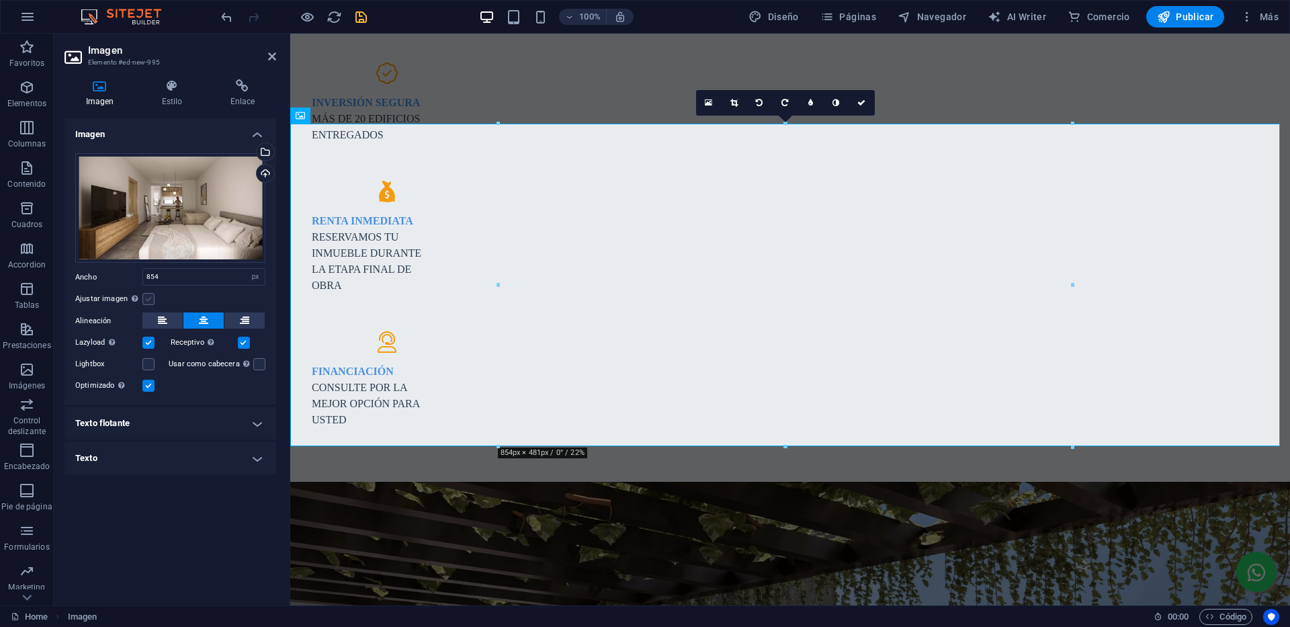
click at [146, 300] on label at bounding box center [148, 299] width 12 height 12
click at [0, 0] on input "Ajustar imagen Ajustar imagen automáticamente a un ancho y alto fijo" at bounding box center [0, 0] width 0 height 0
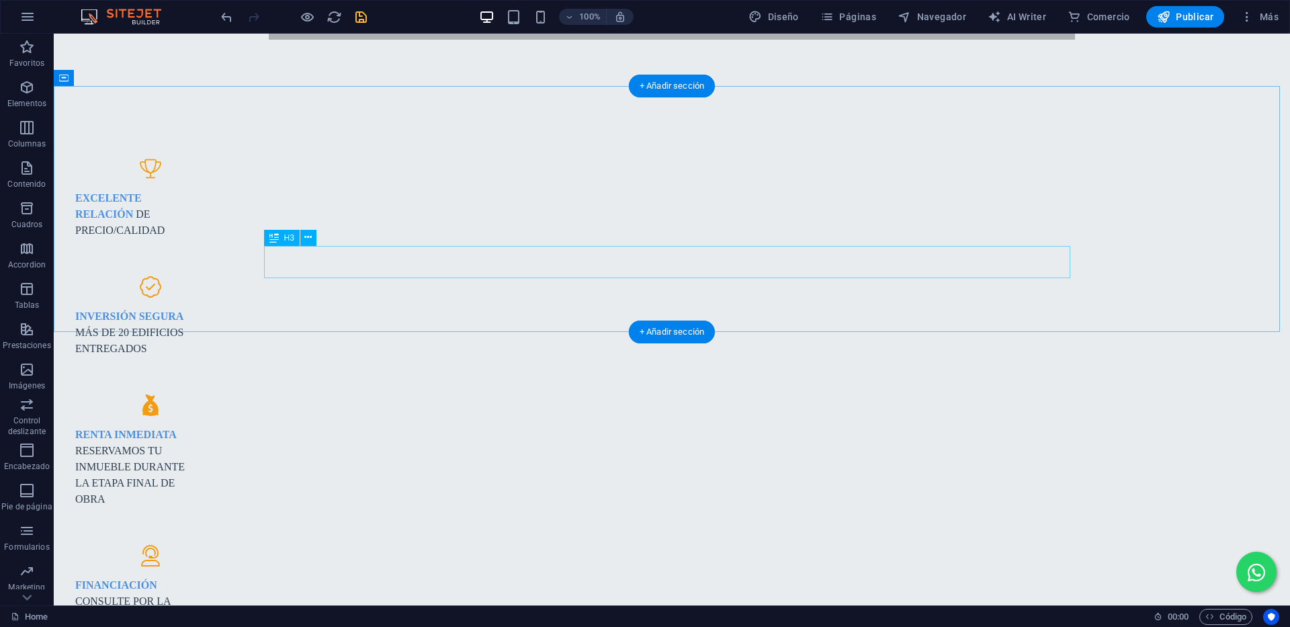
scroll to position [1053, 0]
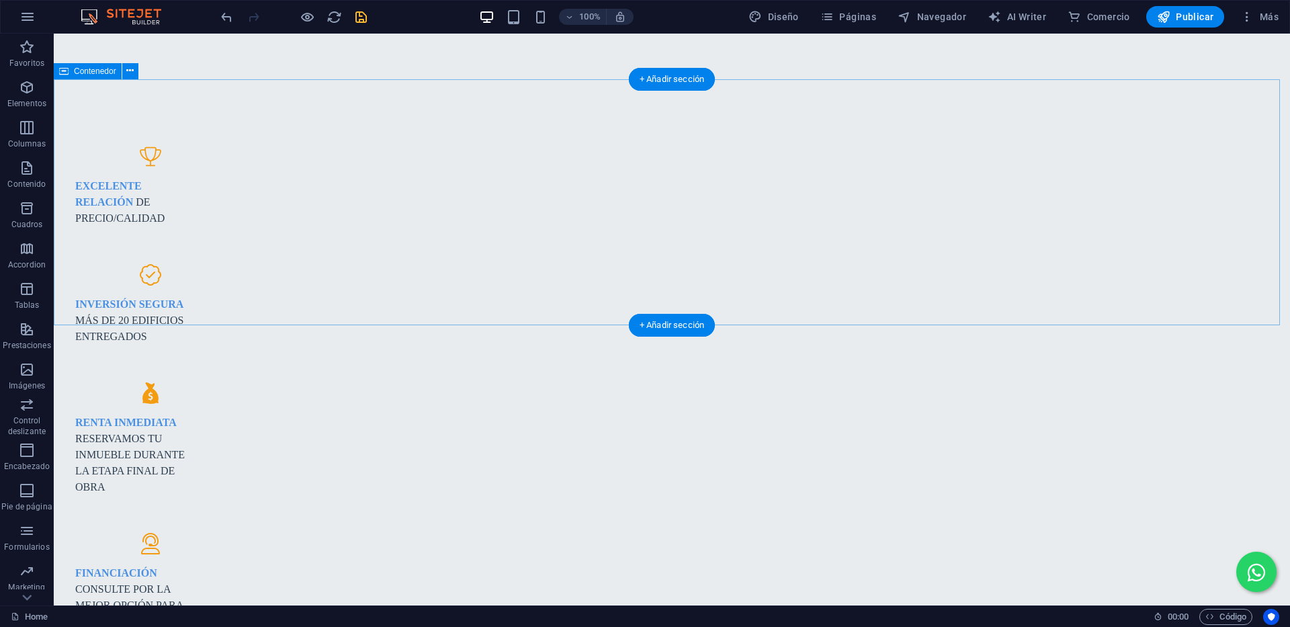
click at [27, 95] on span "Elementos" at bounding box center [27, 95] width 54 height 32
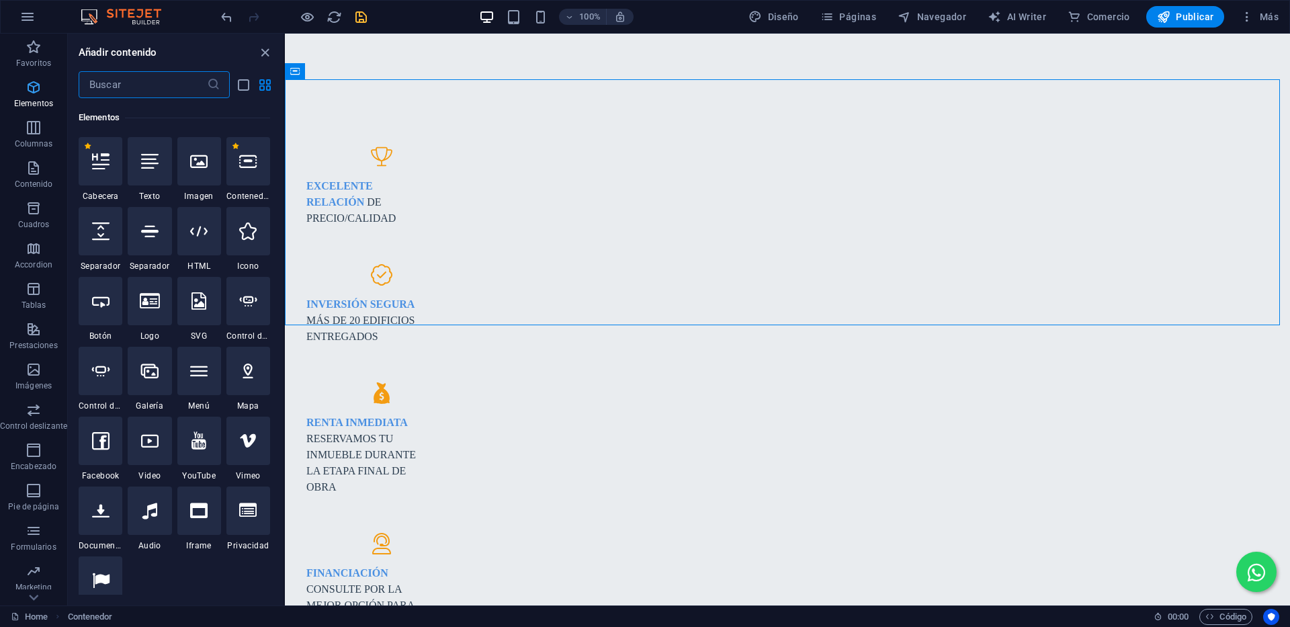
scroll to position [253, 0]
click at [152, 375] on icon at bounding box center [149, 369] width 17 height 17
select select "4"
select select "%"
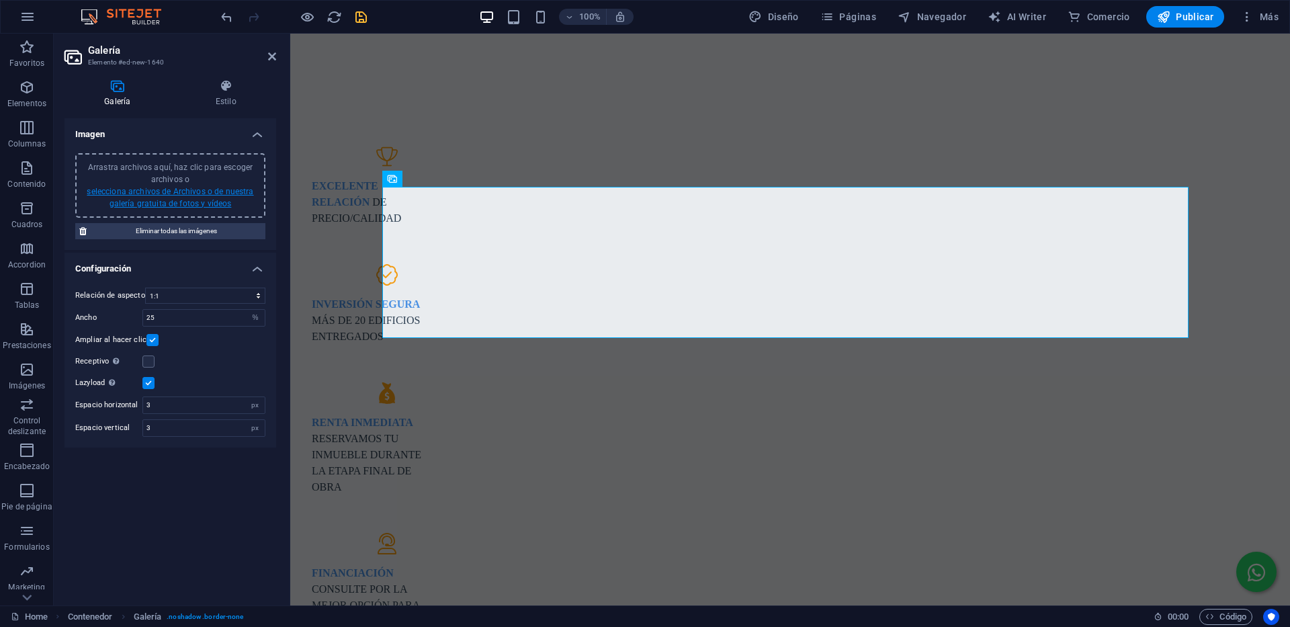
click at [177, 192] on link "selecciona archivos de Archivos o de nuestra galería gratuita de fotos y vídeos" at bounding box center [170, 197] width 167 height 21
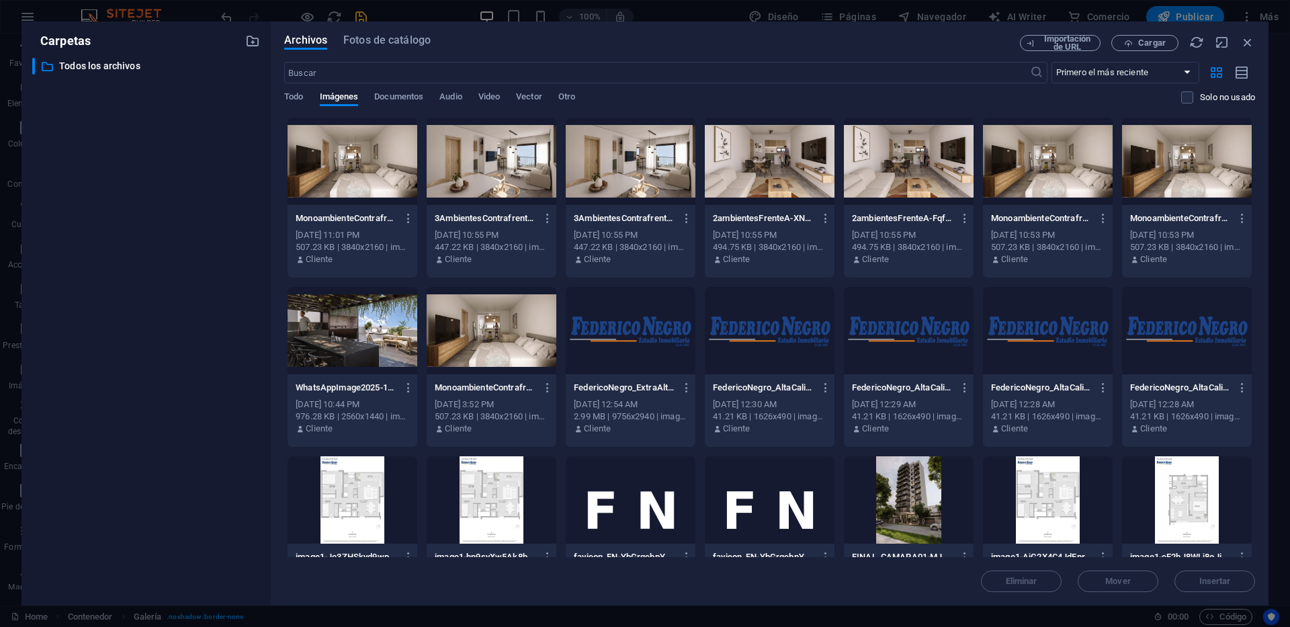
click at [361, 160] on div at bounding box center [353, 161] width 130 height 87
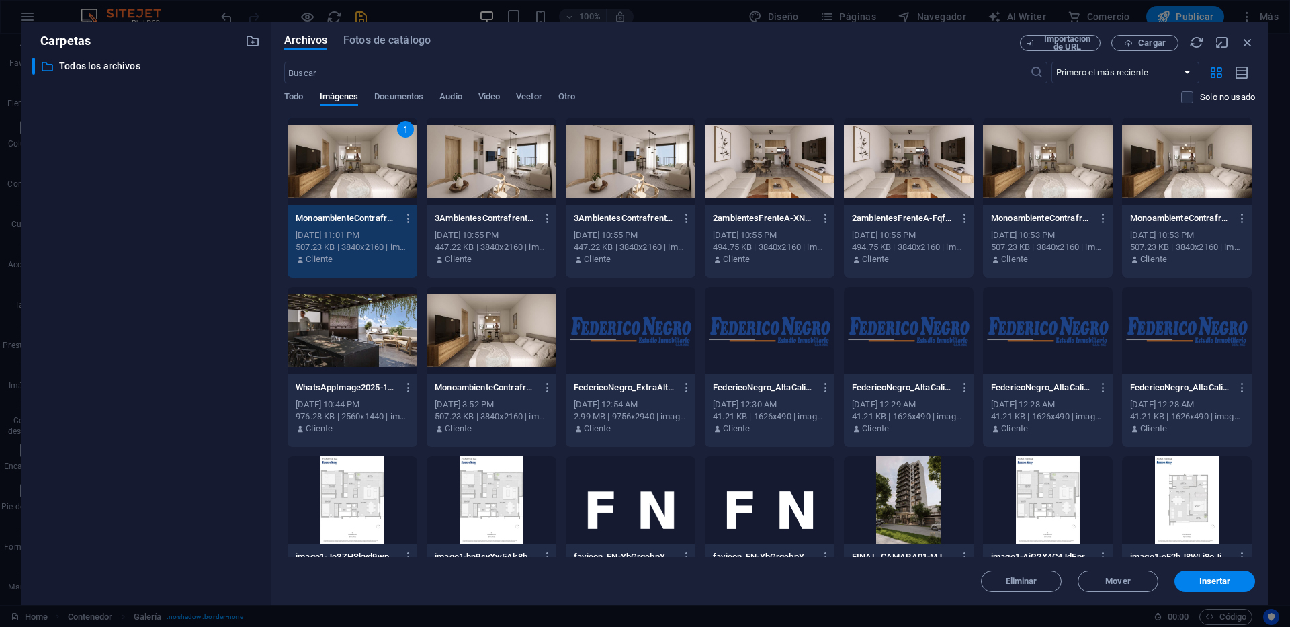
click at [507, 177] on div at bounding box center [492, 161] width 130 height 87
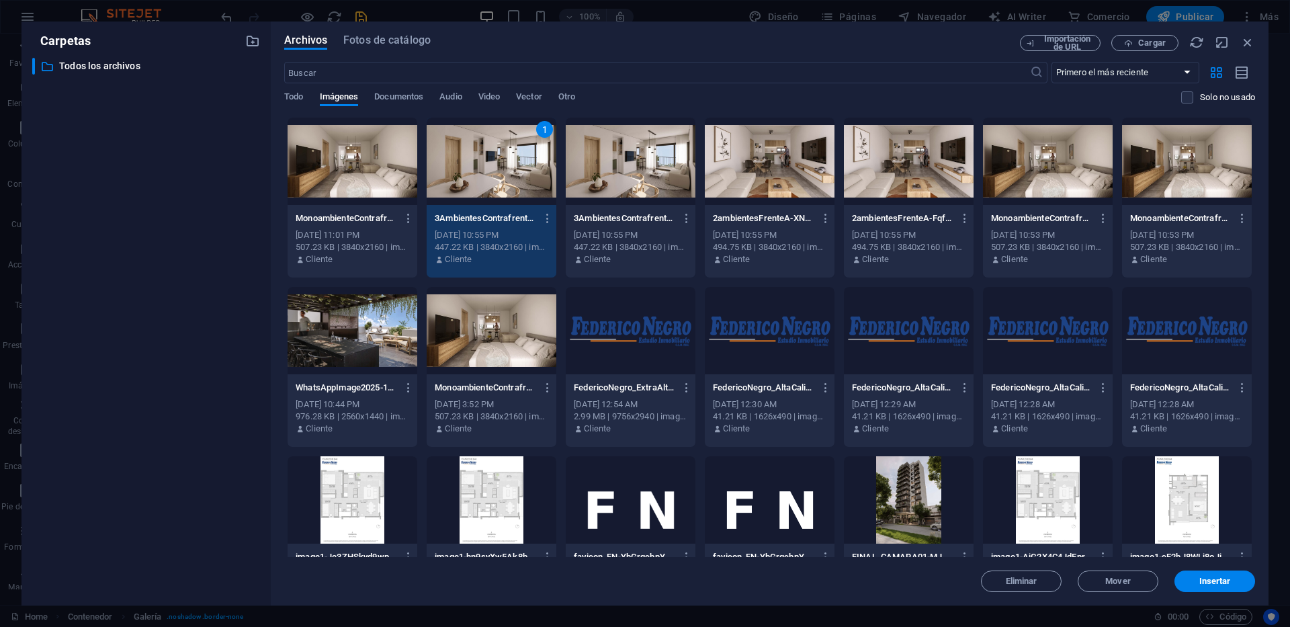
click at [337, 183] on div at bounding box center [353, 161] width 130 height 87
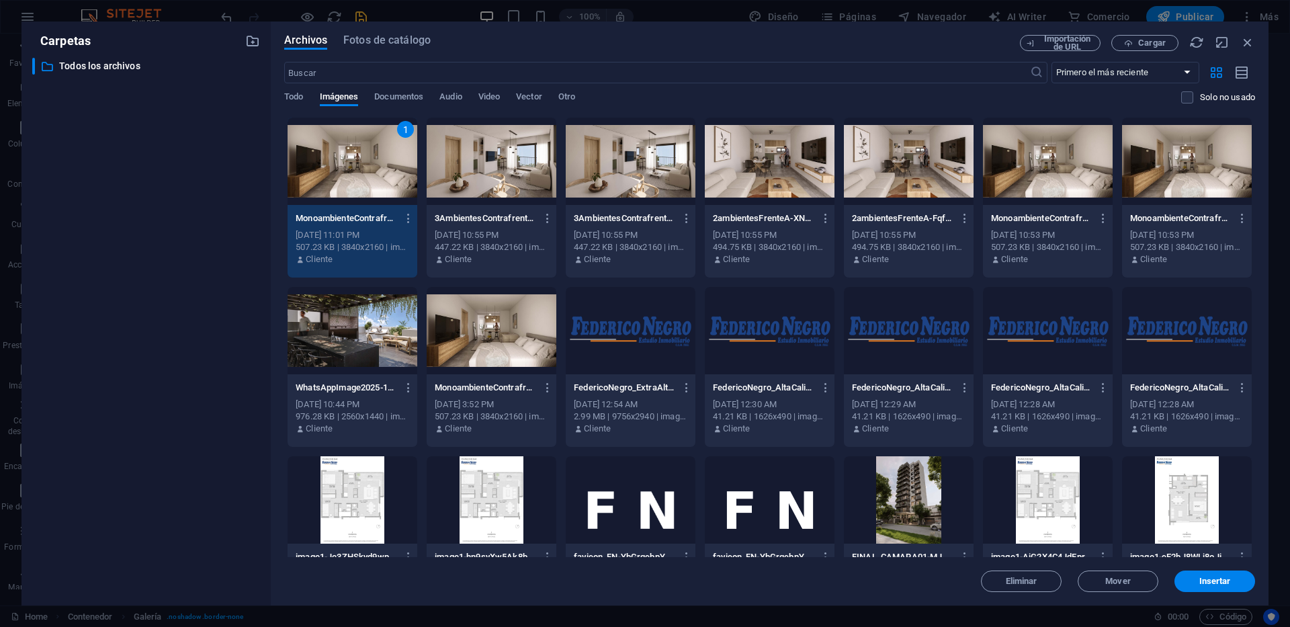
click at [477, 177] on div at bounding box center [492, 161] width 130 height 87
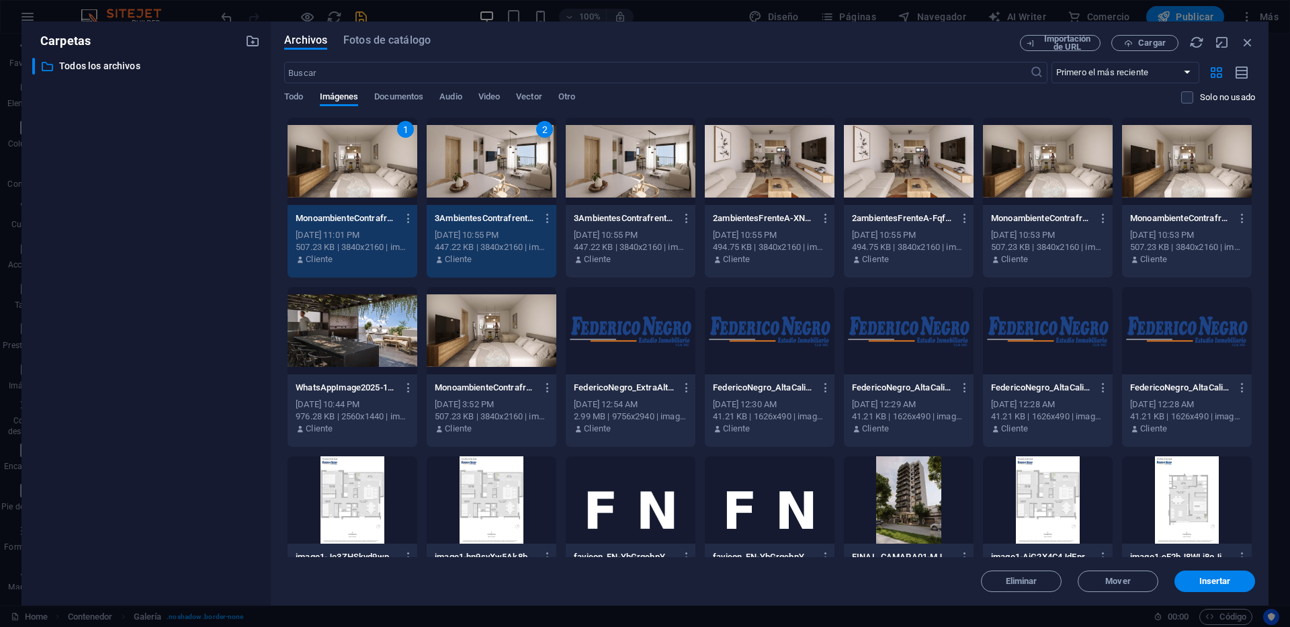
click at [774, 170] on div at bounding box center [770, 161] width 130 height 87
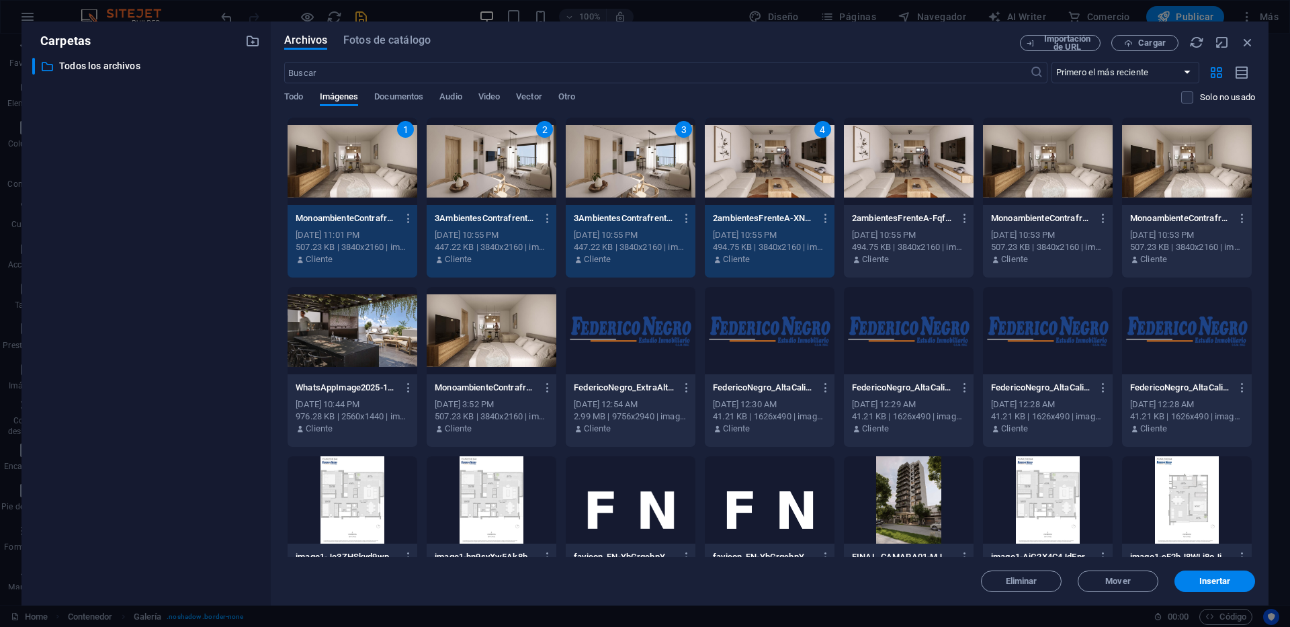
click at [653, 177] on div "3" at bounding box center [631, 161] width 130 height 87
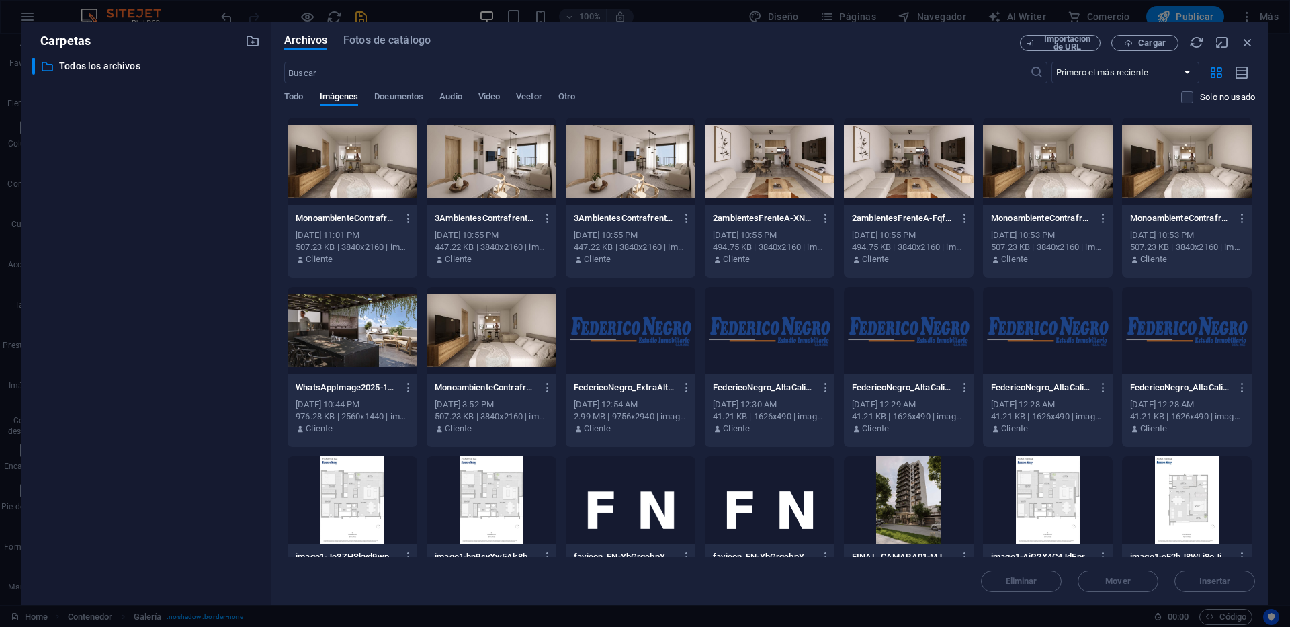
click at [353, 184] on div at bounding box center [353, 161] width 130 height 87
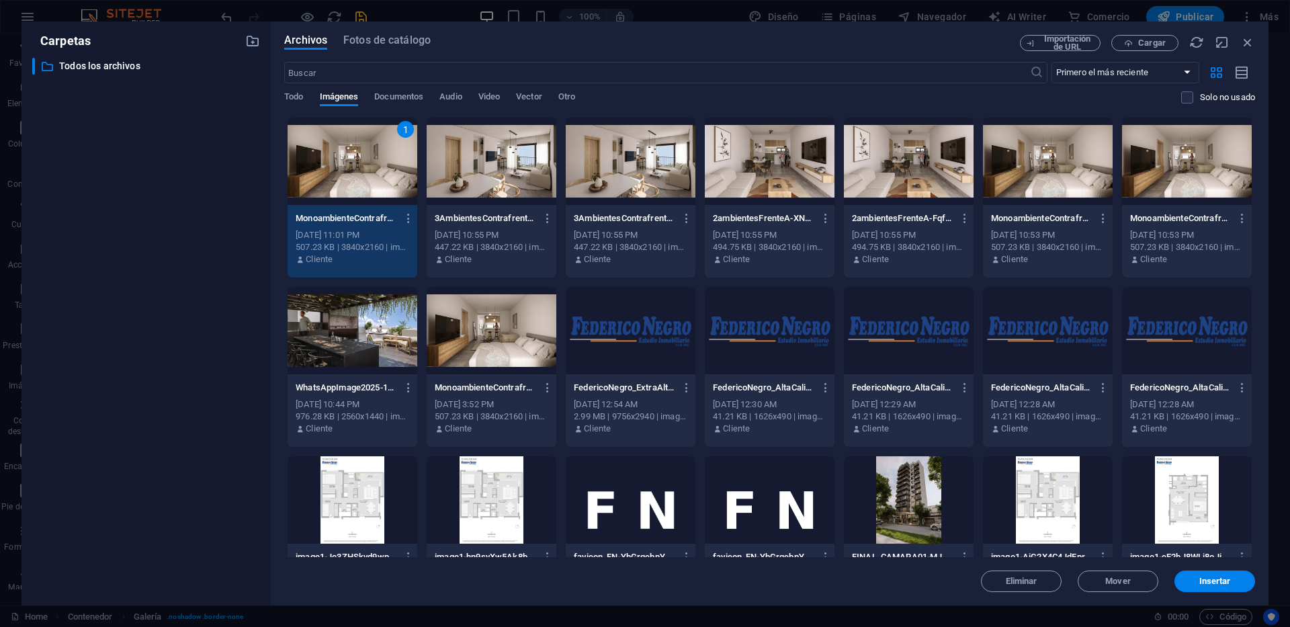
click at [717, 175] on div at bounding box center [770, 161] width 130 height 87
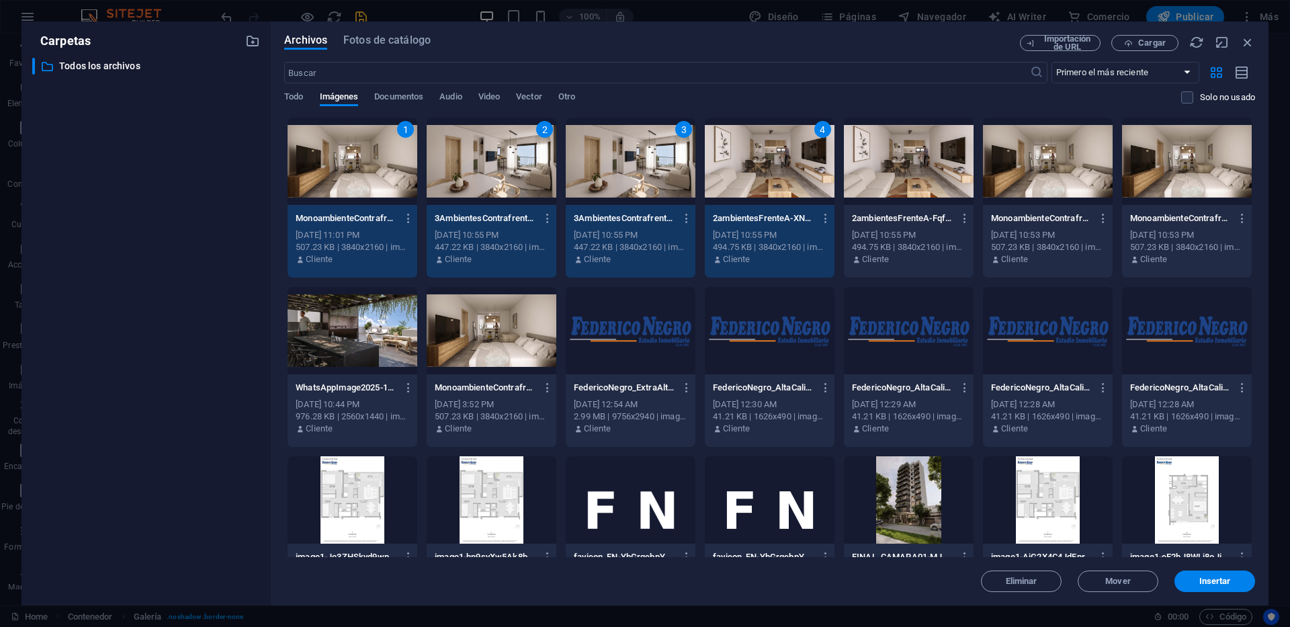
click at [348, 176] on div "1" at bounding box center [353, 161] width 130 height 87
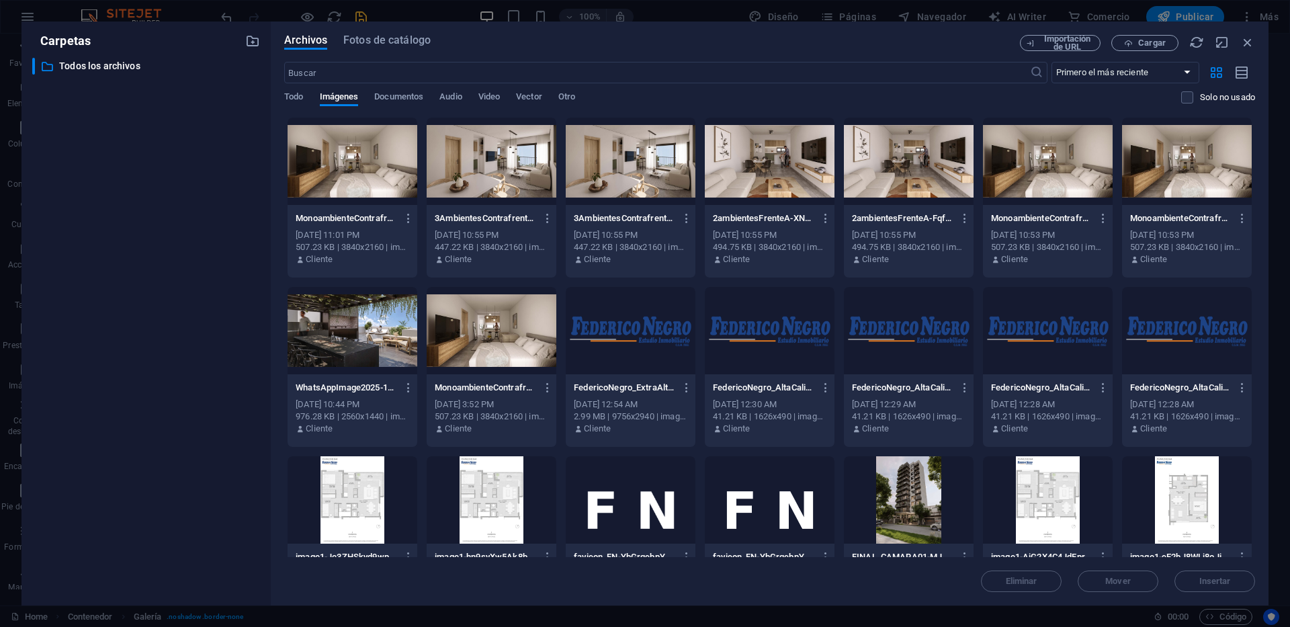
click at [365, 177] on div at bounding box center [353, 161] width 130 height 87
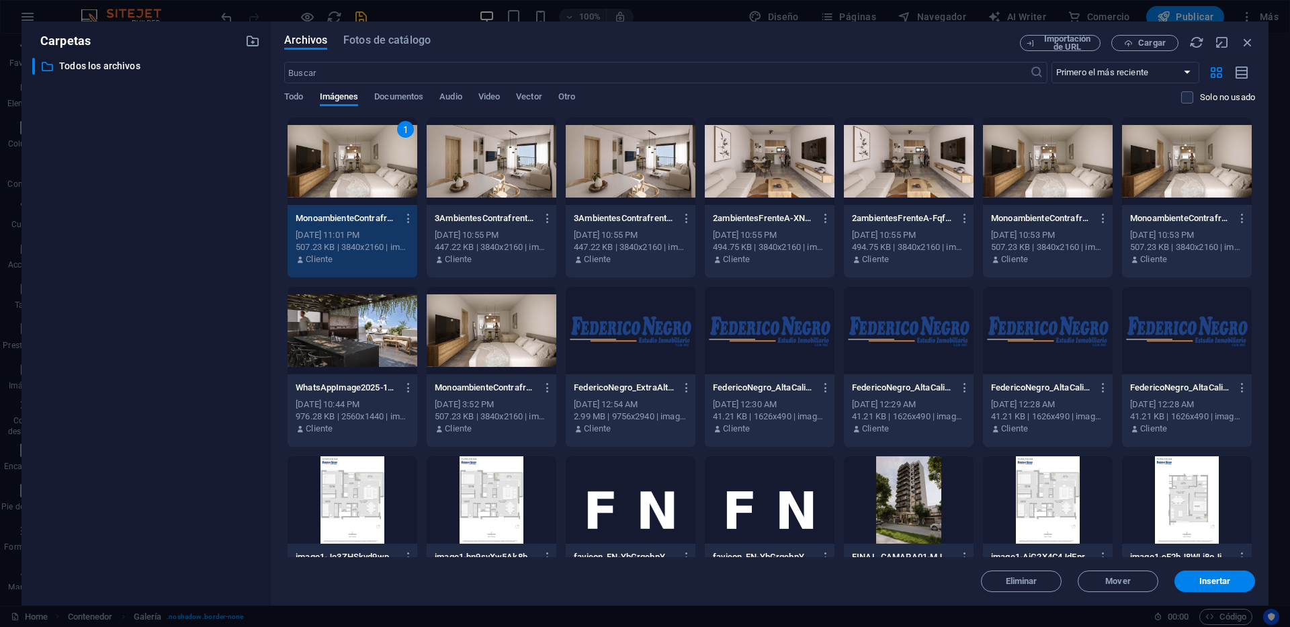
click at [770, 179] on div at bounding box center [770, 161] width 130 height 87
click at [657, 181] on div at bounding box center [631, 161] width 130 height 87
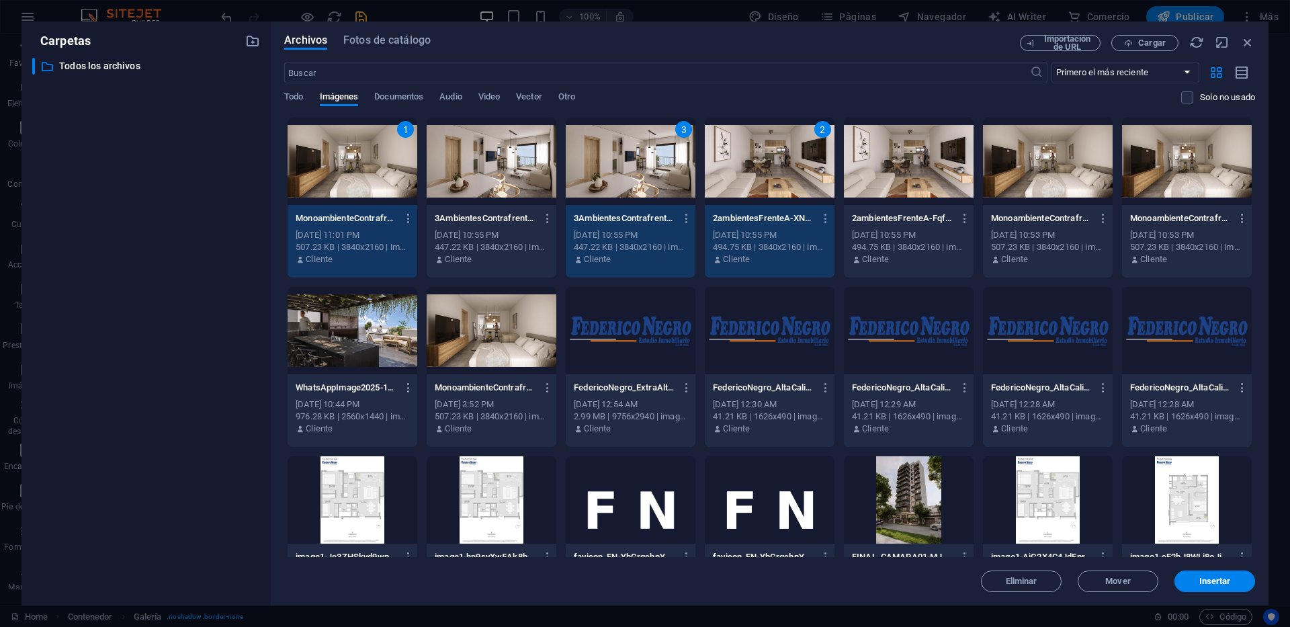
click at [367, 320] on div at bounding box center [353, 330] width 130 height 87
click at [1235, 578] on span "Insertar" at bounding box center [1215, 581] width 70 height 8
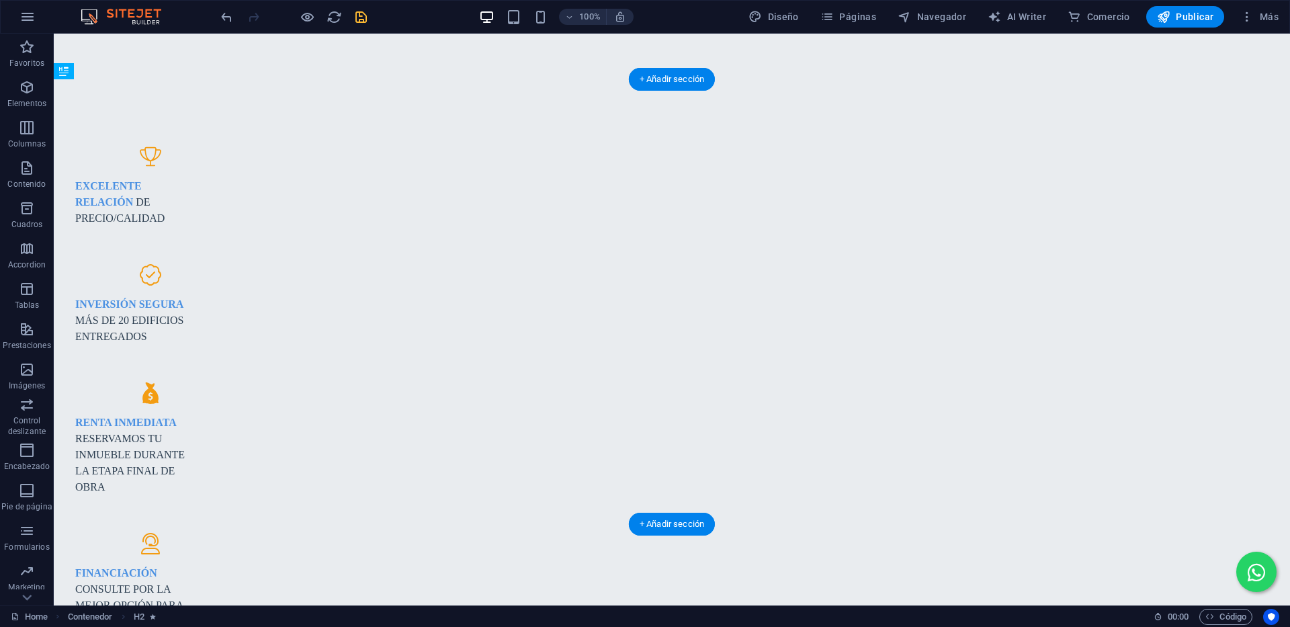
drag, startPoint x: 687, startPoint y: 412, endPoint x: 667, endPoint y: 210, distance: 202.5
drag, startPoint x: 668, startPoint y: 455, endPoint x: 662, endPoint y: 277, distance: 178.1
drag, startPoint x: 629, startPoint y: 258, endPoint x: 439, endPoint y: 265, distance: 190.2
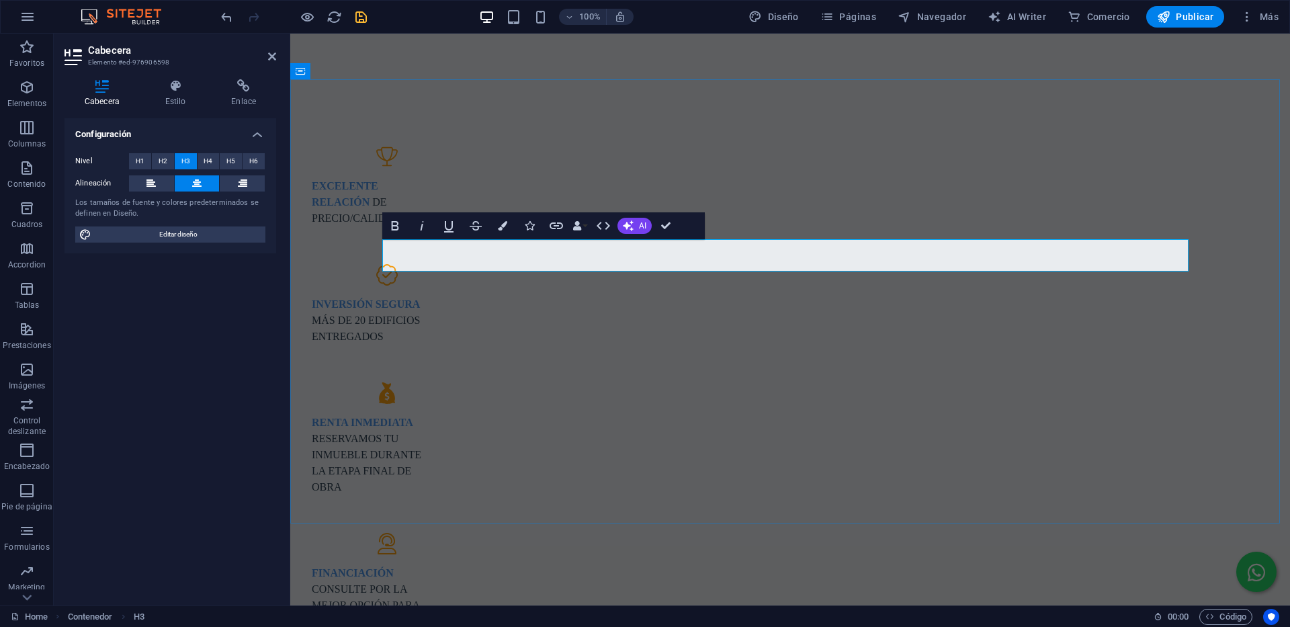
copy span "1 Ambiente"
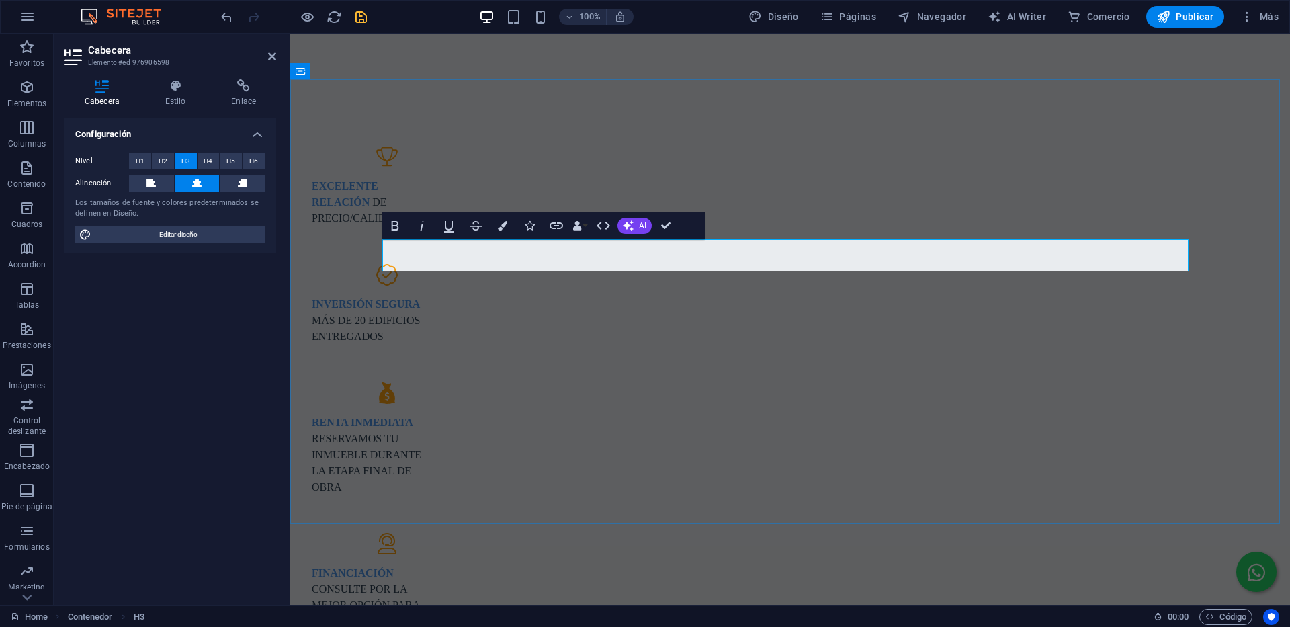
drag, startPoint x: 667, startPoint y: 255, endPoint x: 660, endPoint y: 255, distance: 7.4
drag, startPoint x: 796, startPoint y: 251, endPoint x: 788, endPoint y: 251, distance: 8.1
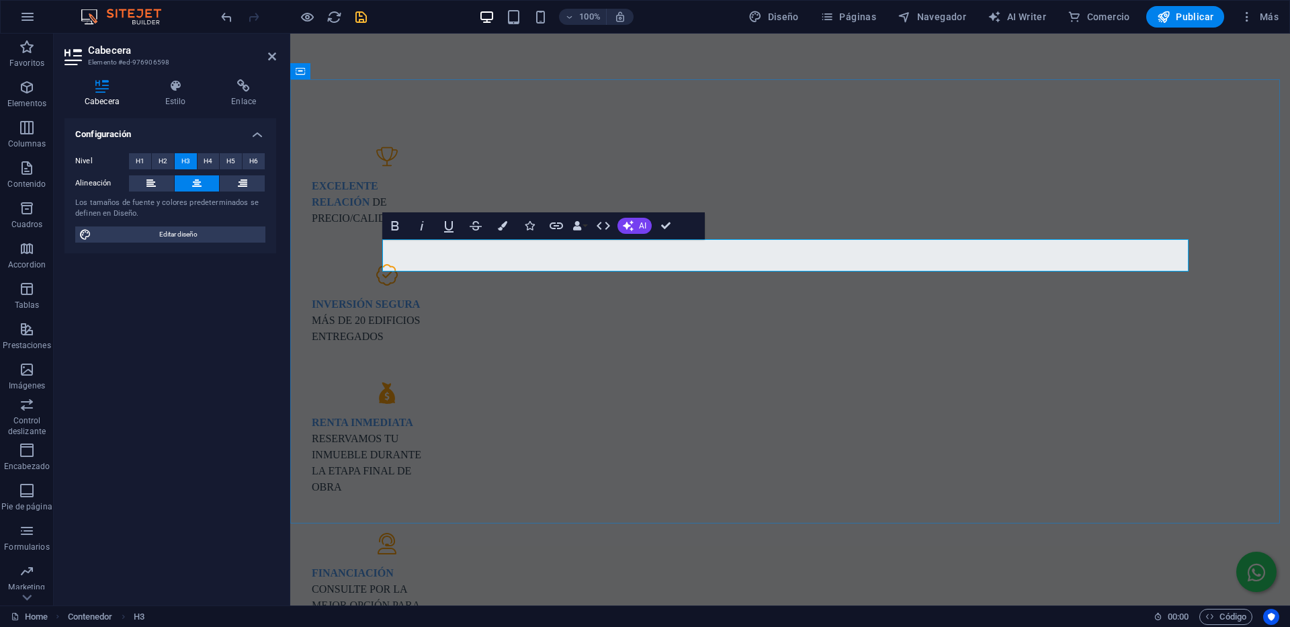
drag, startPoint x: 920, startPoint y: 250, endPoint x: 1057, endPoint y: 249, distance: 136.4
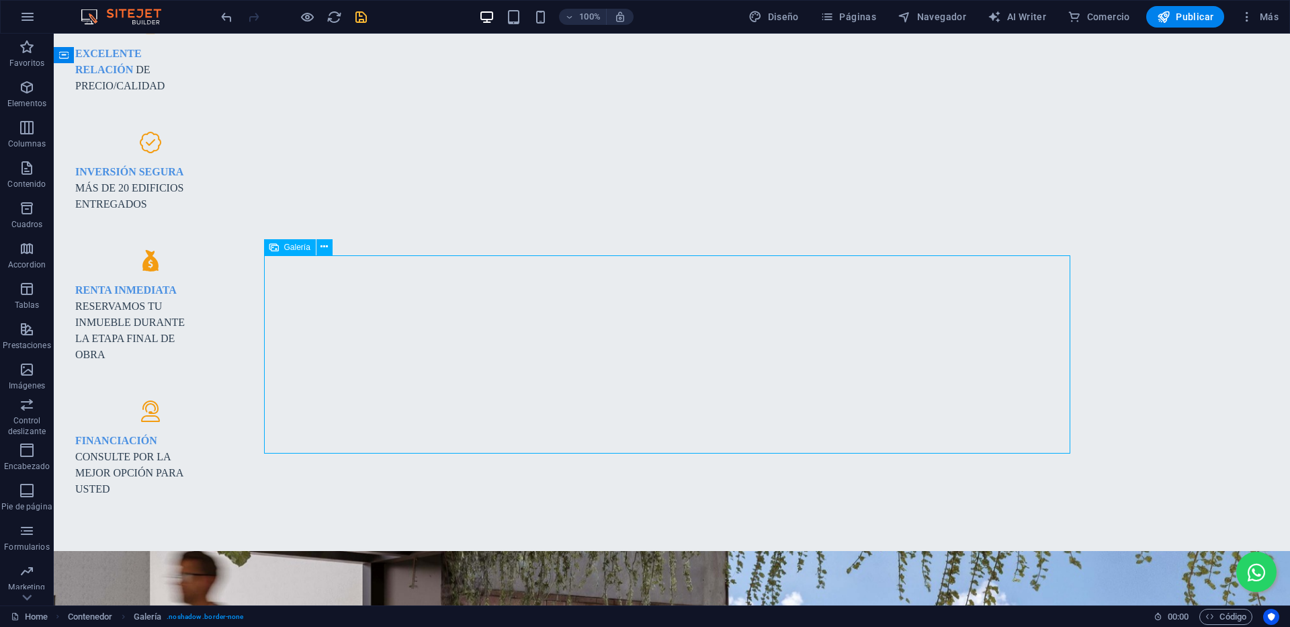
scroll to position [1188, 0]
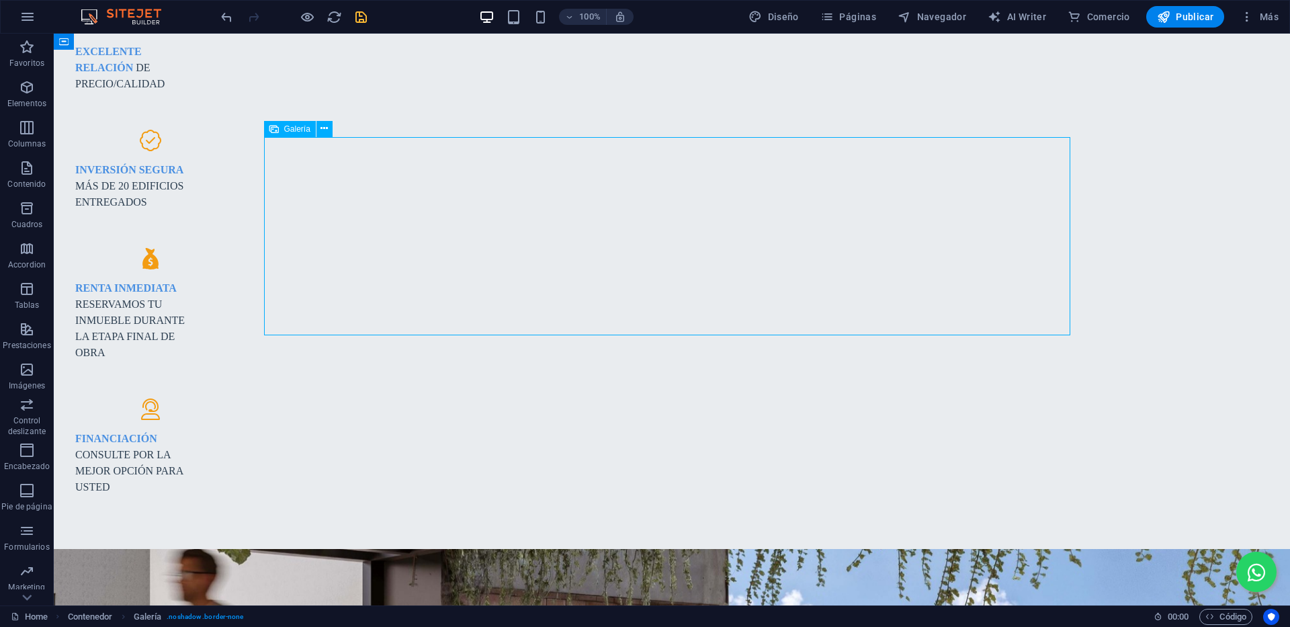
select select "4"
select select "%"
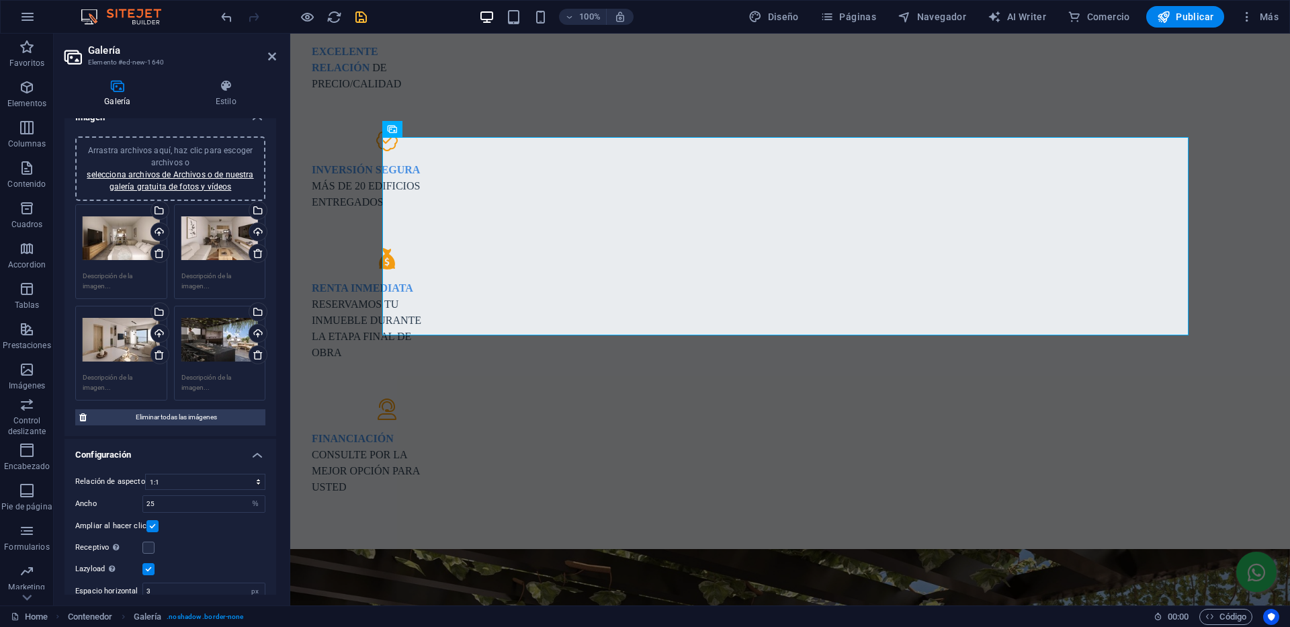
scroll to position [56, 0]
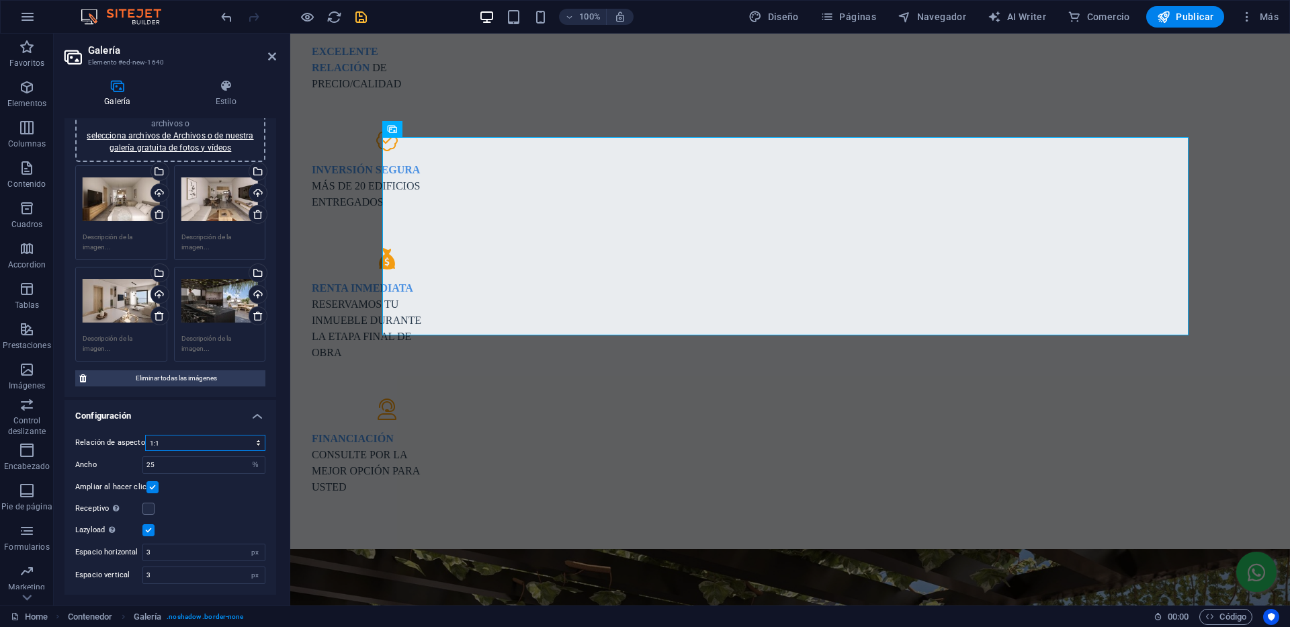
click at [200, 443] on select "Ninguna relación de aspecto fija 16:9 16:10 4:3 1:1 1:2 2:1" at bounding box center [205, 443] width 120 height 16
click at [145, 435] on select "Ninguna relación de aspecto fija 16:9 16:10 4:3 1:1 1:2 2:1" at bounding box center [205, 443] width 120 height 16
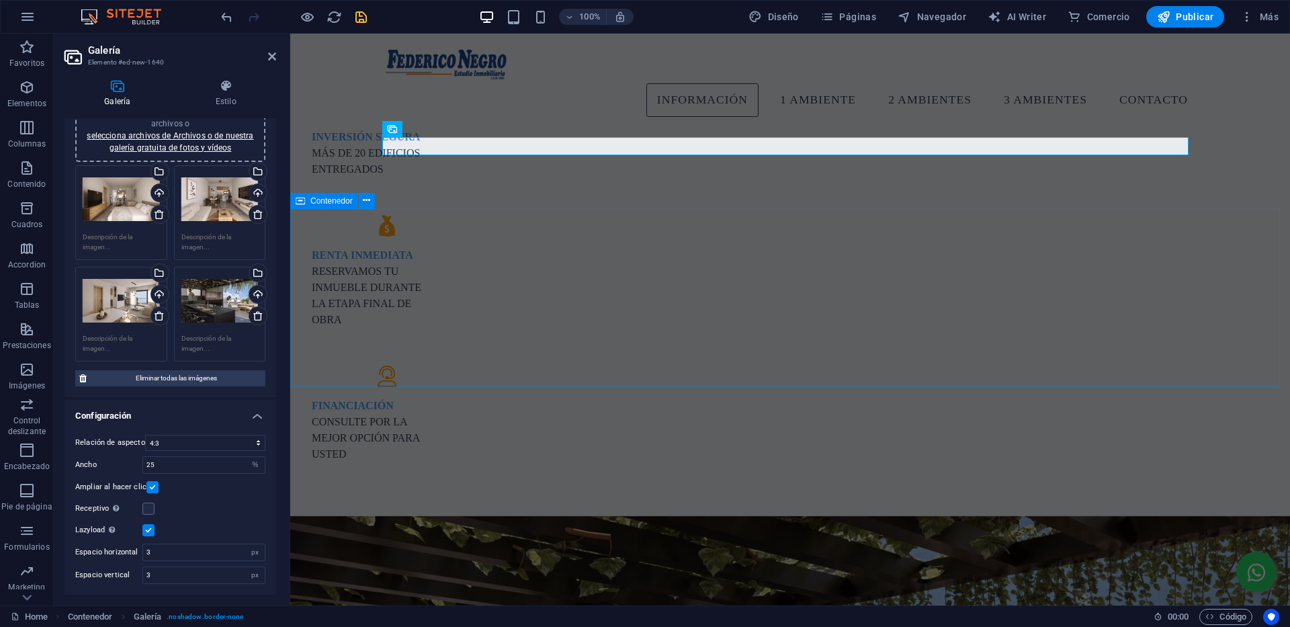
scroll to position [1053, 0]
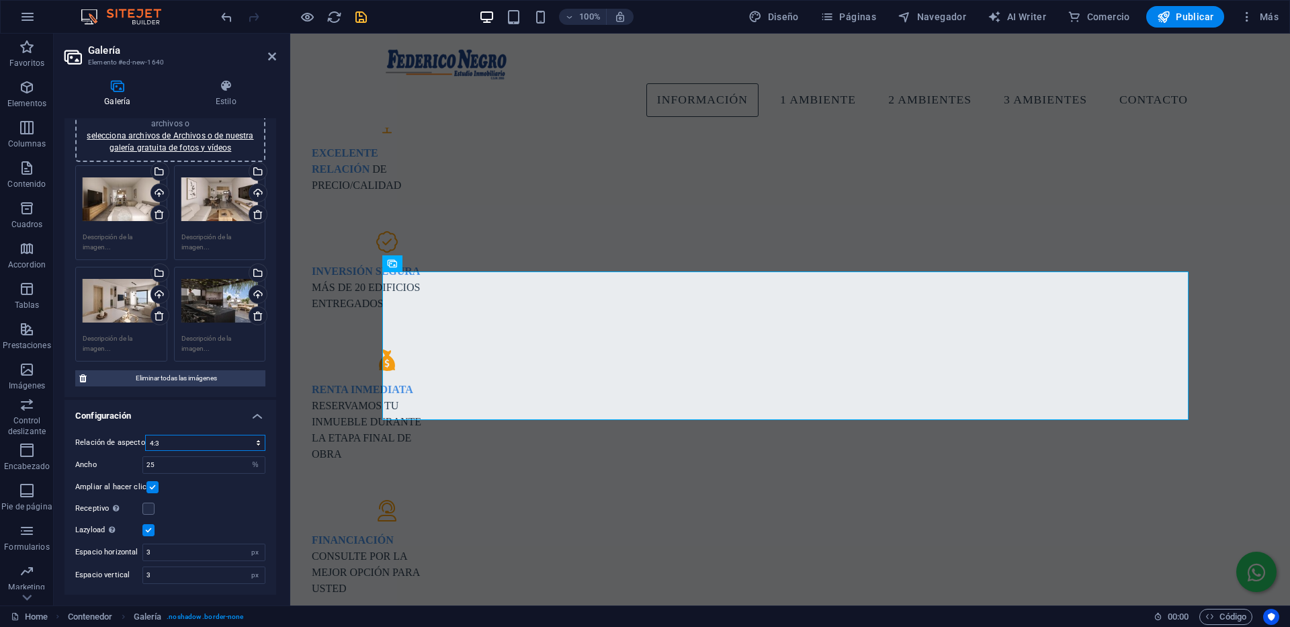
click at [166, 442] on select "Ninguna relación de aspecto fija 16:9 16:10 4:3 1:1 1:2 2:1" at bounding box center [205, 443] width 120 height 16
click at [145, 435] on select "Ninguna relación de aspecto fija 16:9 16:10 4:3 1:1 1:2 2:1" at bounding box center [205, 443] width 120 height 16
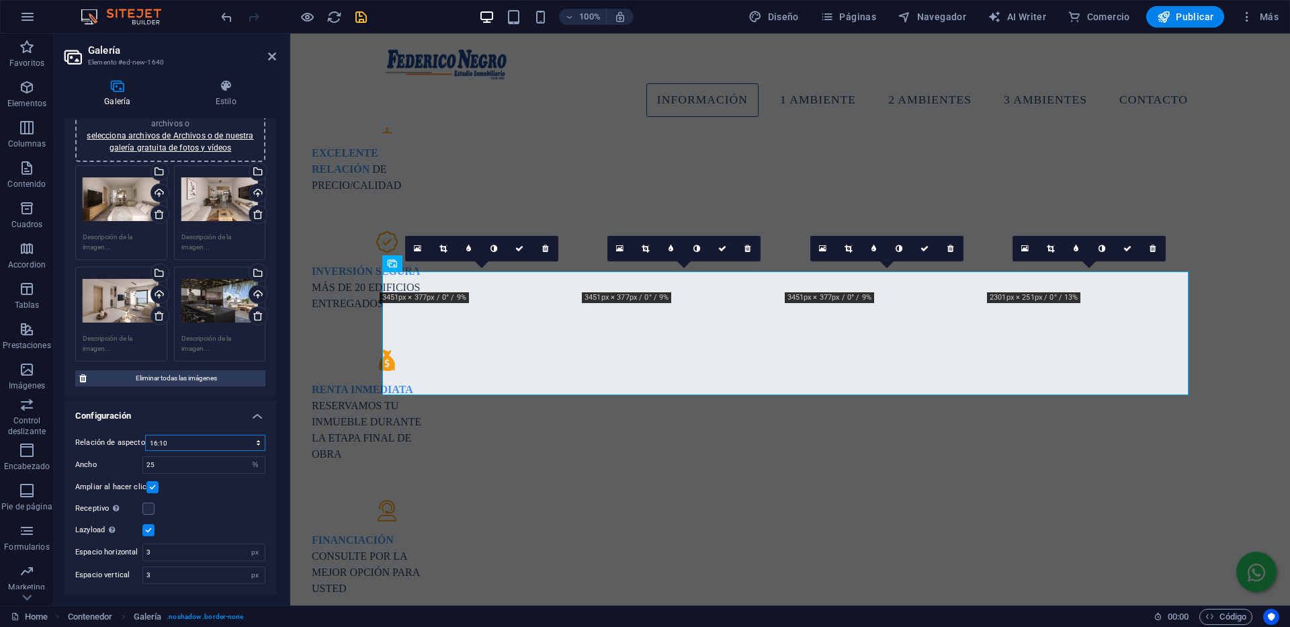
click at [187, 438] on select "Ninguna relación de aspecto fija 16:9 16:10 4:3 1:1 1:2 2:1" at bounding box center [205, 443] width 120 height 16
click at [145, 435] on select "Ninguna relación de aspecto fija 16:9 16:10 4:3 1:1 1:2 2:1" at bounding box center [205, 443] width 120 height 16
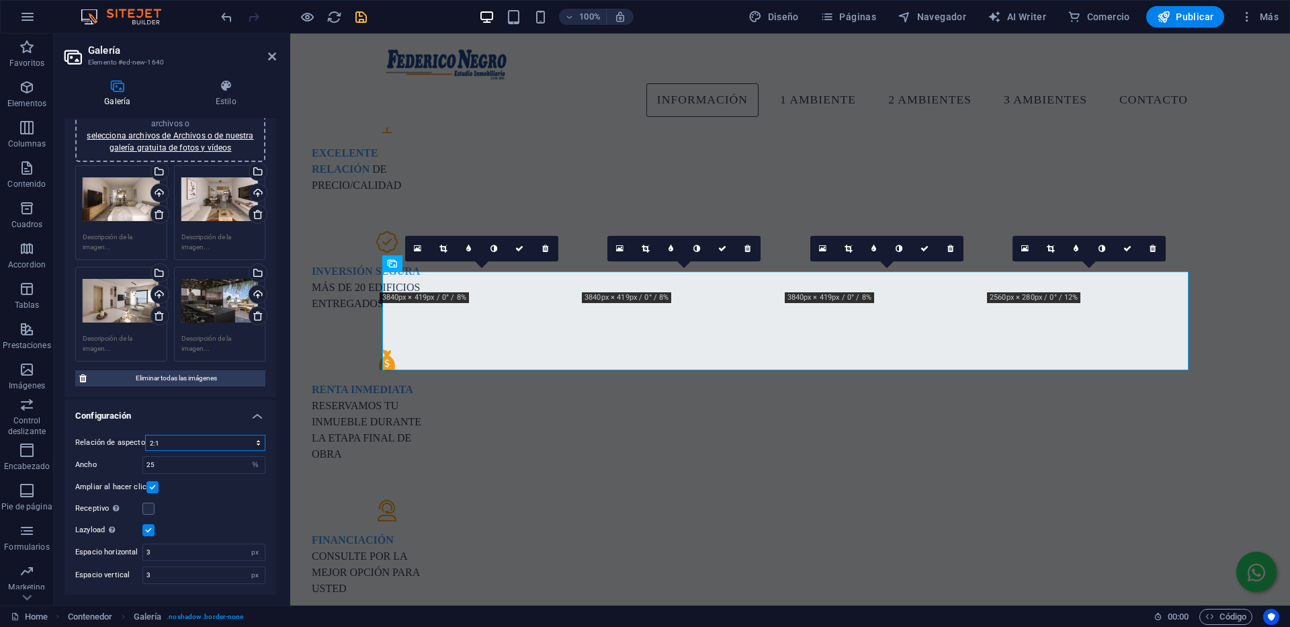
click at [211, 445] on select "Ninguna relación de aspecto fija 16:9 16:10 4:3 1:1 1:2 2:1" at bounding box center [205, 443] width 120 height 16
click at [145, 435] on select "Ninguna relación de aspecto fija 16:9 16:10 4:3 1:1 1:2 2:1" at bounding box center [205, 443] width 120 height 16
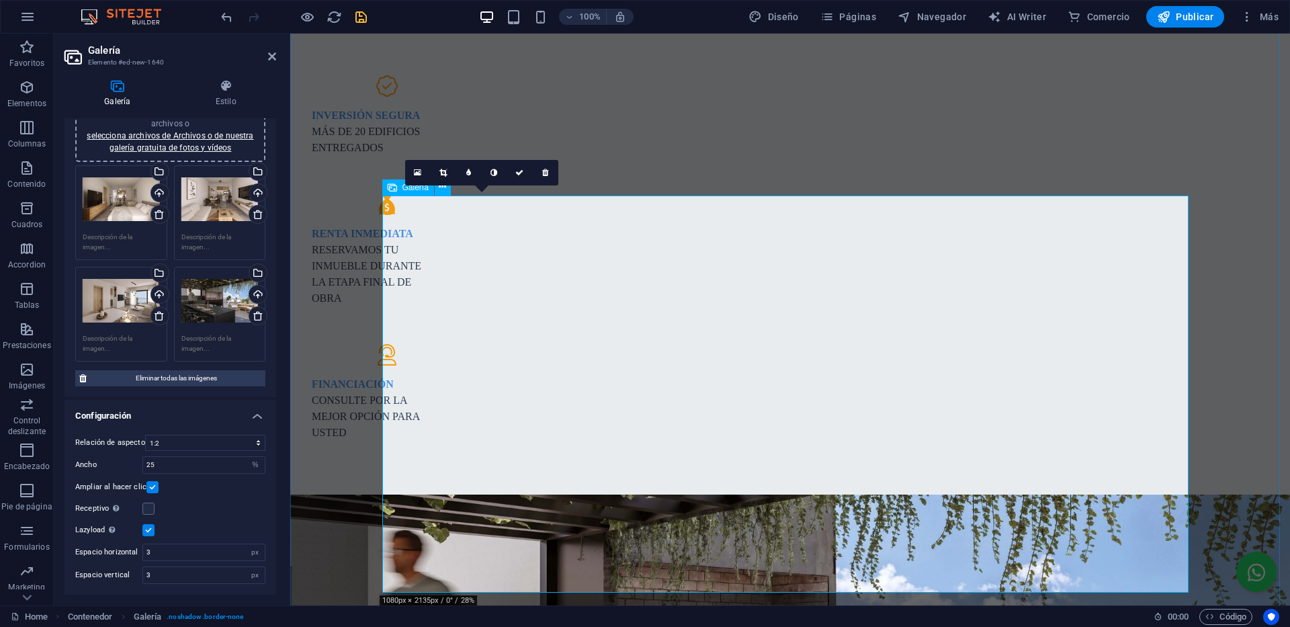
scroll to position [1255, 0]
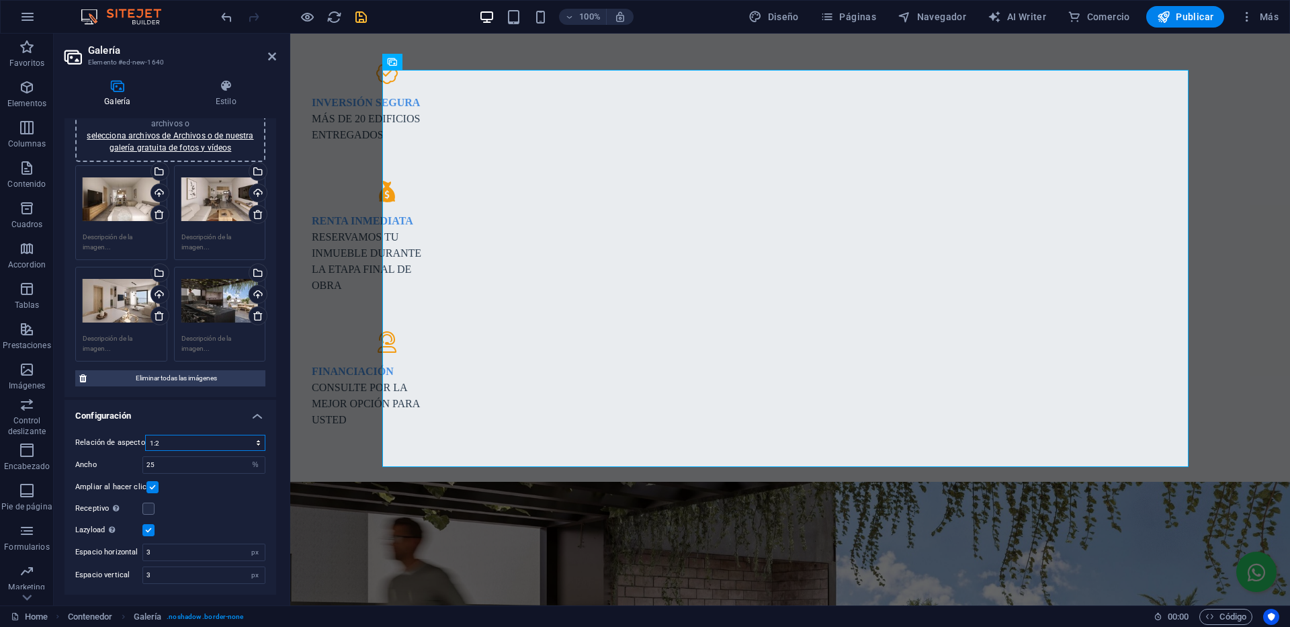
click at [192, 443] on select "Ninguna relación de aspecto fija 16:9 16:10 4:3 1:1 1:2 2:1" at bounding box center [205, 443] width 120 height 16
click at [145, 435] on select "Ninguna relación de aspecto fija 16:9 16:10 4:3 1:1 1:2 2:1" at bounding box center [205, 443] width 120 height 16
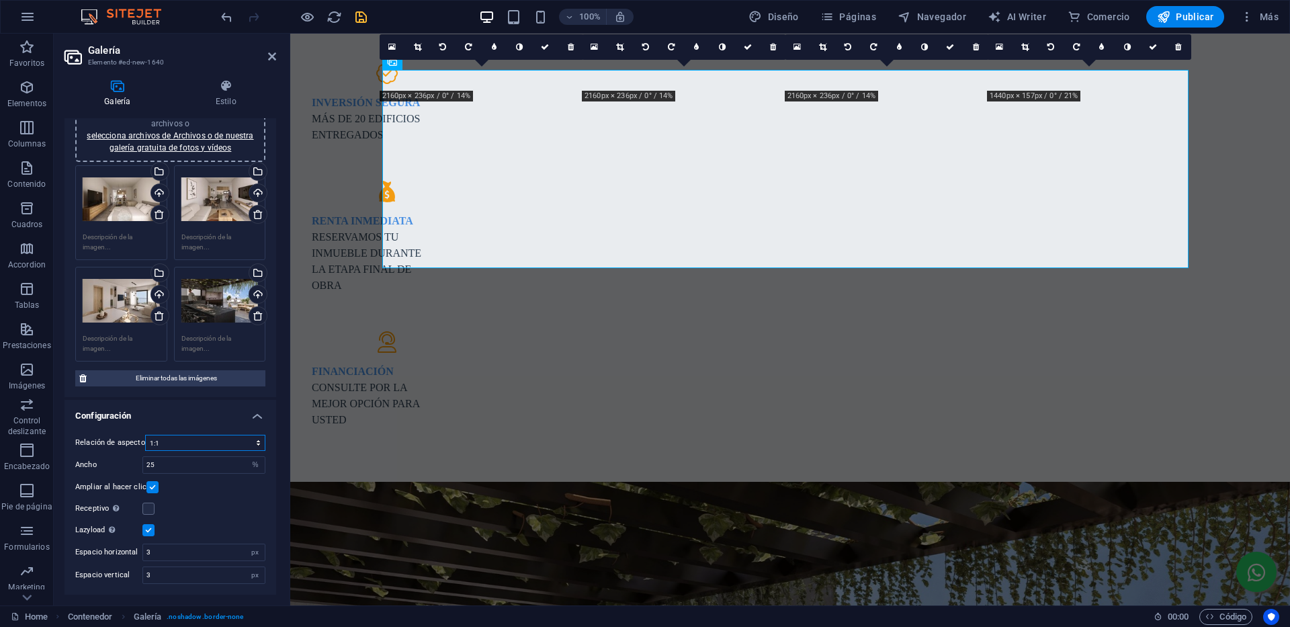
click at [204, 447] on select "Ninguna relación de aspecto fija 16:9 16:10 4:3 1:1 1:2 2:1" at bounding box center [205, 443] width 120 height 16
click at [145, 435] on select "Ninguna relación de aspecto fija 16:9 16:10 4:3 1:1 1:2 2:1" at bounding box center [205, 443] width 120 height 16
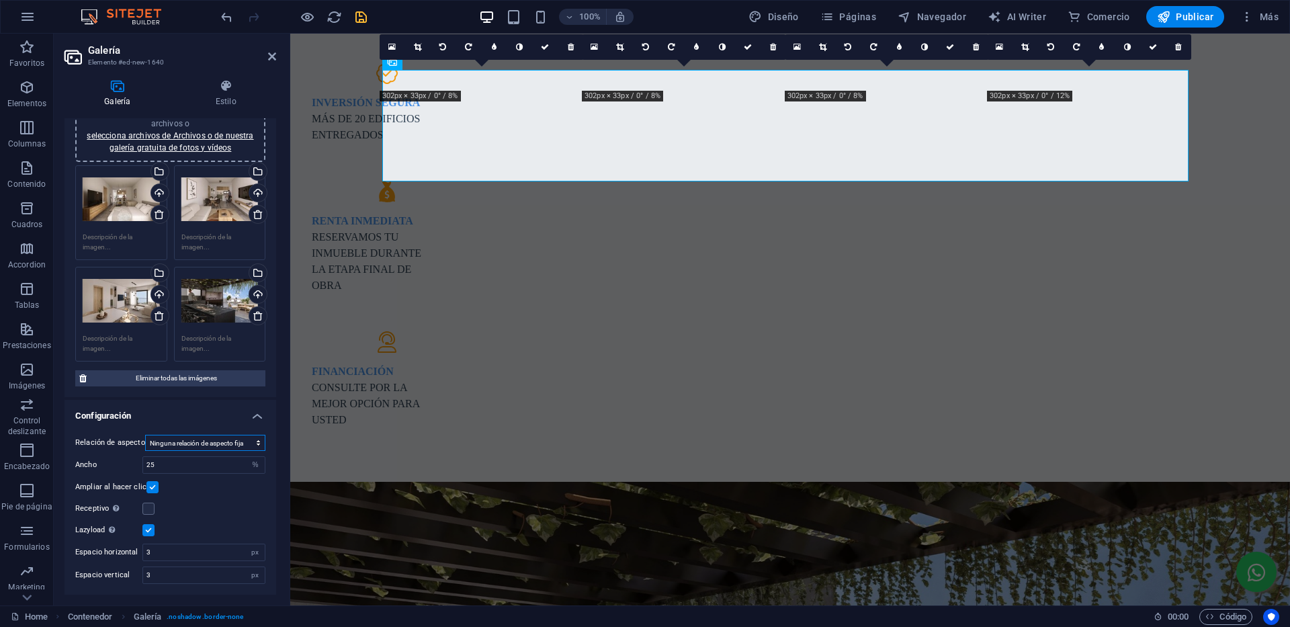
click at [220, 446] on select "Ninguna relación de aspecto fija 16:9 16:10 4:3 1:1 1:2 2:1" at bounding box center [205, 443] width 120 height 16
click at [145, 435] on select "Ninguna relación de aspecto fija 16:9 16:10 4:3 1:1 1:2 2:1" at bounding box center [205, 443] width 120 height 16
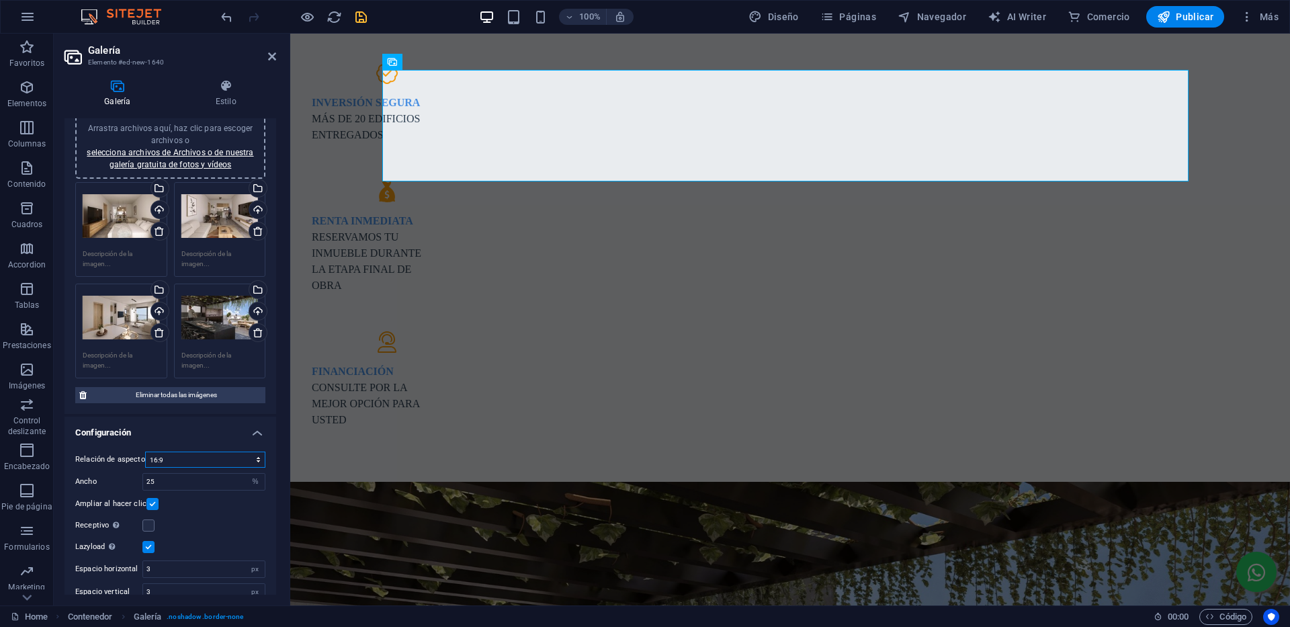
scroll to position [0, 0]
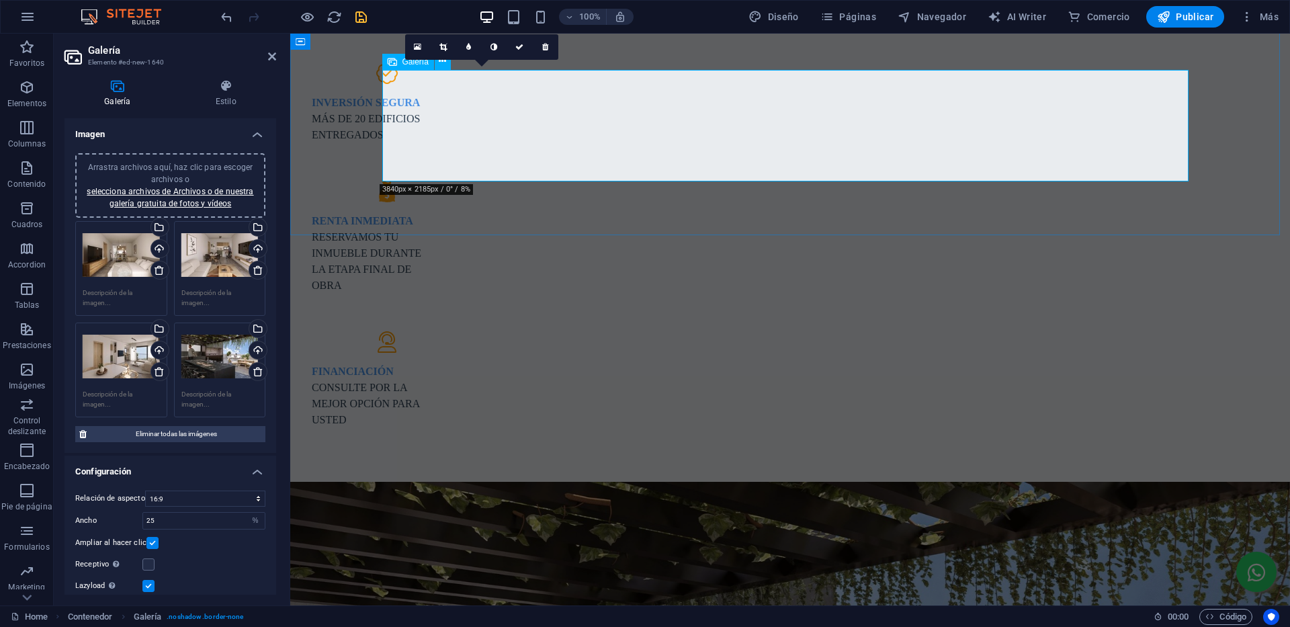
click at [216, 494] on select "Ninguna relación de aspecto fija 16:9 16:10 4:3 1:1 1:2 2:1" at bounding box center [205, 498] width 120 height 16
select select "5"
click at [145, 490] on select "Ninguna relación de aspecto fija 16:9 16:10 4:3 1:1 1:2 2:1" at bounding box center [205, 498] width 120 height 16
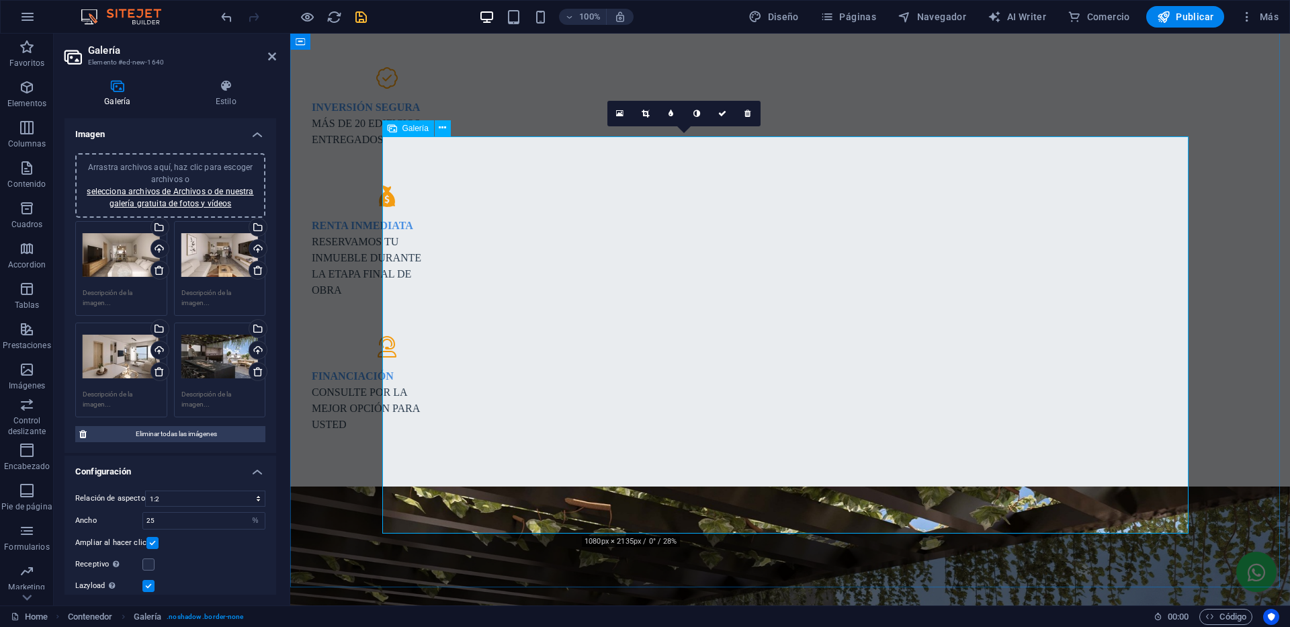
scroll to position [1255, 0]
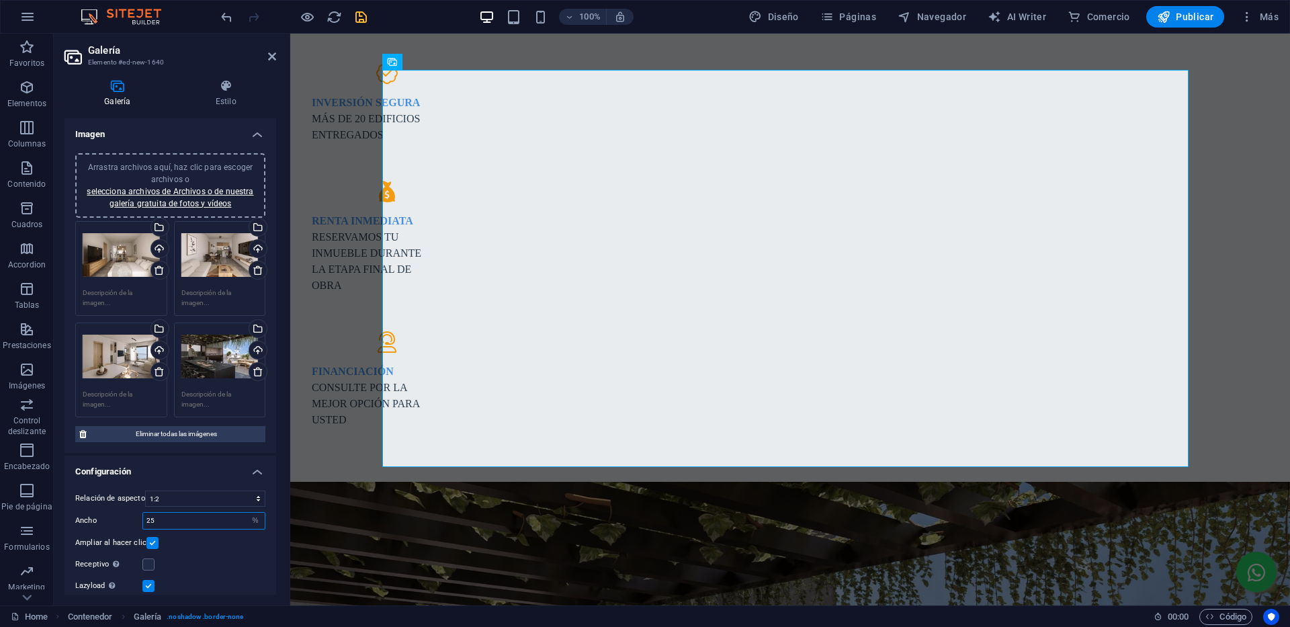
click at [191, 519] on input "25" at bounding box center [204, 521] width 122 height 16
drag, startPoint x: 172, startPoint y: 523, endPoint x: 136, endPoint y: 517, distance: 36.8
click at [138, 523] on div "Ancho 25 px %" at bounding box center [170, 520] width 190 height 17
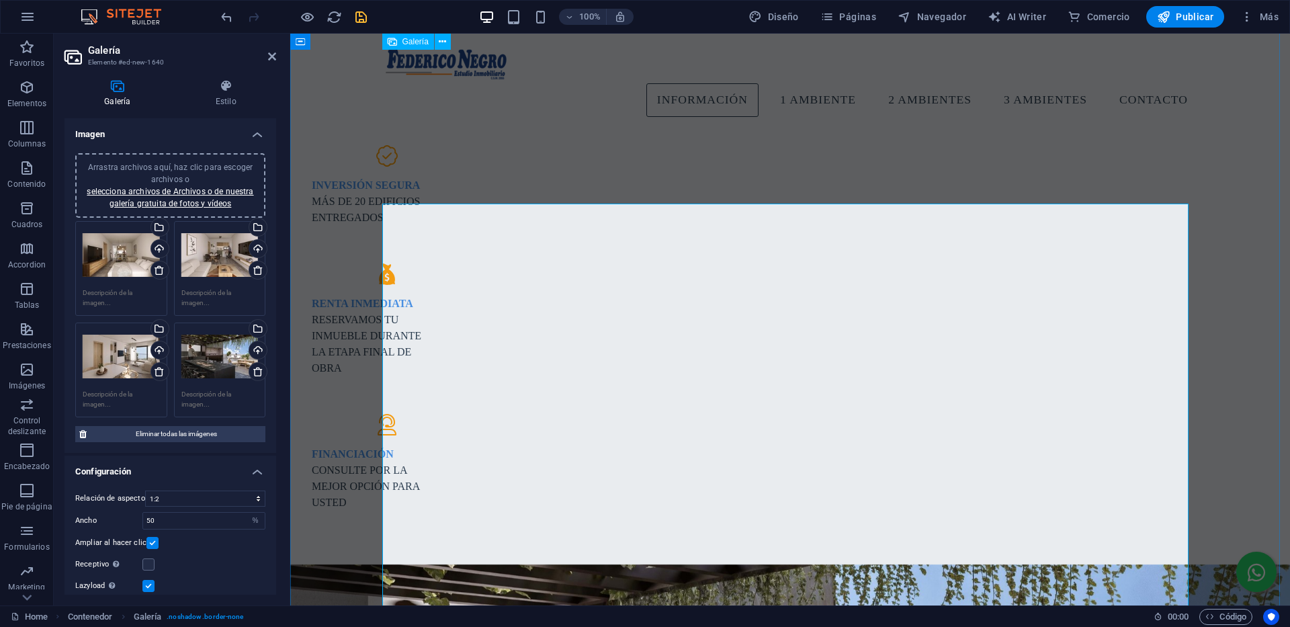
scroll to position [986, 0]
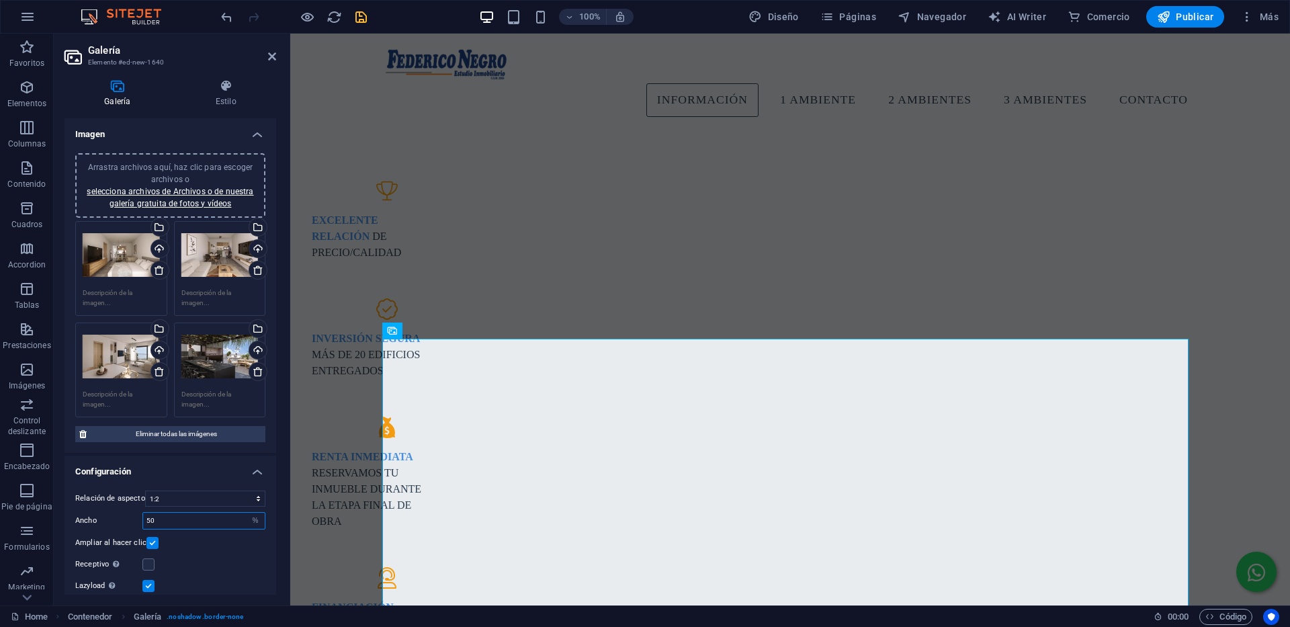
drag, startPoint x: 162, startPoint y: 520, endPoint x: 136, endPoint y: 513, distance: 26.4
click at [142, 517] on div "Ancho 50 px %" at bounding box center [170, 520] width 190 height 17
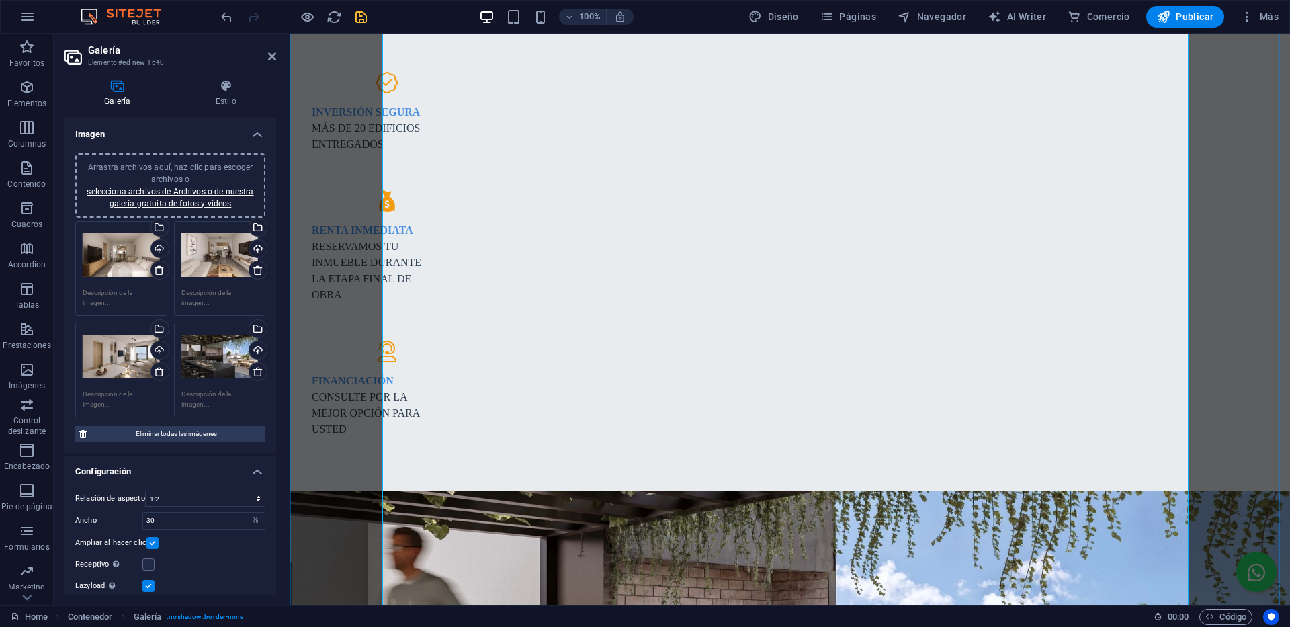
scroll to position [1389, 0]
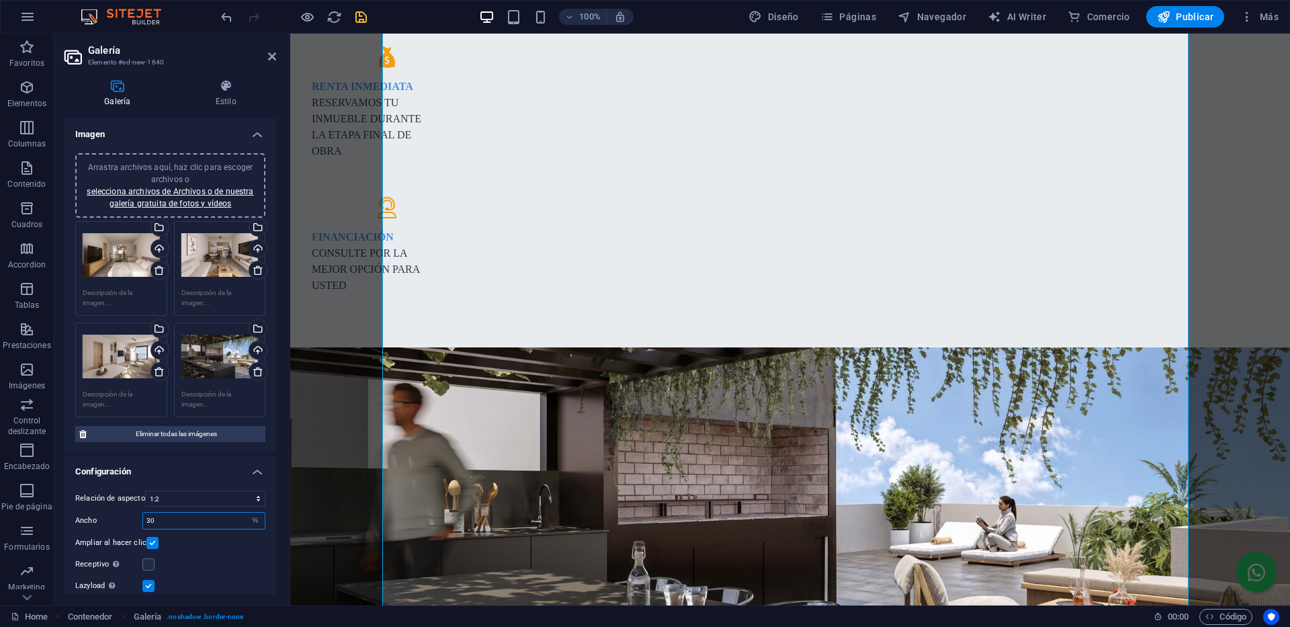
drag, startPoint x: 167, startPoint y: 519, endPoint x: 152, endPoint y: 519, distance: 15.5
click at [152, 519] on input "30" at bounding box center [204, 521] width 122 height 16
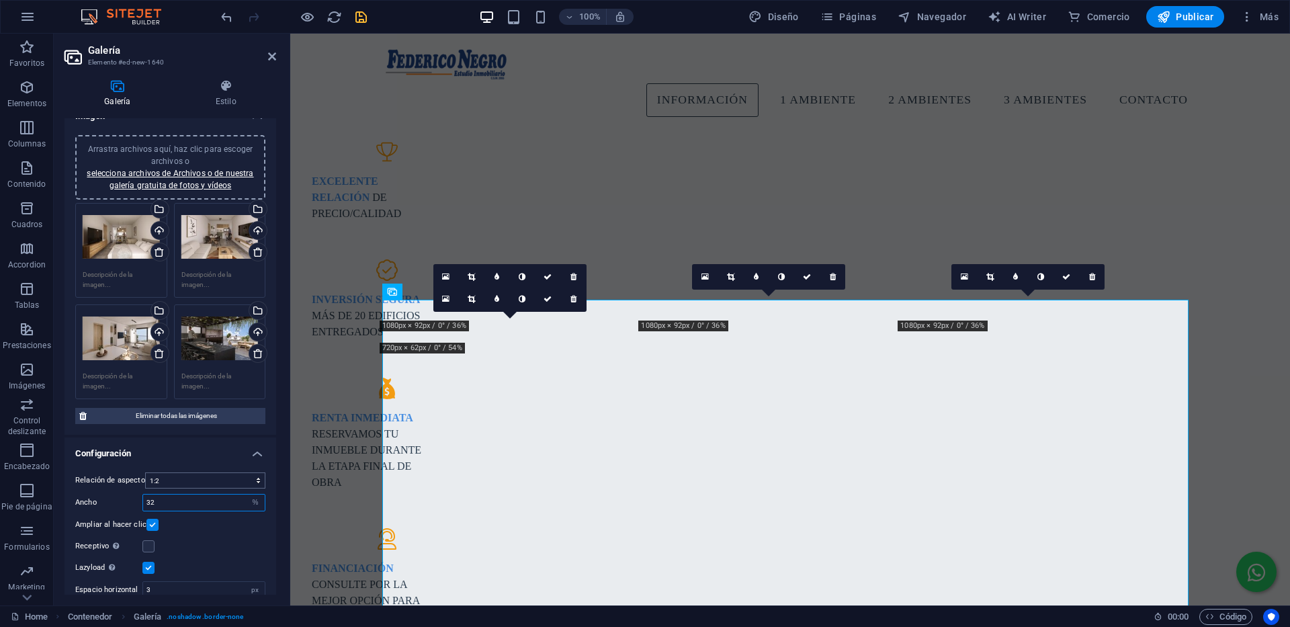
scroll to position [56, 0]
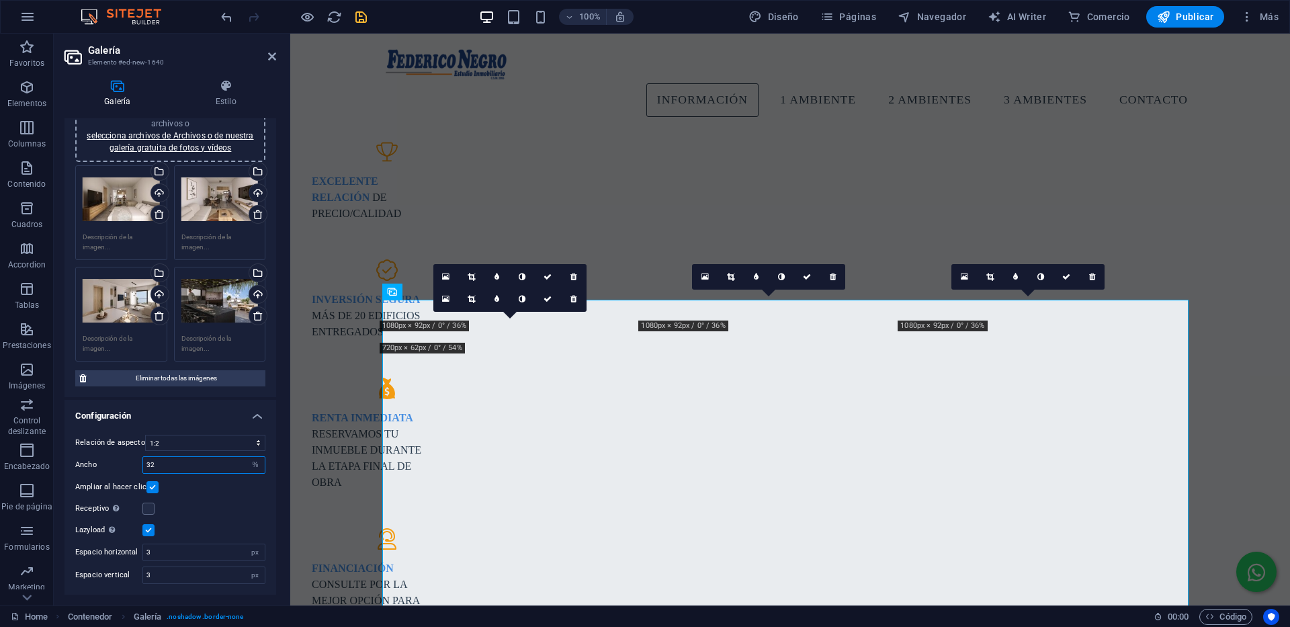
click at [148, 465] on input "32" at bounding box center [204, 465] width 122 height 16
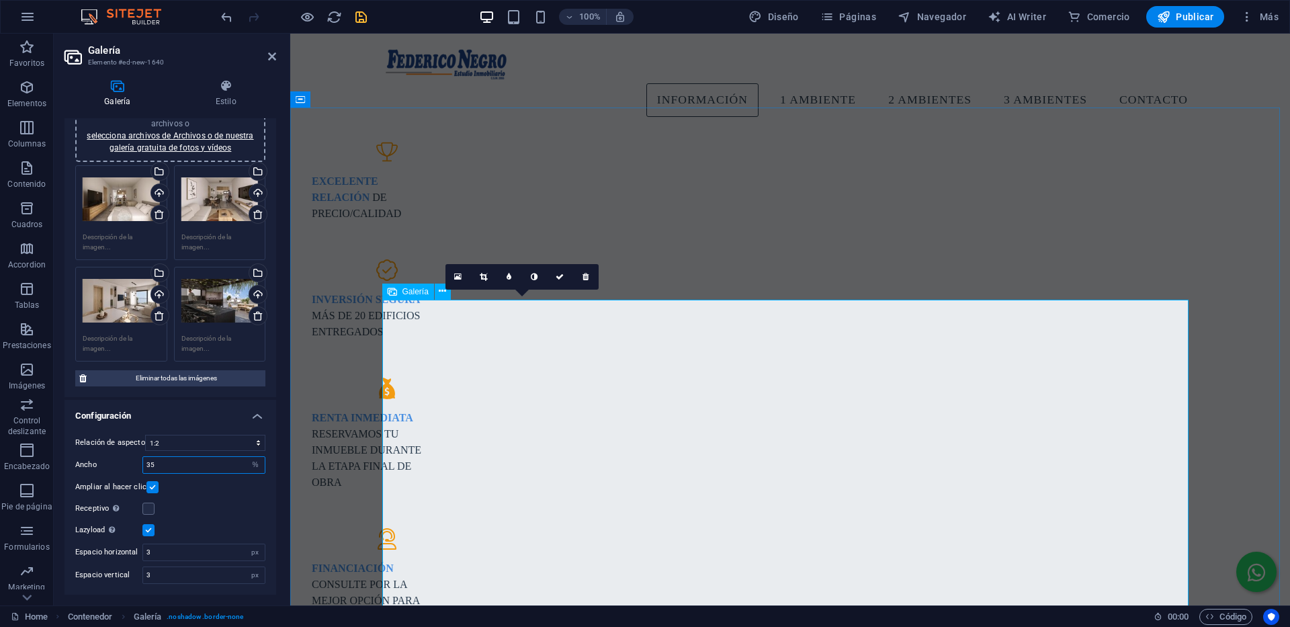
type input "35"
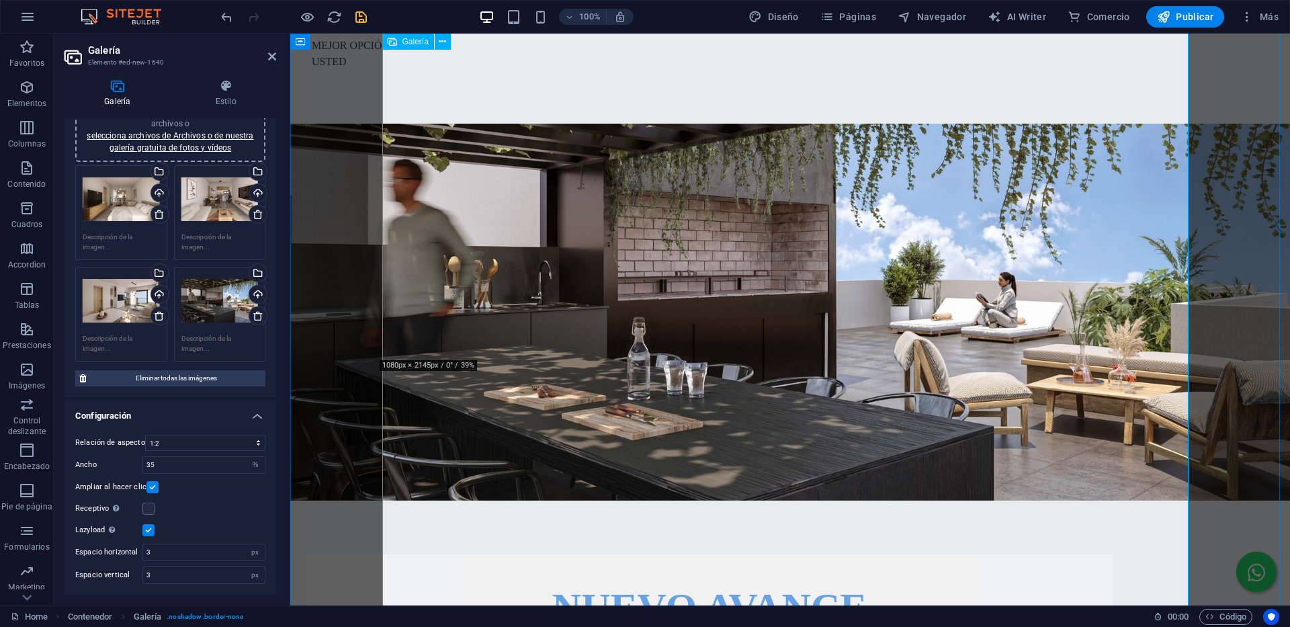
scroll to position [1630, 0]
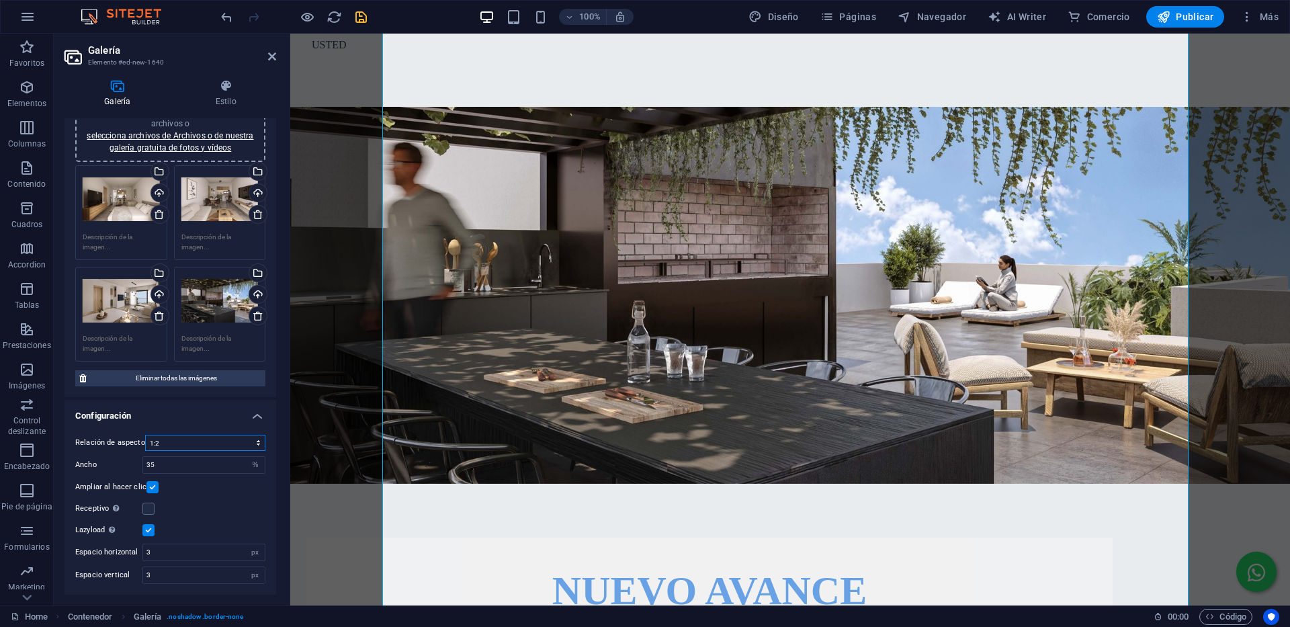
click at [182, 445] on select "Ninguna relación de aspecto fija 16:9 16:10 4:3 1:1 1:2 2:1" at bounding box center [205, 443] width 120 height 16
select select "1"
click at [145, 435] on select "Ninguna relación de aspecto fija 16:9 16:10 4:3 1:1 1:2 2:1" at bounding box center [205, 443] width 120 height 16
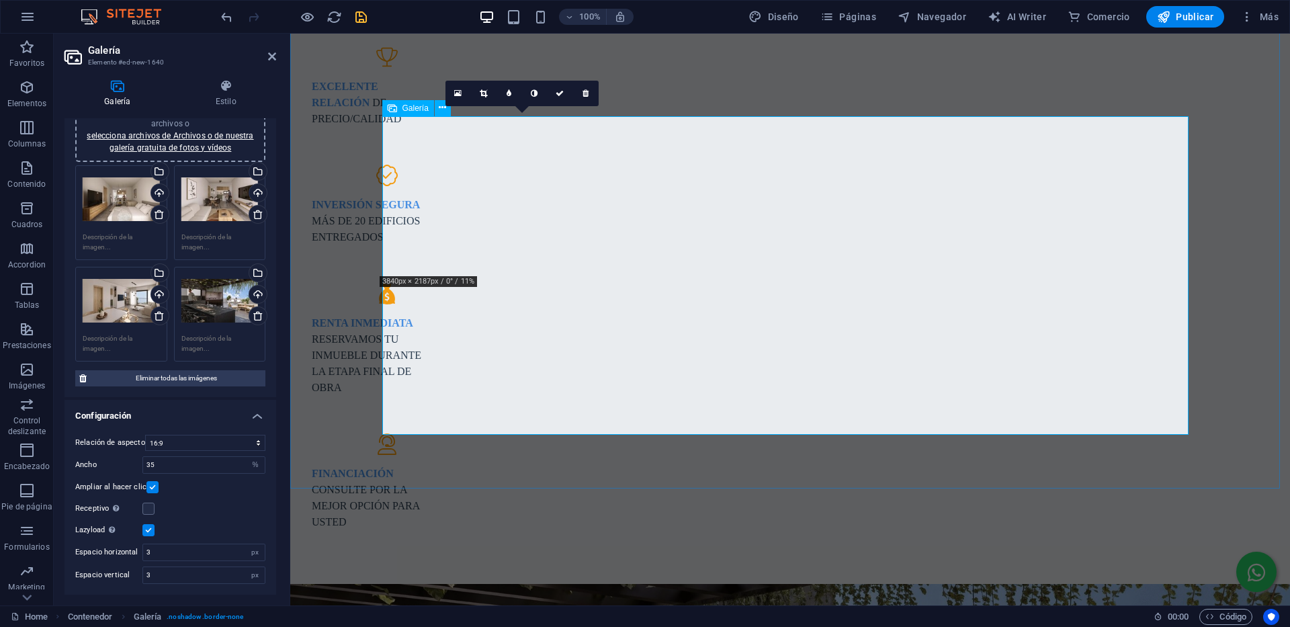
scroll to position [1294, 0]
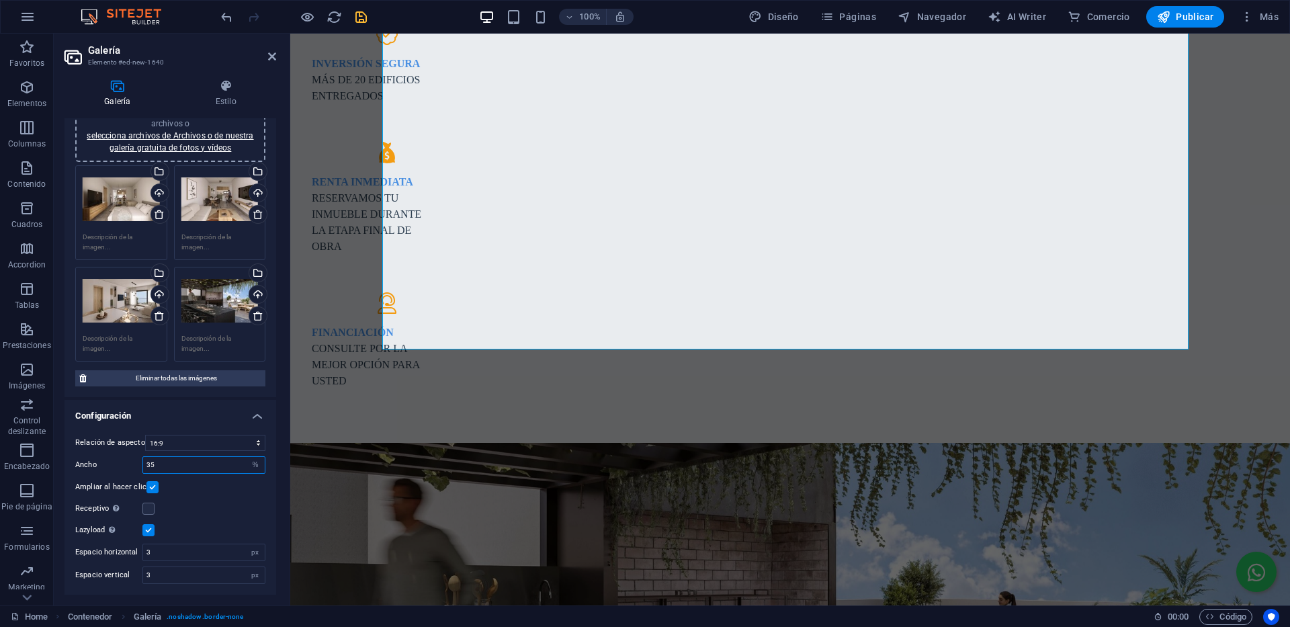
drag, startPoint x: 178, startPoint y: 464, endPoint x: 140, endPoint y: 461, distance: 38.3
click at [142, 463] on div "Ancho 35 px %" at bounding box center [170, 464] width 190 height 17
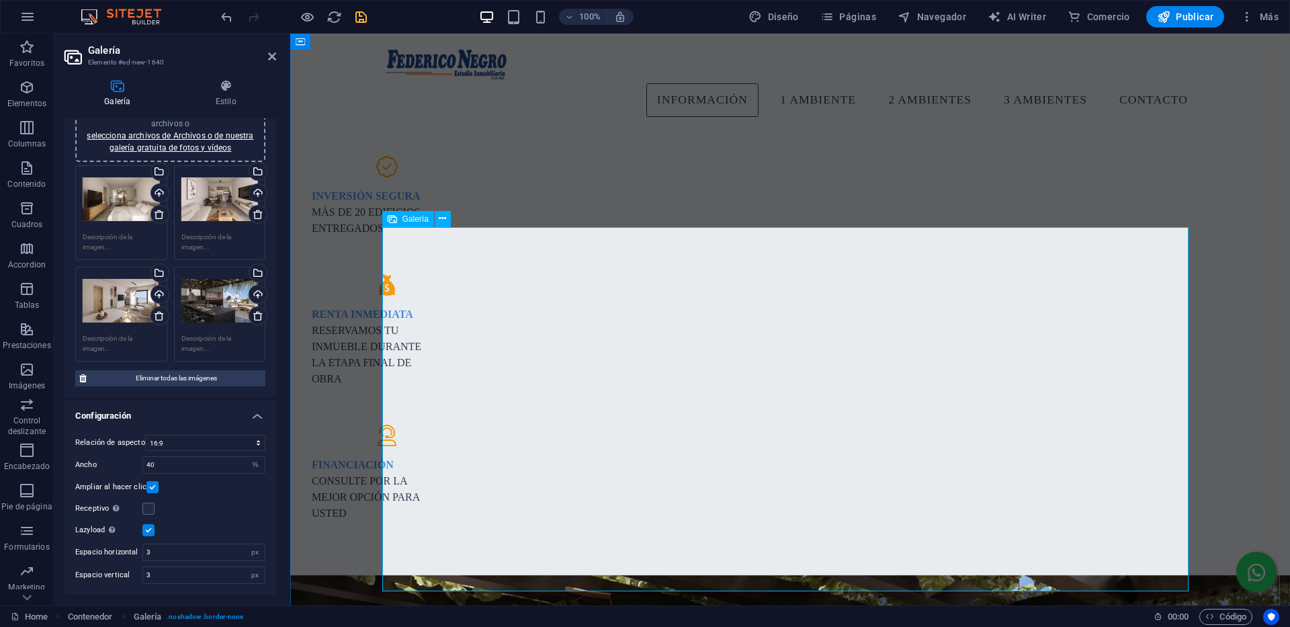
scroll to position [1092, 0]
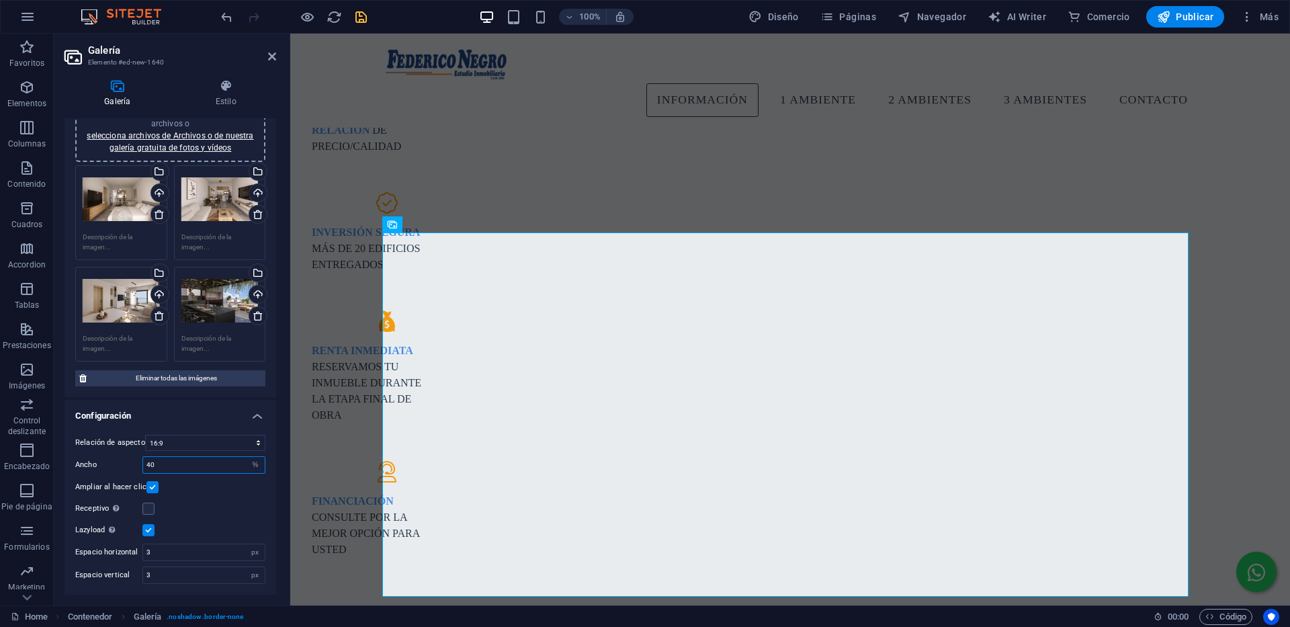
drag, startPoint x: 164, startPoint y: 461, endPoint x: 121, endPoint y: 458, distance: 43.1
click at [123, 458] on div "Ancho 40 px %" at bounding box center [170, 464] width 190 height 17
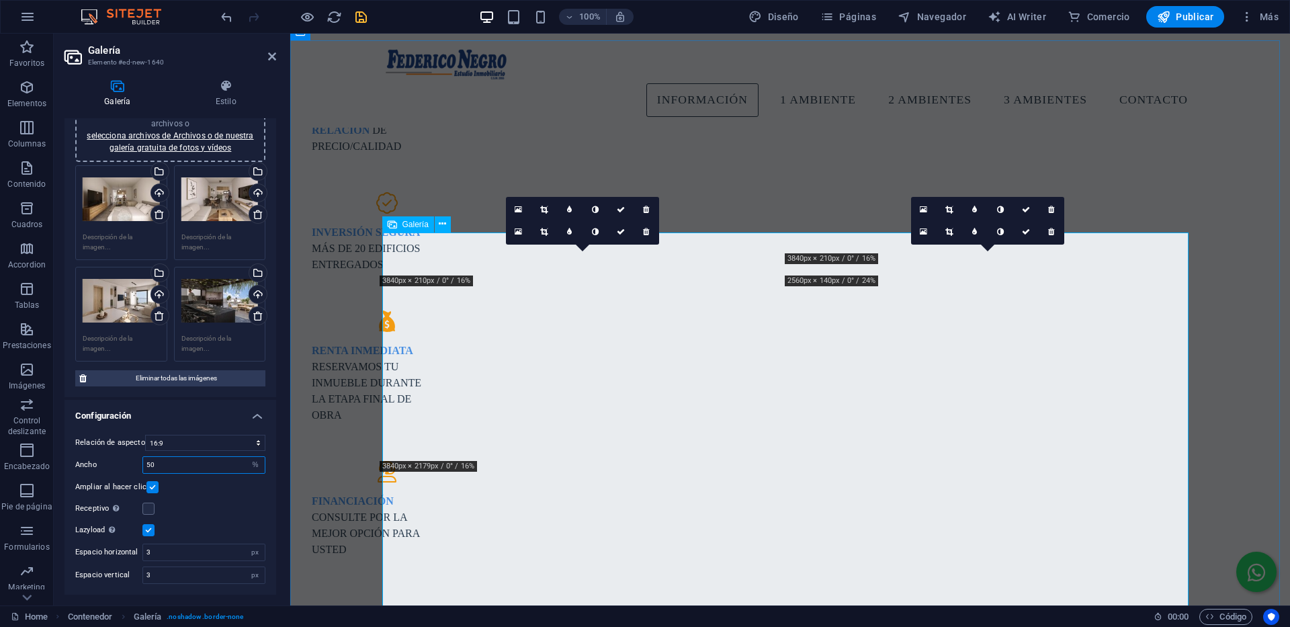
type input "50"
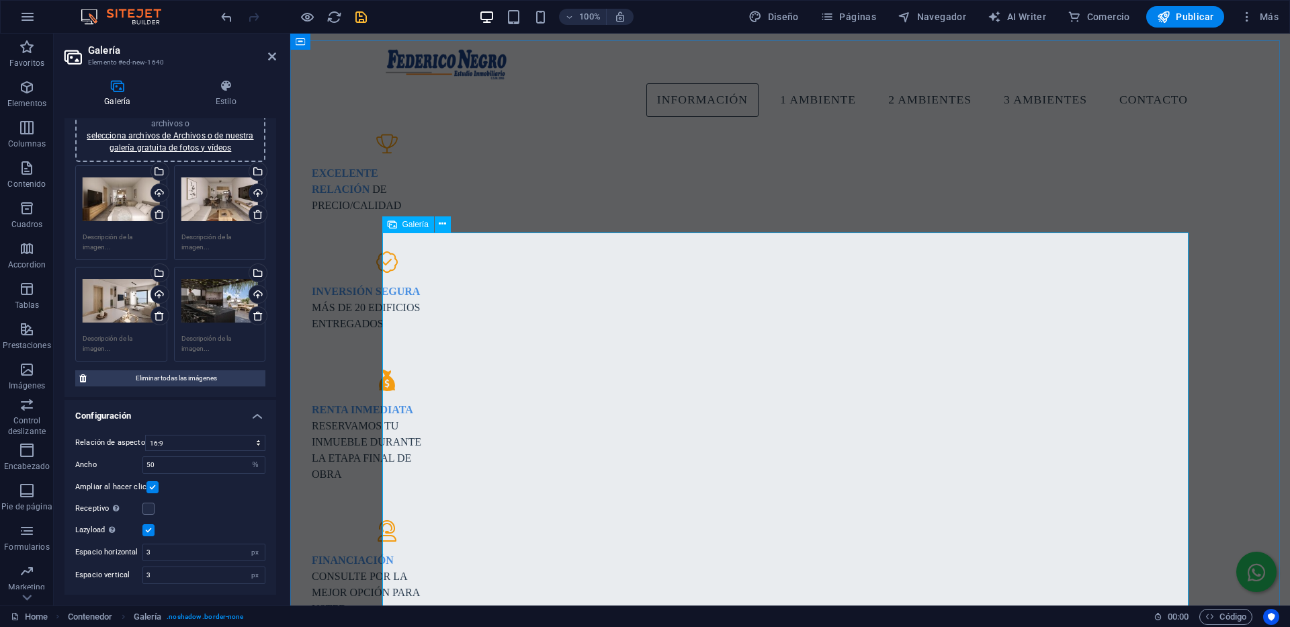
scroll to position [1025, 0]
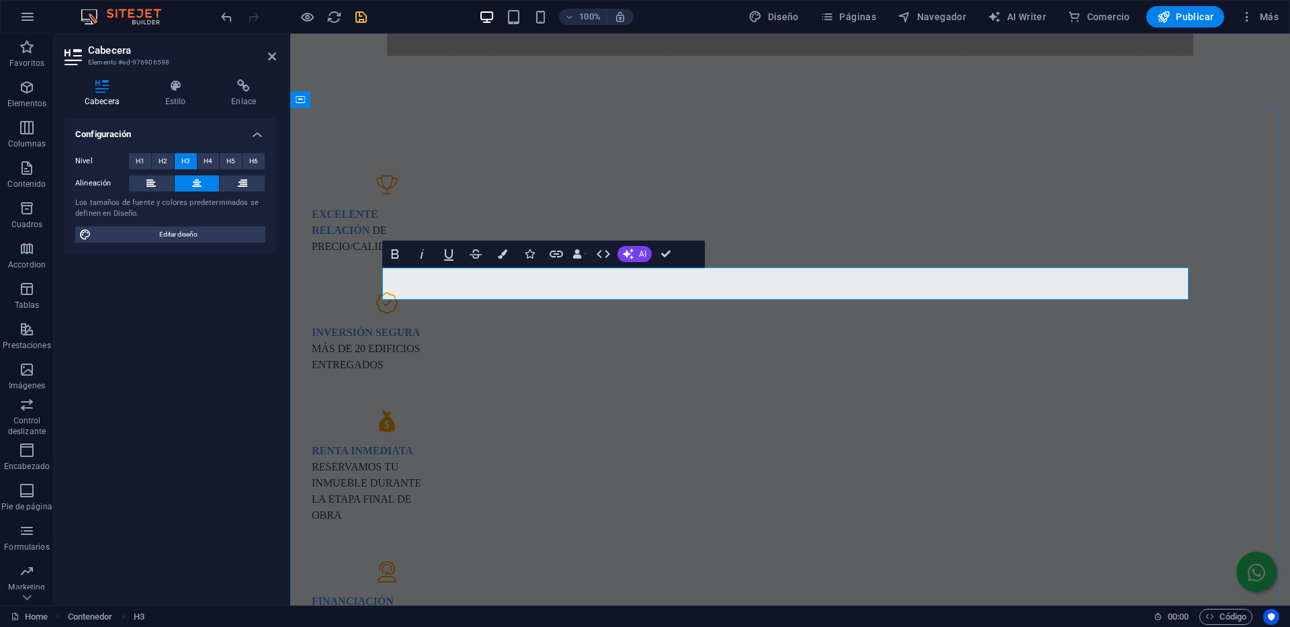
drag, startPoint x: 801, startPoint y: 285, endPoint x: 1024, endPoint y: 274, distance: 223.3
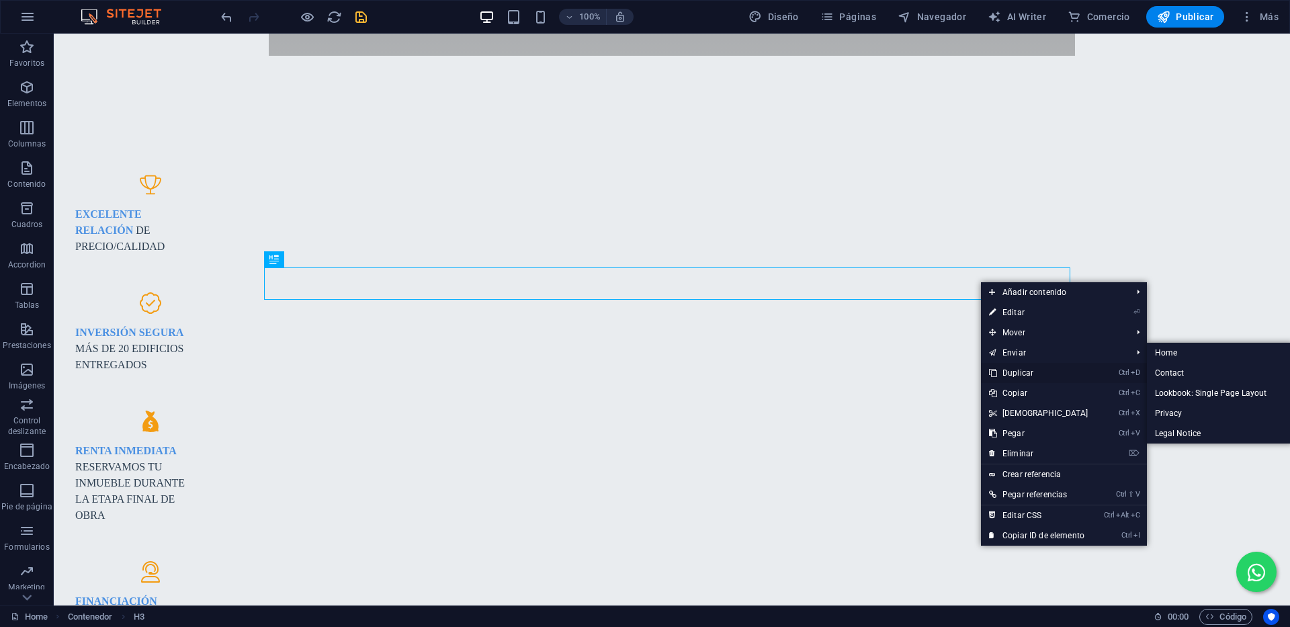
click at [1012, 367] on link "Ctrl D Duplicar" at bounding box center [1039, 373] width 116 height 20
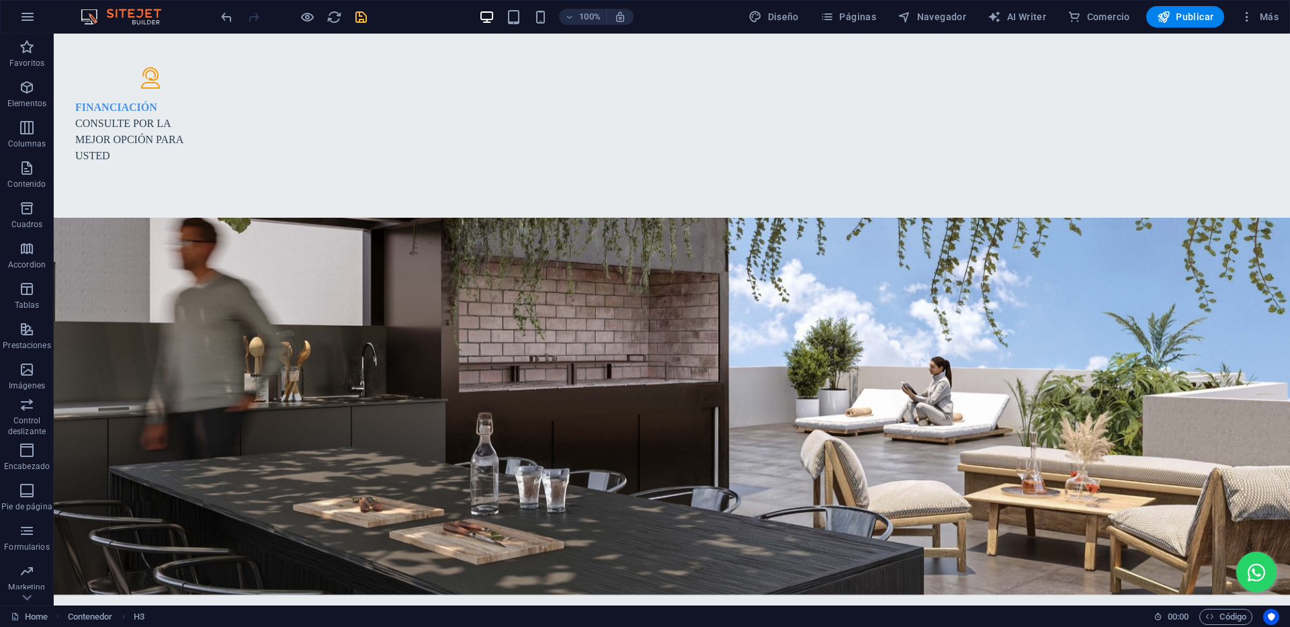
scroll to position [1632, 0]
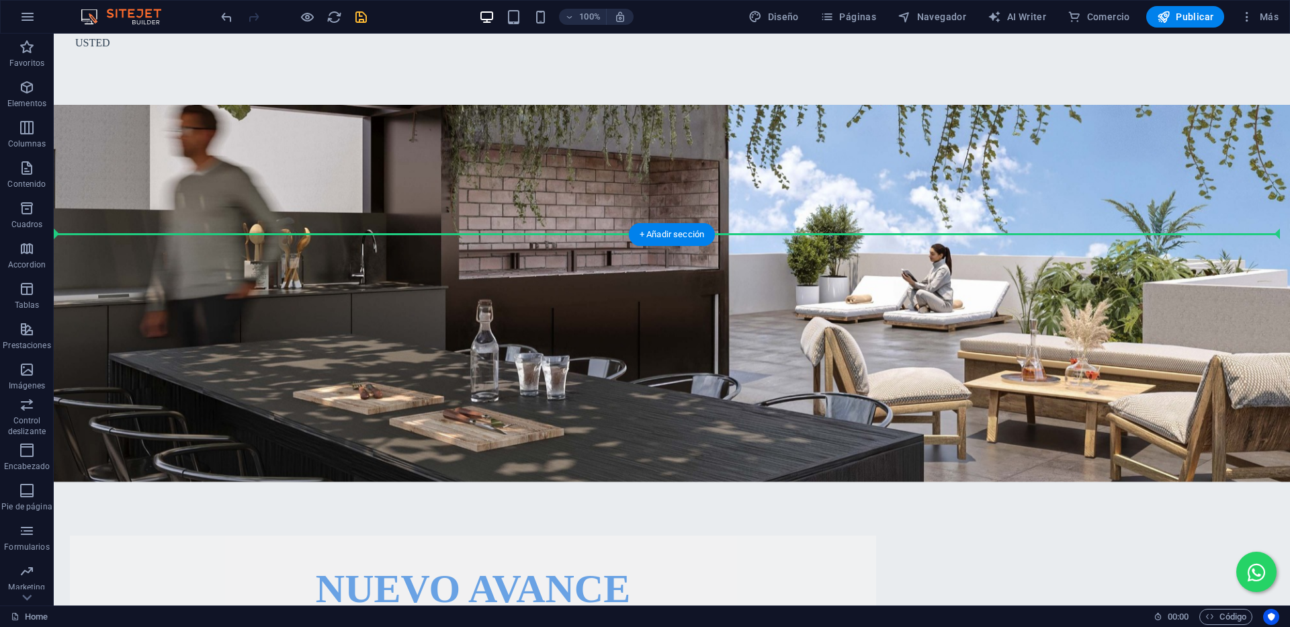
drag, startPoint x: 535, startPoint y: 308, endPoint x: 566, endPoint y: 195, distance: 117.8
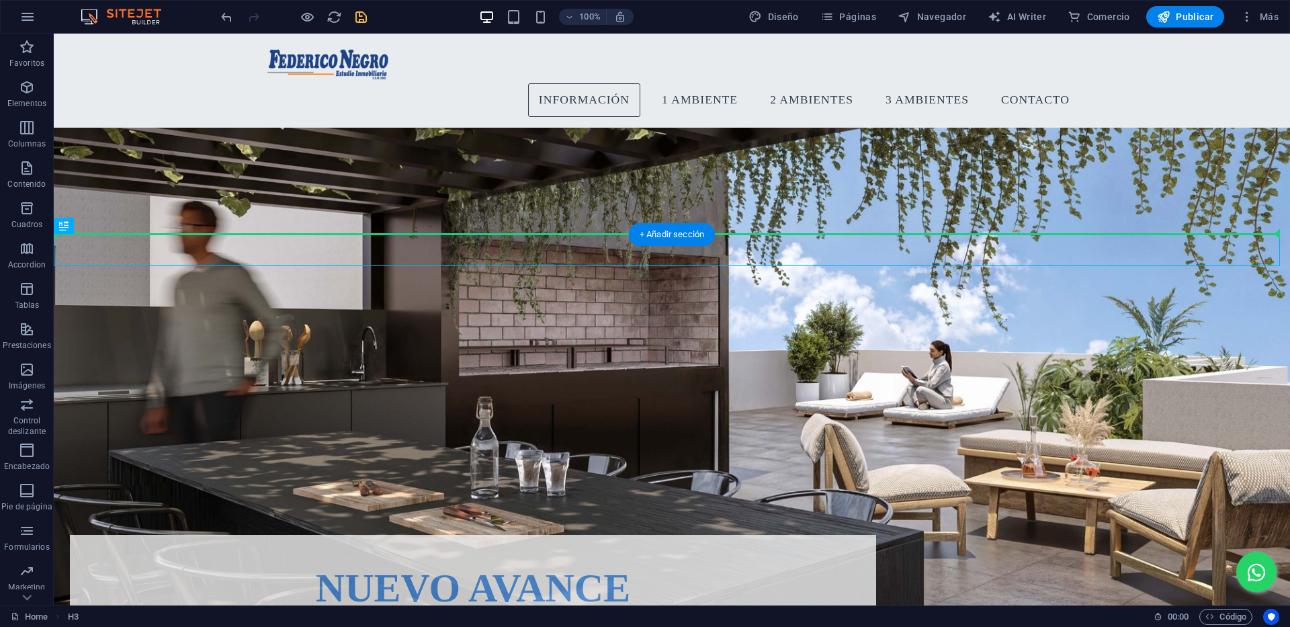
drag, startPoint x: 567, startPoint y: 236, endPoint x: 578, endPoint y: 195, distance: 41.7
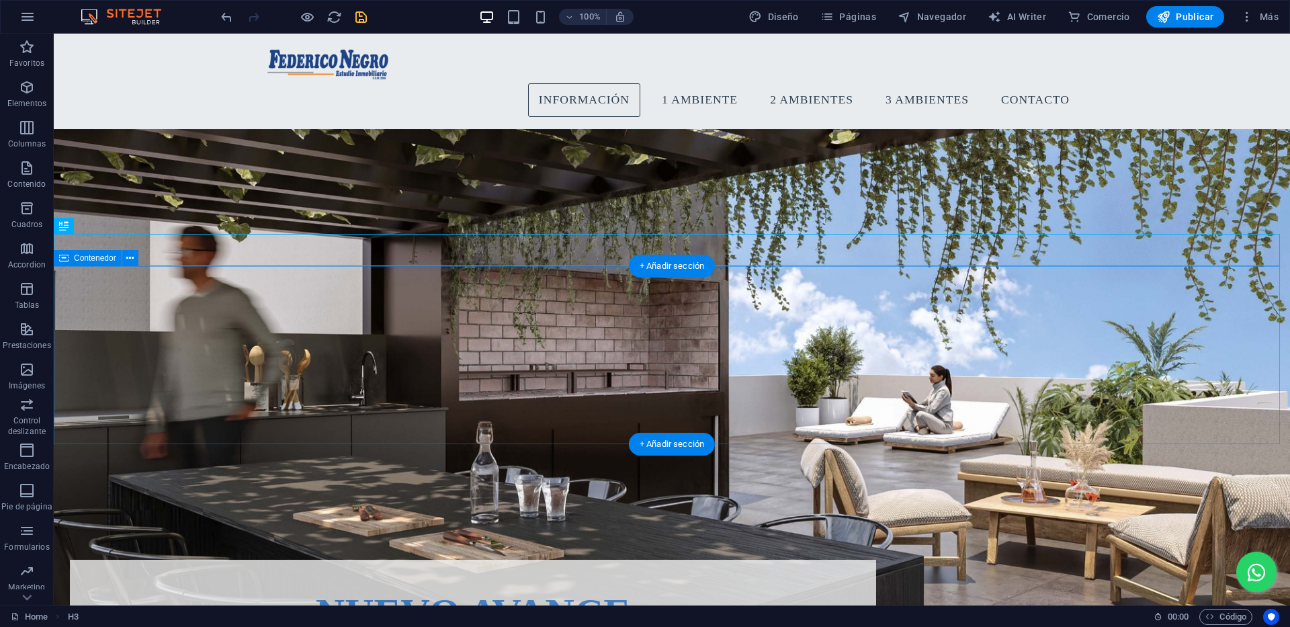
scroll to position [1532, 0]
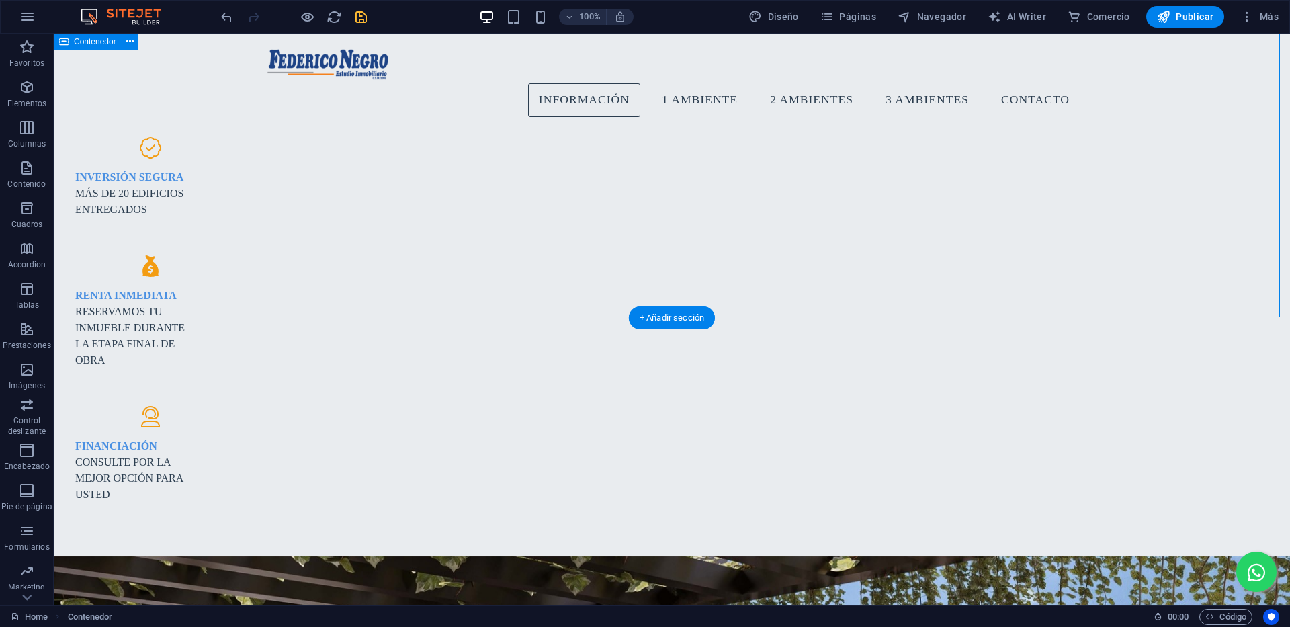
scroll to position [1129, 0]
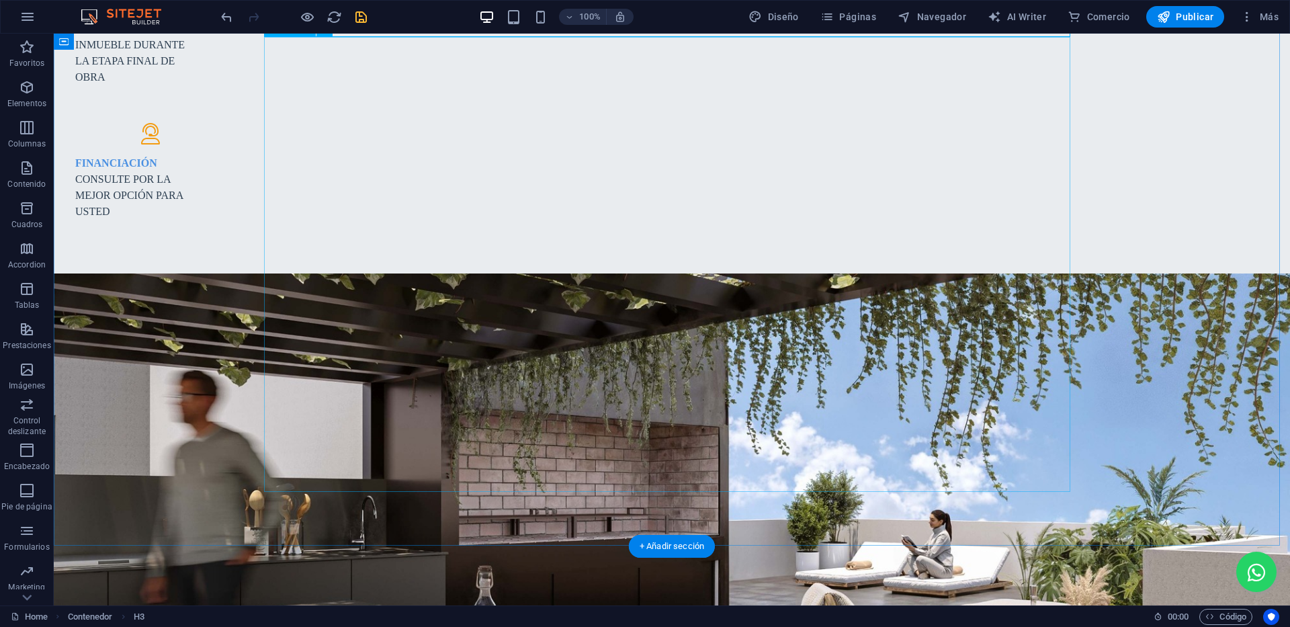
scroll to position [1465, 0]
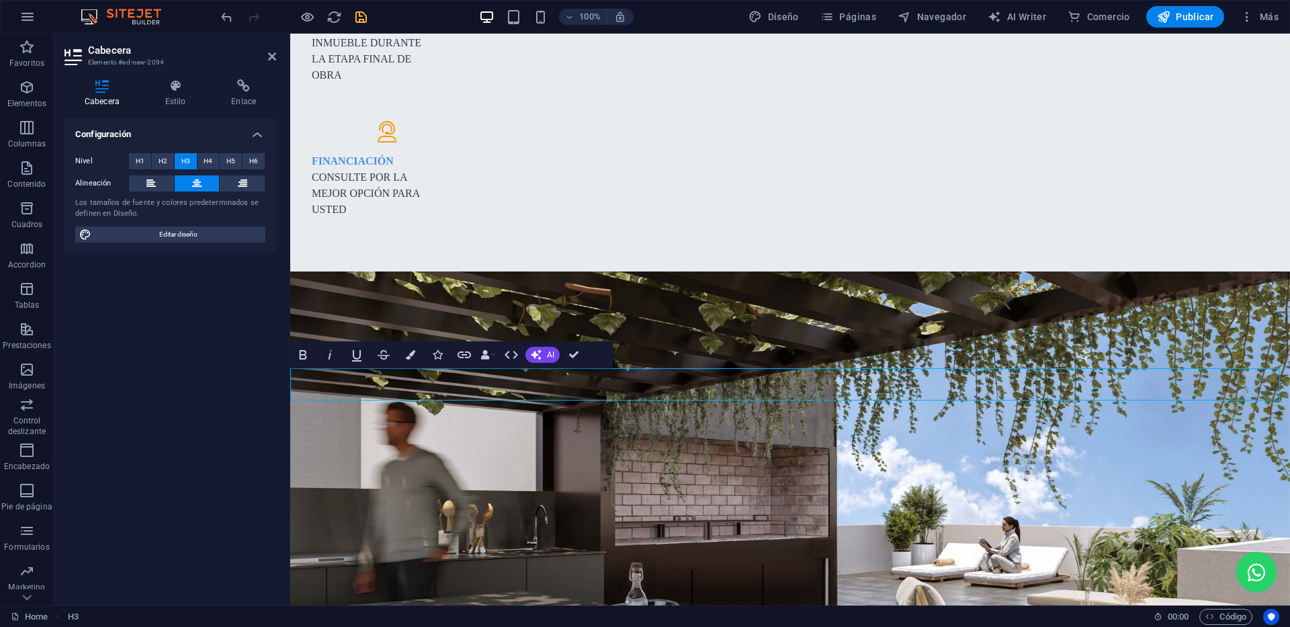
drag, startPoint x: 670, startPoint y: 386, endPoint x: 931, endPoint y: 380, distance: 260.7
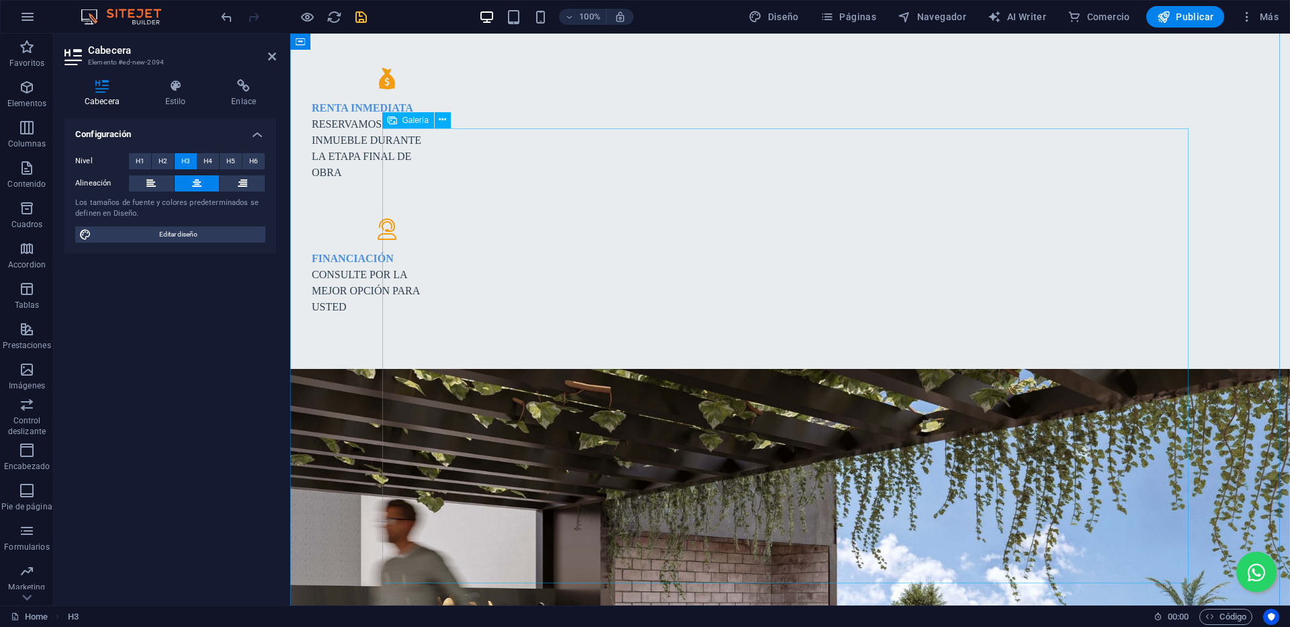
scroll to position [1398, 0]
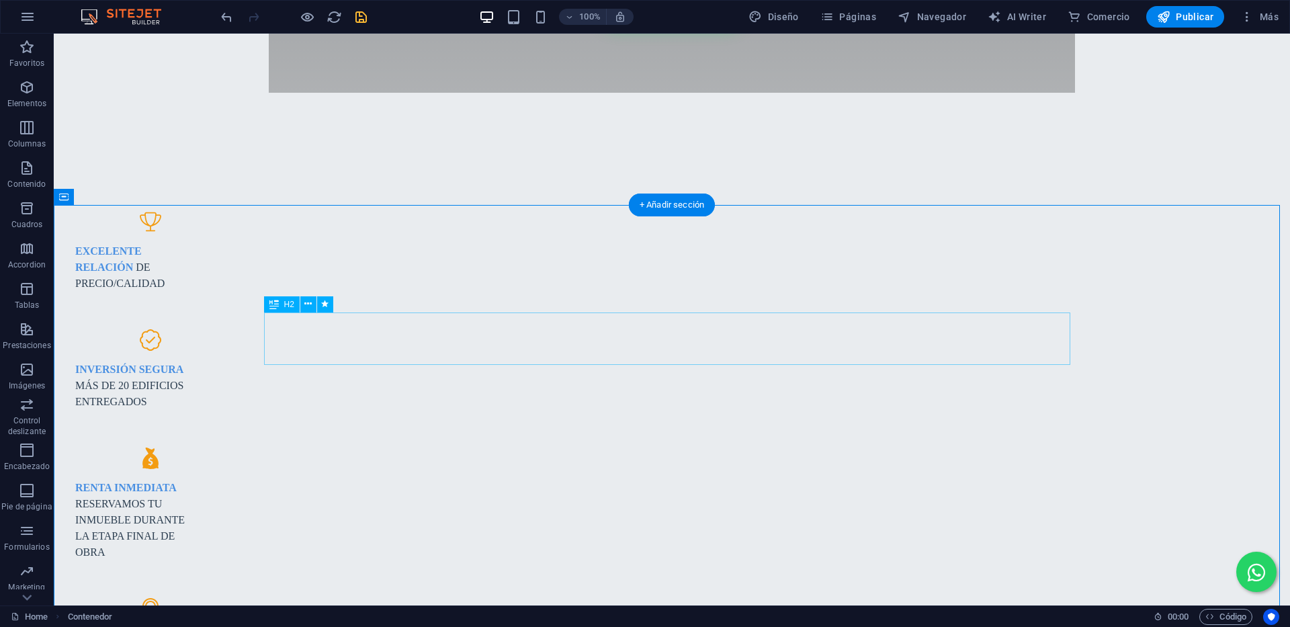
scroll to position [995, 0]
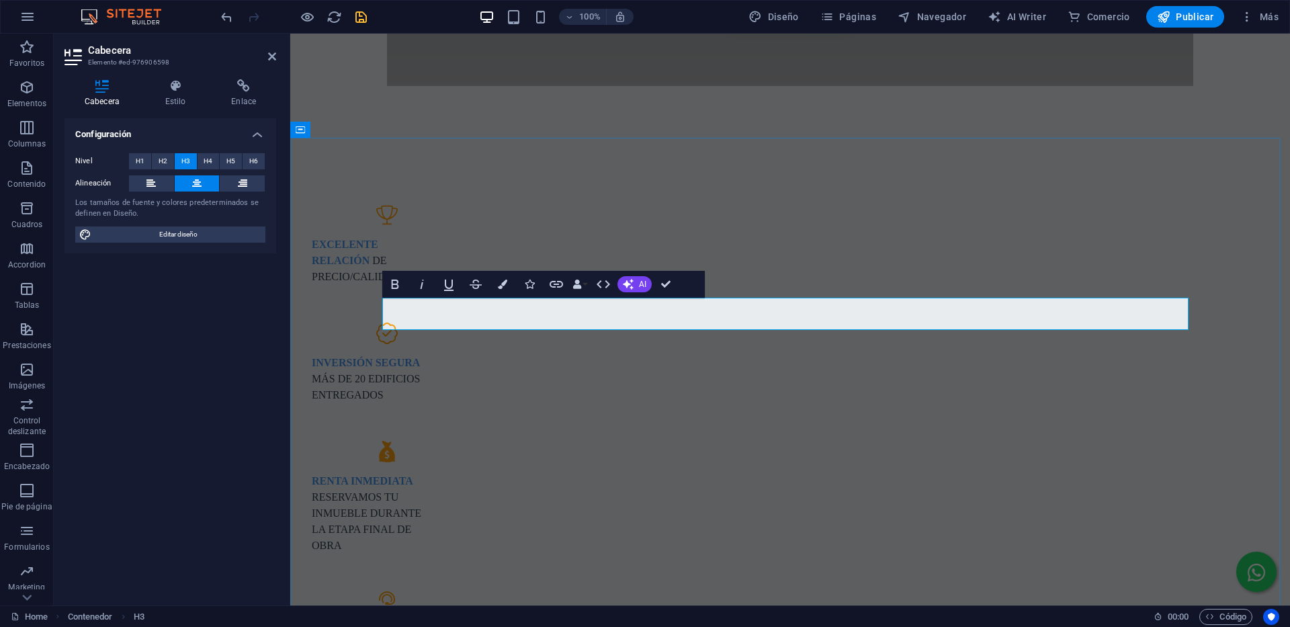
drag, startPoint x: 800, startPoint y: 310, endPoint x: 1049, endPoint y: 311, distance: 248.5
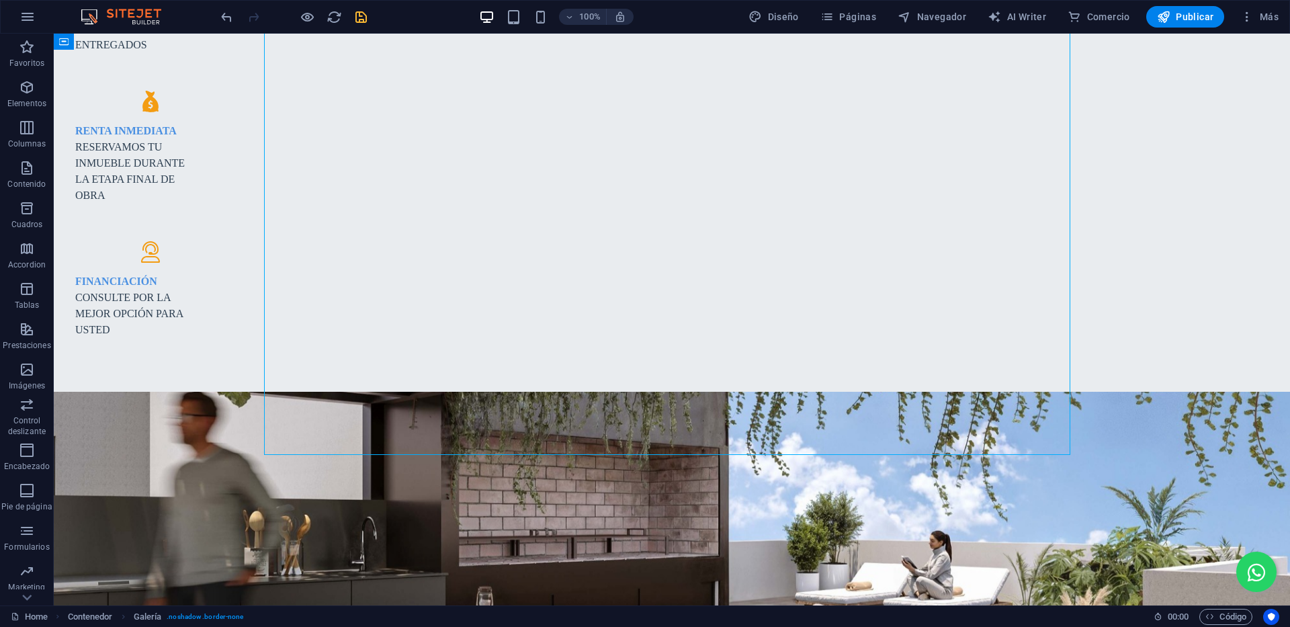
scroll to position [1398, 0]
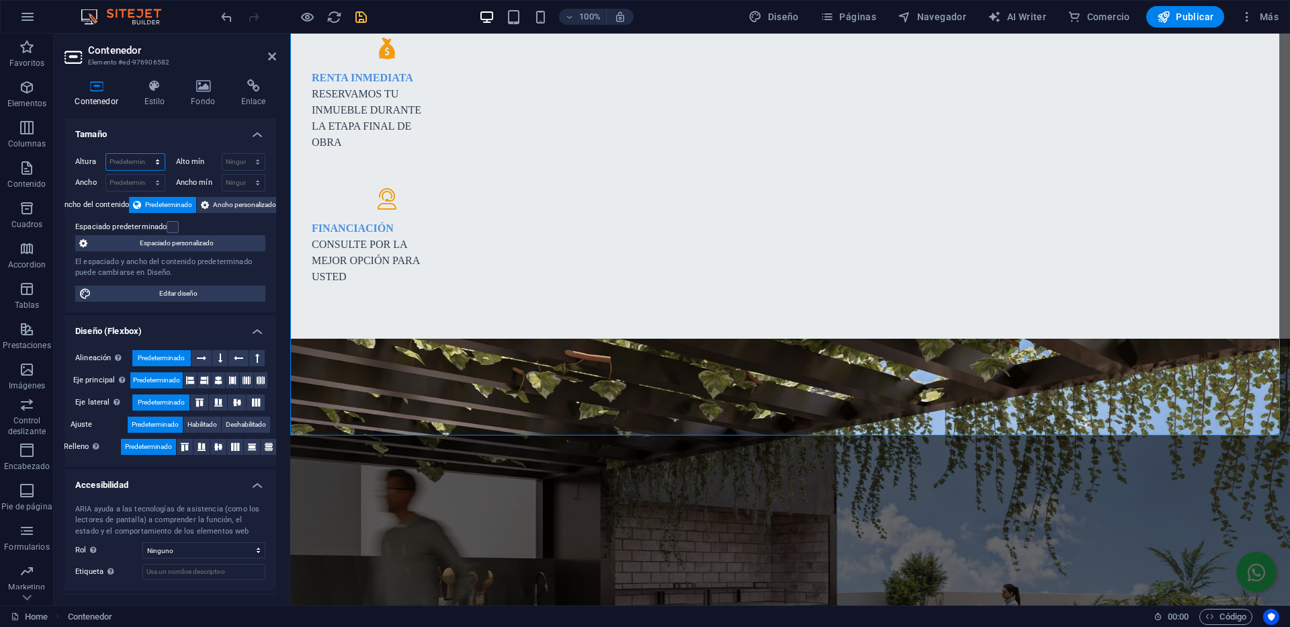
click at [134, 162] on select "Predeterminado px rem % vh vw" at bounding box center [135, 162] width 58 height 16
select select "px"
click at [144, 154] on select "Predeterminado px rem % vh vw" at bounding box center [135, 162] width 58 height 16
click at [128, 163] on input "1044" at bounding box center [135, 162] width 58 height 16
drag, startPoint x: 118, startPoint y: 162, endPoint x: 125, endPoint y: 163, distance: 7.5
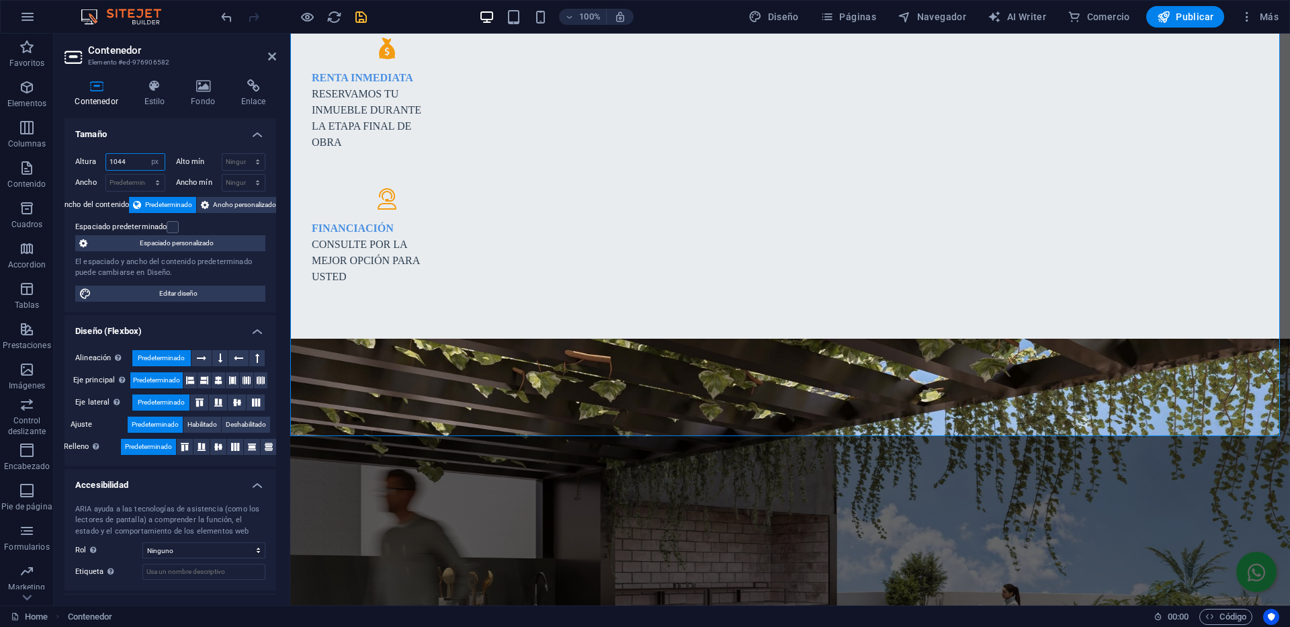
click at [125, 163] on input "1044" at bounding box center [135, 162] width 58 height 16
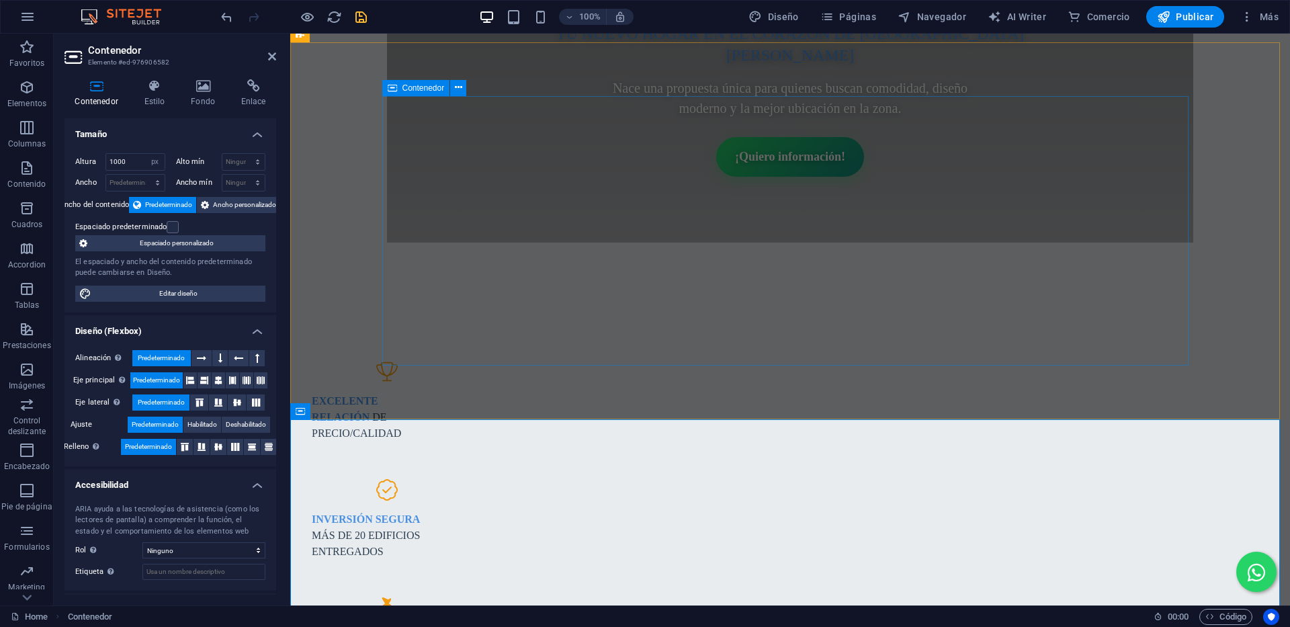
scroll to position [995, 0]
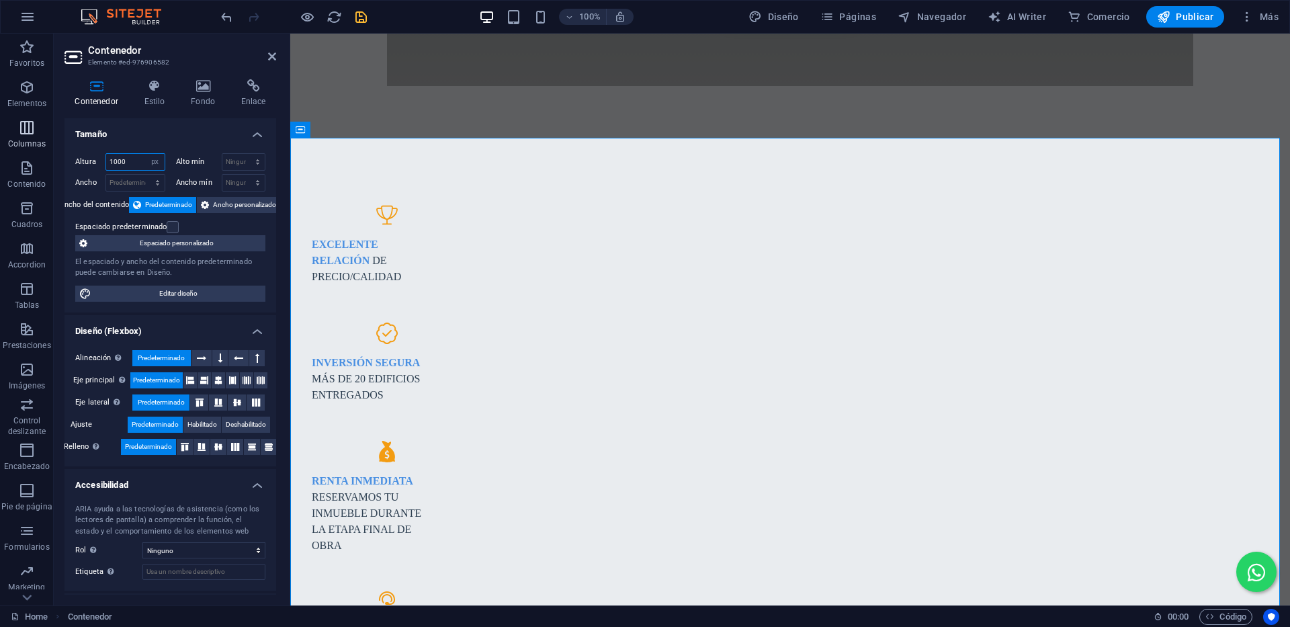
drag, startPoint x: 124, startPoint y: 162, endPoint x: 15, endPoint y: 140, distance: 110.4
click at [42, 148] on section "Favoritos Elementos Columnas Contenido [PERSON_NAME] Accordion Tablas Prestacio…" at bounding box center [645, 320] width 1290 height 572
type input "950"
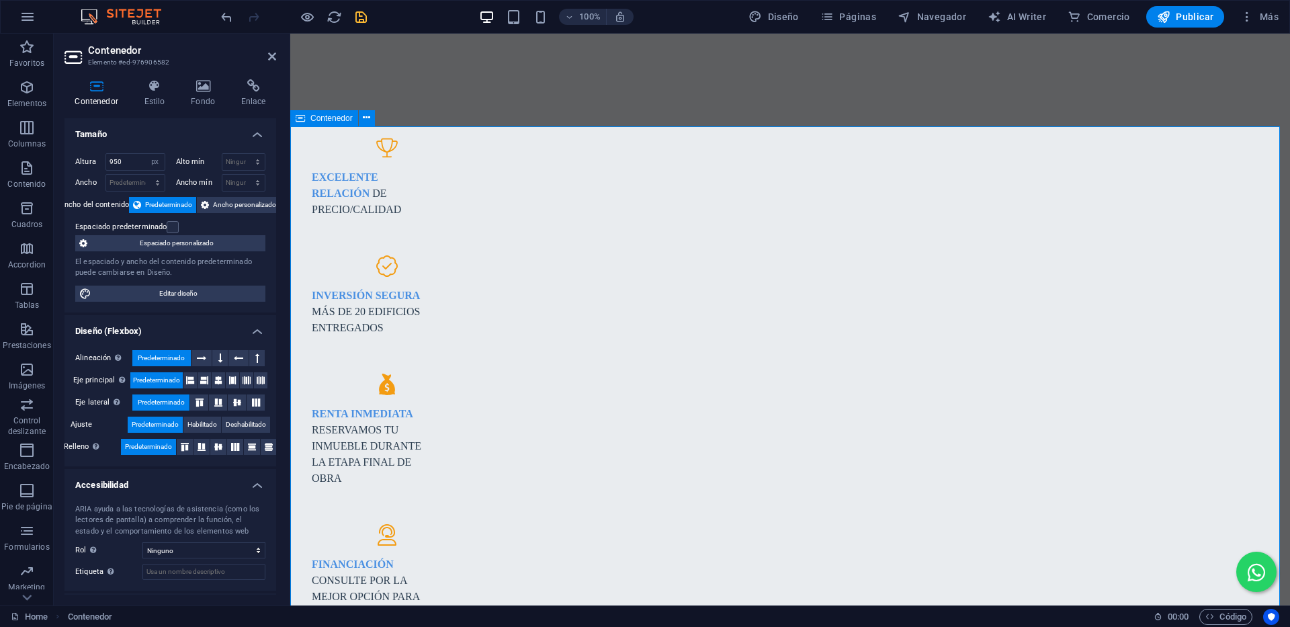
scroll to position [1465, 0]
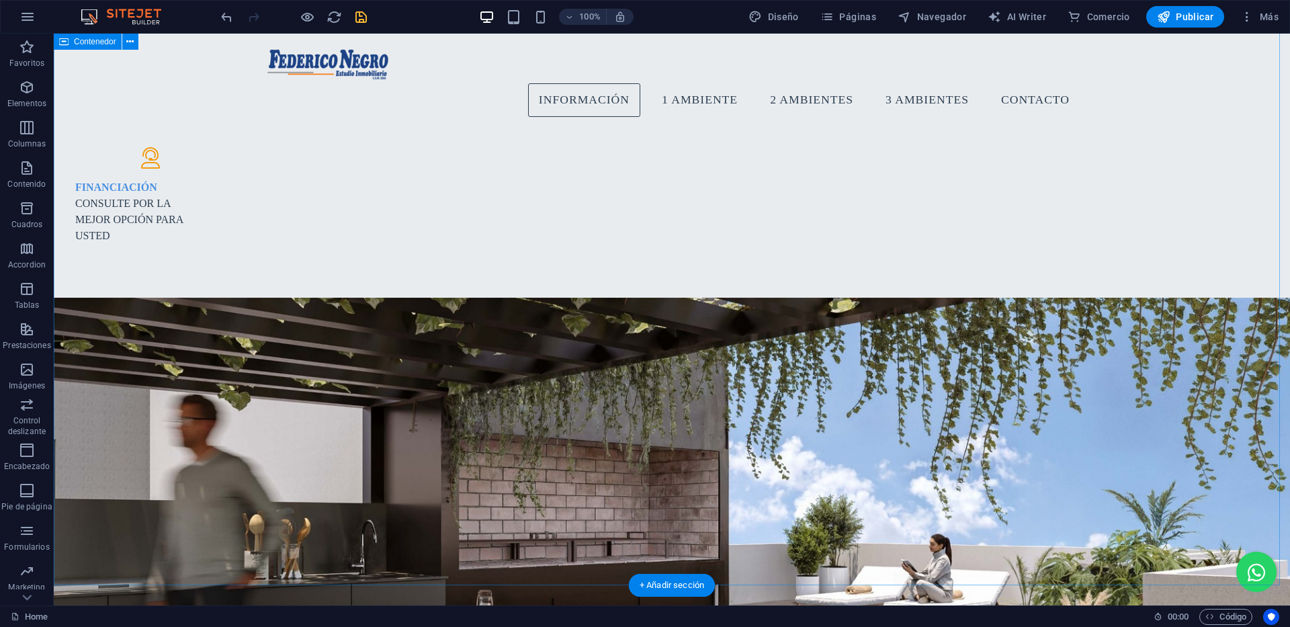
scroll to position [995, 0]
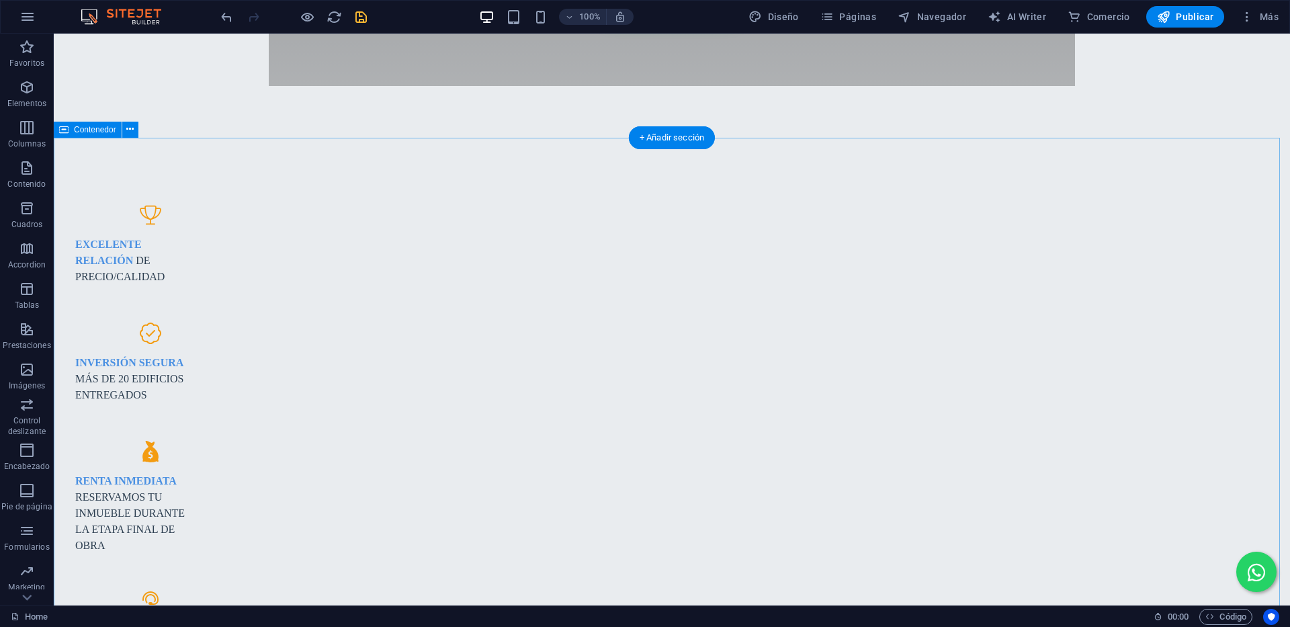
select select "px"
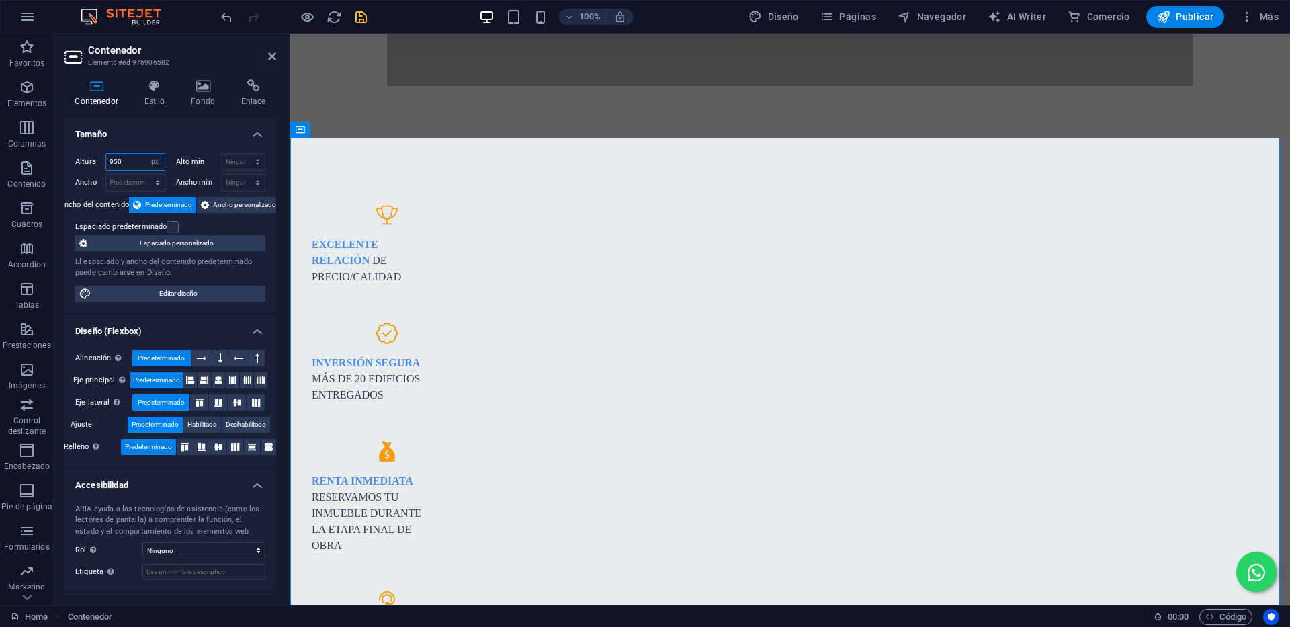
click at [120, 163] on input "950" at bounding box center [135, 162] width 58 height 16
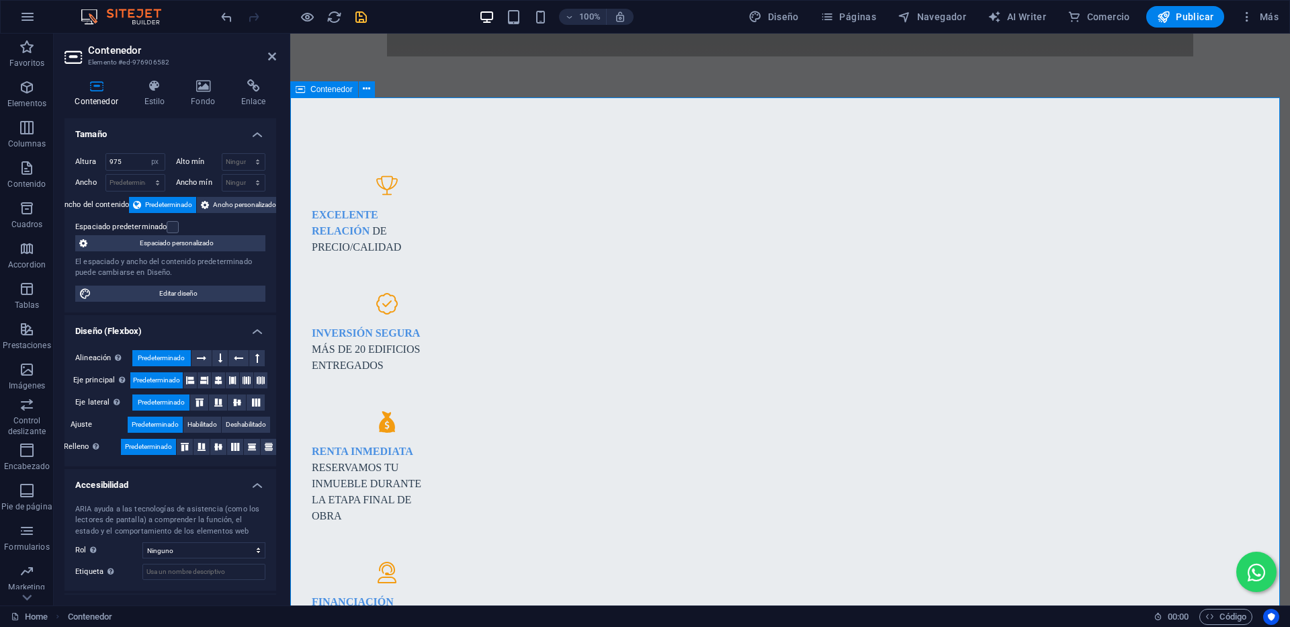
scroll to position [1398, 0]
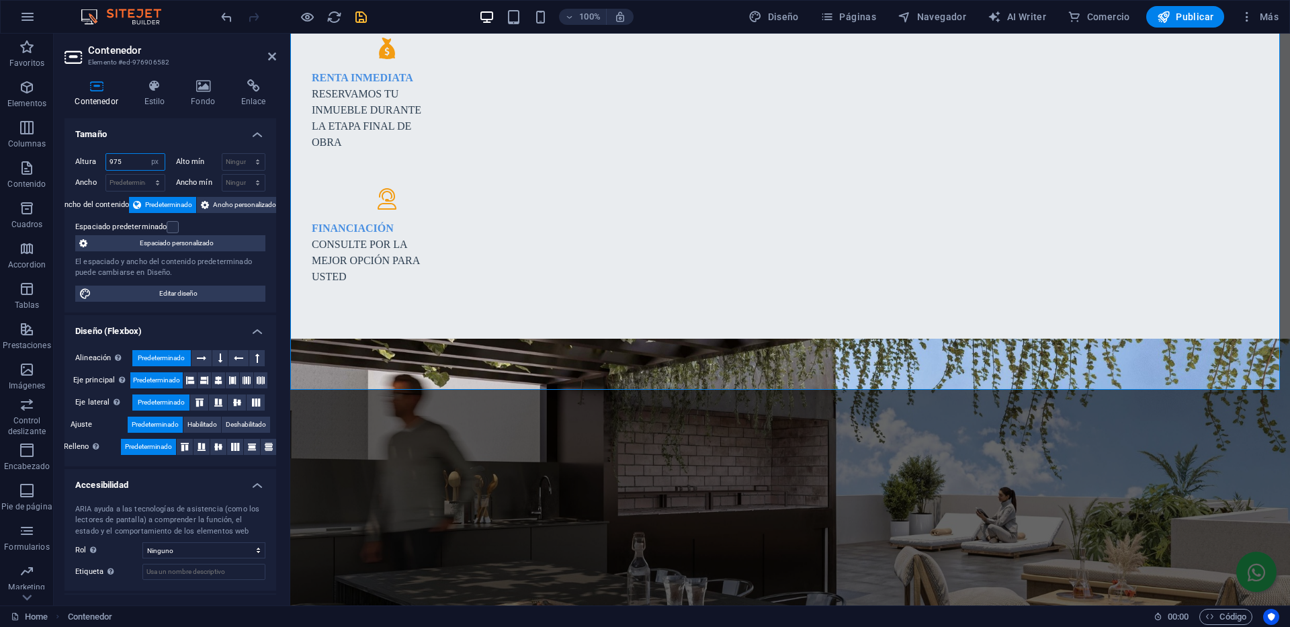
drag, startPoint x: 115, startPoint y: 161, endPoint x: 126, endPoint y: 161, distance: 10.7
click at [126, 161] on input "975" at bounding box center [135, 162] width 58 height 16
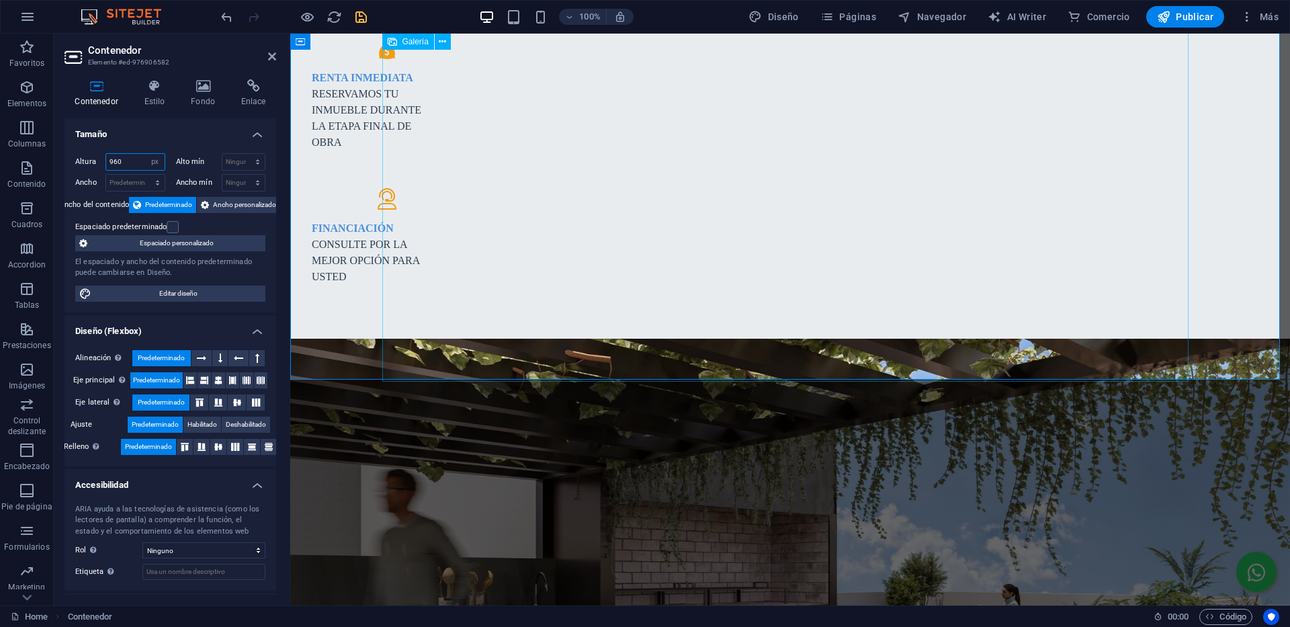
type input "960"
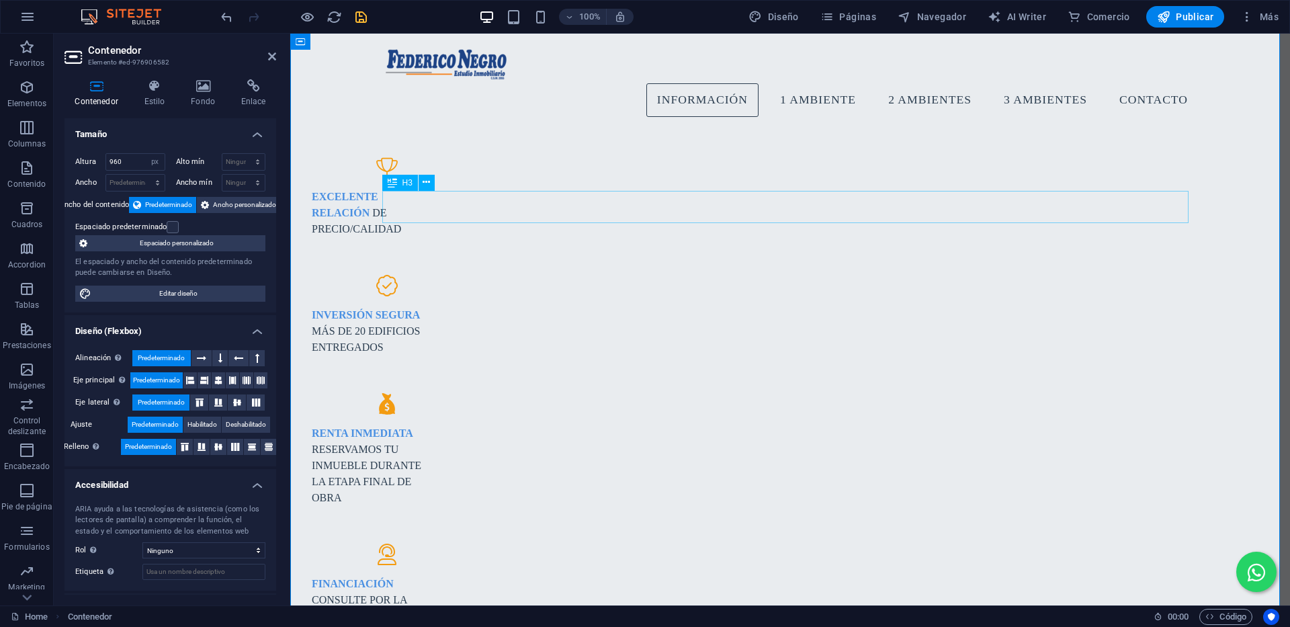
scroll to position [995, 0]
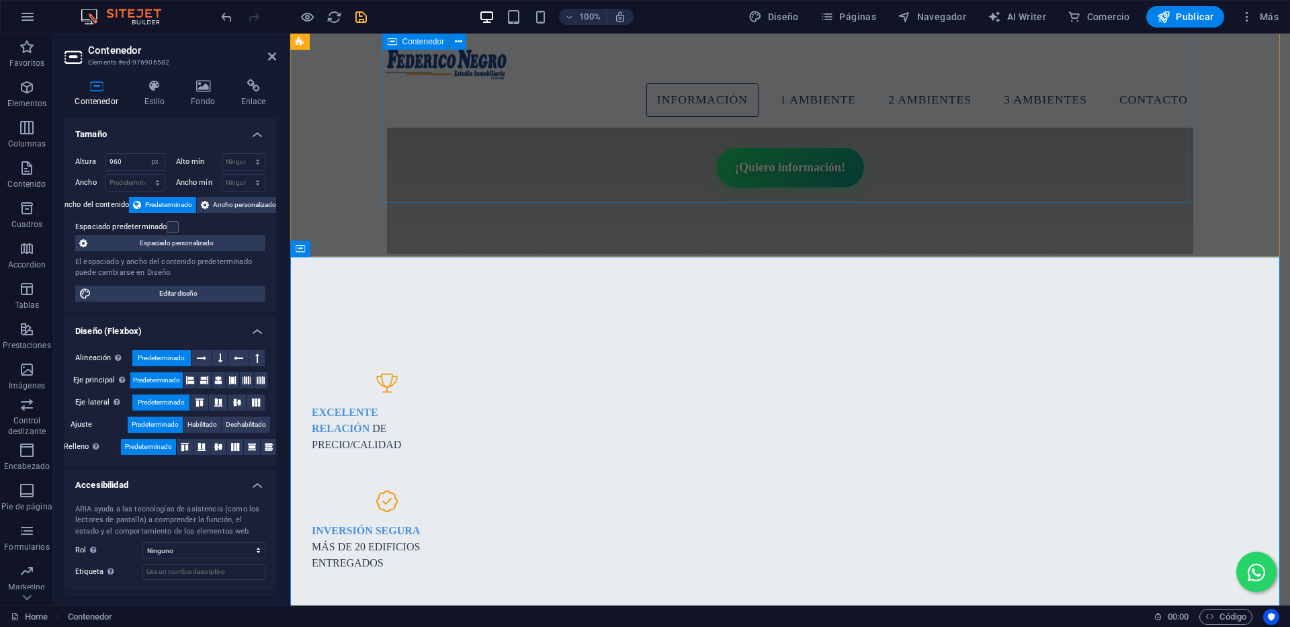
scroll to position [793, 0]
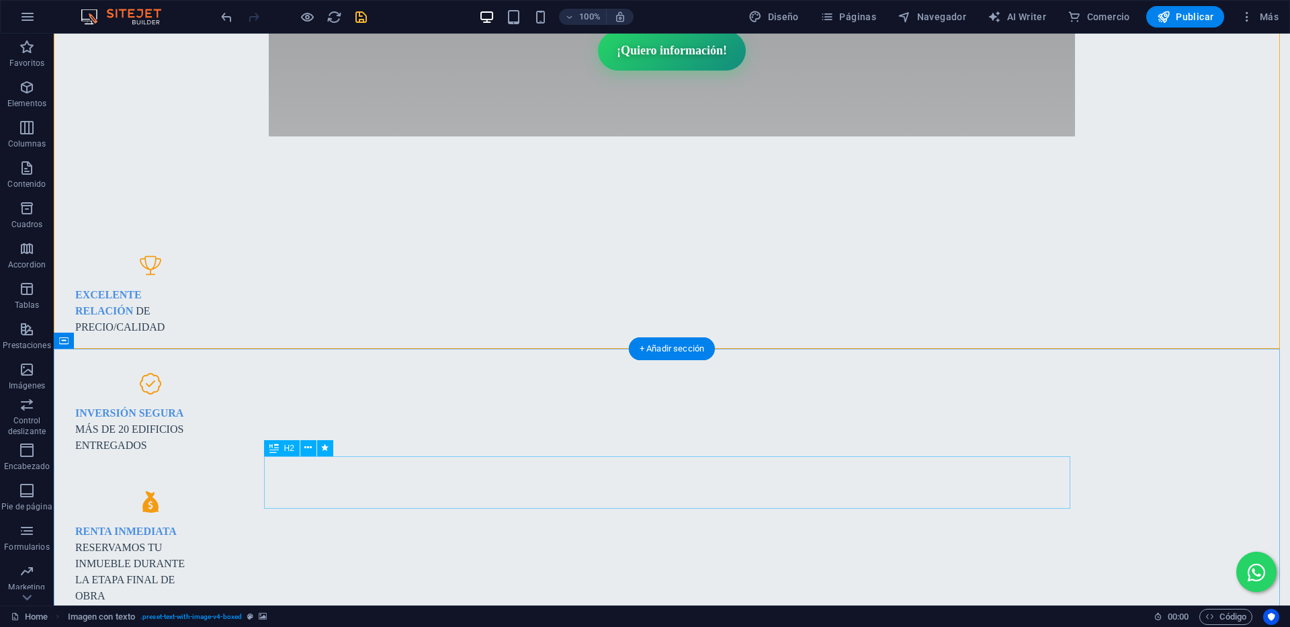
scroll to position [995, 0]
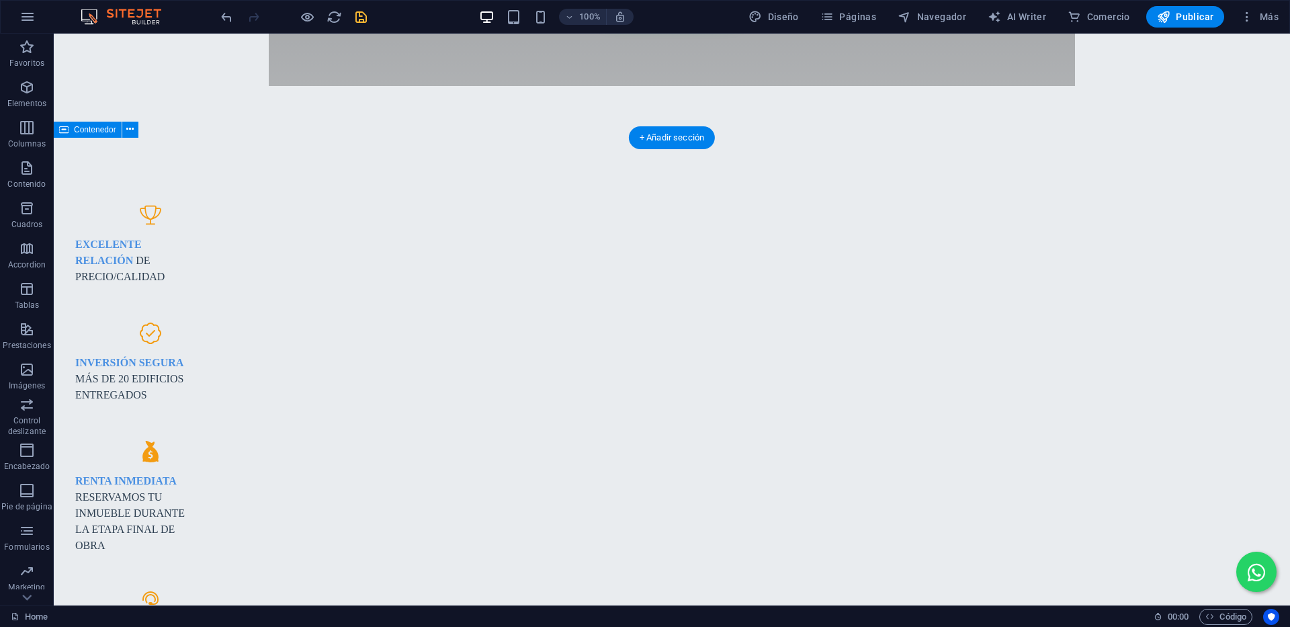
select select "px"
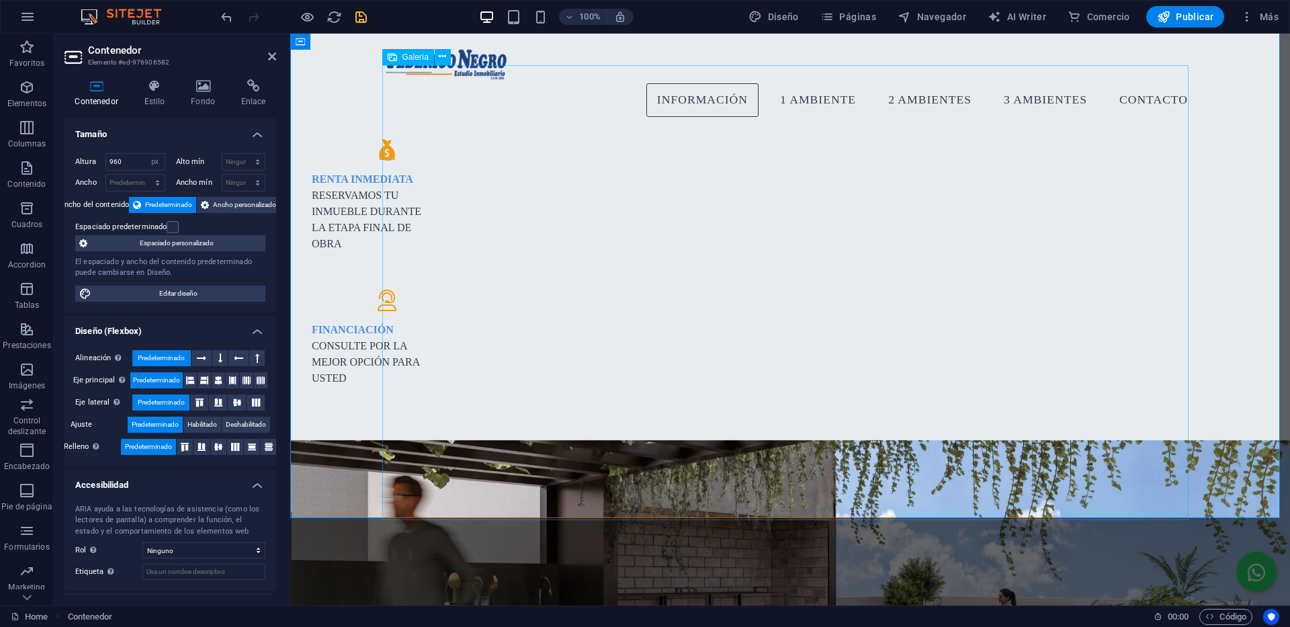
scroll to position [1196, 0]
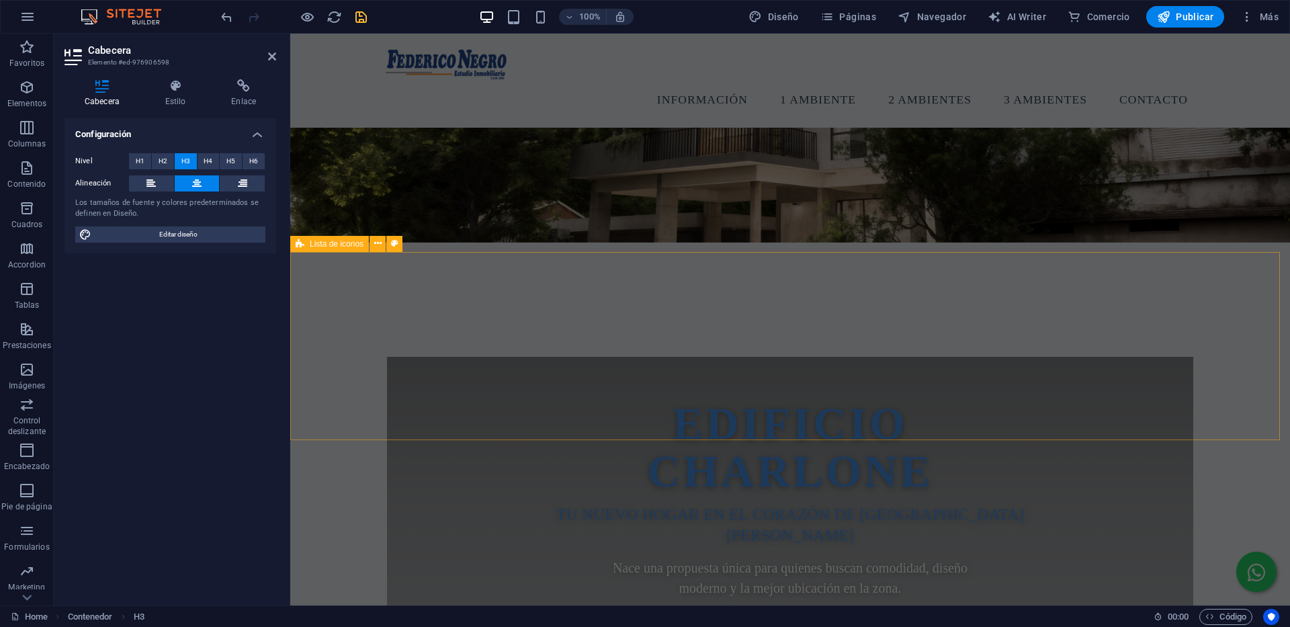
scroll to position [0, 0]
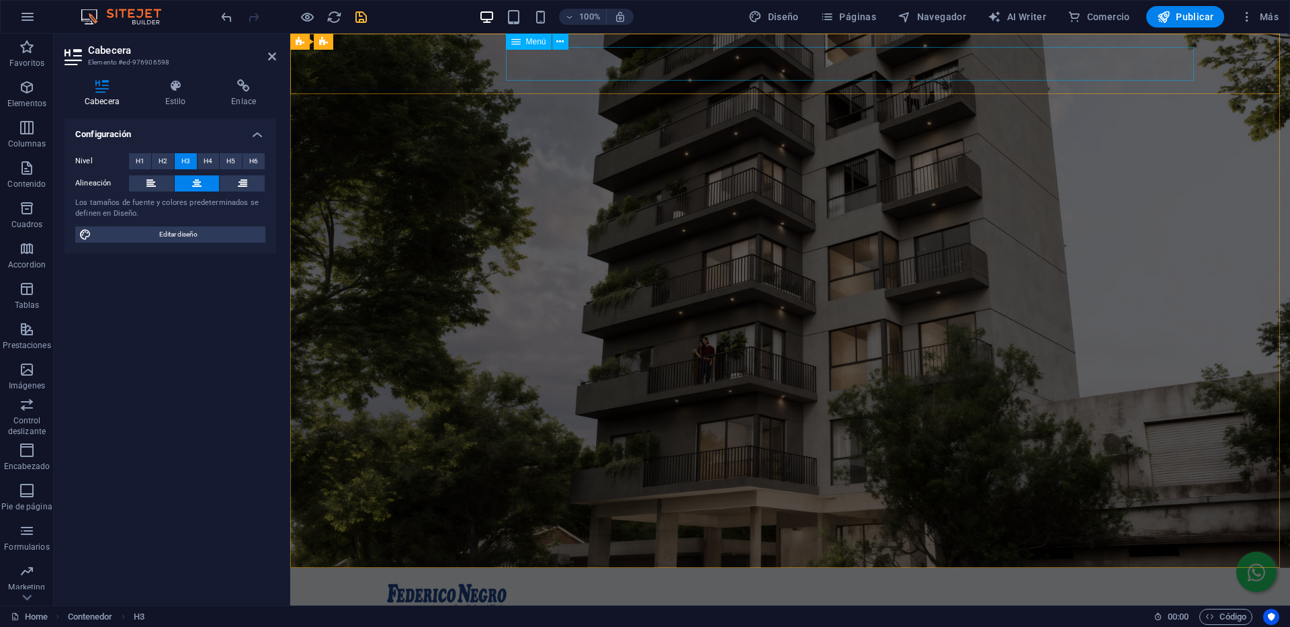
click at [605, 617] on nav "Información 1 ambiente 2 ambientes 3 ambientes Contacto" at bounding box center [790, 634] width 817 height 34
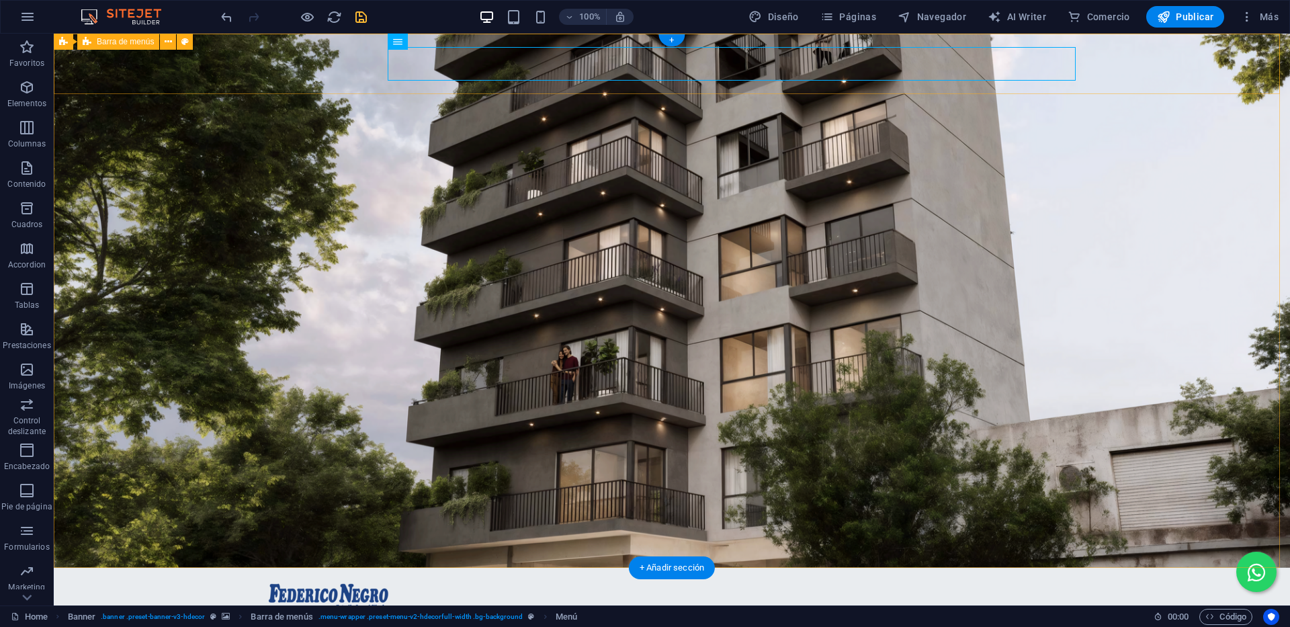
click at [1130, 568] on div "Menú Información 1 ambiente 2 ambientes 3 ambientes Contacto" at bounding box center [672, 615] width 1236 height 94
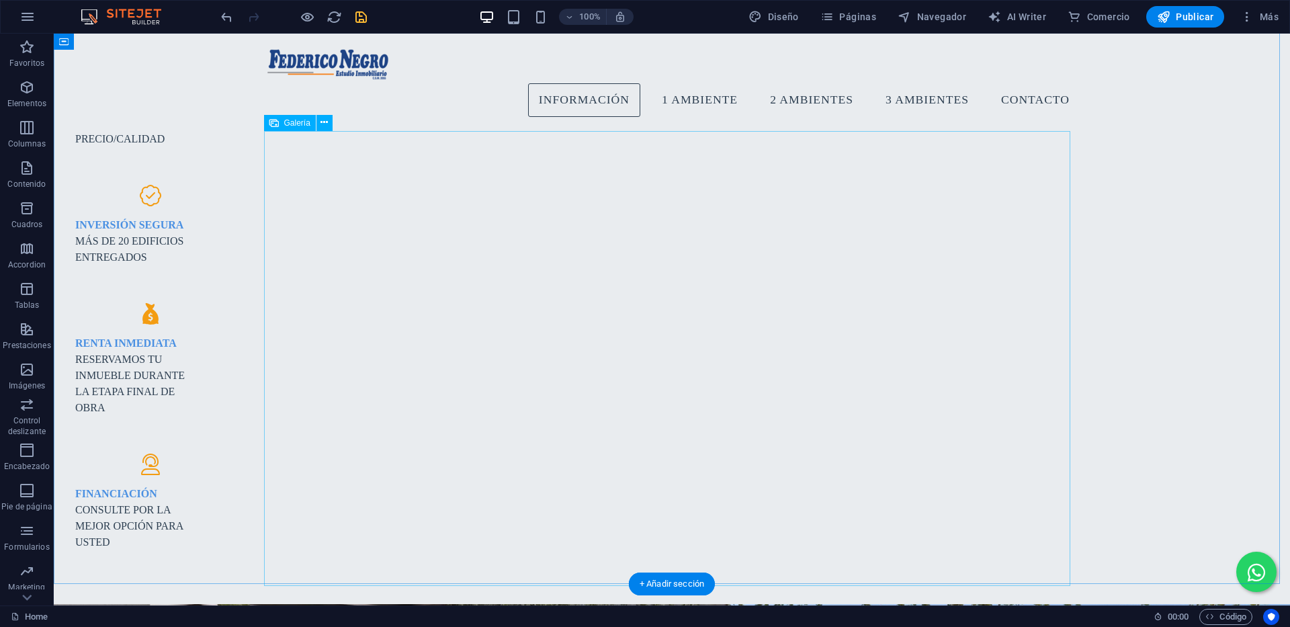
scroll to position [1064, 0]
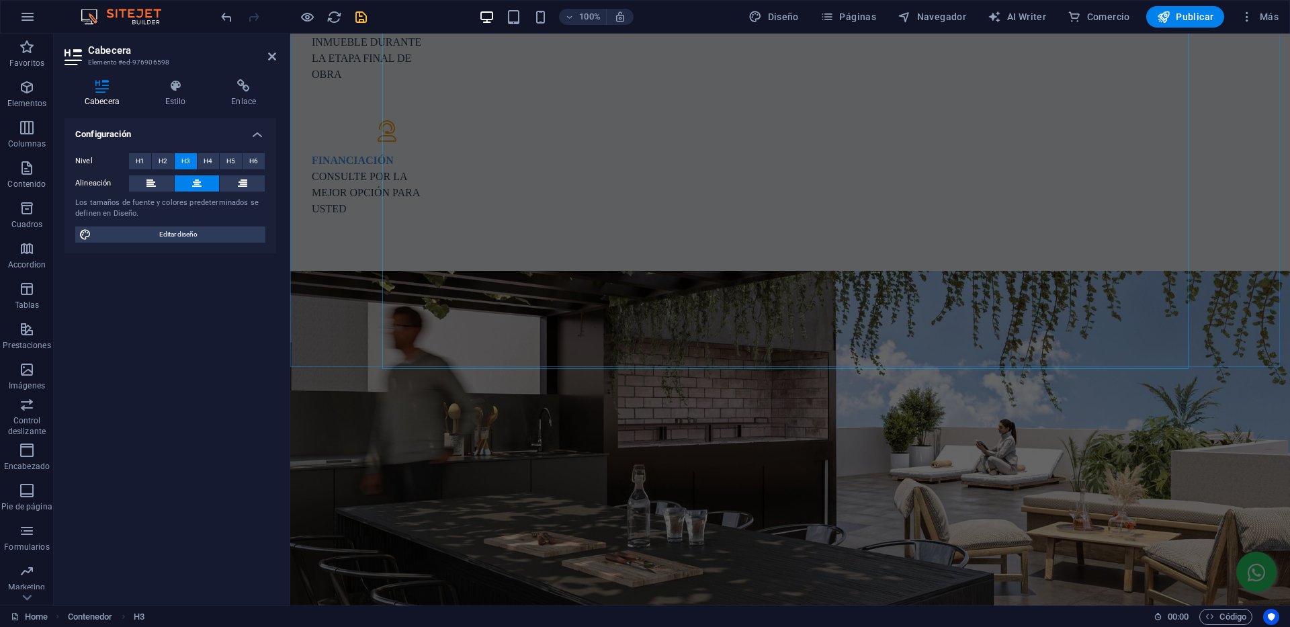
scroll to position [1467, 0]
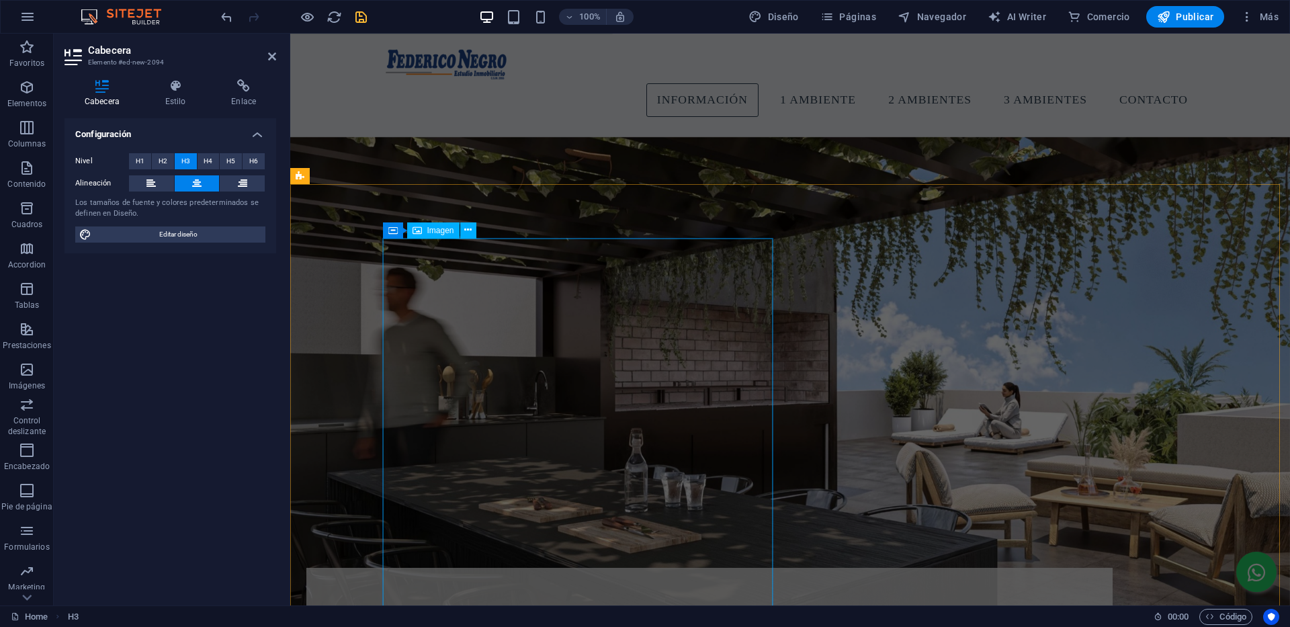
scroll to position [1541, 0]
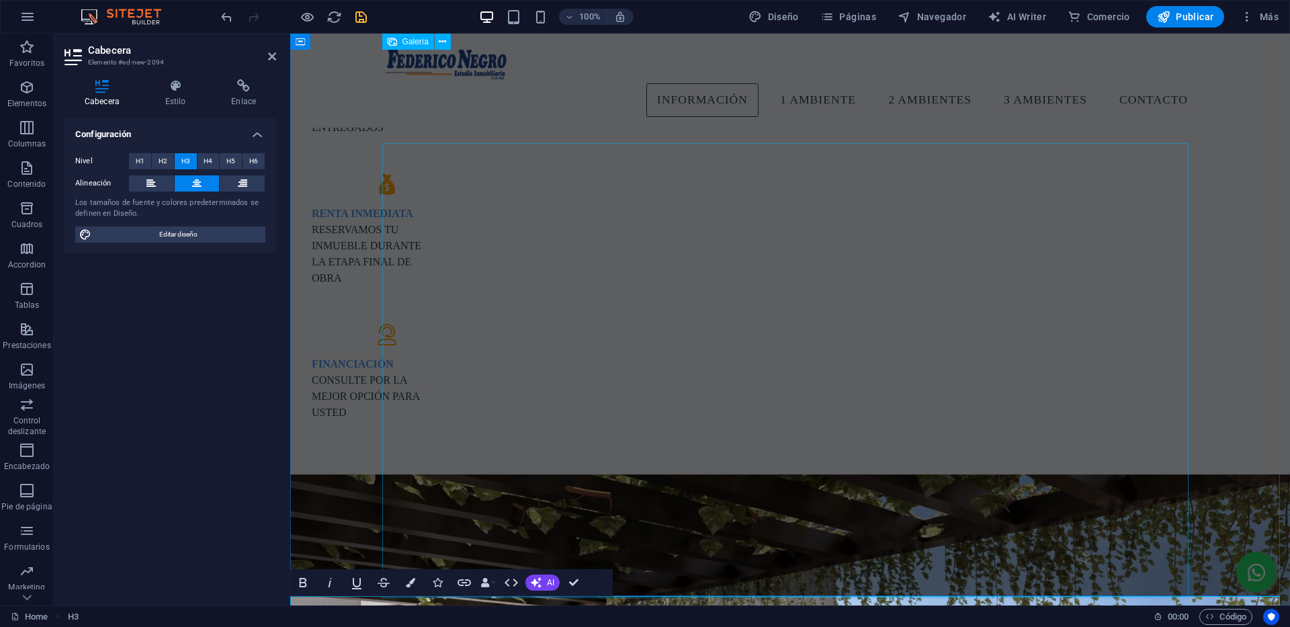
scroll to position [1071, 0]
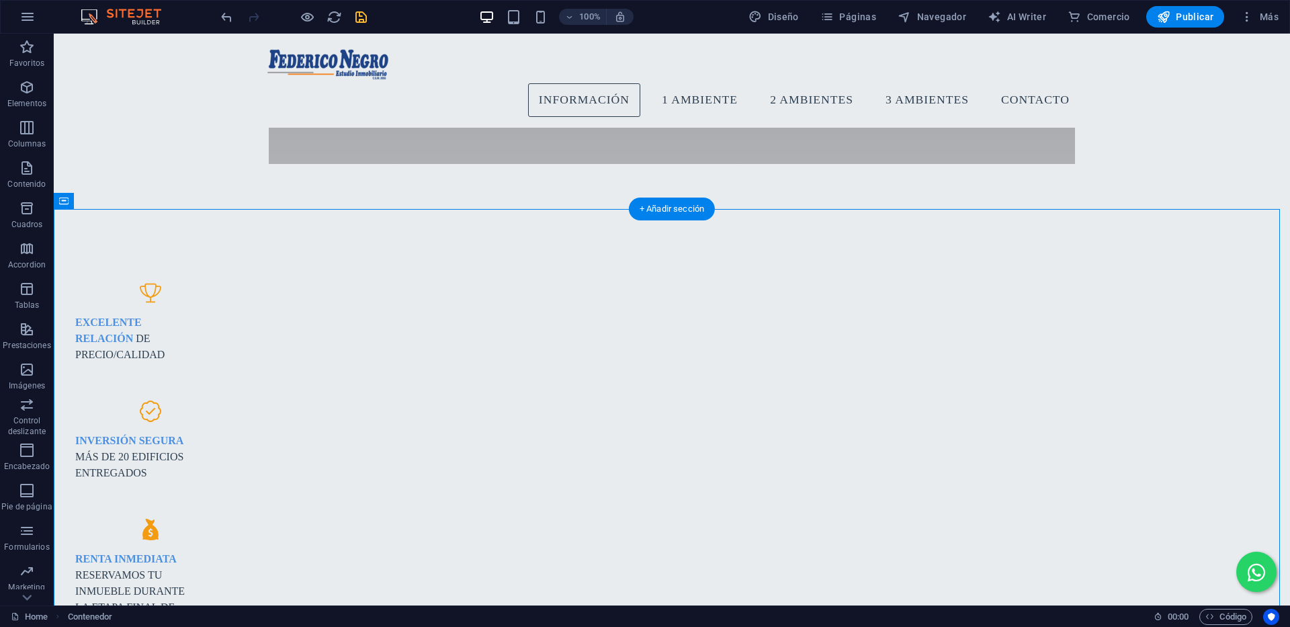
scroll to position [869, 0]
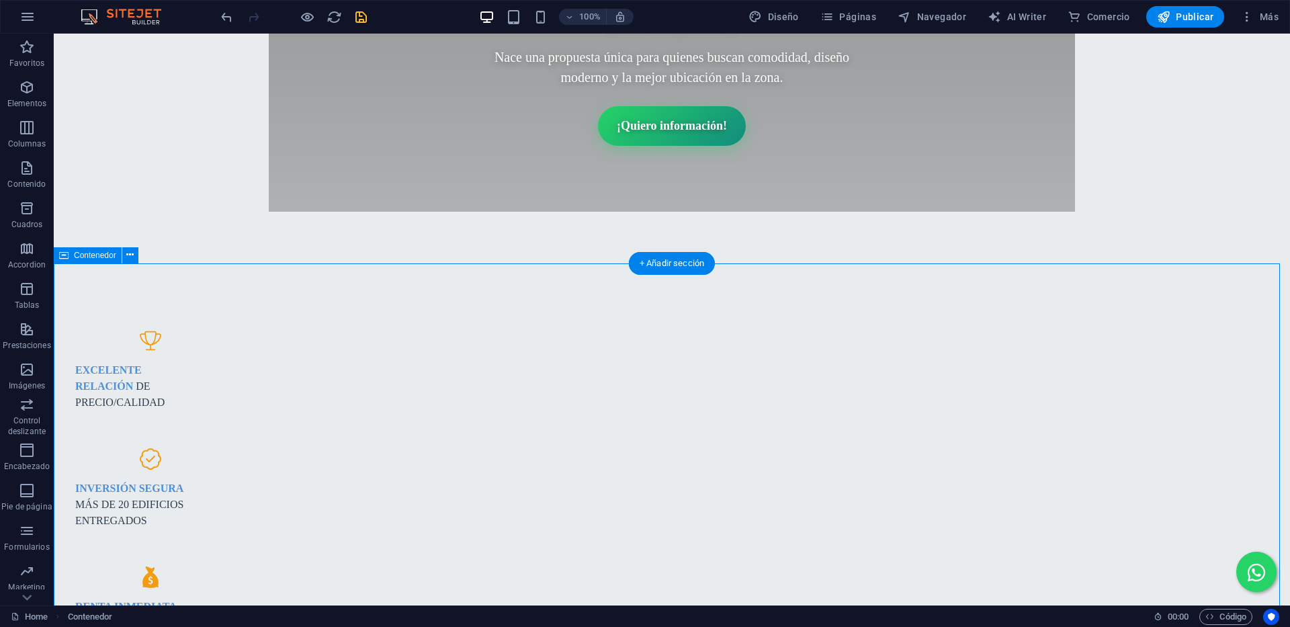
select select "px"
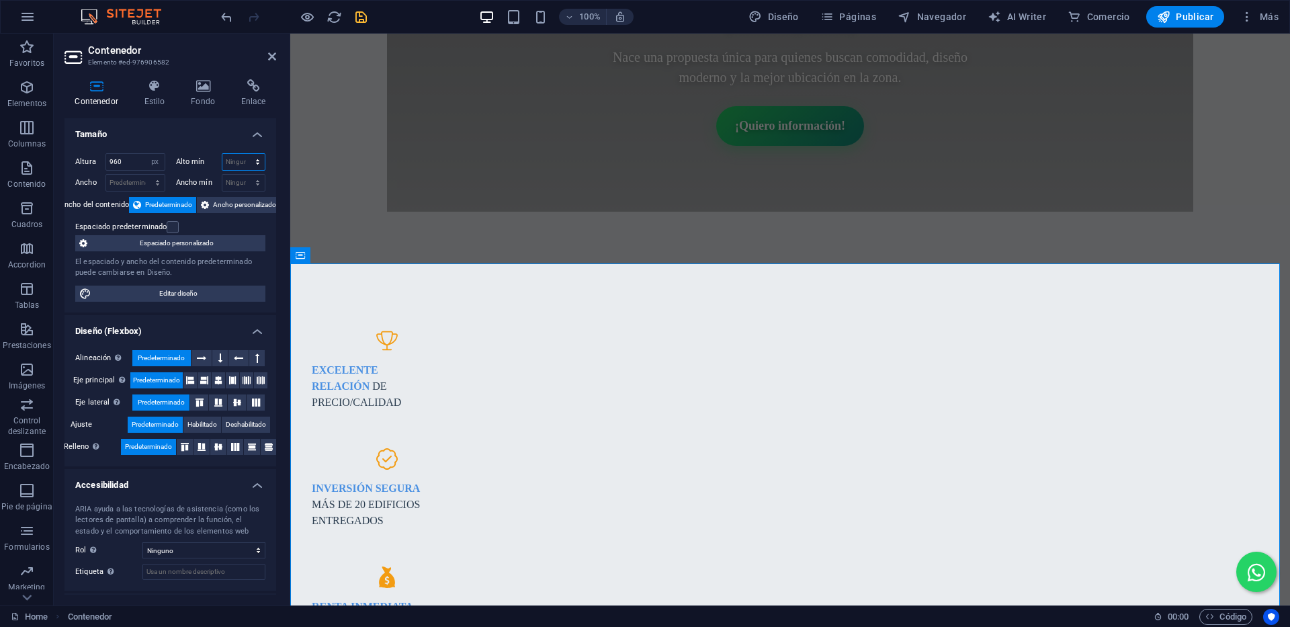
click at [236, 164] on select "Ninguno px rem % vh vw" at bounding box center [243, 162] width 43 height 16
select select "px"
click at [243, 154] on select "Ninguno px rem % vh vw" at bounding box center [243, 162] width 43 height 16
type input "9"
type input "1000"
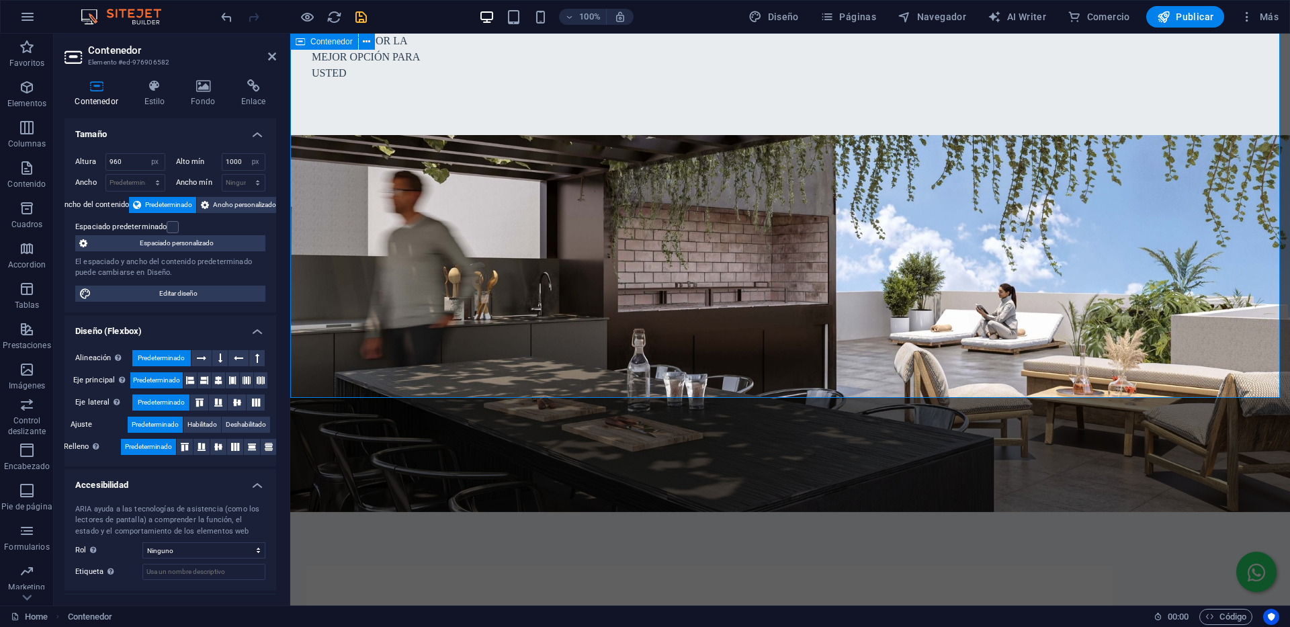
scroll to position [1608, 0]
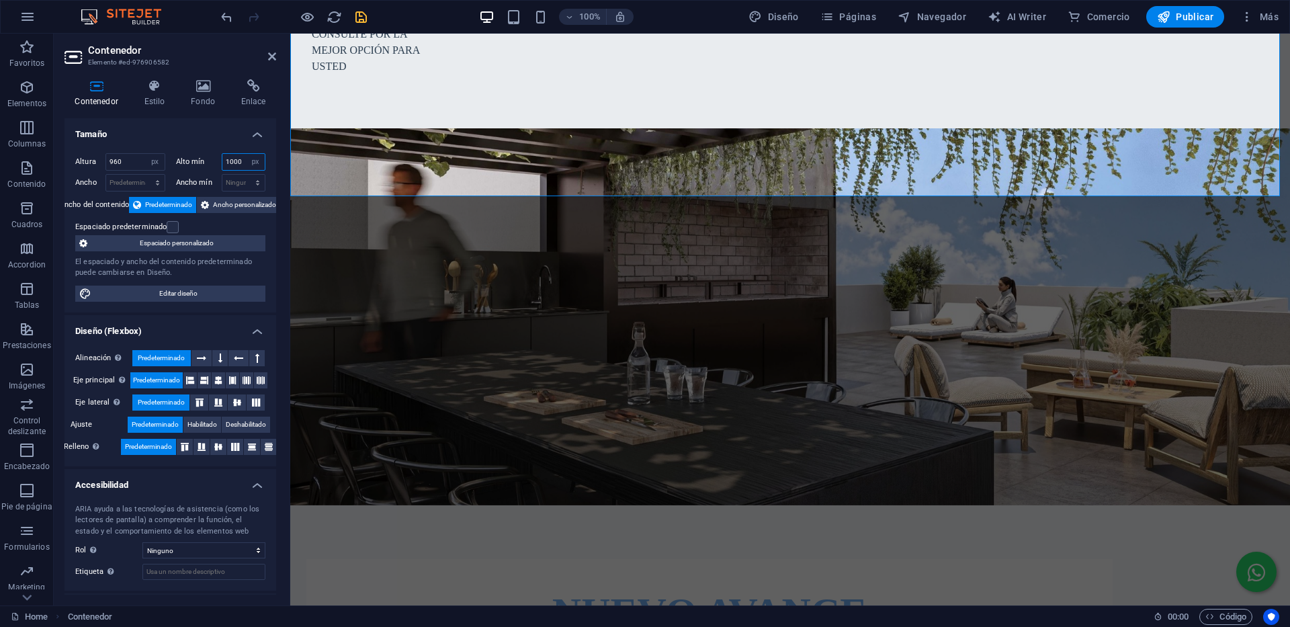
click at [238, 166] on input "1000" at bounding box center [243, 162] width 43 height 16
click at [256, 165] on select "Ninguno px rem % vh vw" at bounding box center [255, 162] width 19 height 16
click at [246, 154] on select "Ninguno px rem % vh vw" at bounding box center [255, 162] width 19 height 16
select select "DISABLED_OPTION_VALUE"
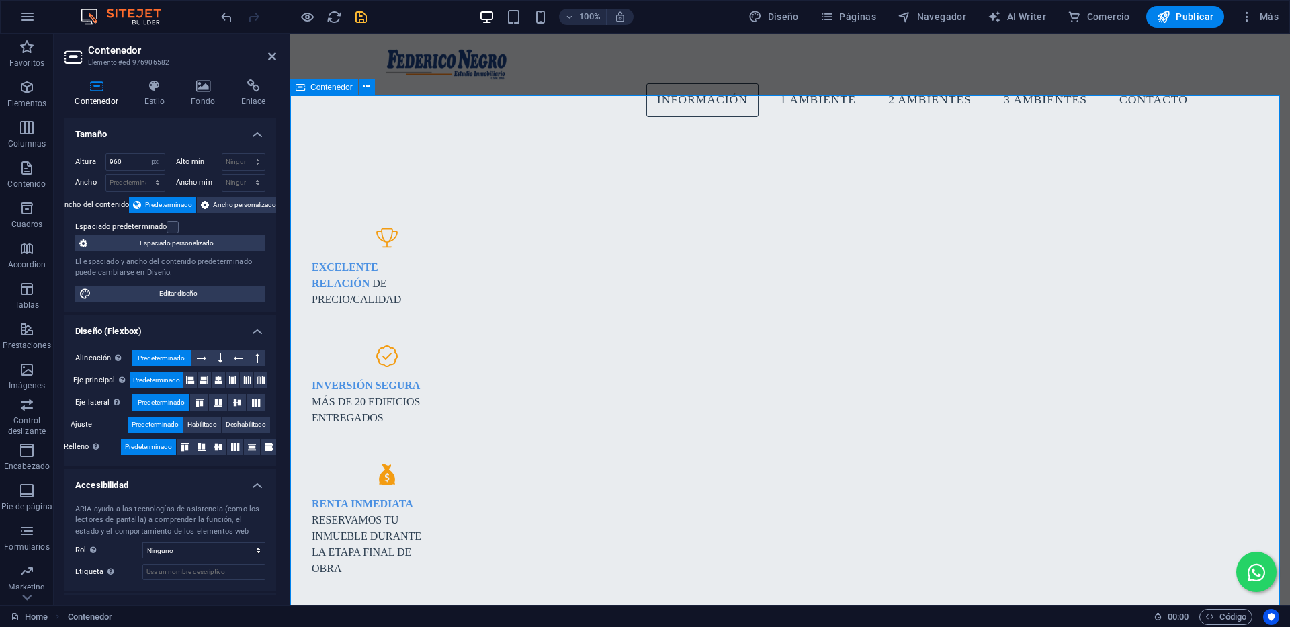
scroll to position [936, 0]
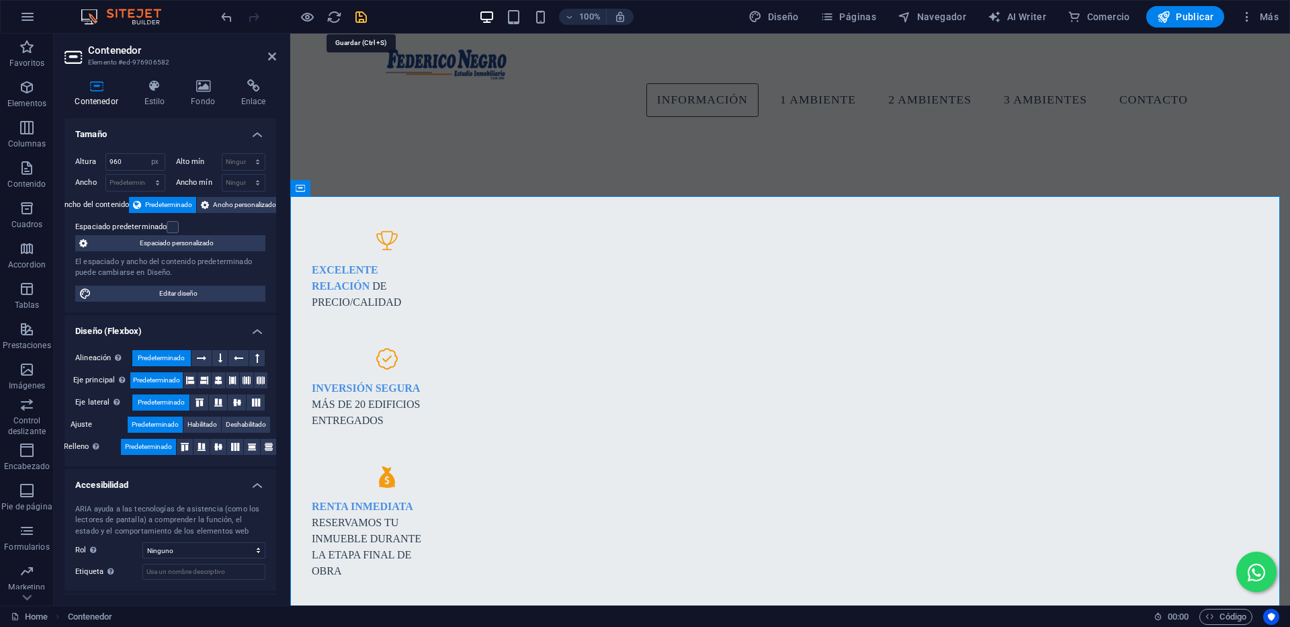
click at [355, 15] on icon "save" at bounding box center [360, 16] width 15 height 15
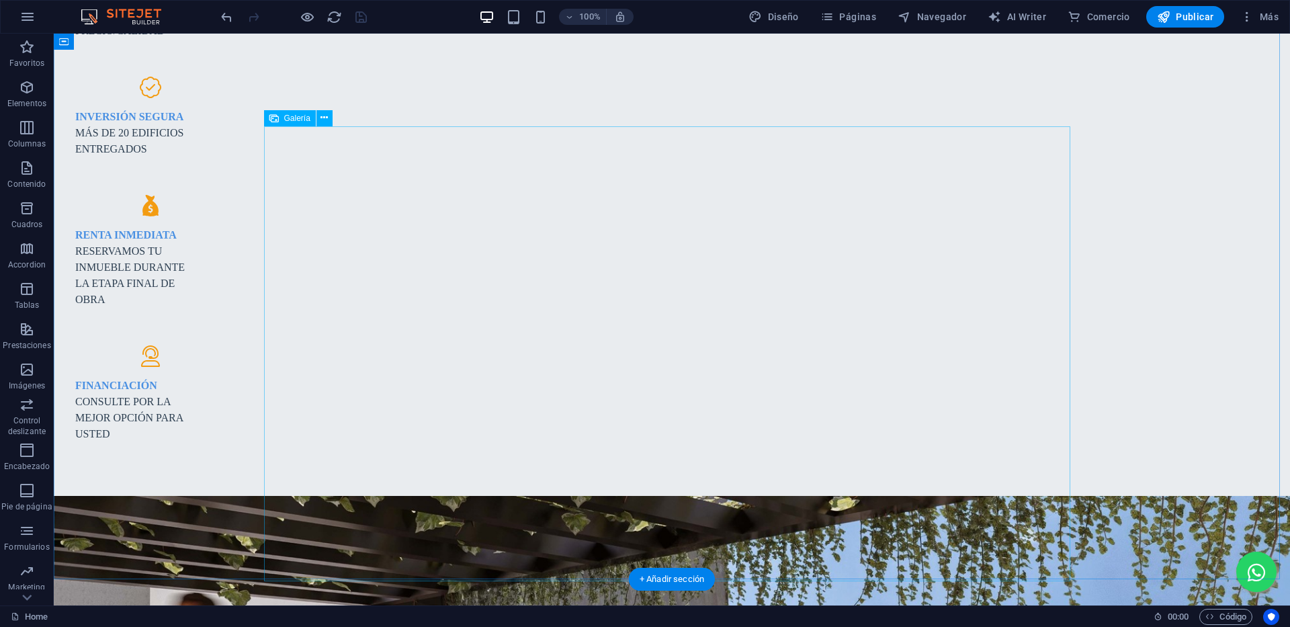
scroll to position [1266, 0]
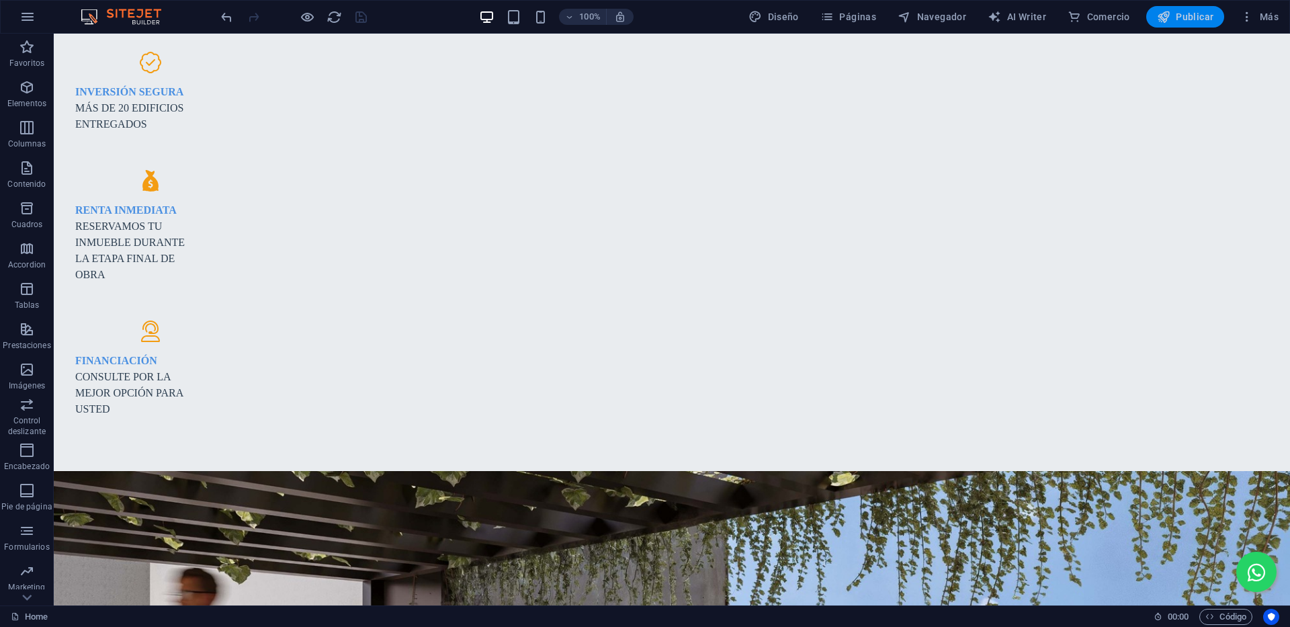
click at [1209, 11] on span "Publicar" at bounding box center [1185, 16] width 57 height 13
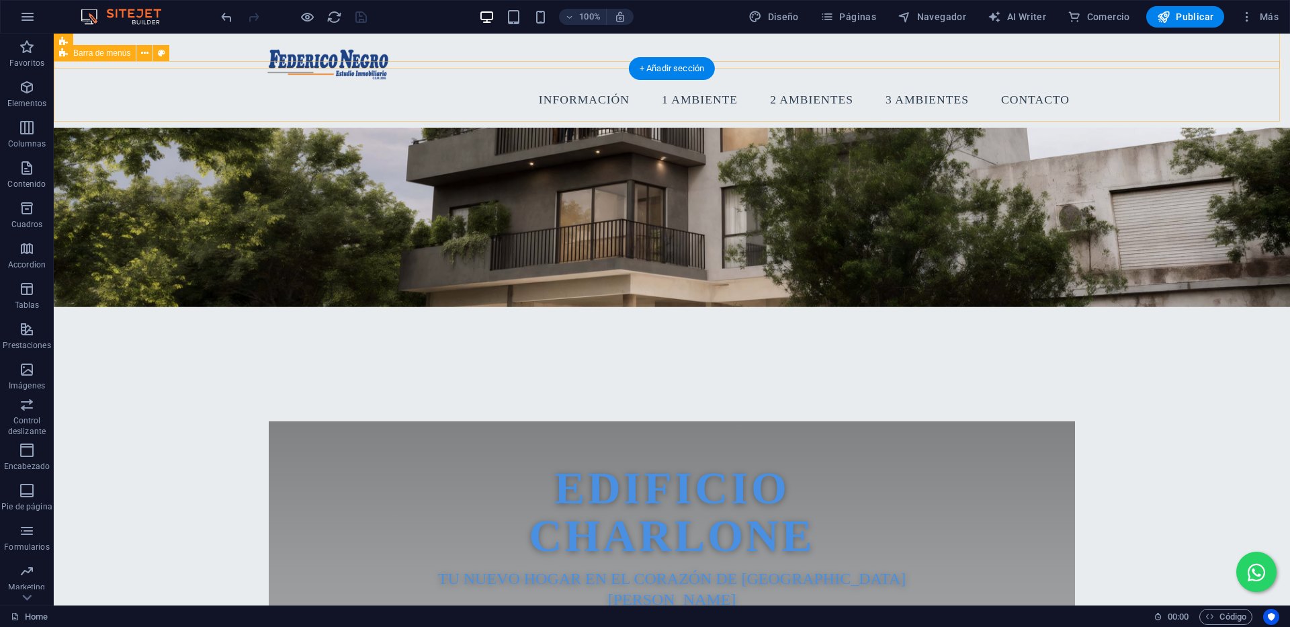
scroll to position [258, 0]
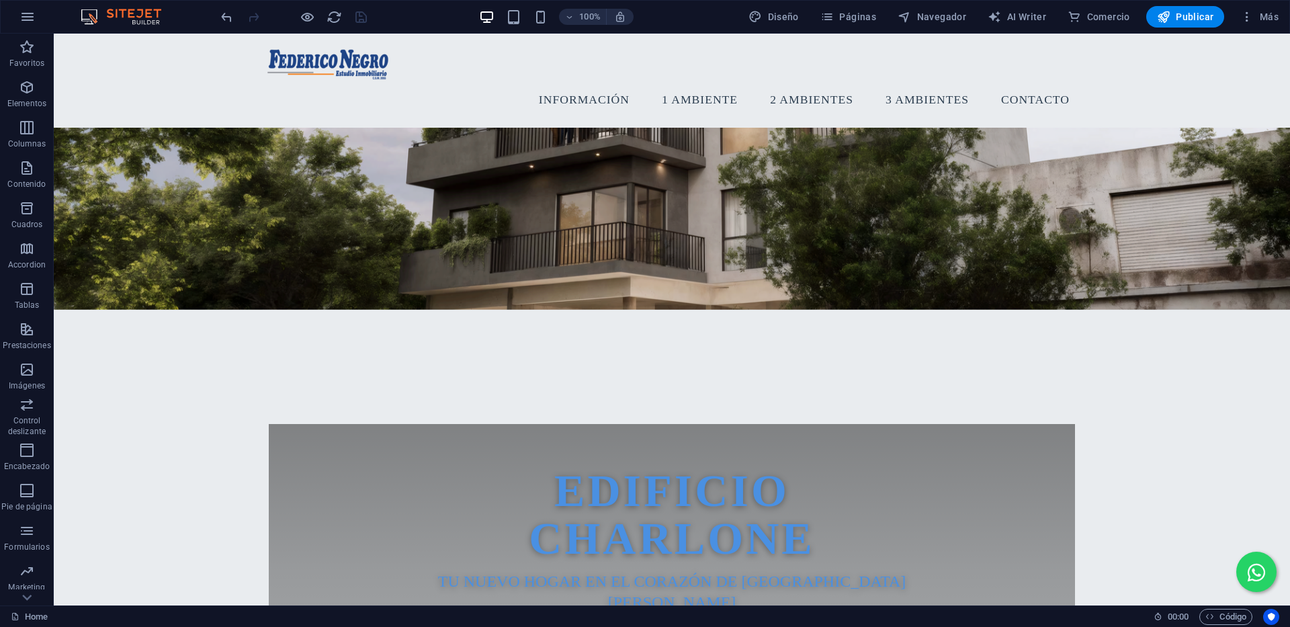
click at [364, 18] on div at bounding box center [293, 16] width 150 height 21
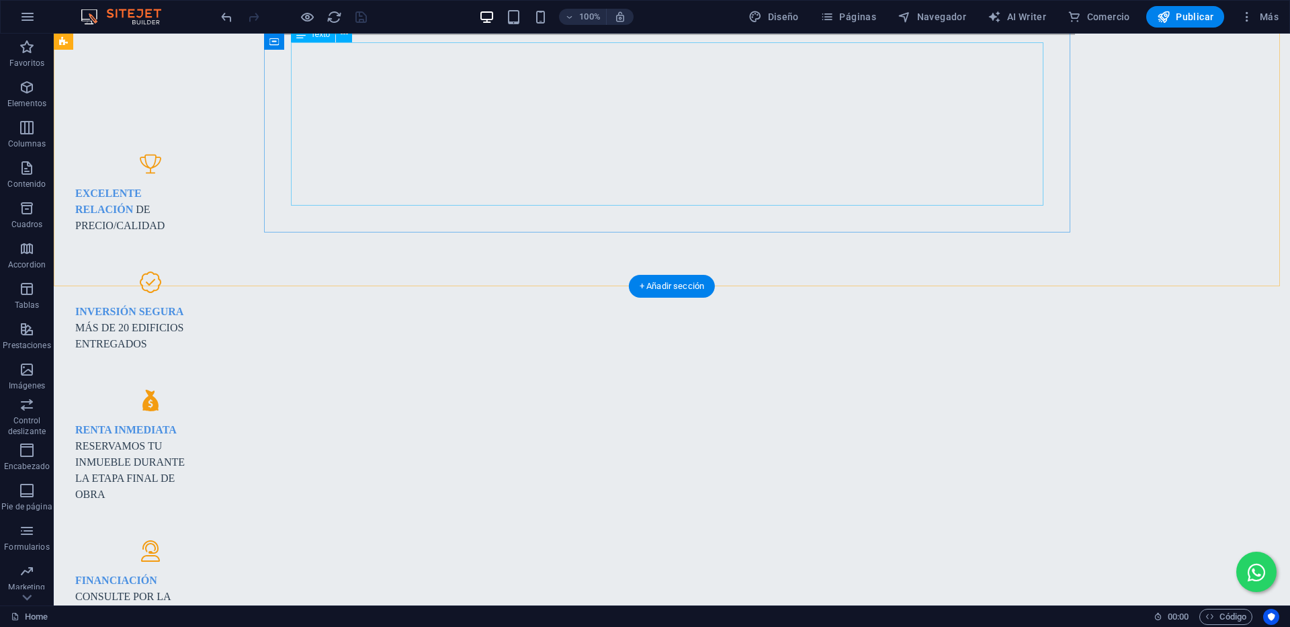
scroll to position [1075, 0]
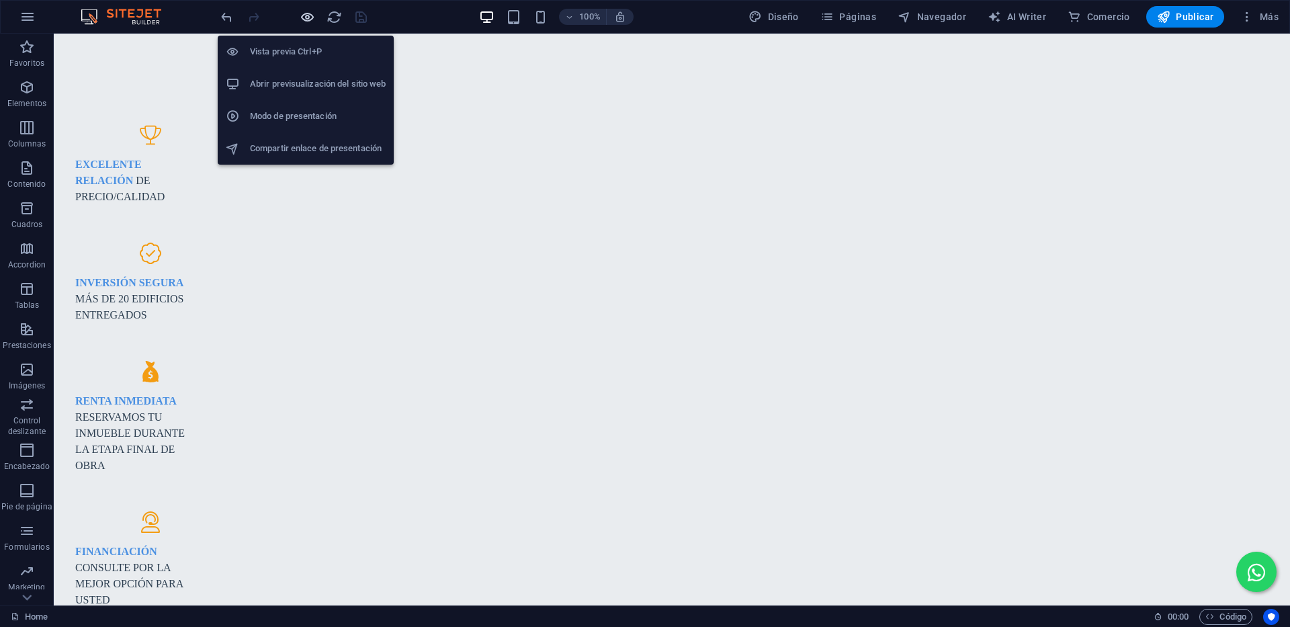
click at [307, 15] on icon "button" at bounding box center [307, 16] width 15 height 15
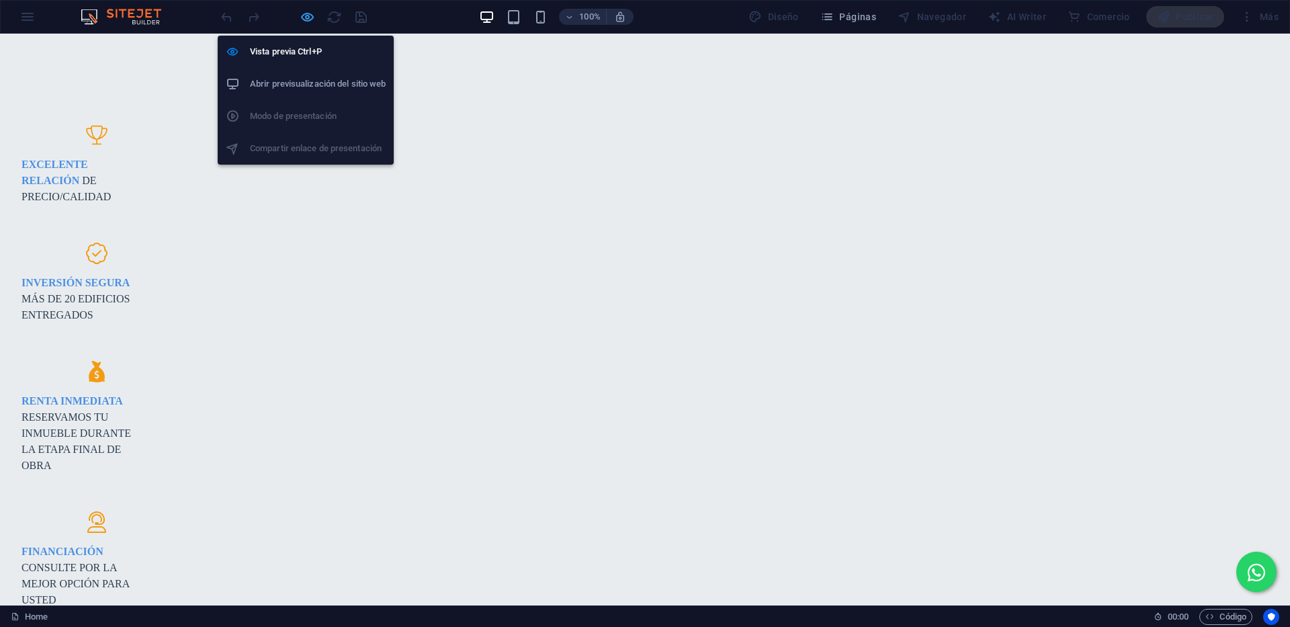
click at [308, 16] on icon "button" at bounding box center [307, 16] width 15 height 15
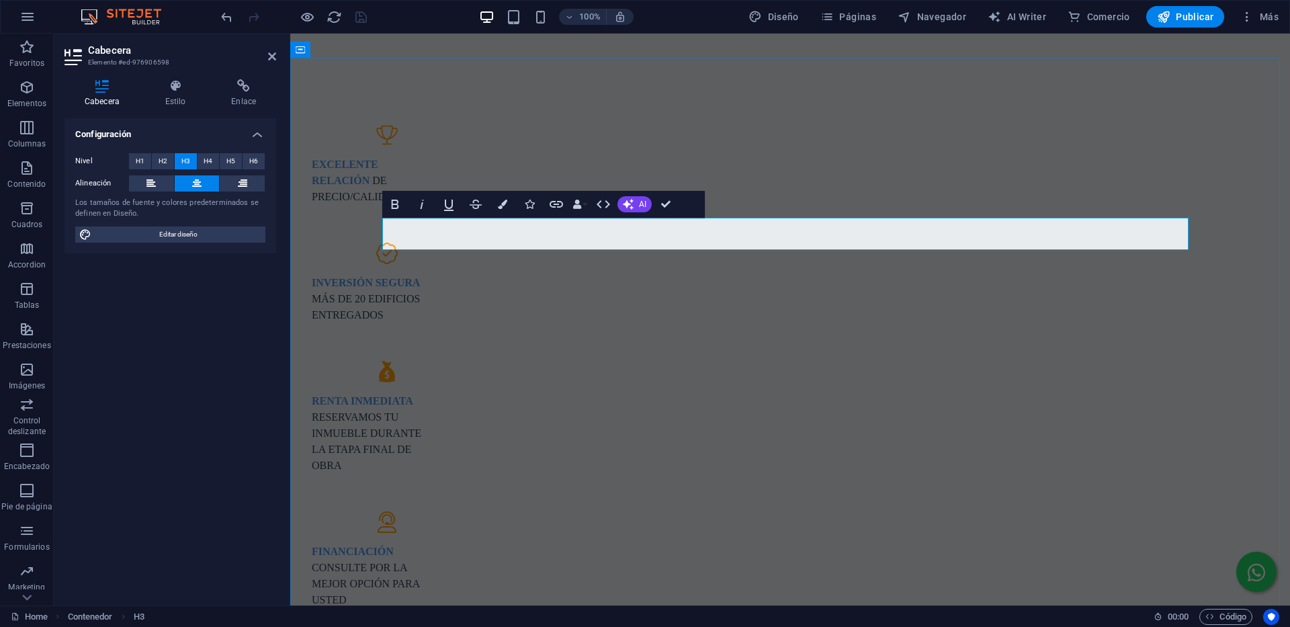
click at [1177, 15] on span "Publicar" at bounding box center [1185, 16] width 57 height 13
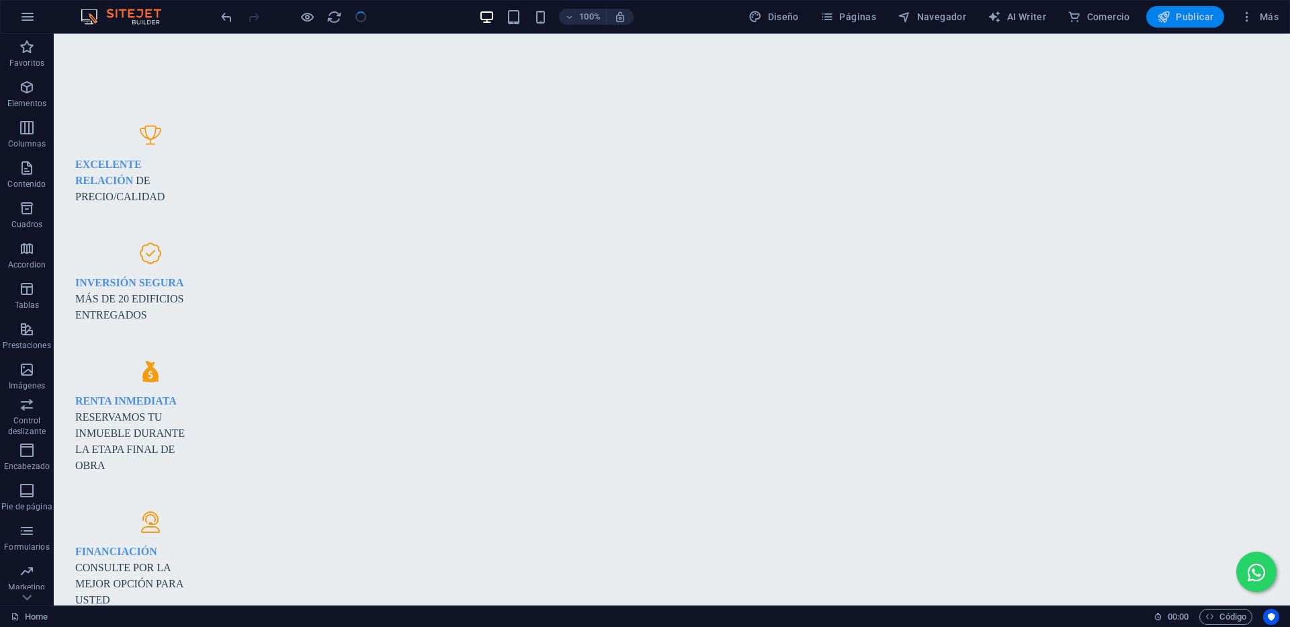
click at [1177, 15] on span "Publicar" at bounding box center [1185, 16] width 57 height 13
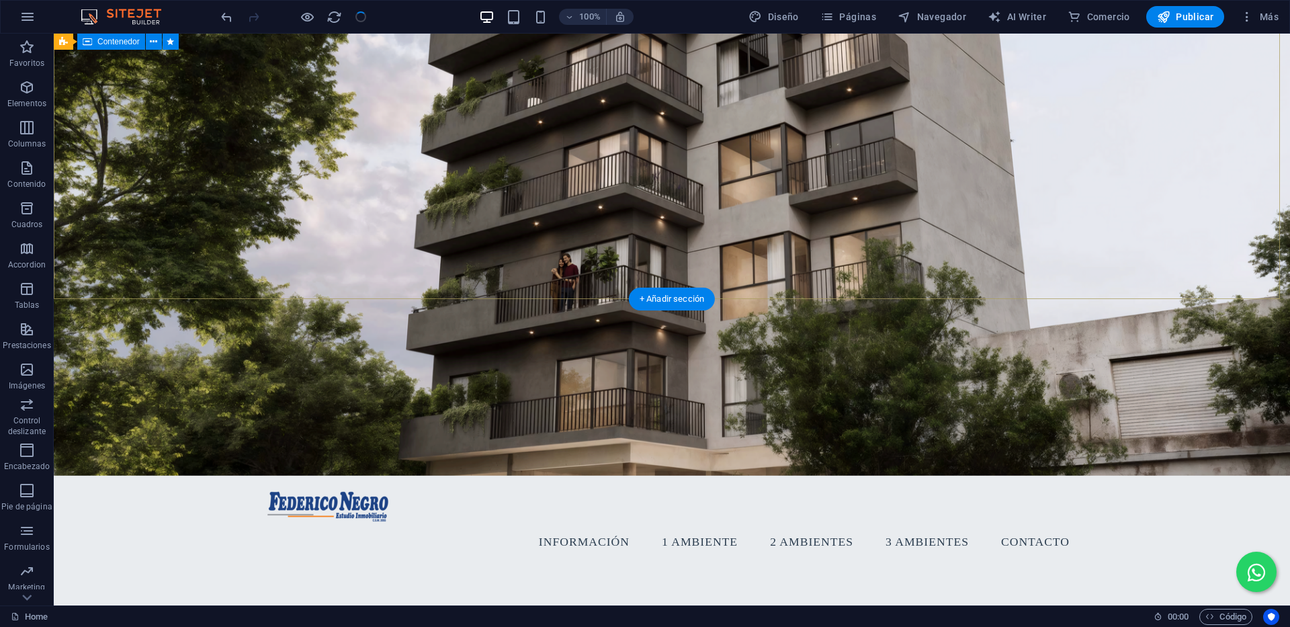
scroll to position [0, 0]
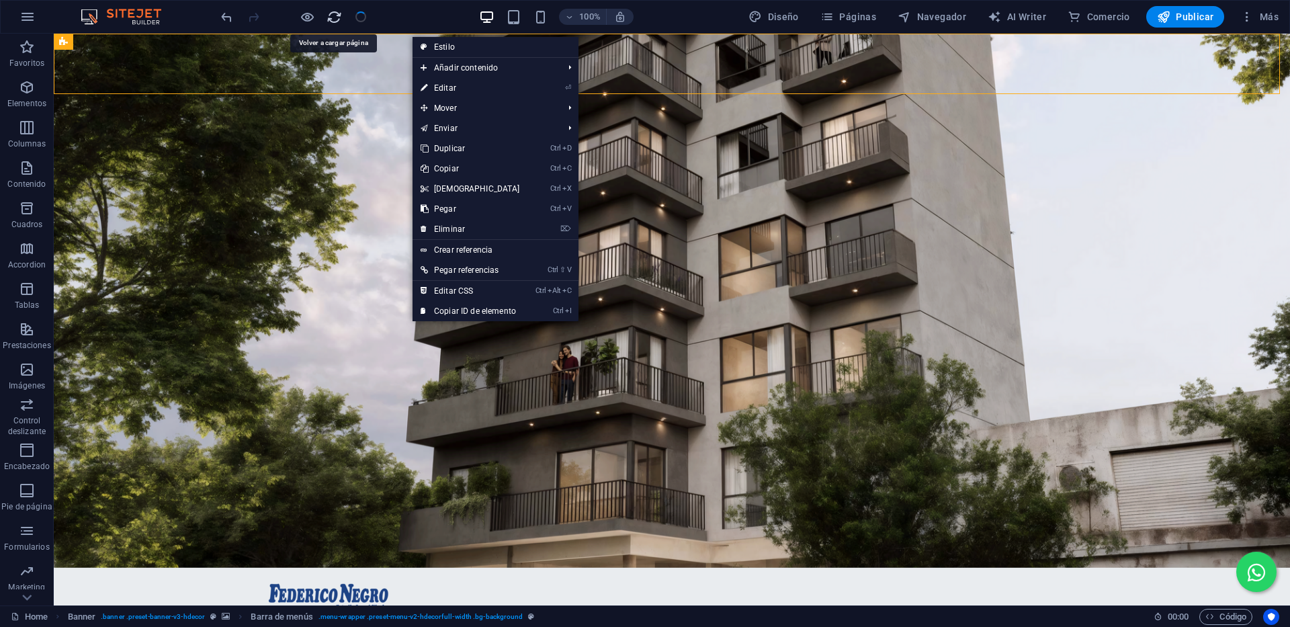
click at [335, 14] on icon "reload" at bounding box center [333, 16] width 15 height 15
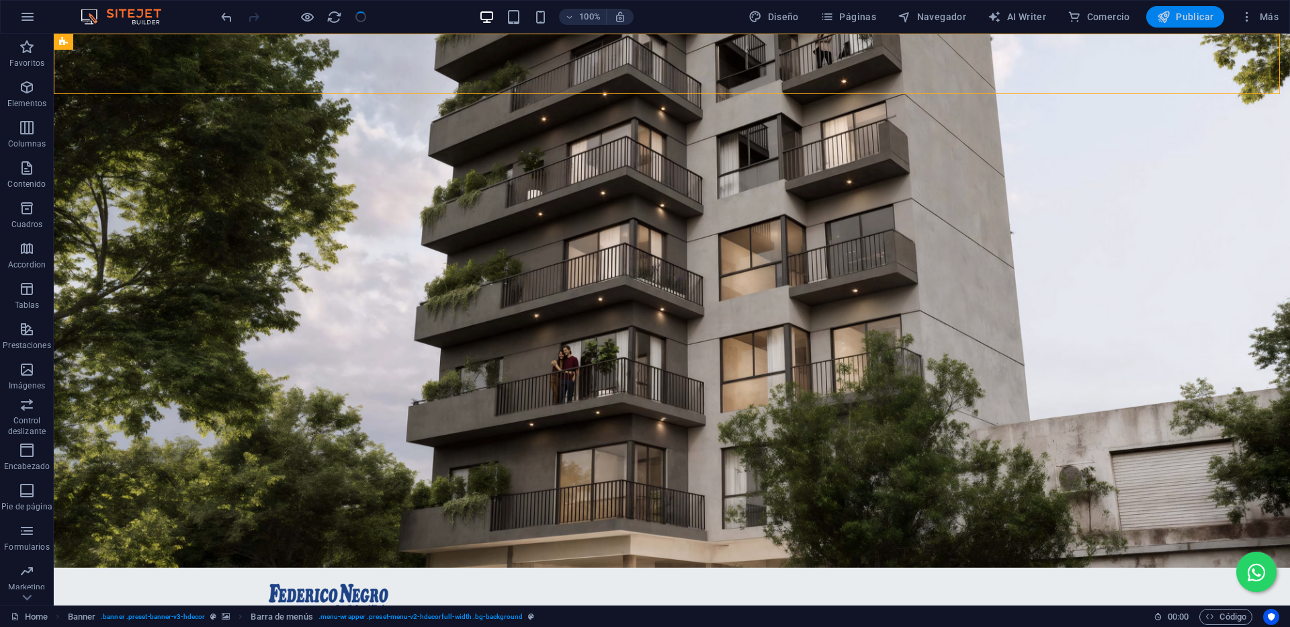
click at [1186, 19] on span "Publicar" at bounding box center [1185, 16] width 57 height 13
